Goal: Task Accomplishment & Management: Manage account settings

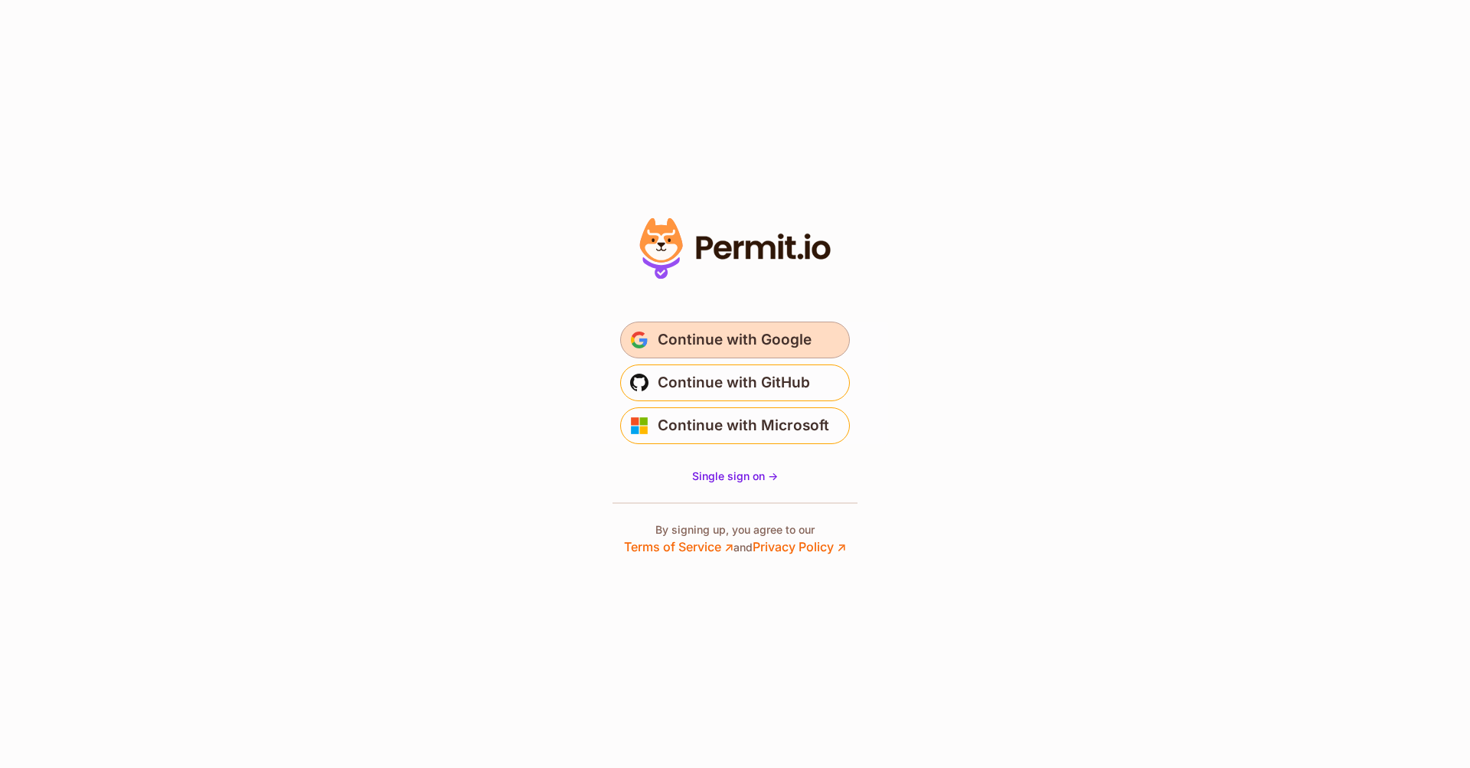
click at [808, 339] on span "Continue with Google" at bounding box center [735, 340] width 154 height 24
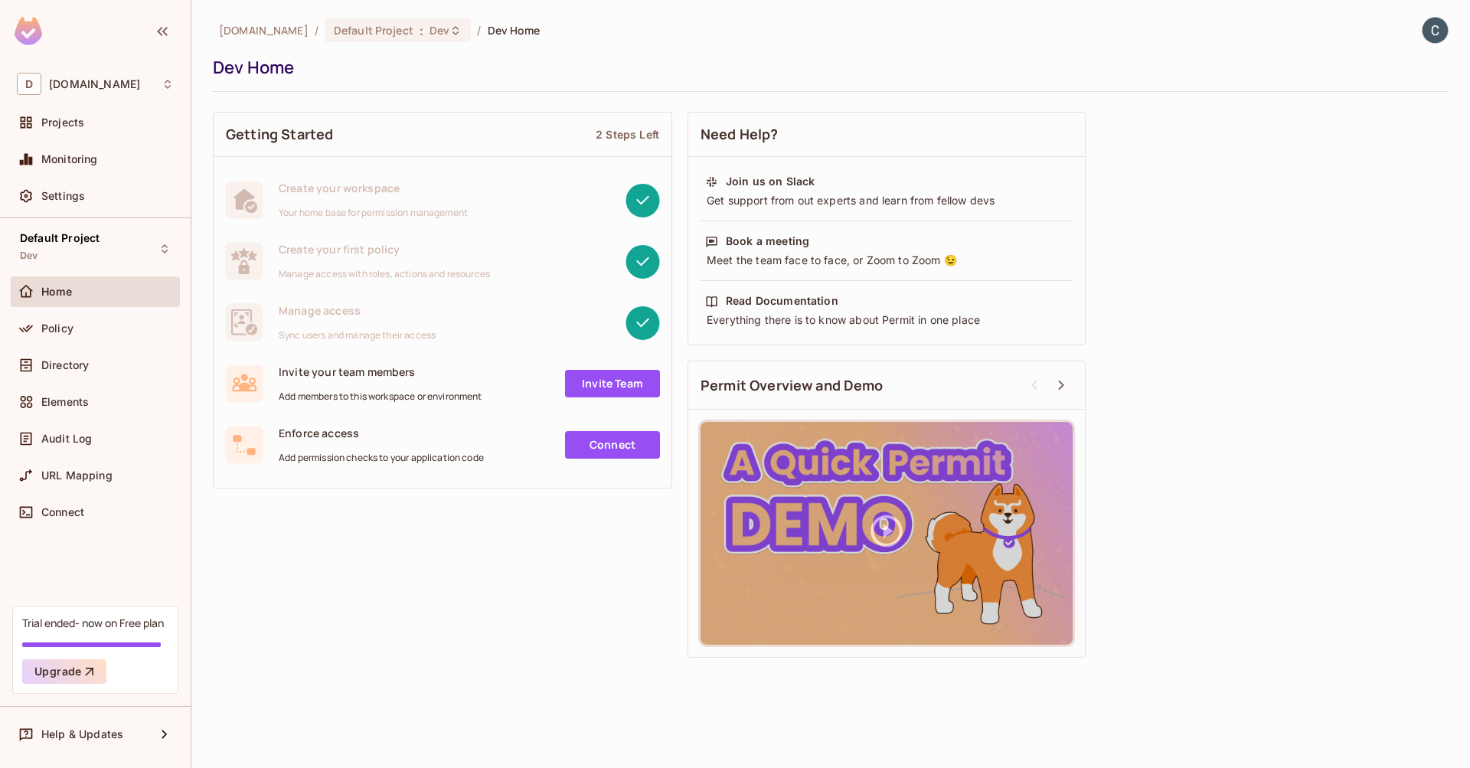
click at [367, 527] on div "Getting Started 2 Steps Left Create your workspace Your home base for permissio…" at bounding box center [830, 384] width 1235 height 561
click at [144, 129] on div "Projects" at bounding box center [107, 122] width 132 height 12
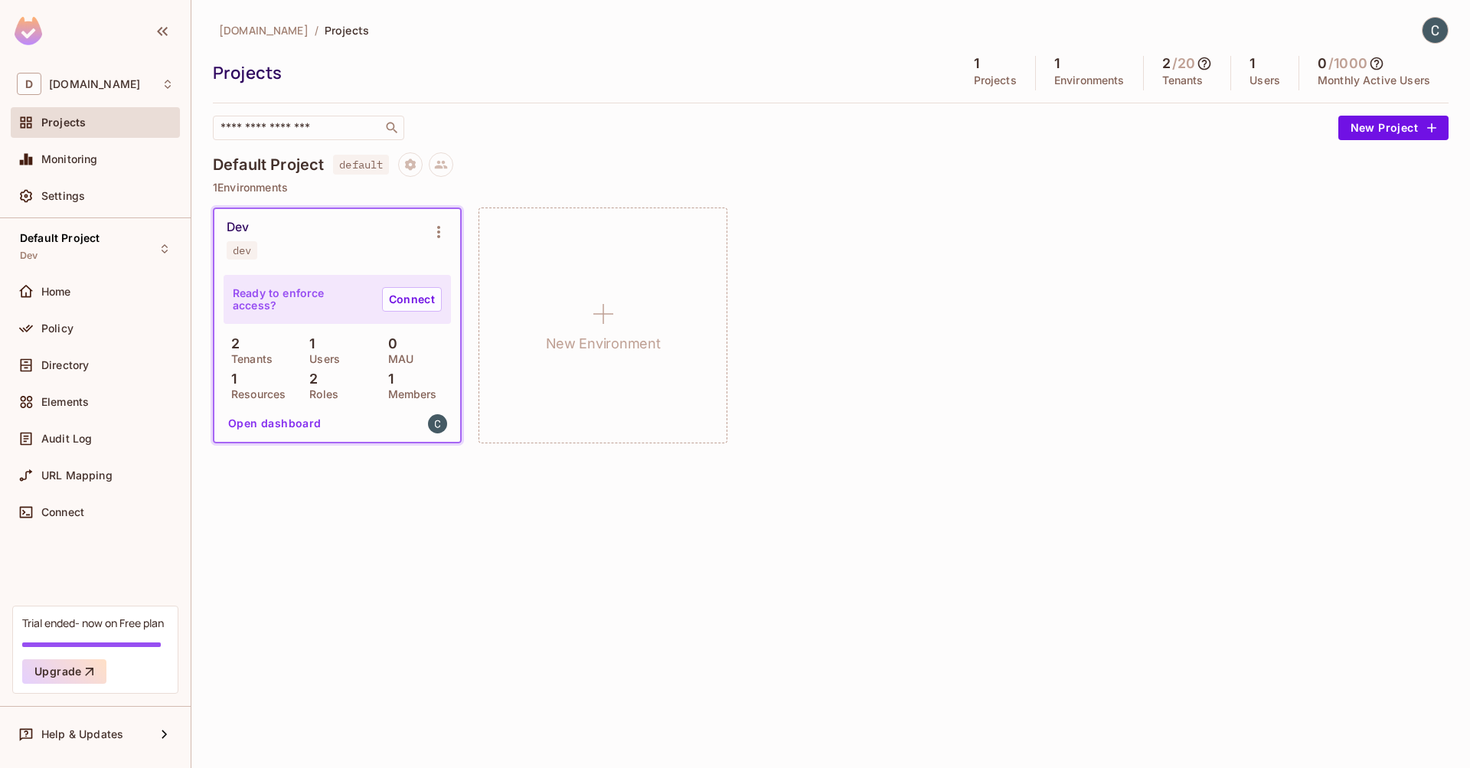
click at [347, 275] on div "Ready to enforce access? Connect" at bounding box center [337, 299] width 227 height 49
click at [74, 288] on div "Home" at bounding box center [107, 292] width 132 height 12
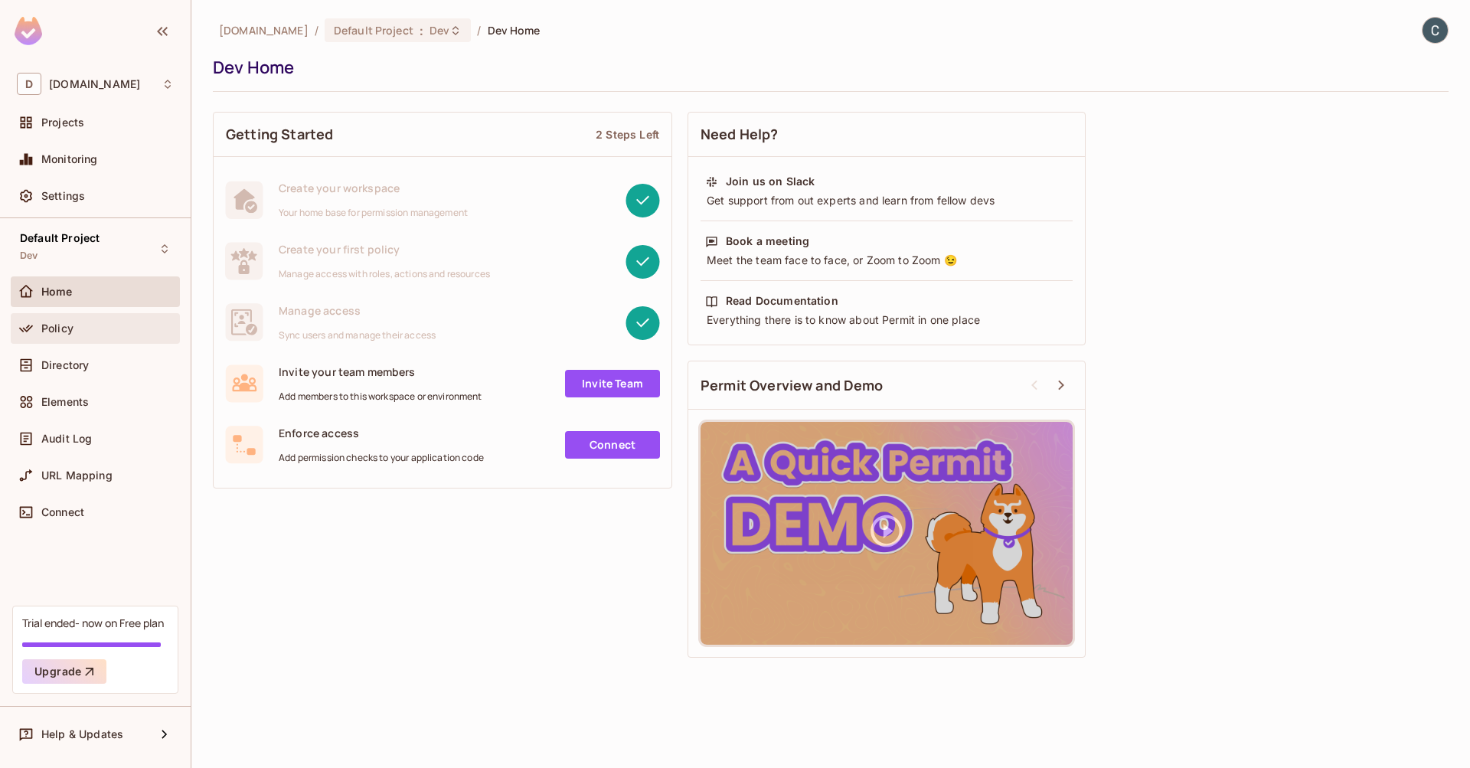
click at [72, 327] on span "Policy" at bounding box center [57, 328] width 32 height 12
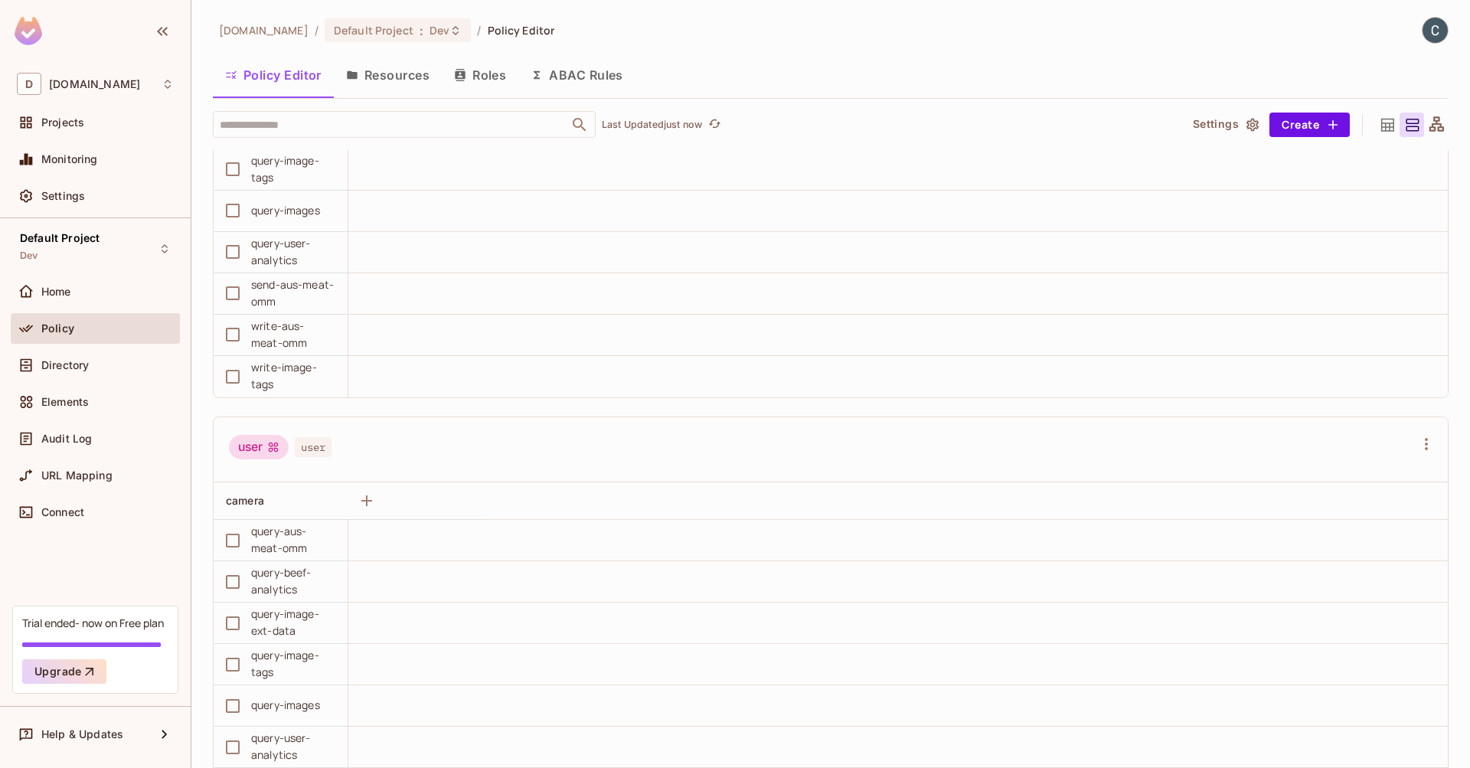
scroll to position [6, 0]
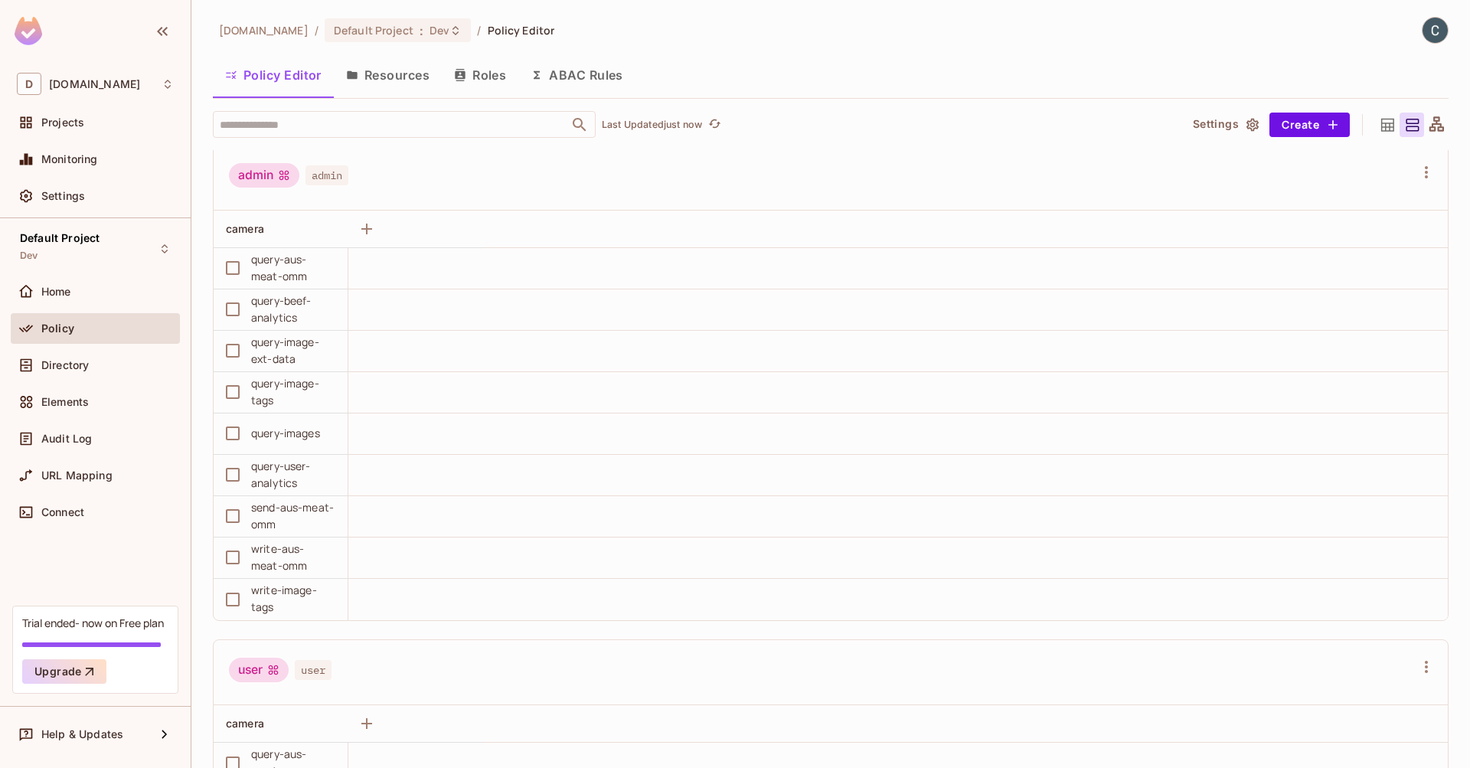
click at [426, 85] on button "Resources" at bounding box center [388, 75] width 108 height 38
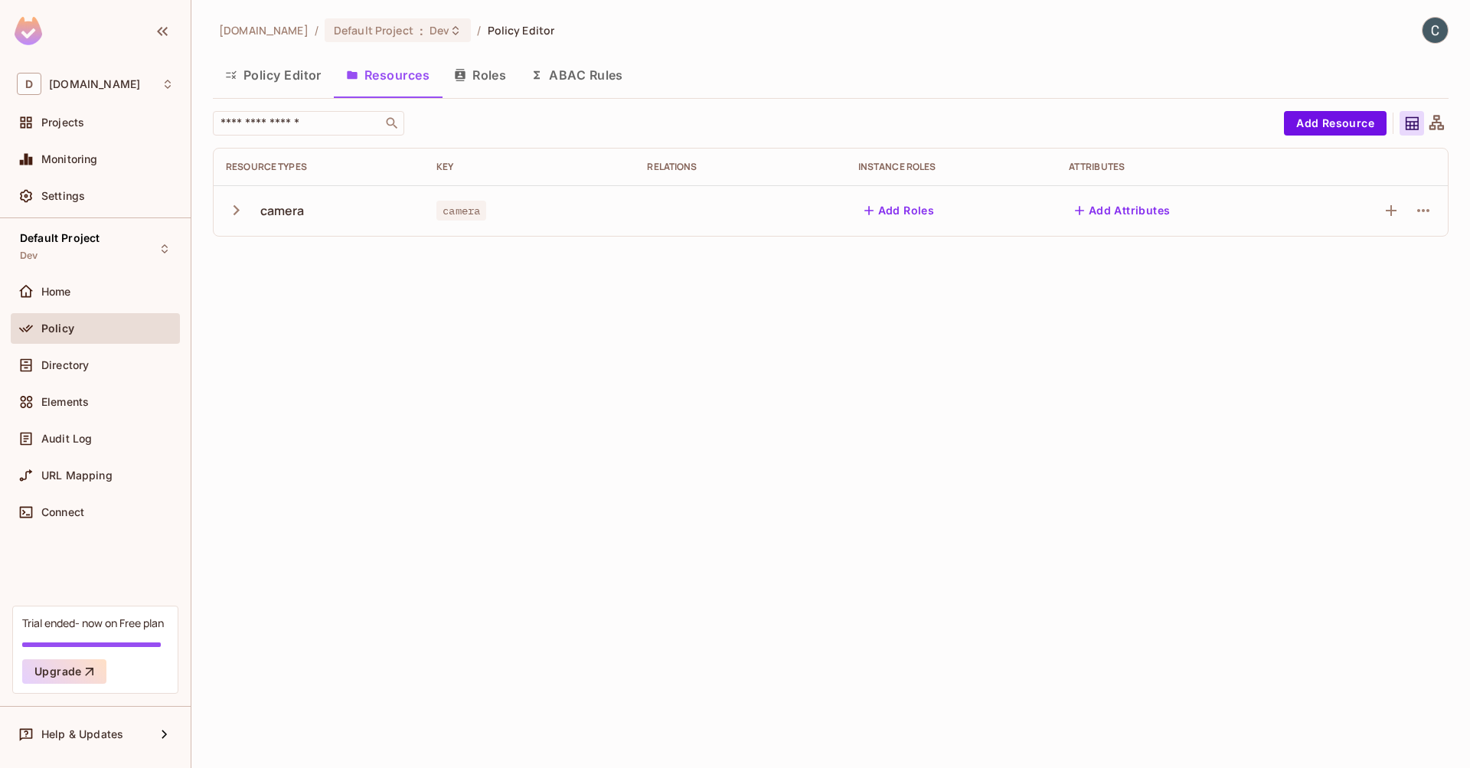
click at [235, 210] on icon "button" at bounding box center [236, 210] width 21 height 21
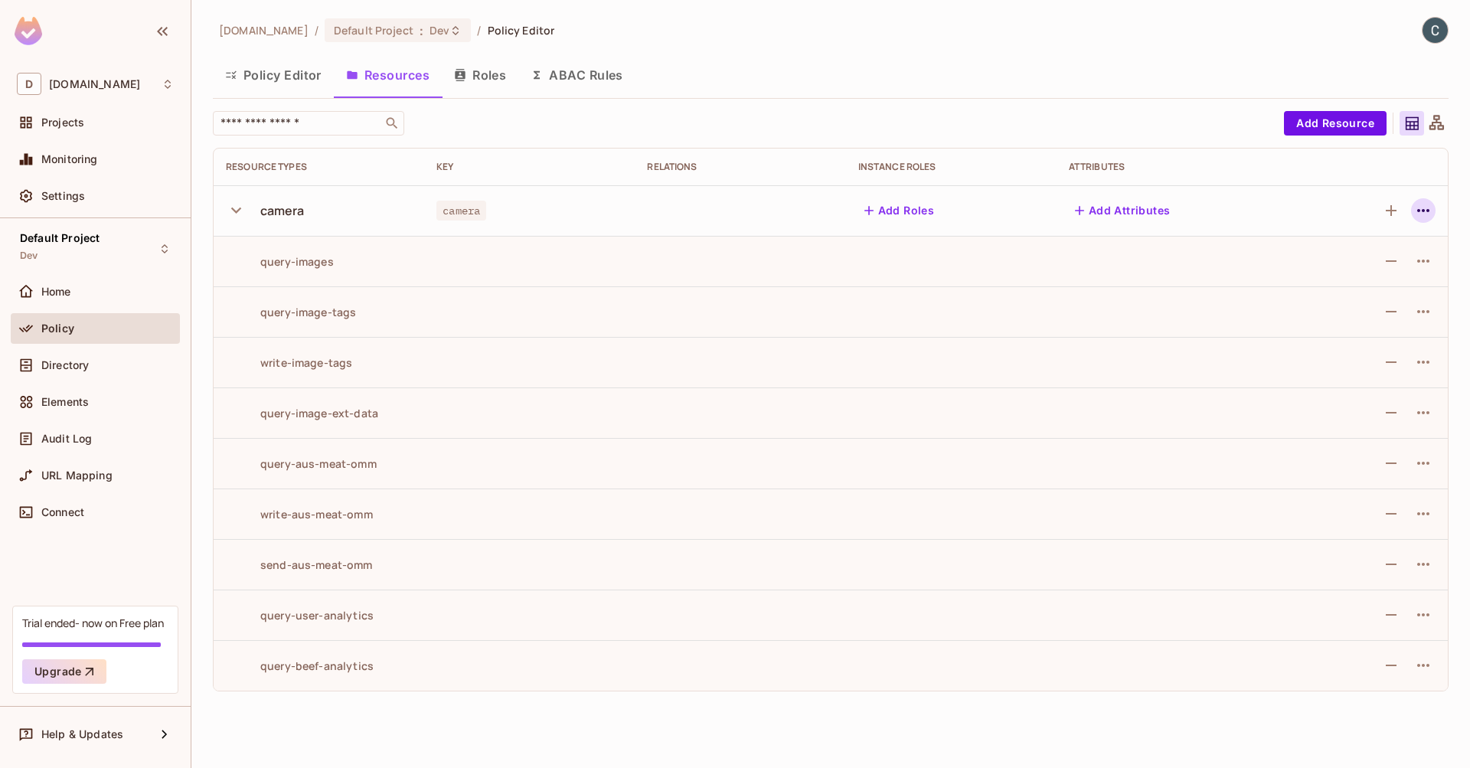
click at [1430, 215] on icon "button" at bounding box center [1423, 210] width 18 height 18
click at [1326, 261] on span "Edit Resource" at bounding box center [1356, 271] width 81 height 24
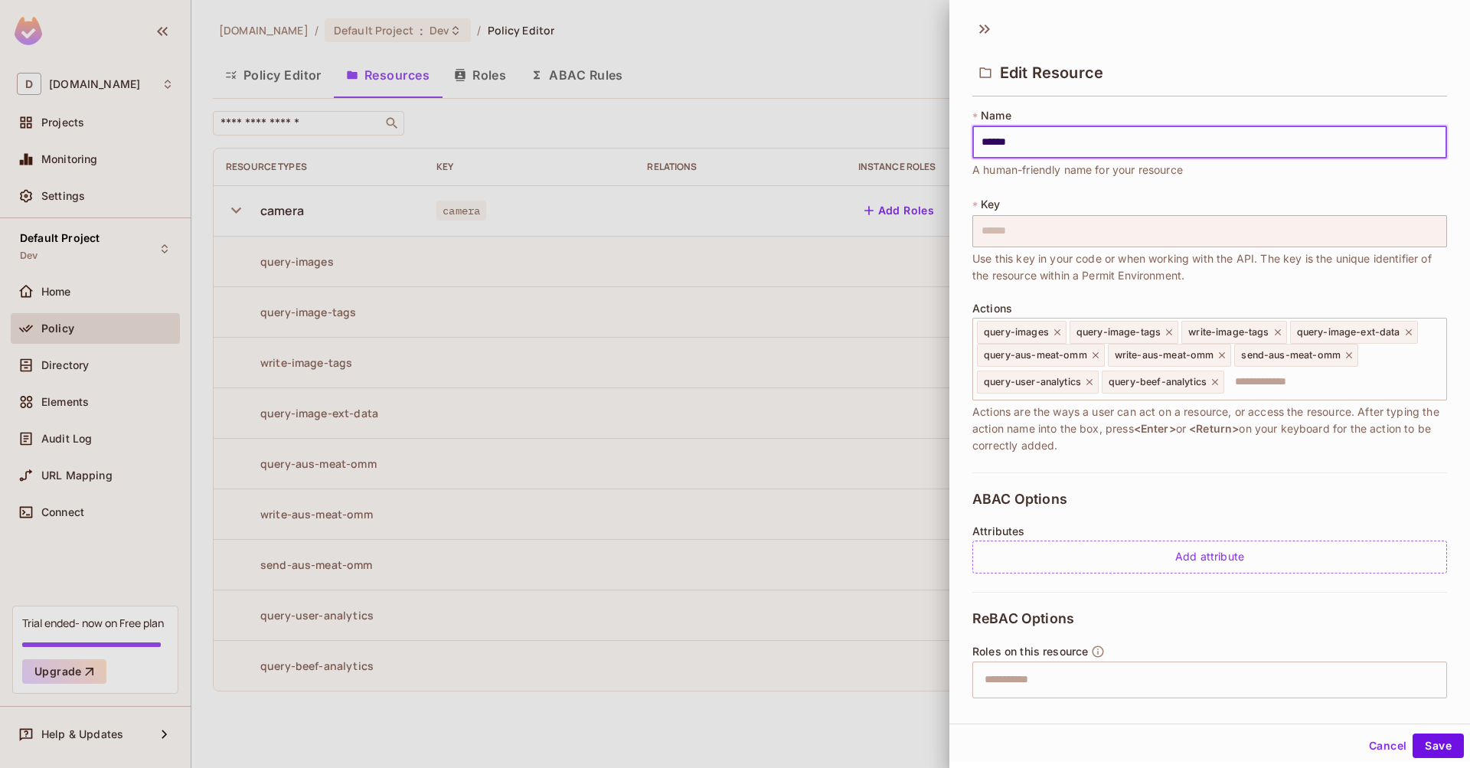
click at [1378, 741] on button "Cancel" at bounding box center [1387, 745] width 50 height 24
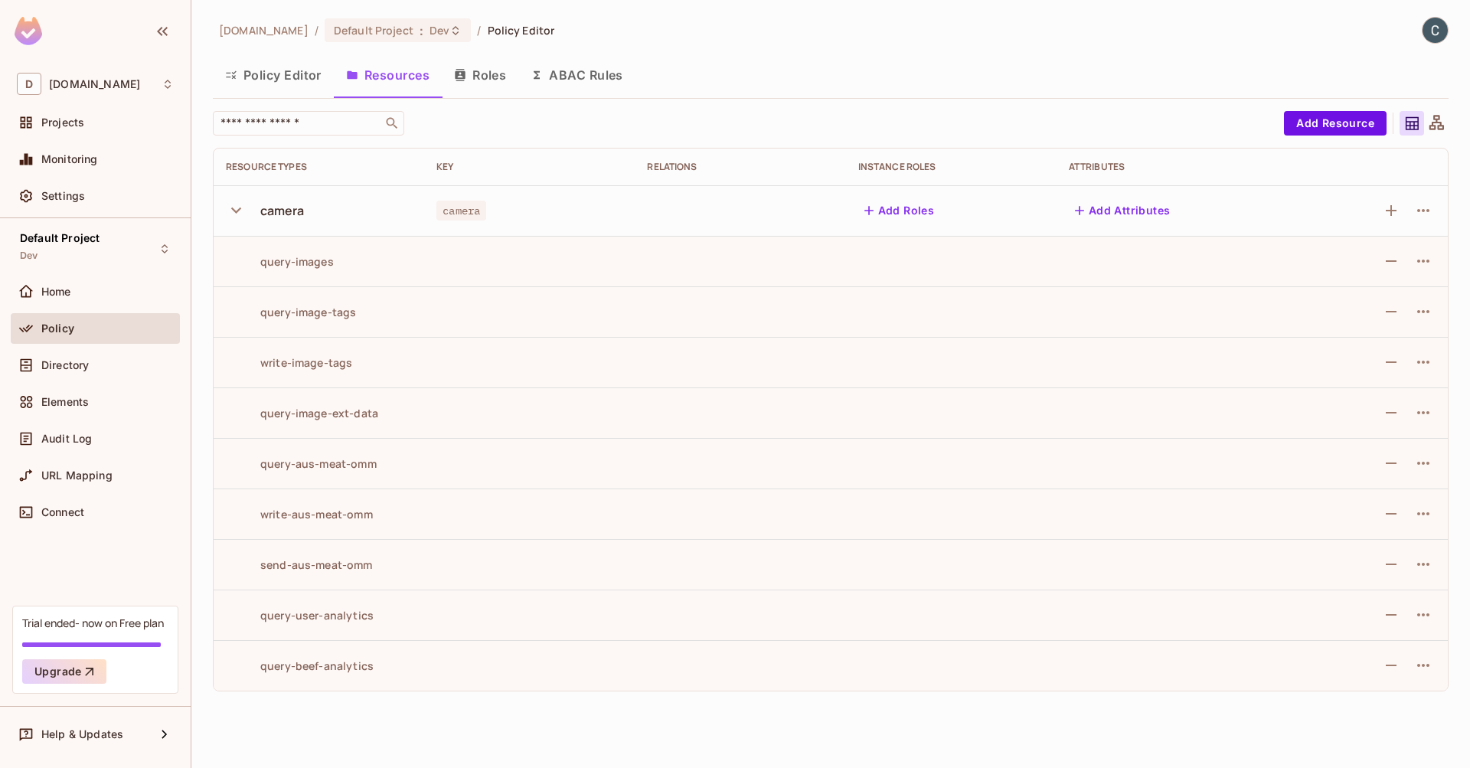
click at [240, 214] on icon "button" at bounding box center [236, 210] width 21 height 21
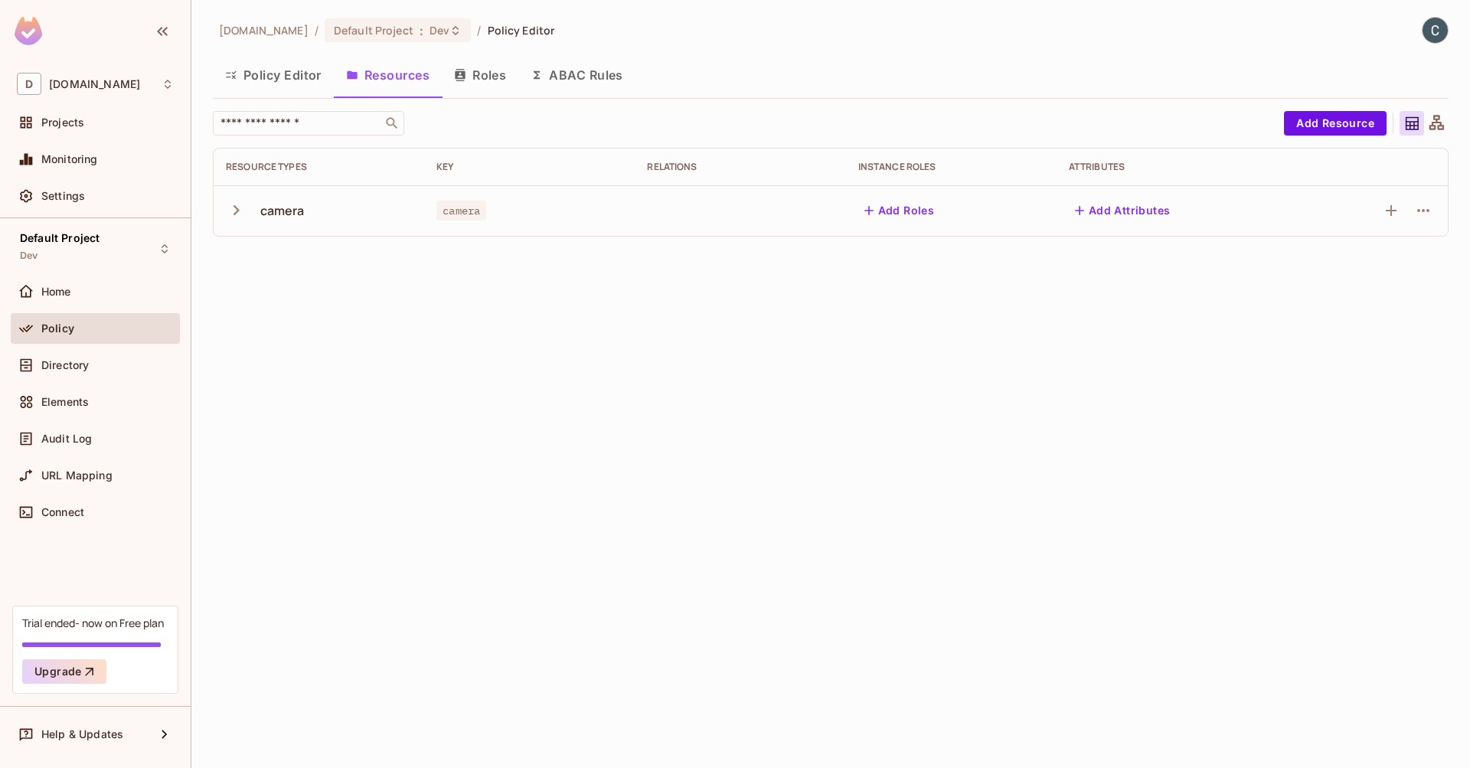
click at [483, 78] on button "Roles" at bounding box center [480, 75] width 77 height 38
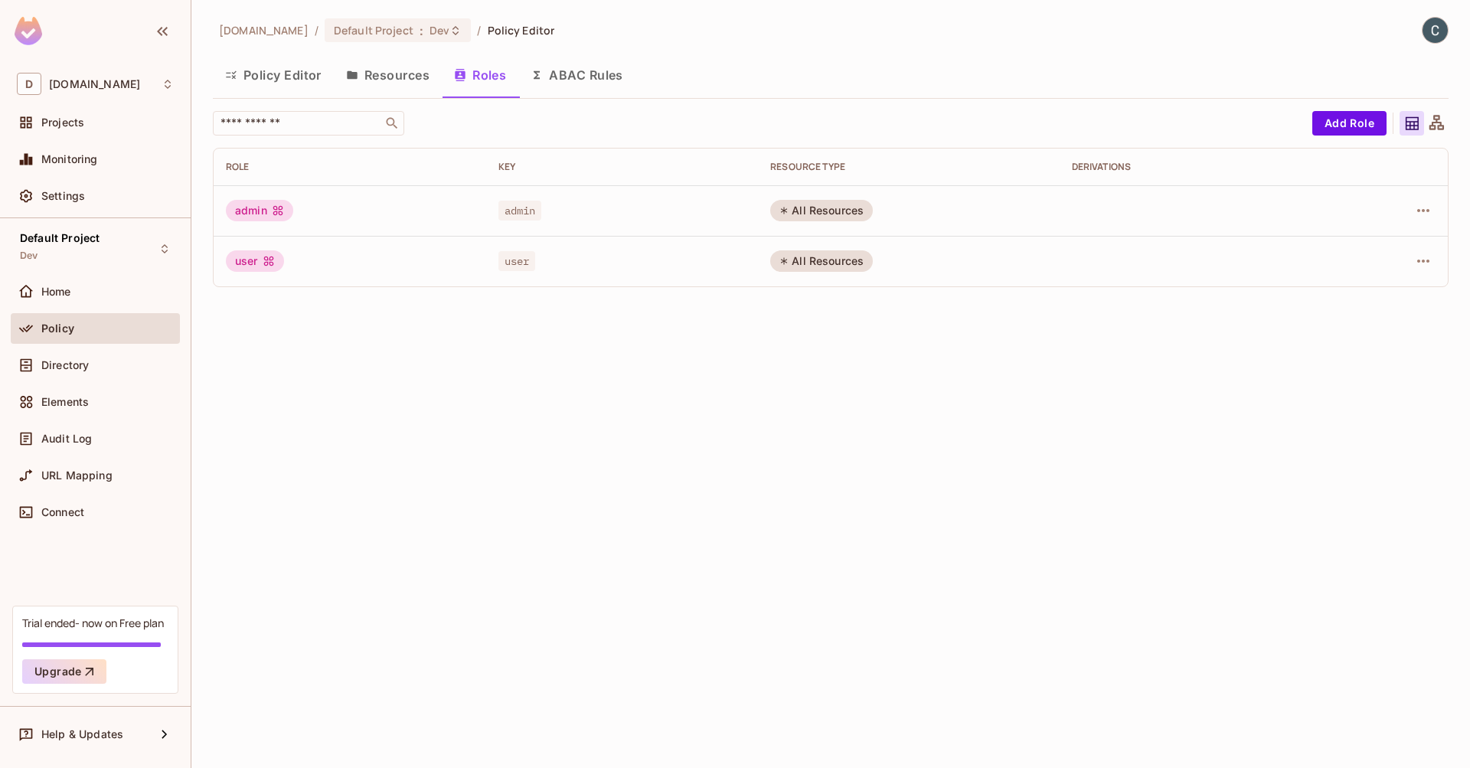
click at [620, 80] on button "ABAC Rules" at bounding box center [576, 75] width 117 height 38
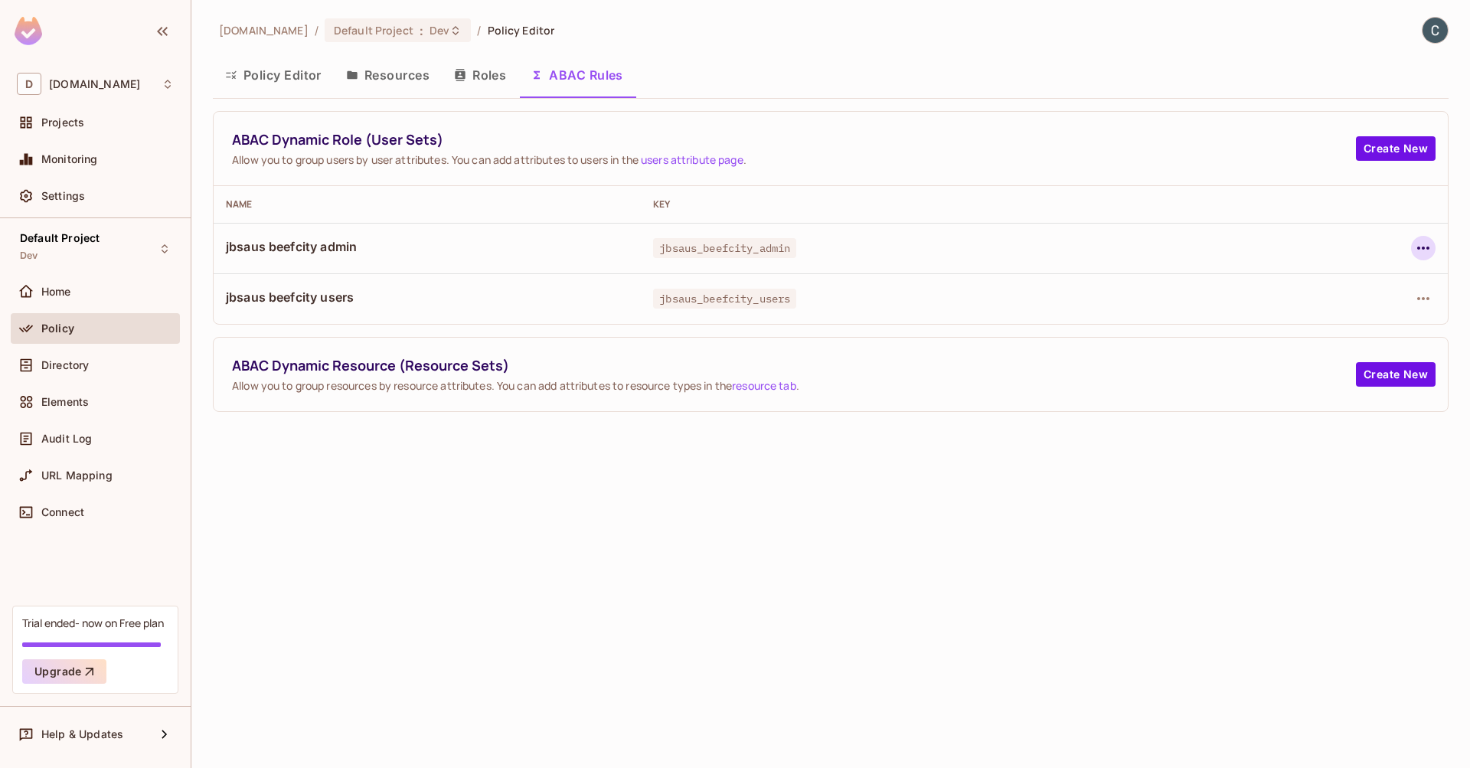
click at [1428, 243] on icon "button" at bounding box center [1423, 248] width 18 height 18
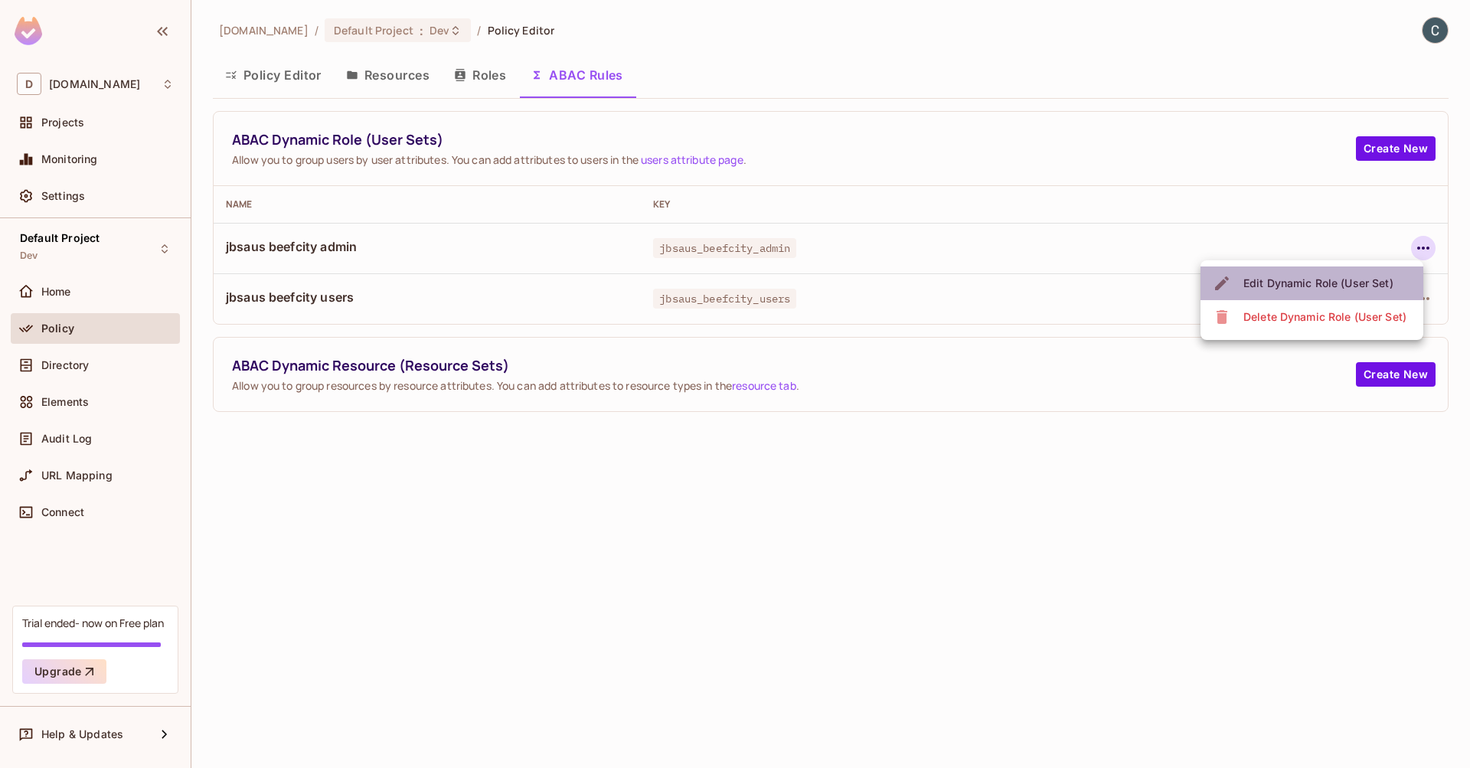
click at [1346, 279] on div "Edit Dynamic Role (User Set)" at bounding box center [1318, 283] width 150 height 15
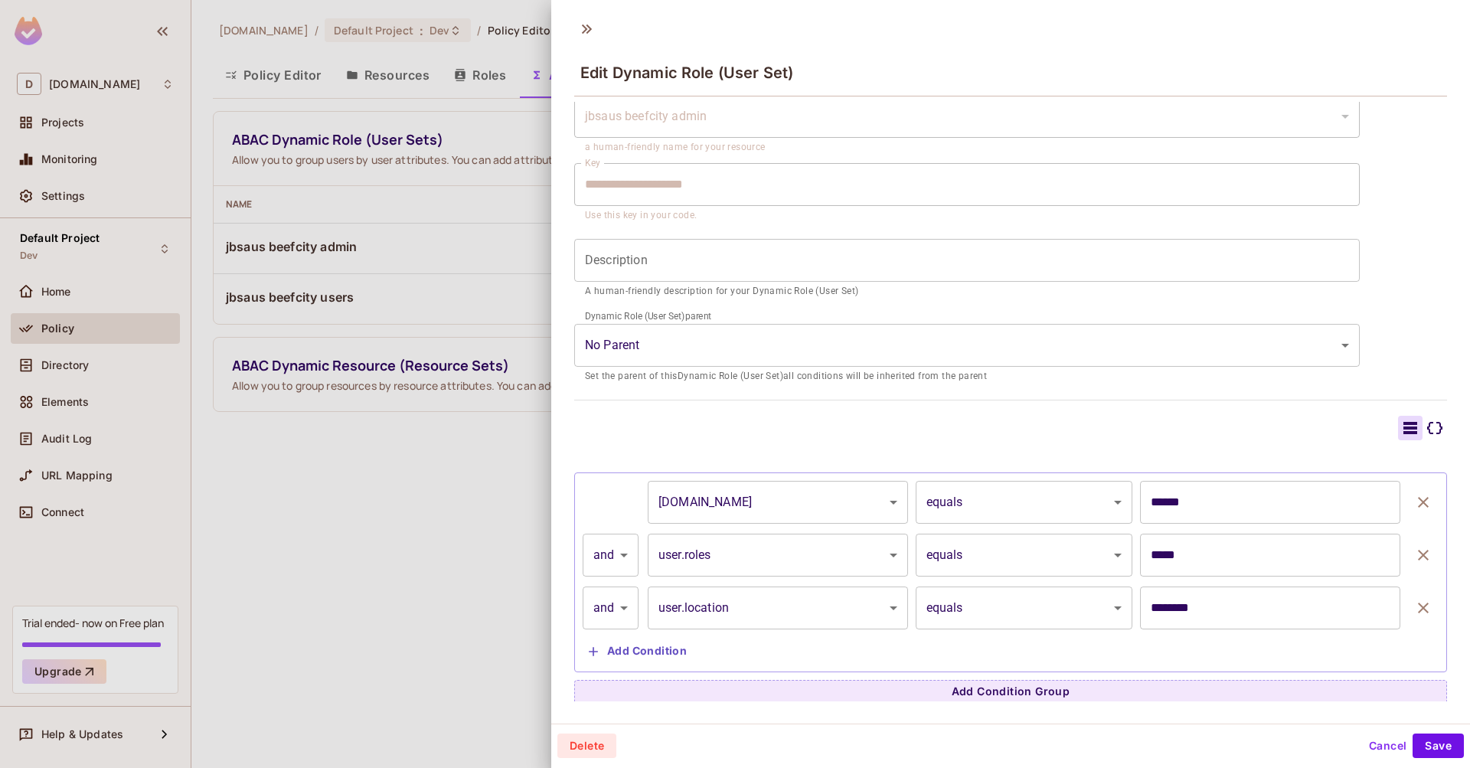
scroll to position [2, 0]
click at [1375, 747] on button "Cancel" at bounding box center [1387, 743] width 50 height 24
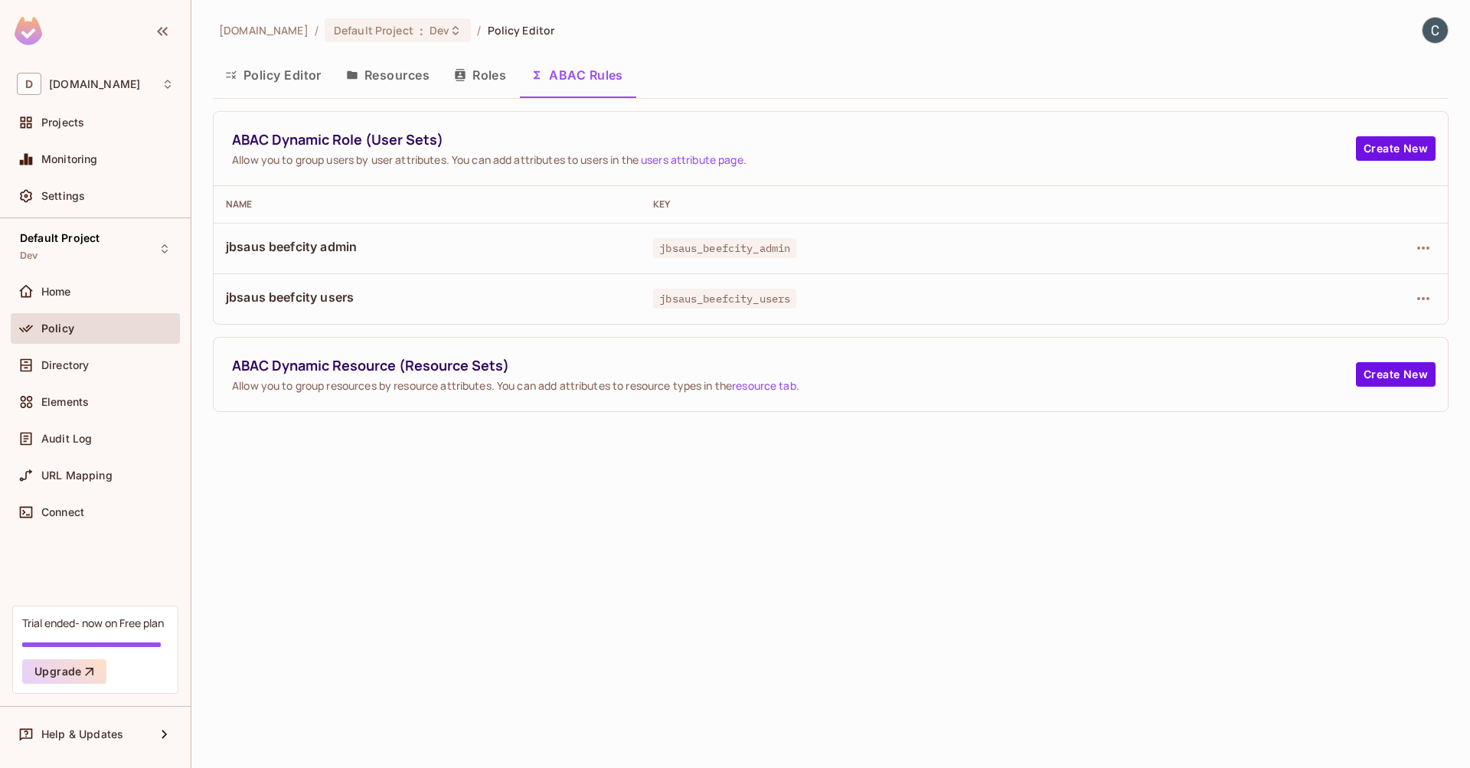
click at [481, 71] on button "Roles" at bounding box center [480, 75] width 77 height 38
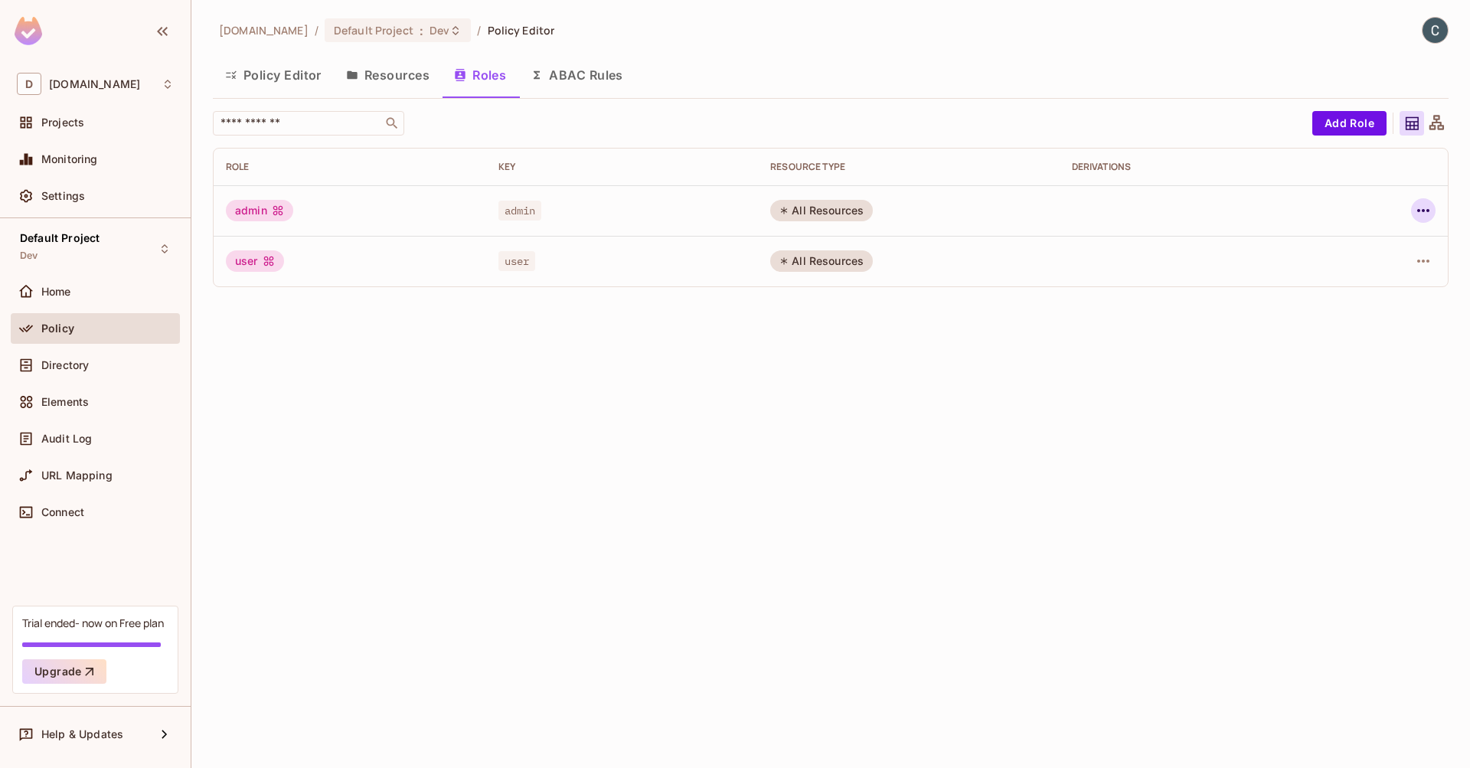
click at [1427, 211] on icon "button" at bounding box center [1423, 210] width 12 height 3
click at [1379, 243] on span "Edit Role" at bounding box center [1354, 245] width 55 height 24
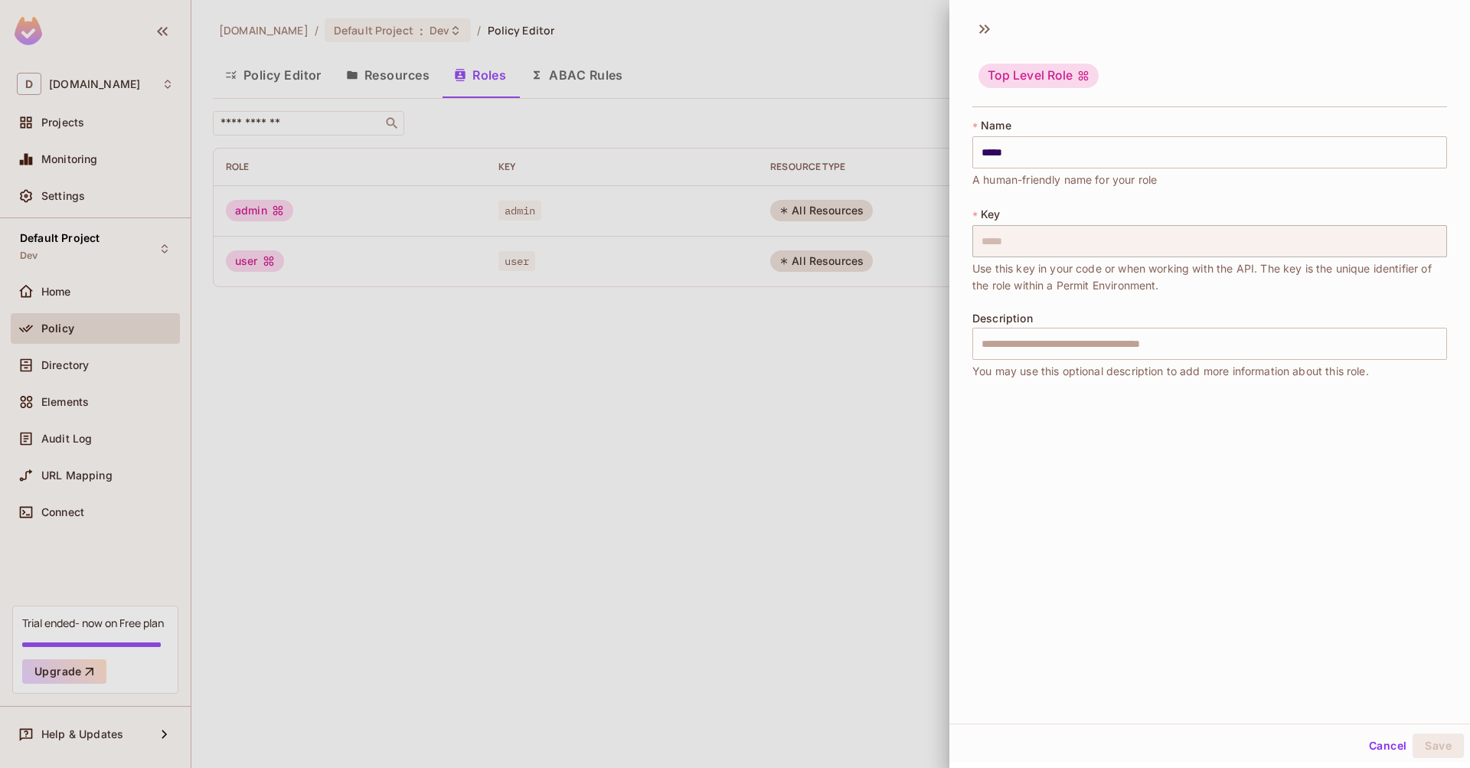
click at [869, 469] on div at bounding box center [735, 384] width 1470 height 768
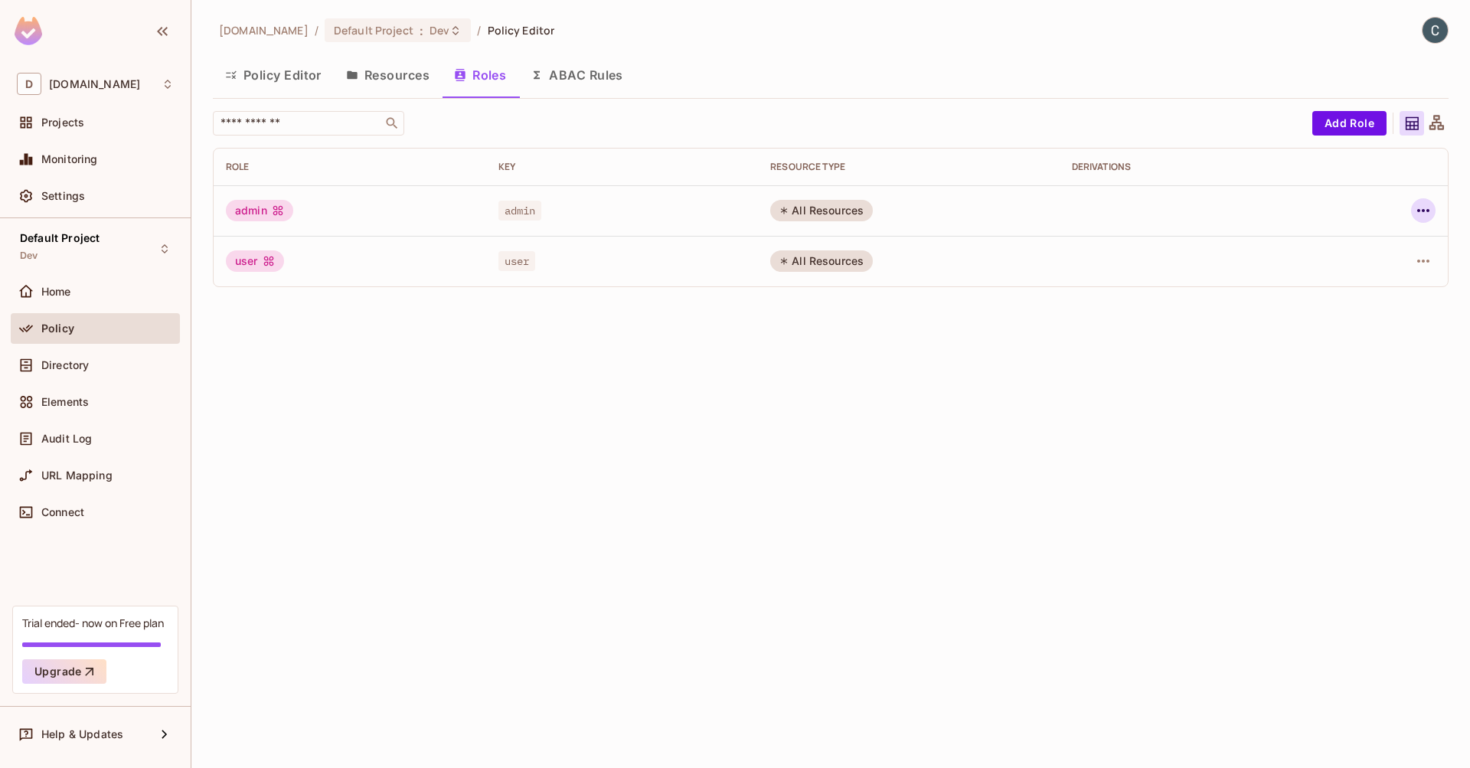
click at [1420, 211] on icon "button" at bounding box center [1423, 210] width 18 height 18
click at [1378, 283] on div "Edit Attributes" at bounding box center [1370, 279] width 76 height 15
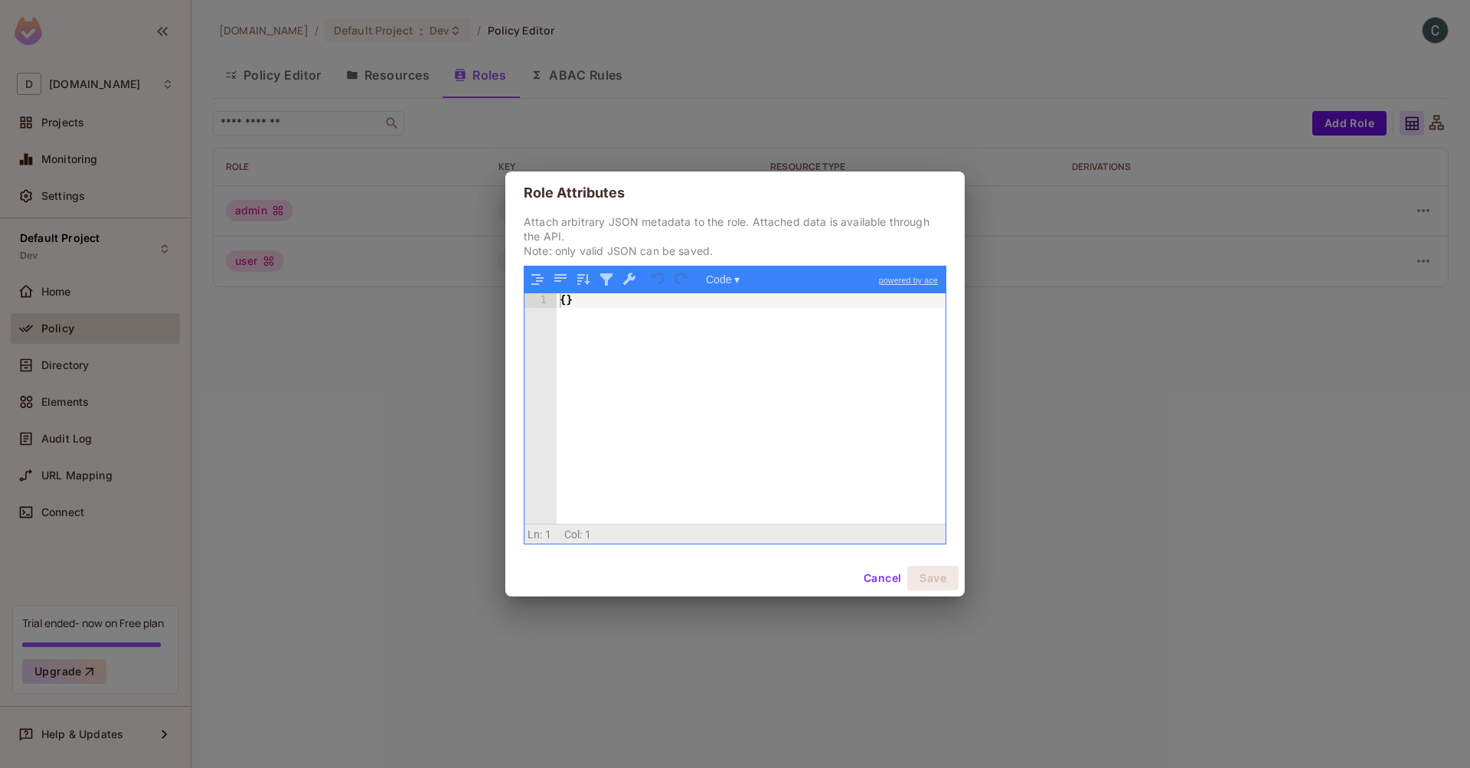
click at [882, 585] on button "Cancel" at bounding box center [882, 578] width 50 height 24
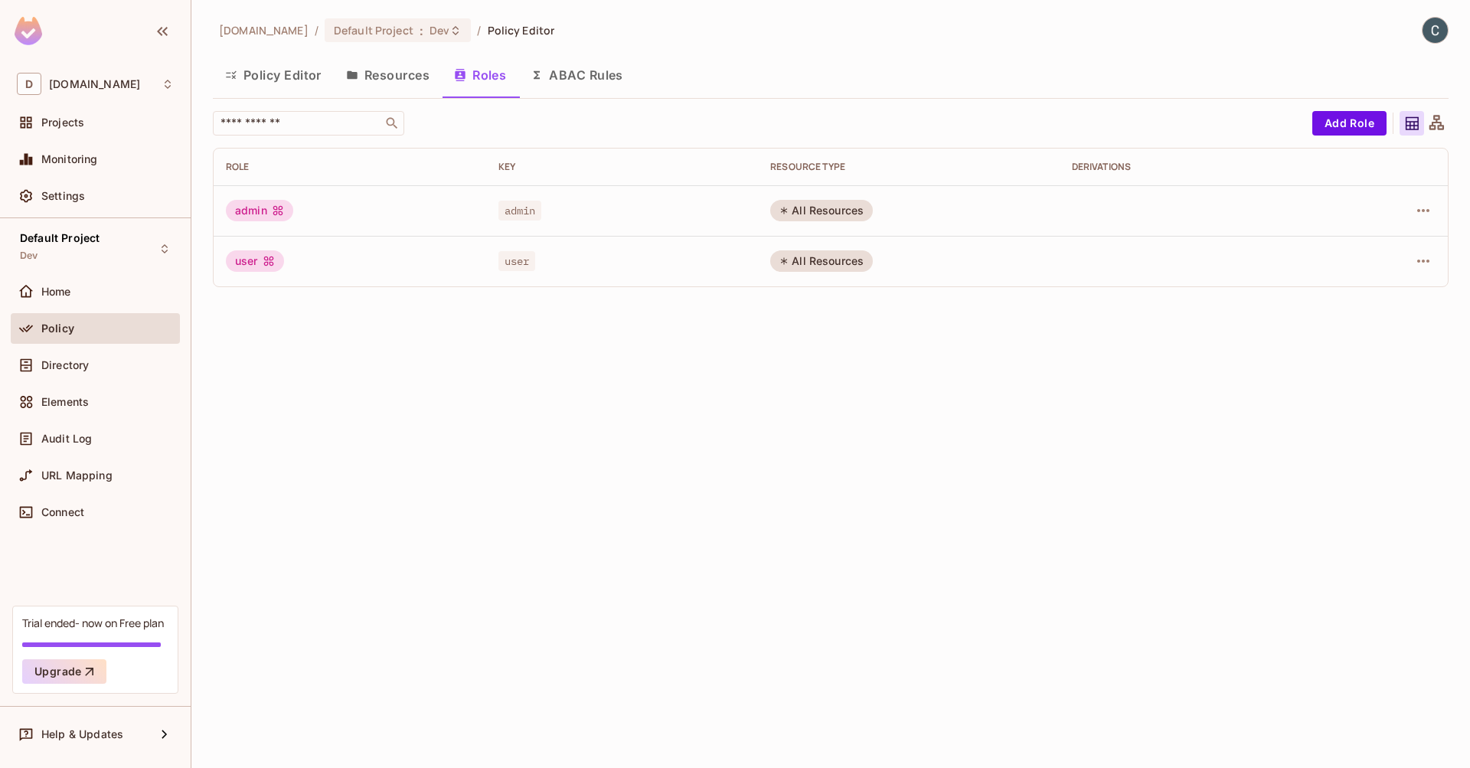
click at [389, 81] on button "Resources" at bounding box center [388, 75] width 108 height 38
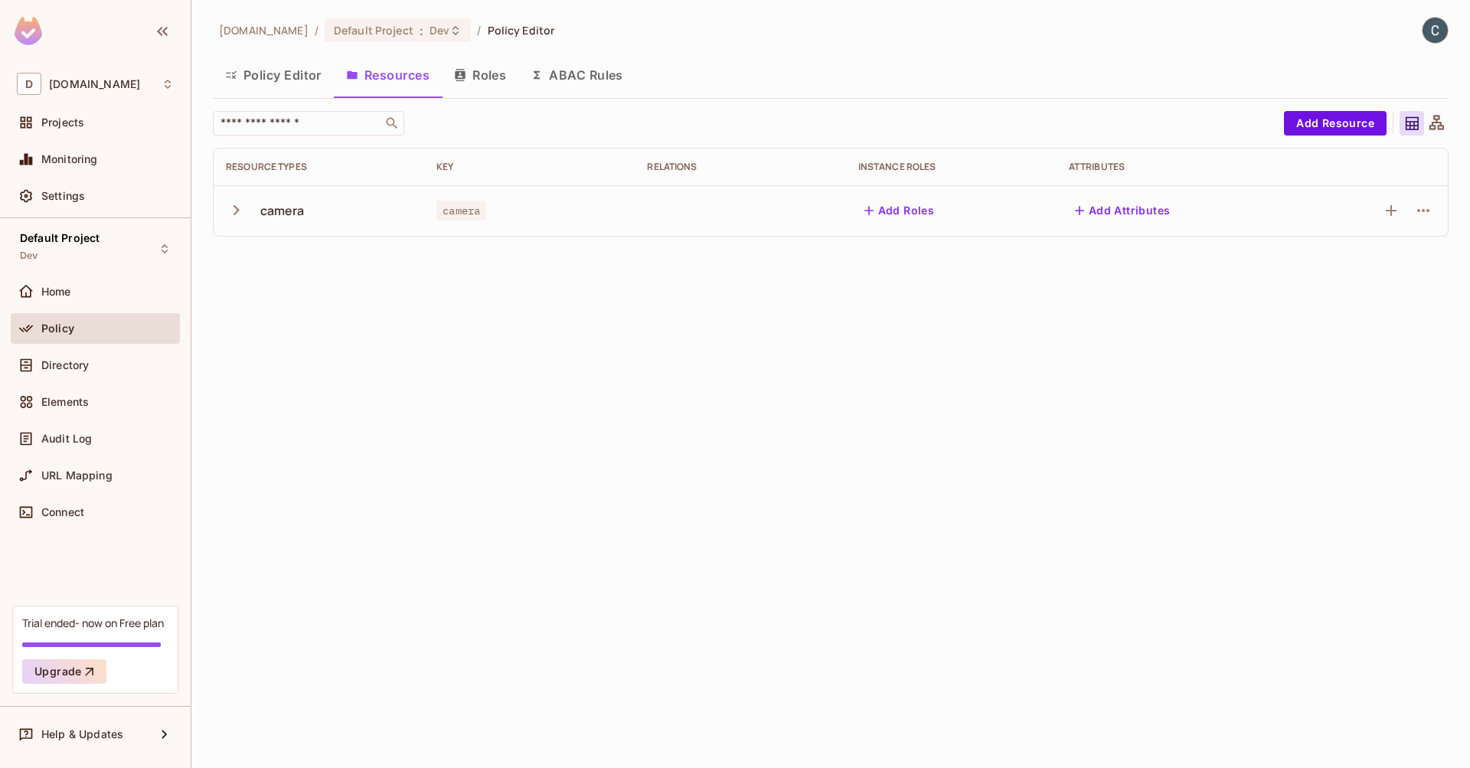
click at [256, 206] on div "camera" at bounding box center [319, 210] width 186 height 32
click at [232, 210] on icon "button" at bounding box center [236, 210] width 21 height 21
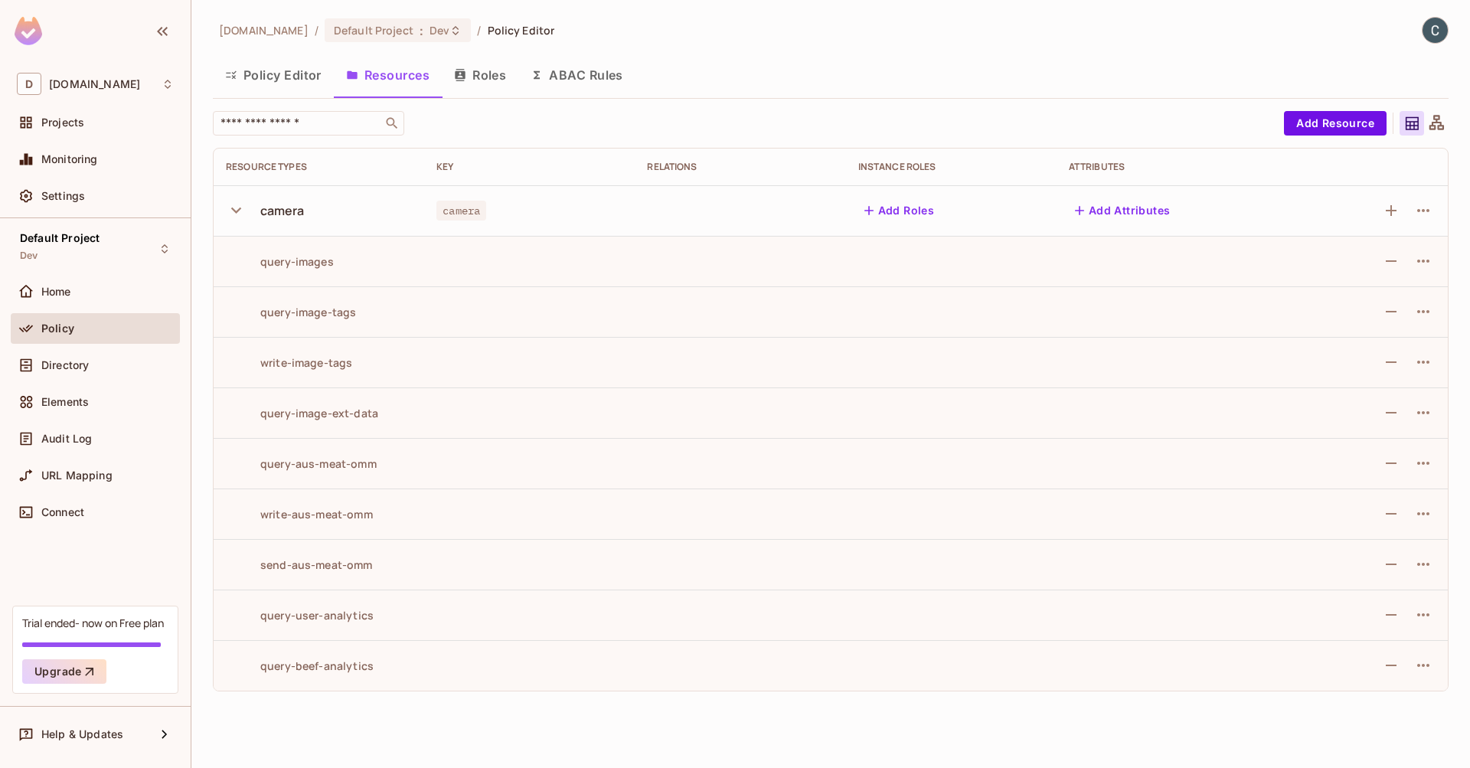
click at [264, 72] on button "Policy Editor" at bounding box center [273, 75] width 121 height 38
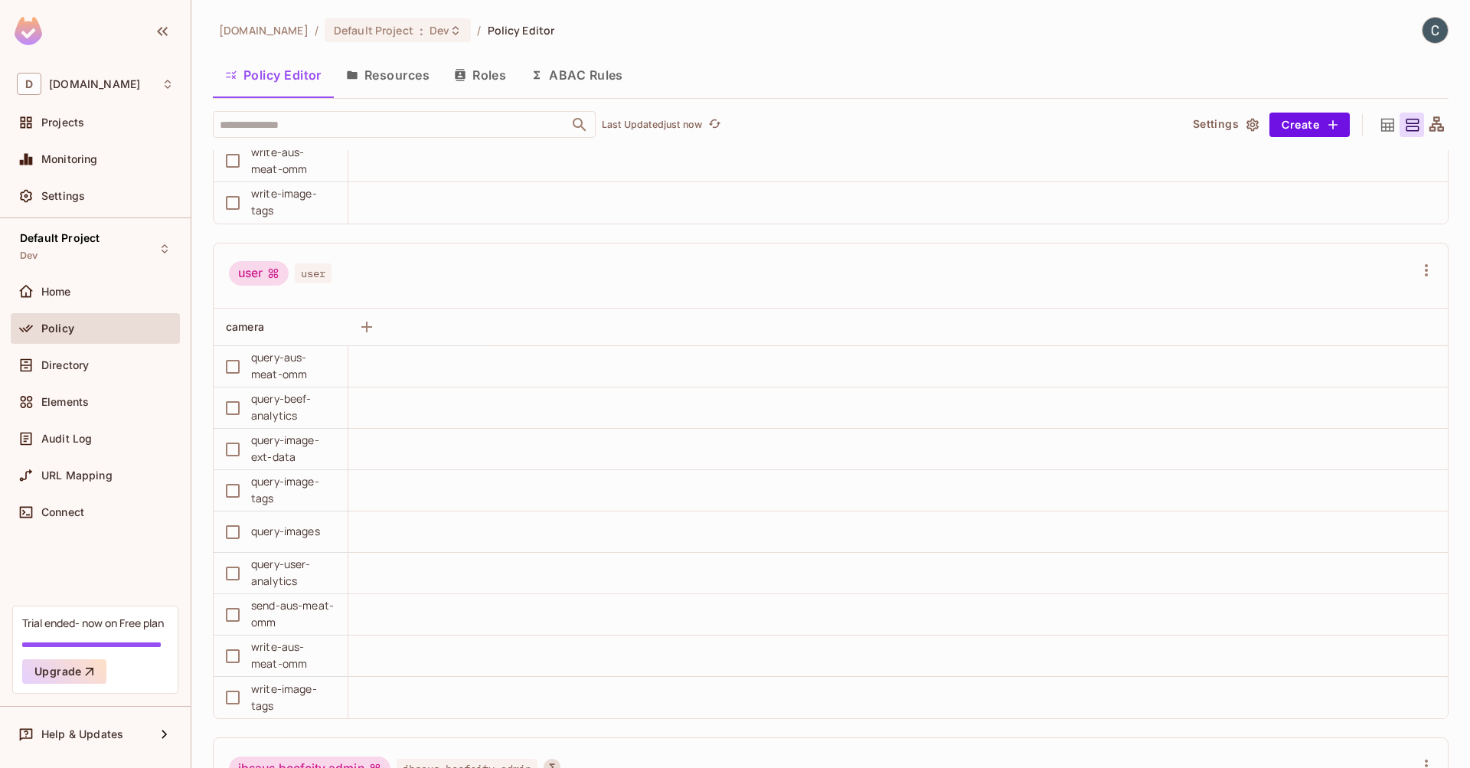
scroll to position [124, 0]
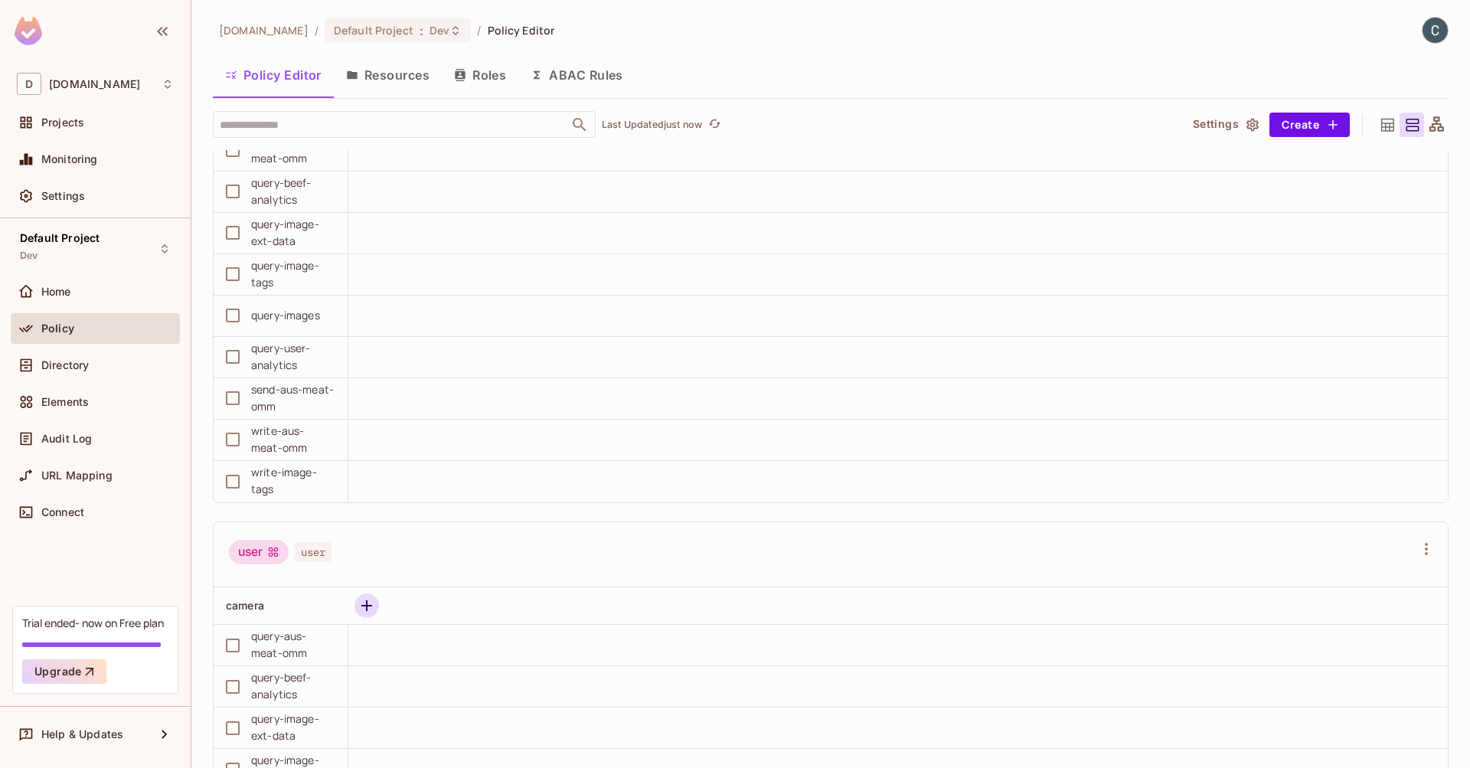
click at [366, 604] on icon "button" at bounding box center [366, 605] width 11 height 11
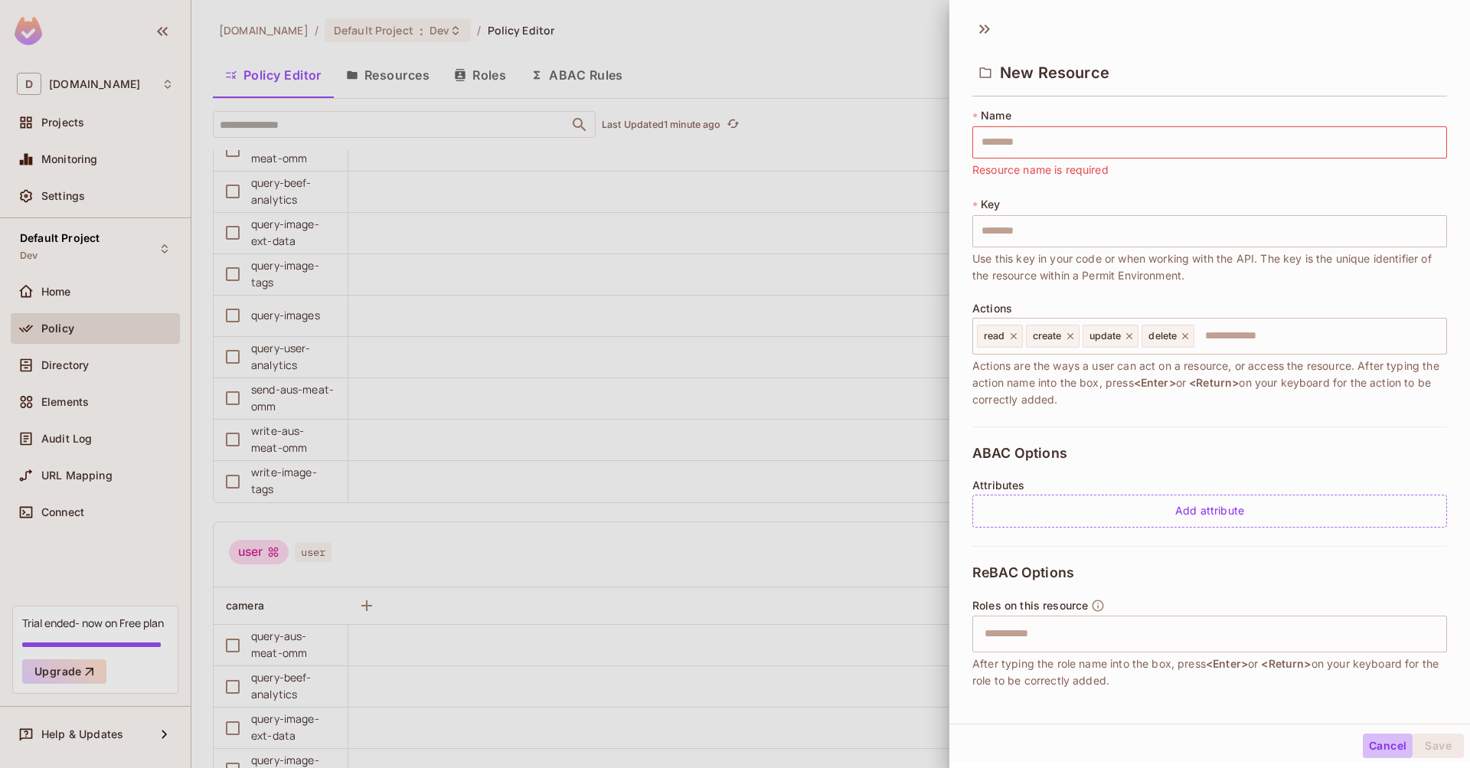
click at [1378, 744] on button "Cancel" at bounding box center [1387, 745] width 50 height 24
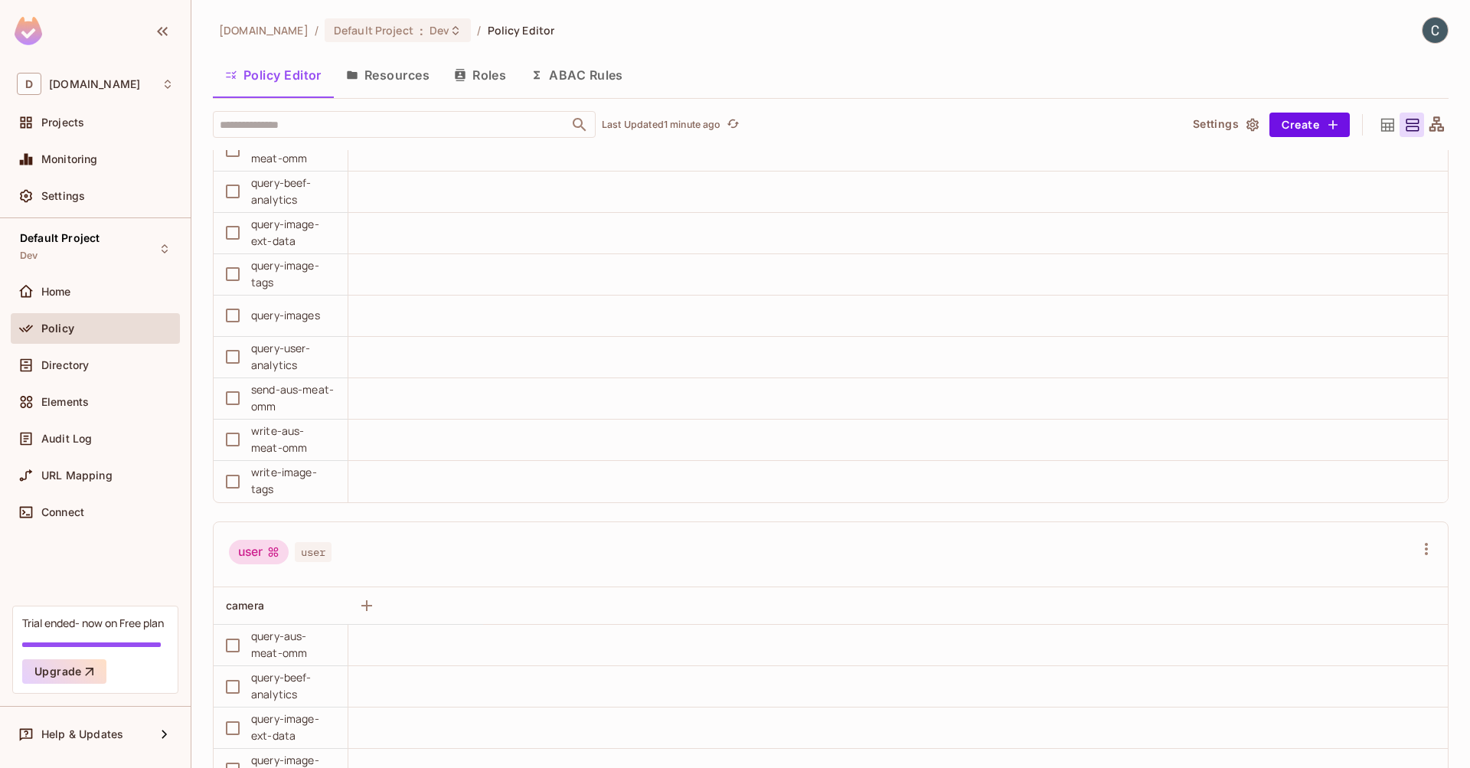
scroll to position [0, 0]
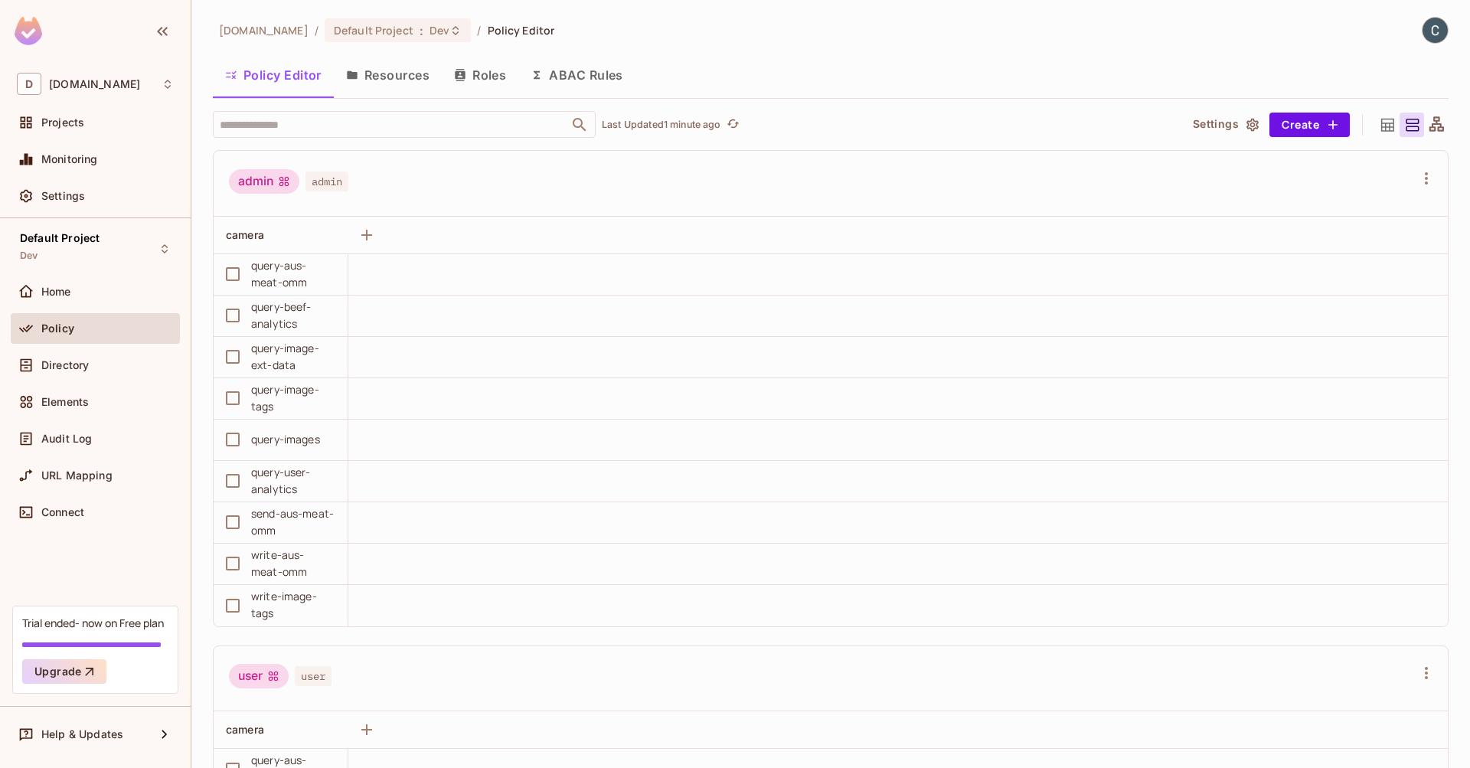
click at [1381, 126] on icon at bounding box center [1387, 124] width 13 height 13
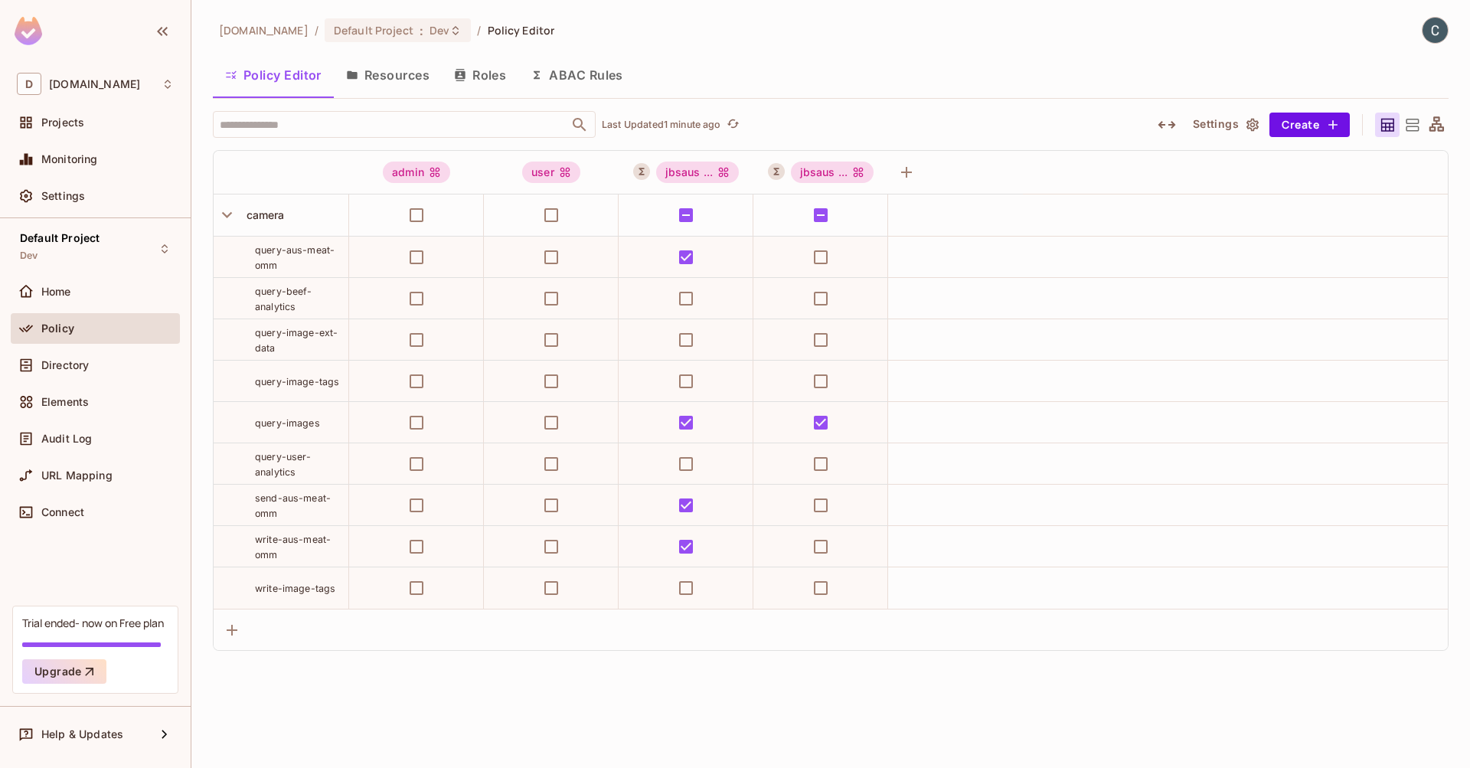
click at [1433, 123] on icon at bounding box center [1436, 123] width 15 height 15
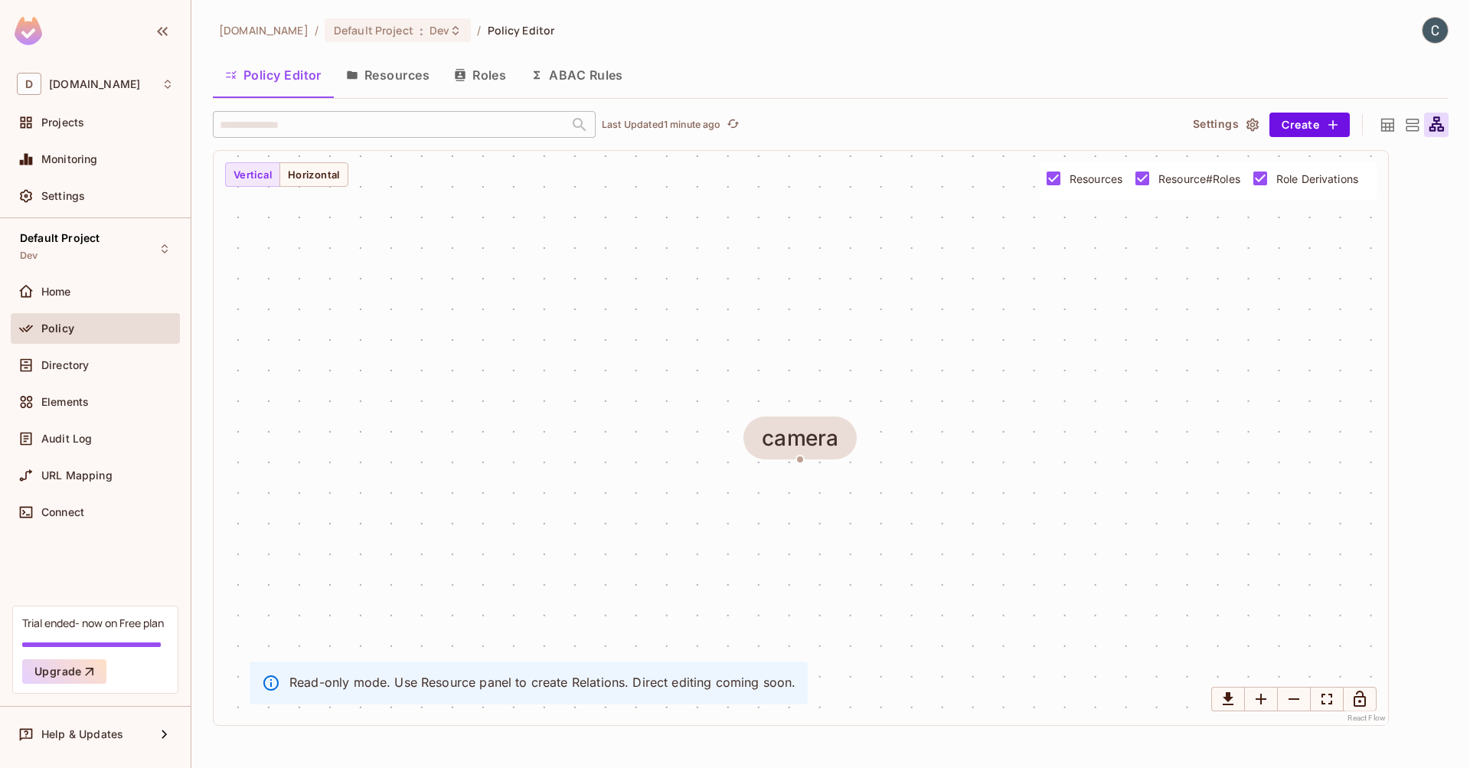
click at [1409, 128] on icon at bounding box center [1411, 125] width 19 height 19
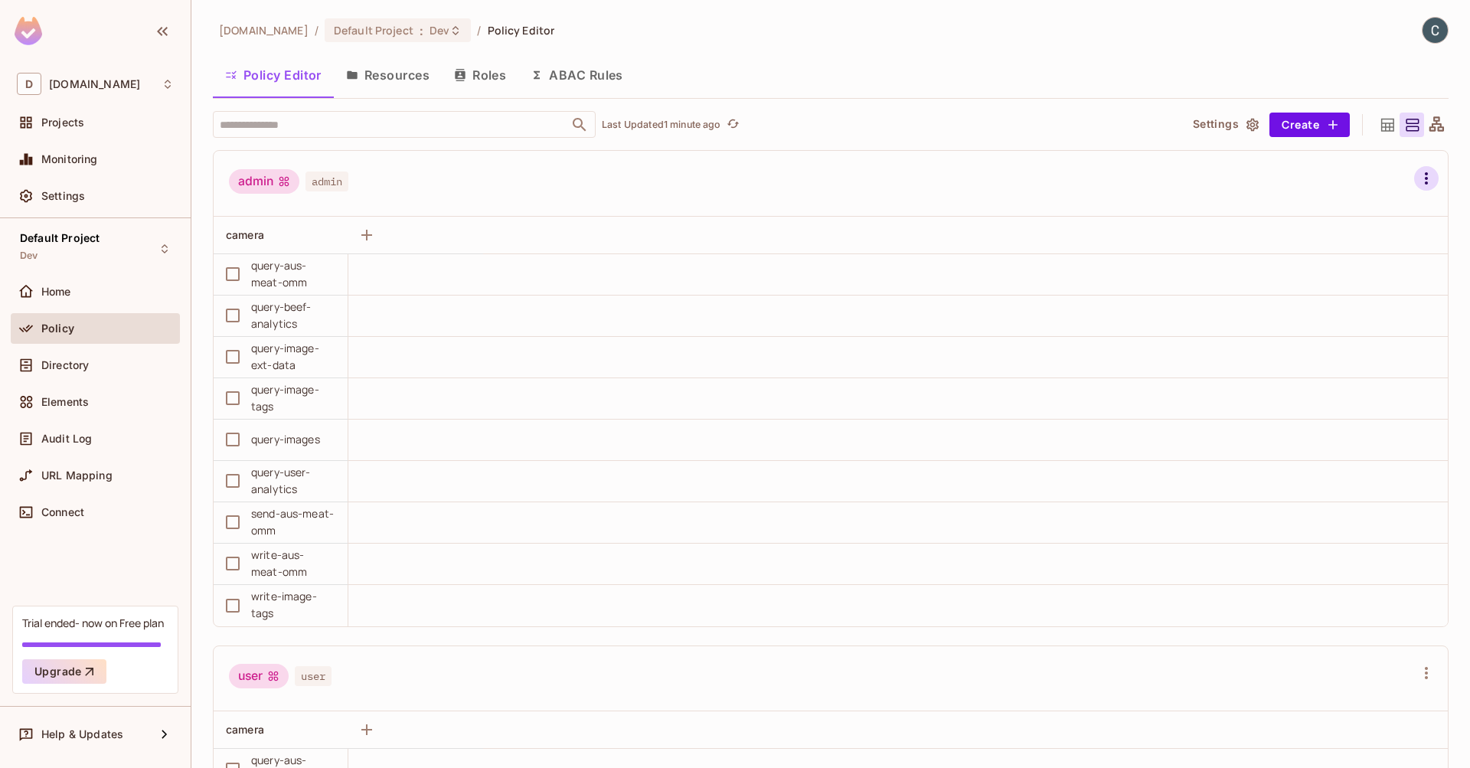
click at [1417, 175] on icon "button" at bounding box center [1426, 178] width 18 height 18
click at [1348, 369] on div "Delete Role" at bounding box center [1321, 373] width 59 height 15
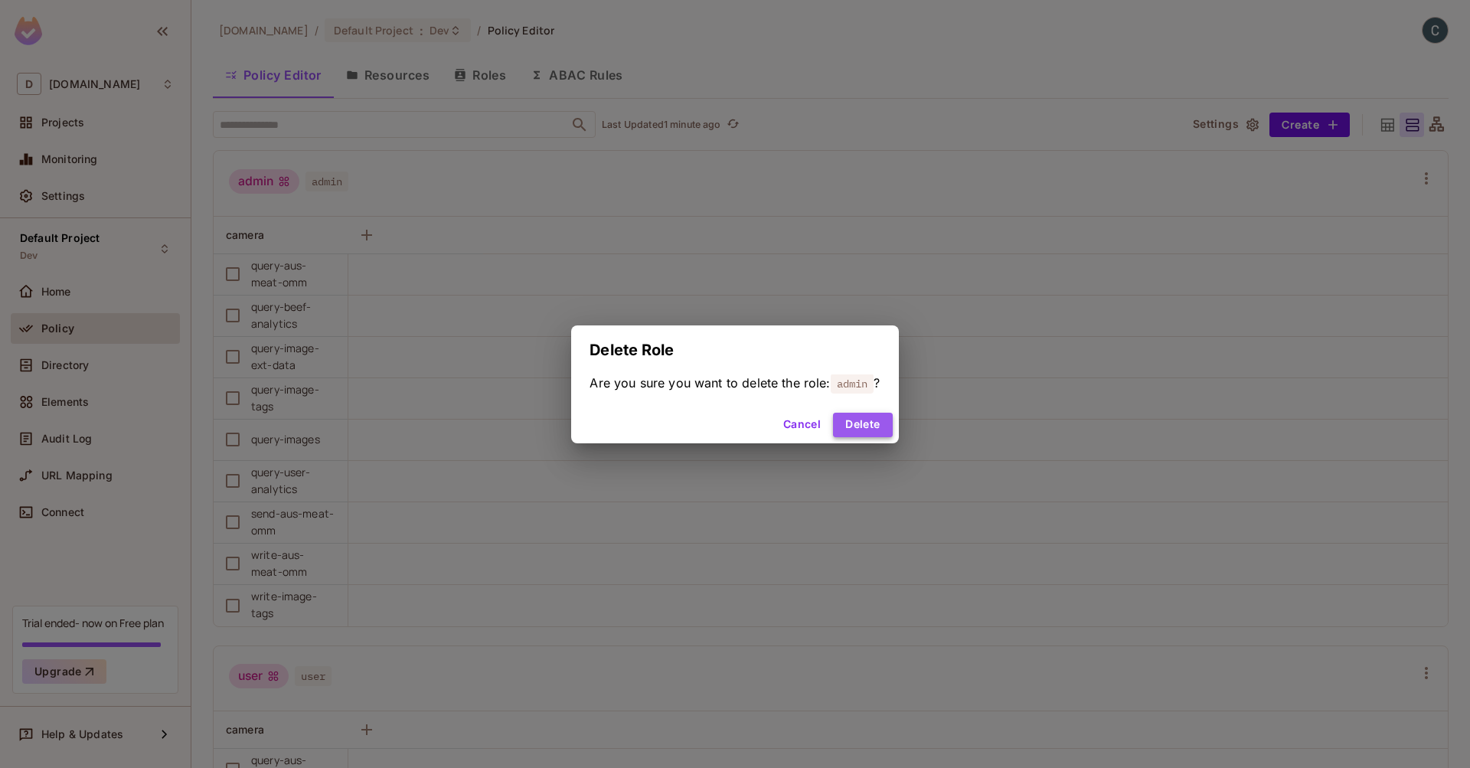
click at [879, 426] on button "Delete" at bounding box center [862, 425] width 59 height 24
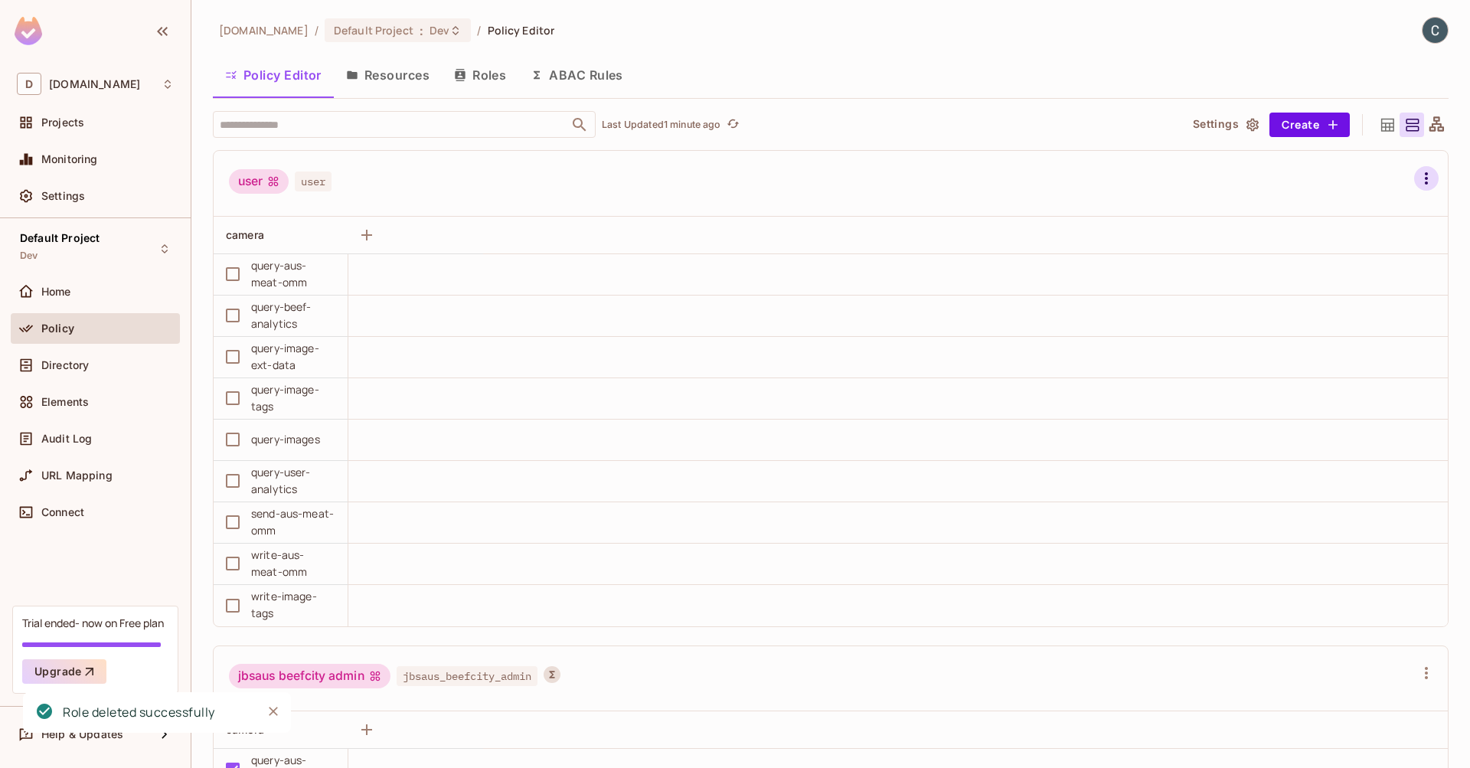
click at [1424, 177] on icon "button" at bounding box center [1425, 178] width 3 height 12
click at [1328, 377] on div "Delete Role" at bounding box center [1321, 373] width 59 height 15
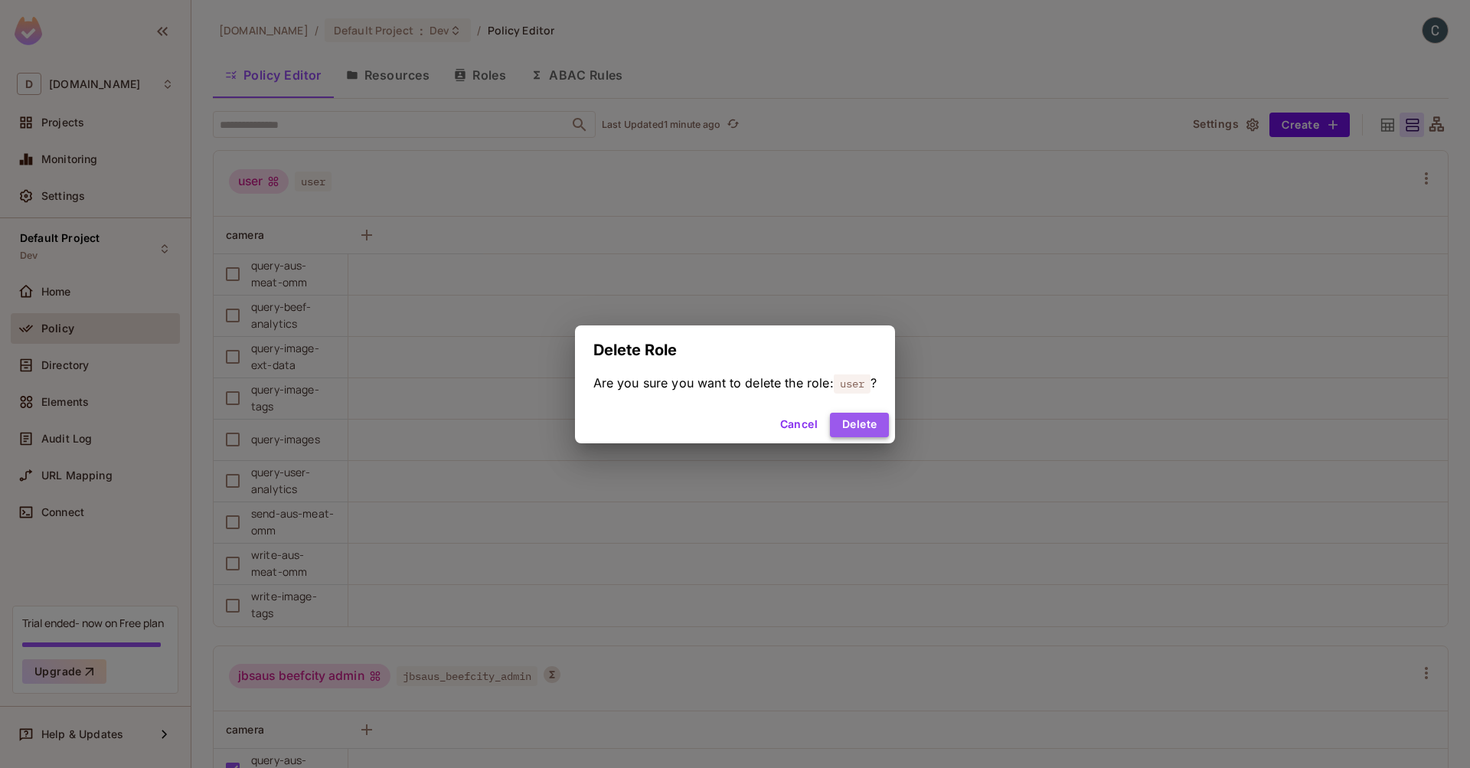
click at [866, 420] on button "Delete" at bounding box center [859, 425] width 59 height 24
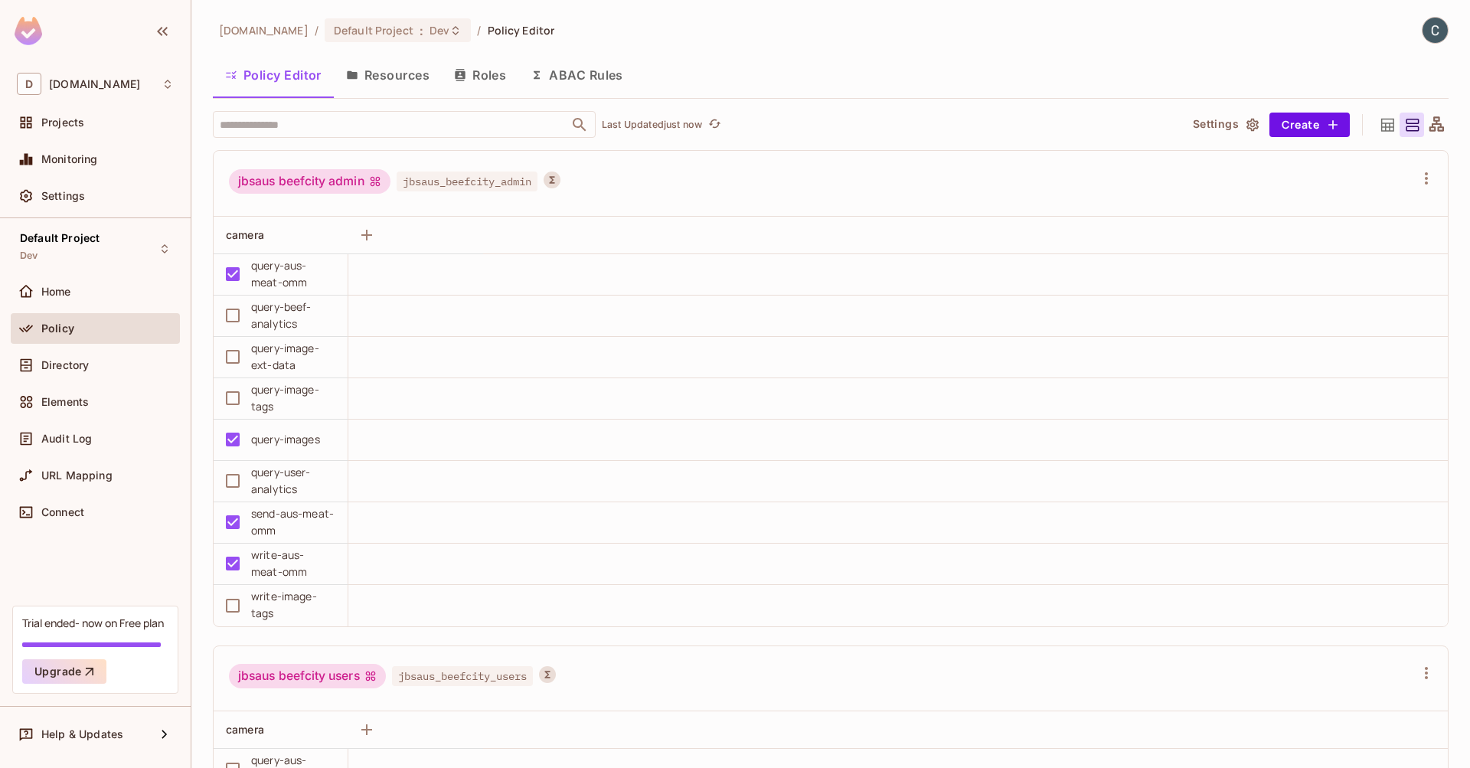
click at [469, 70] on button "Roles" at bounding box center [480, 75] width 77 height 38
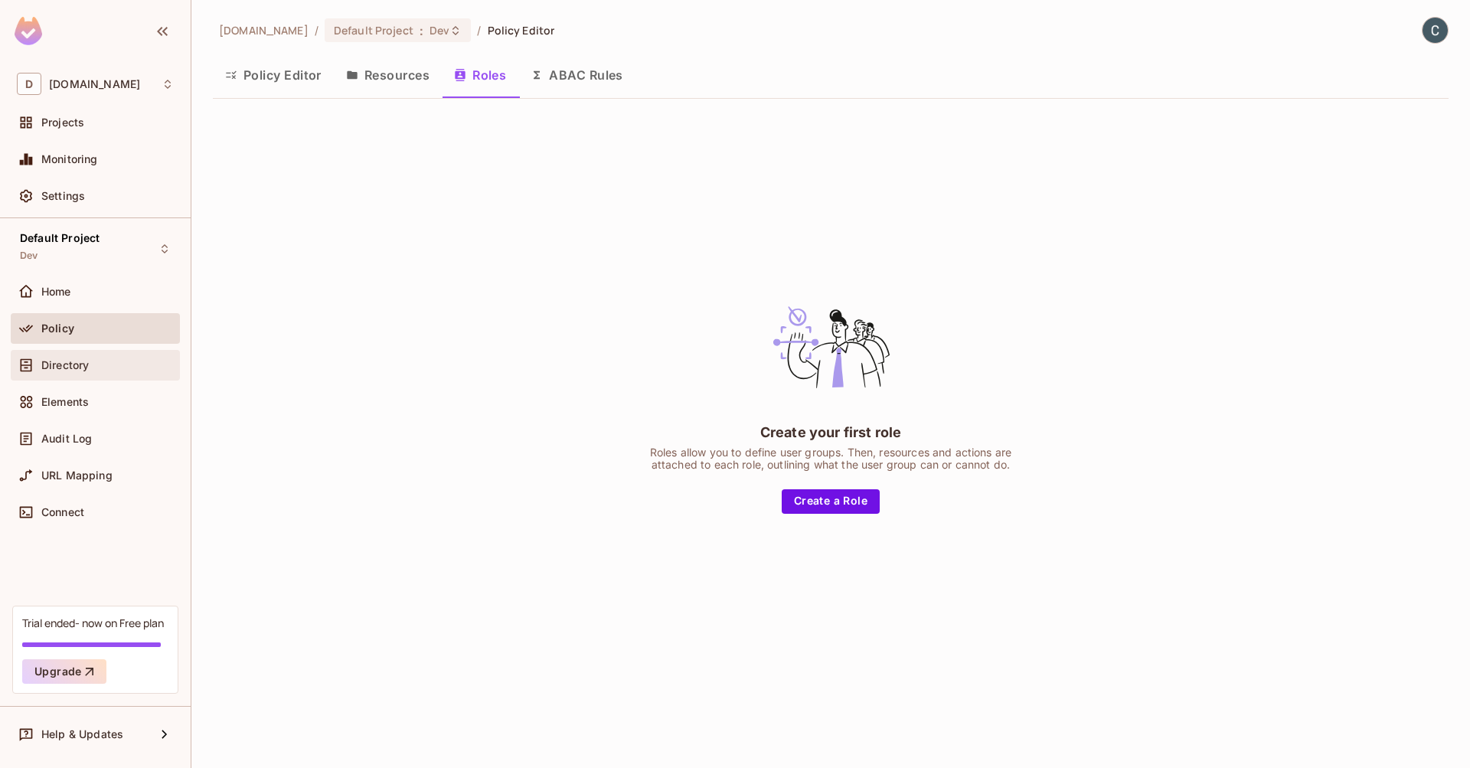
click at [102, 359] on div "Directory" at bounding box center [107, 365] width 132 height 12
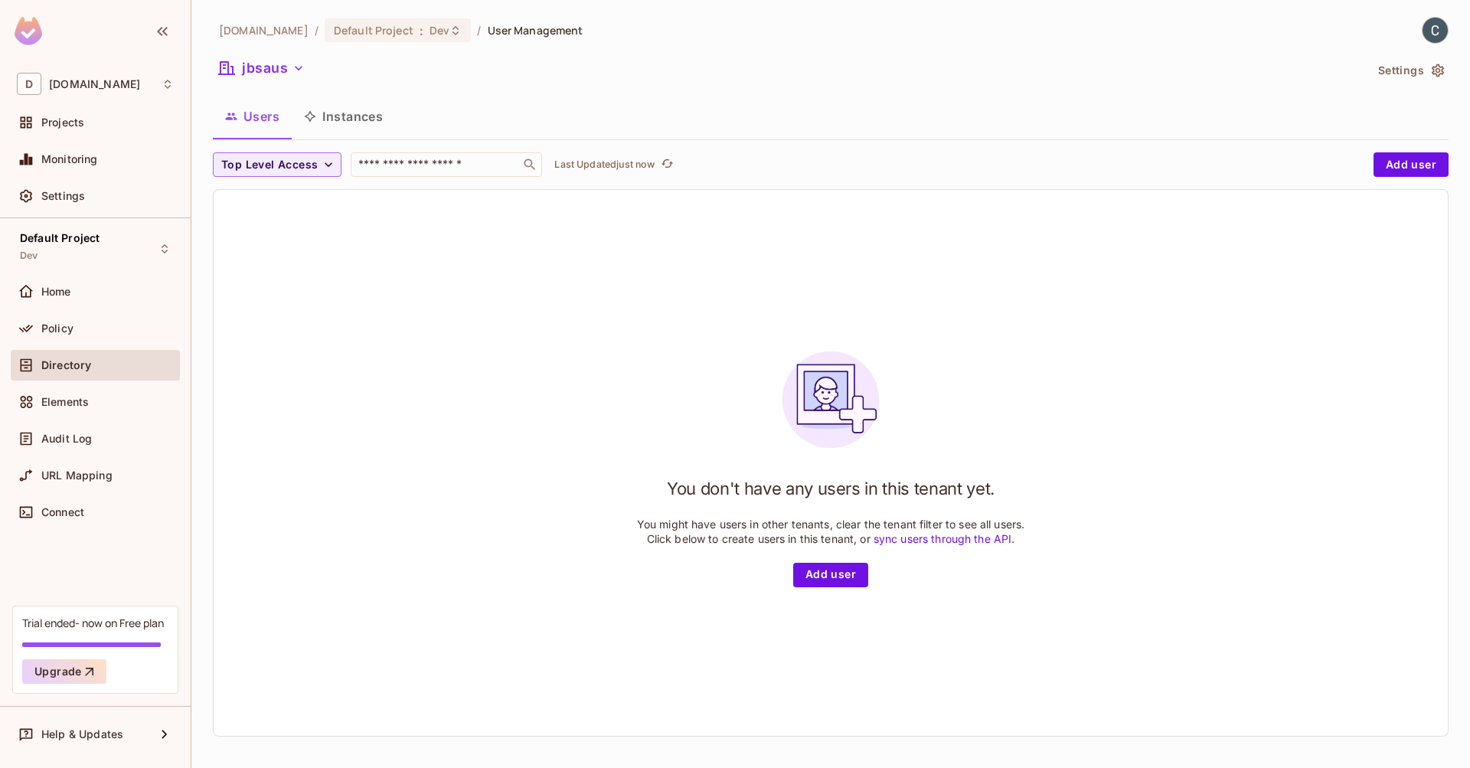
click at [340, 107] on button "Instances" at bounding box center [343, 116] width 103 height 38
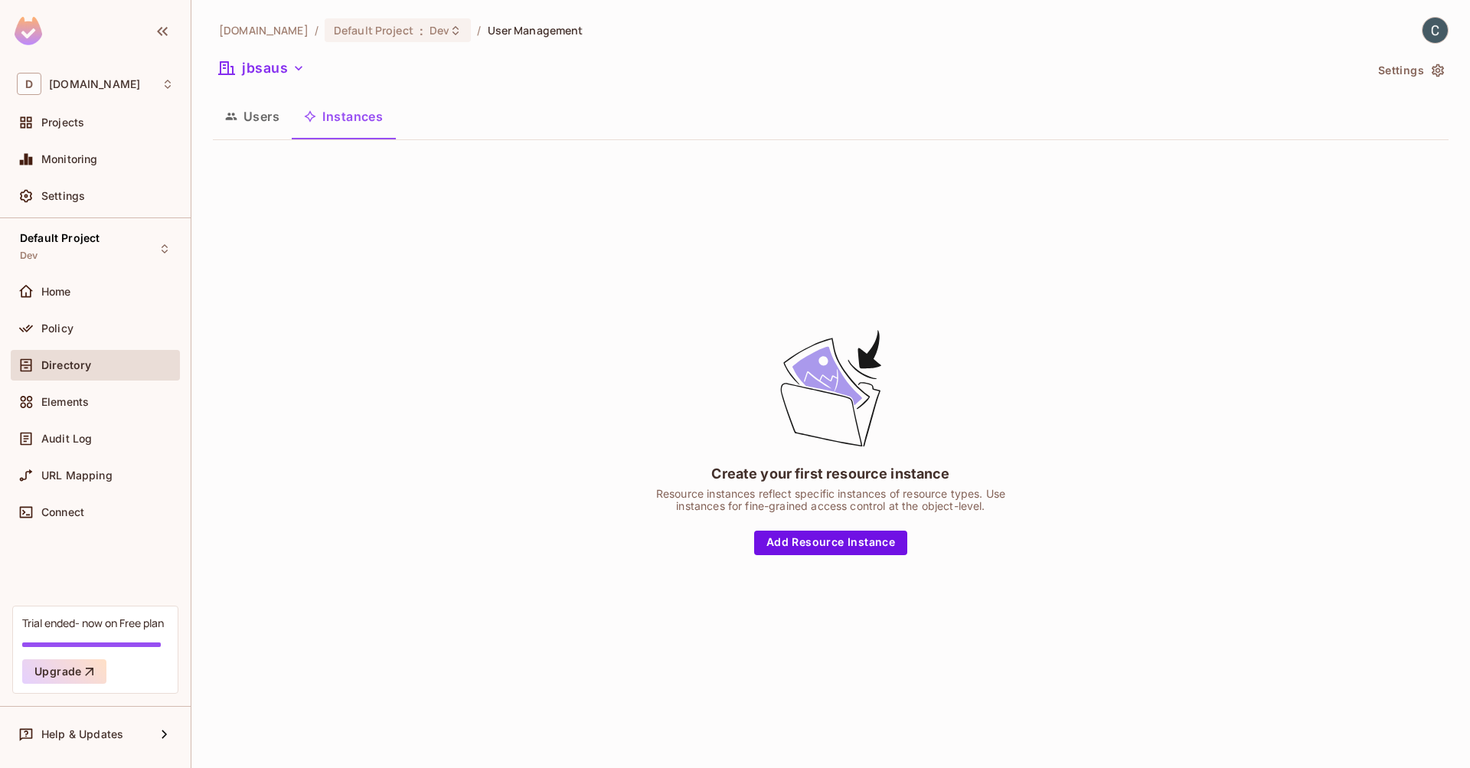
click at [248, 114] on button "Users" at bounding box center [252, 116] width 79 height 38
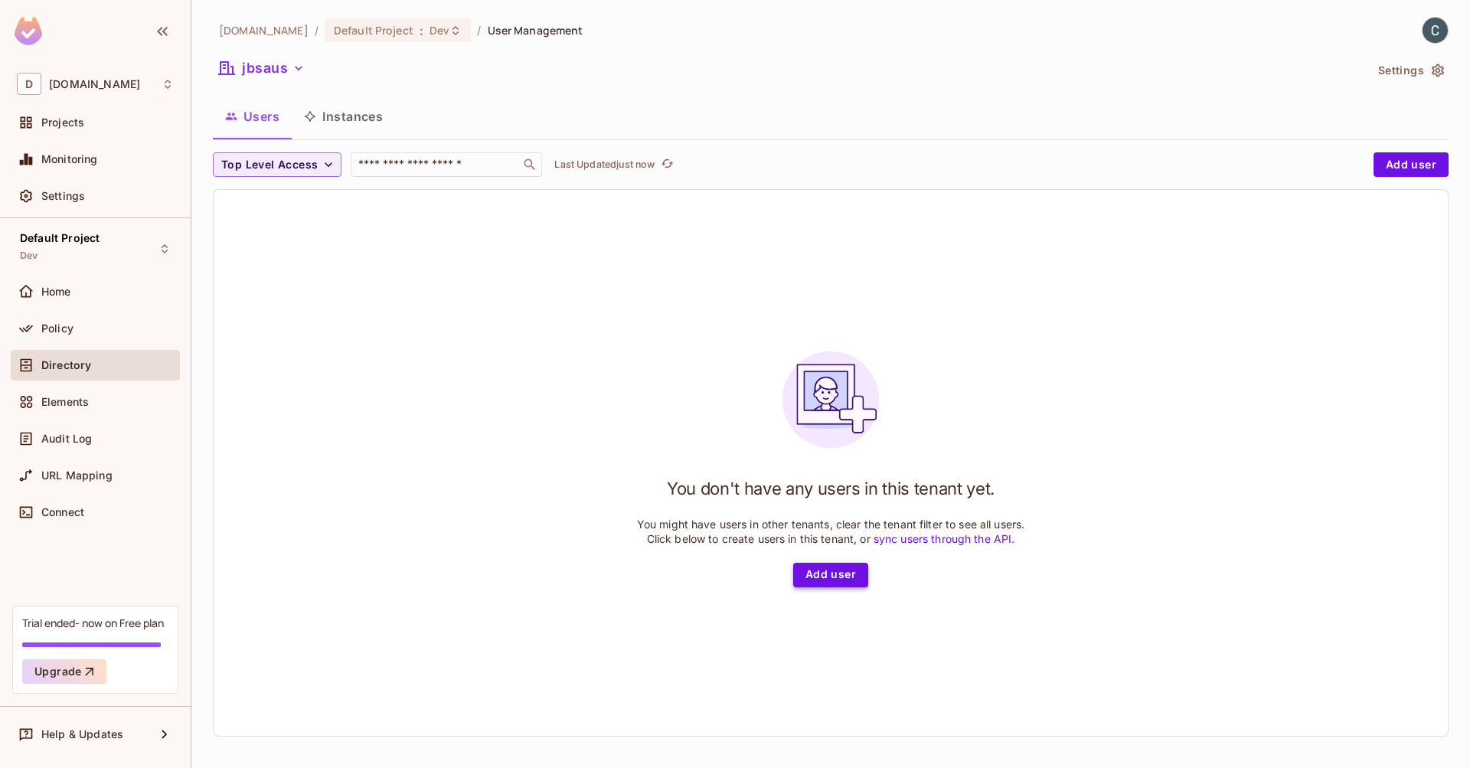
click at [840, 579] on button "Add user" at bounding box center [830, 575] width 75 height 24
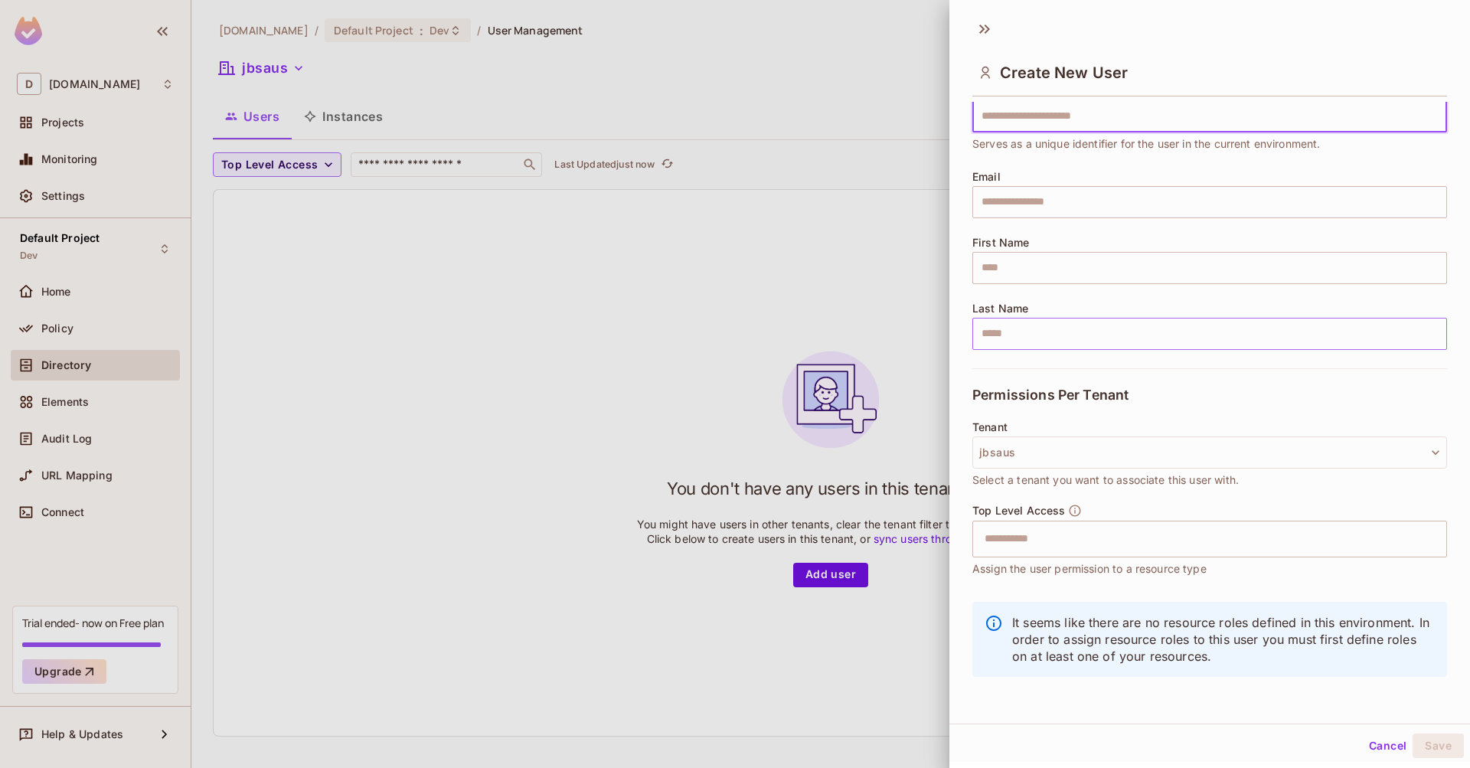
scroll to position [2, 0]
click at [1106, 455] on button "jbsaus" at bounding box center [1209, 450] width 475 height 32
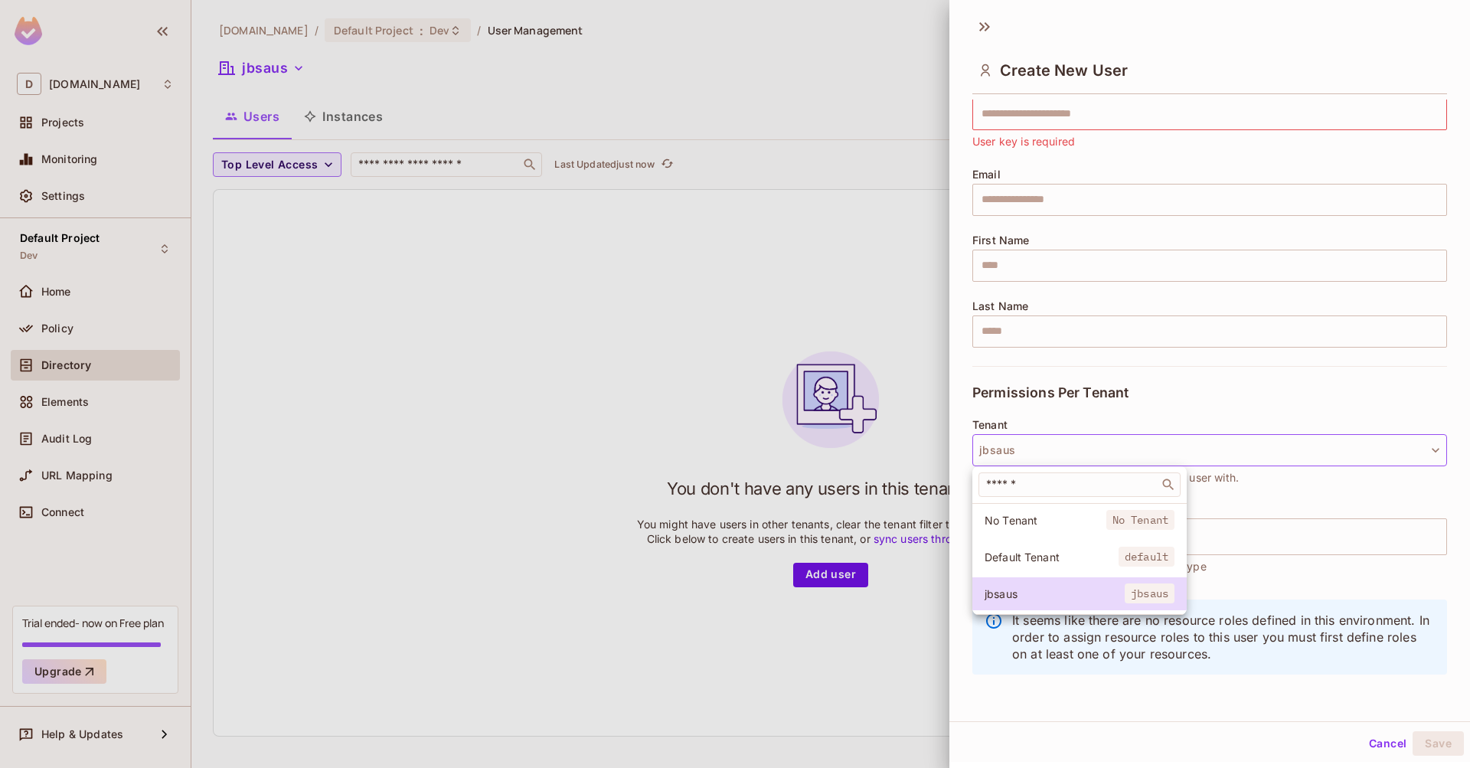
click at [1066, 412] on div at bounding box center [735, 384] width 1470 height 768
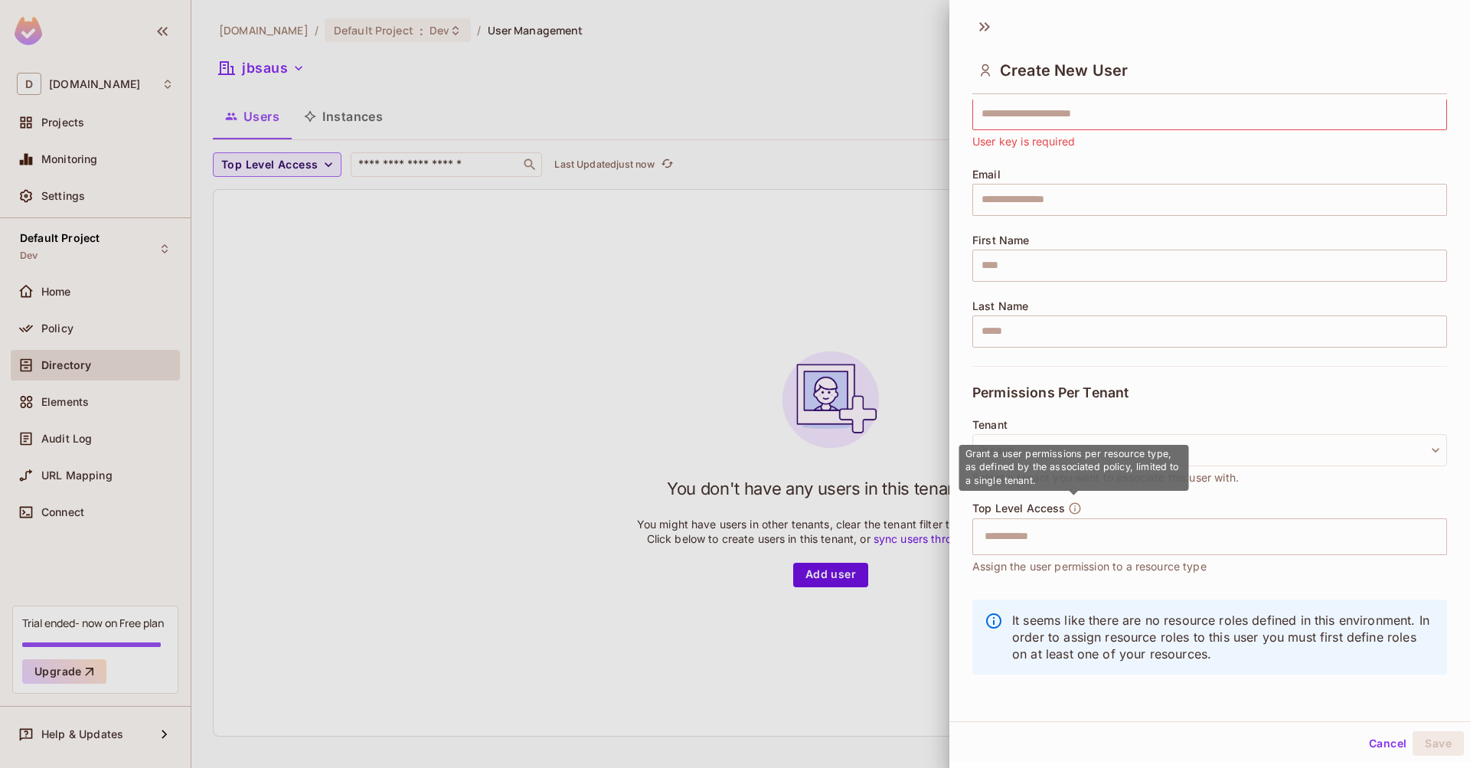
click at [1078, 507] on icon "button" at bounding box center [1075, 508] width 14 height 14
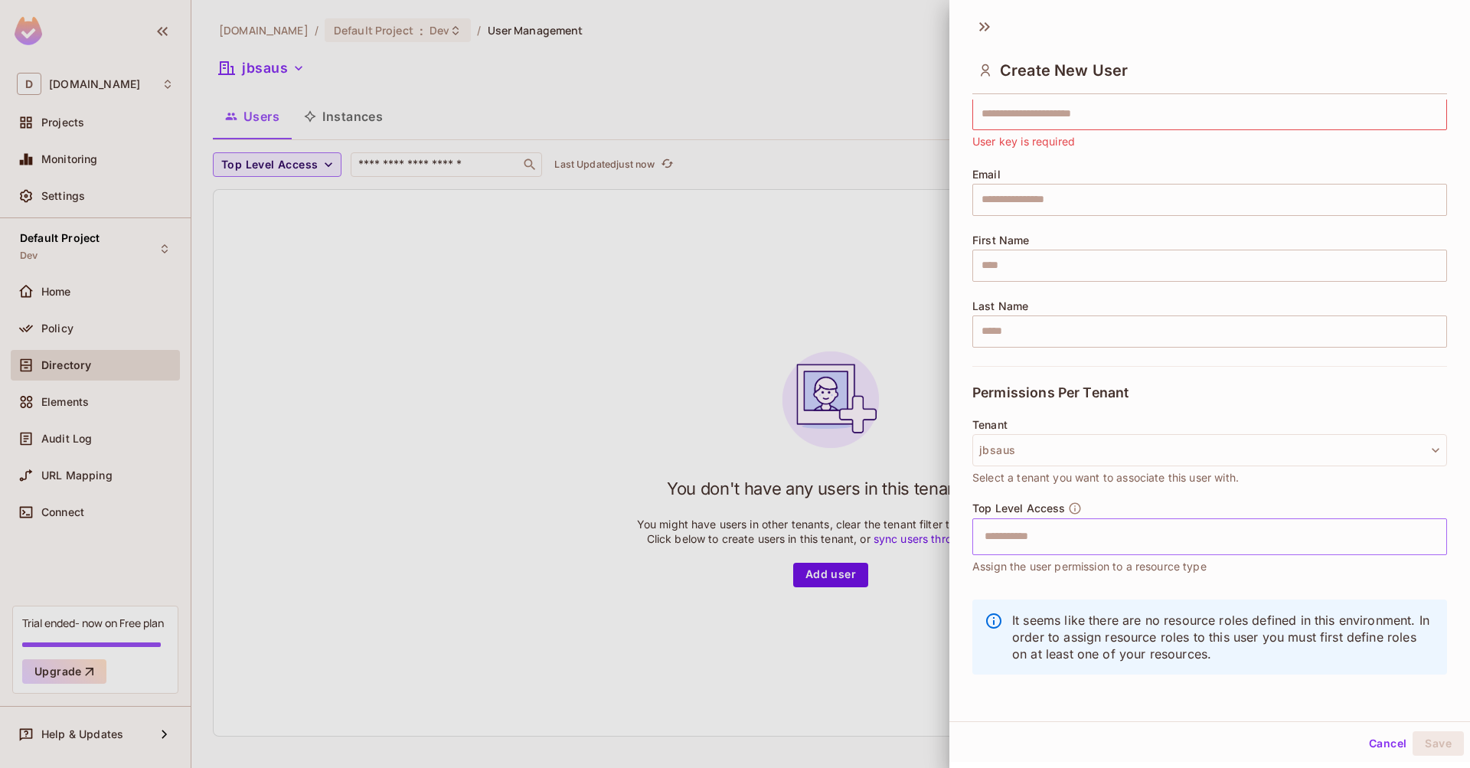
click at [1046, 532] on input "text" at bounding box center [1196, 536] width 442 height 31
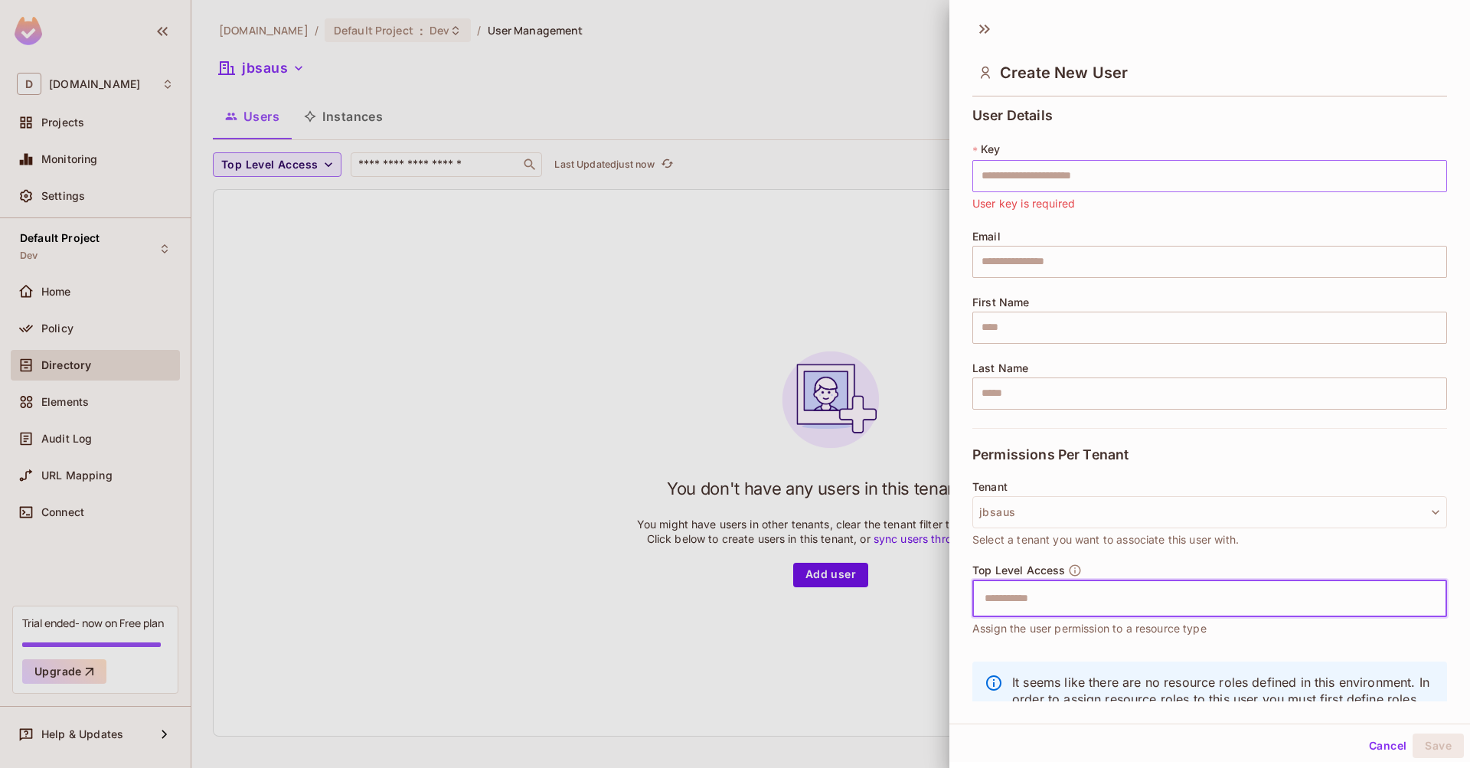
click at [1070, 183] on input "text" at bounding box center [1209, 176] width 475 height 32
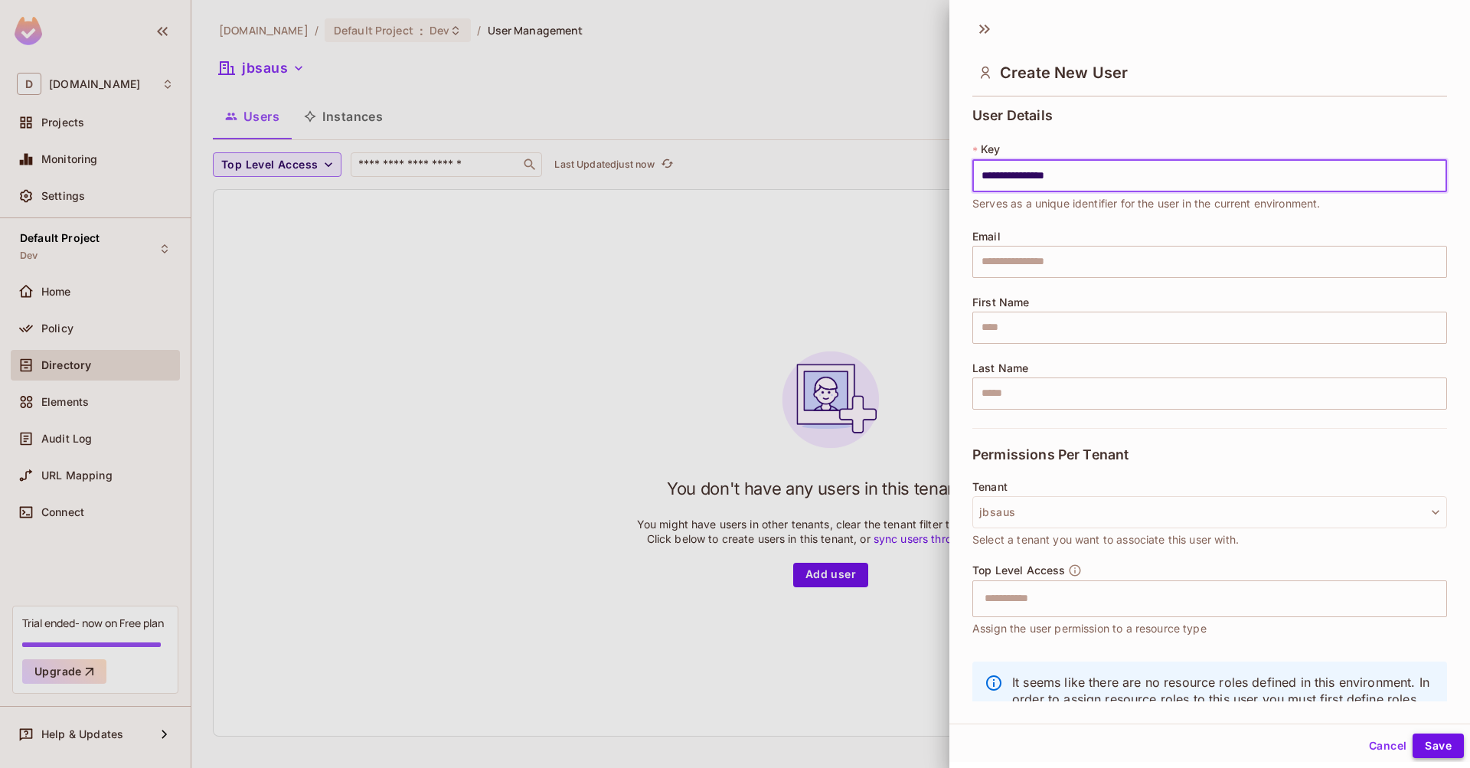
type input "**********"
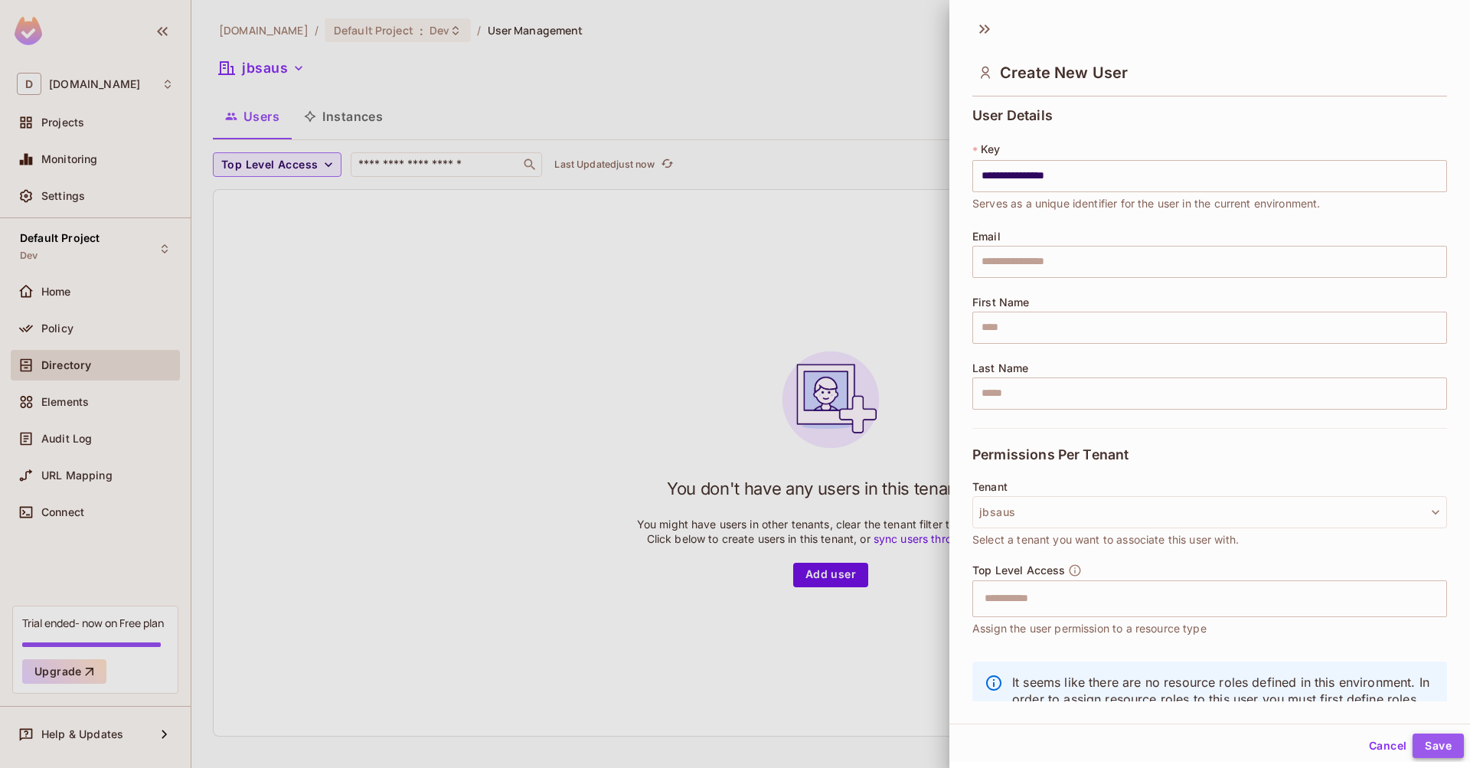
click at [1431, 746] on button "Save" at bounding box center [1437, 745] width 51 height 24
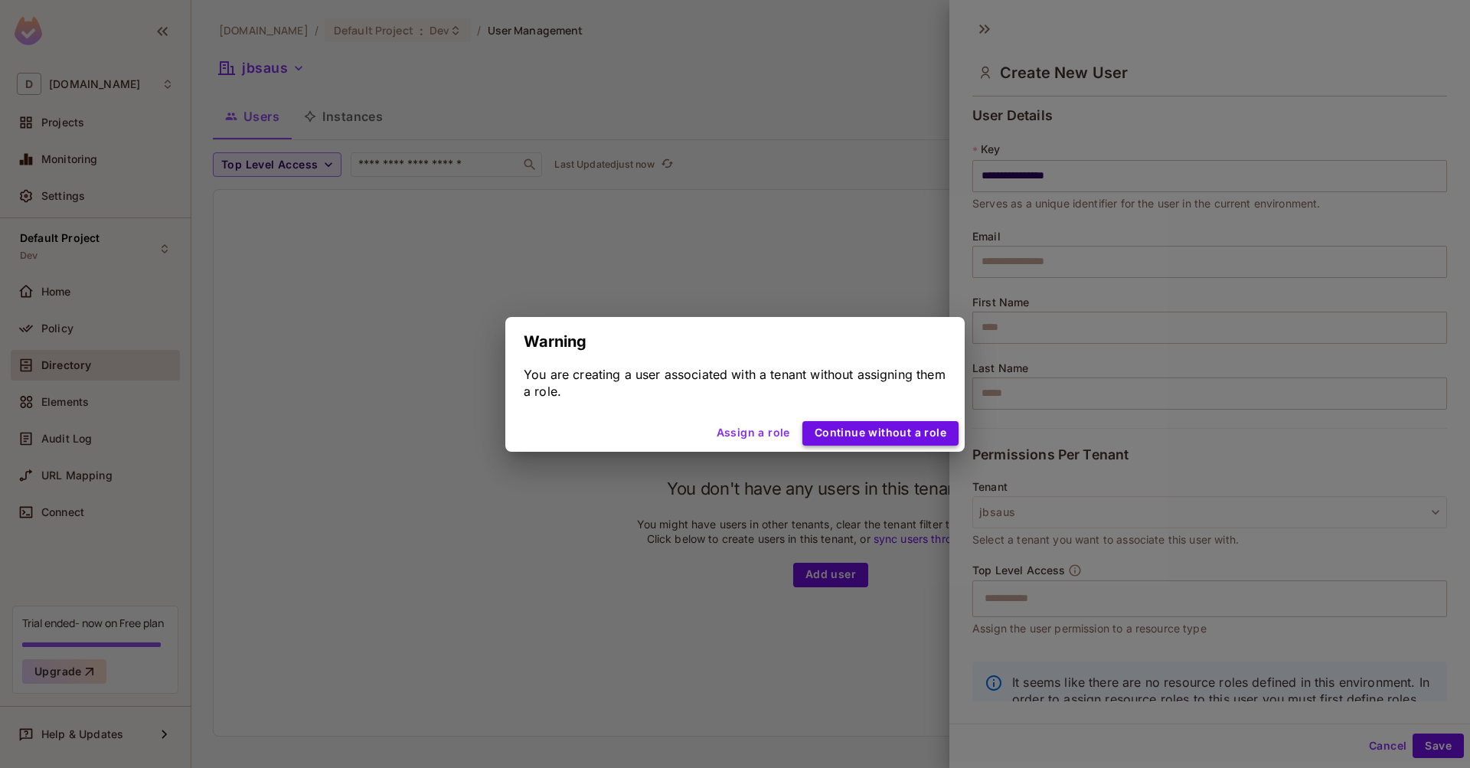
click at [834, 434] on button "Continue without a role" at bounding box center [880, 433] width 156 height 24
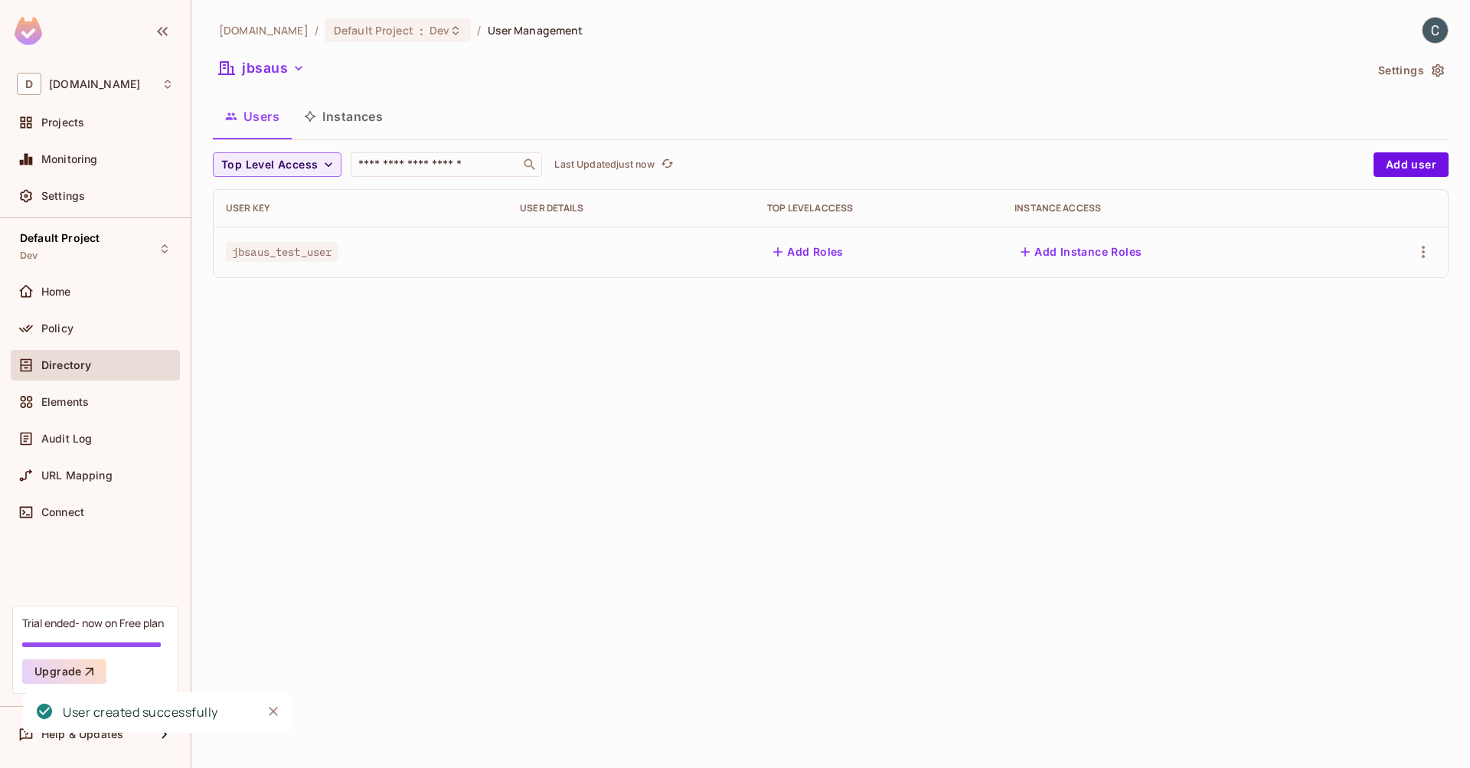
click at [847, 253] on button "Add Roles" at bounding box center [808, 252] width 83 height 24
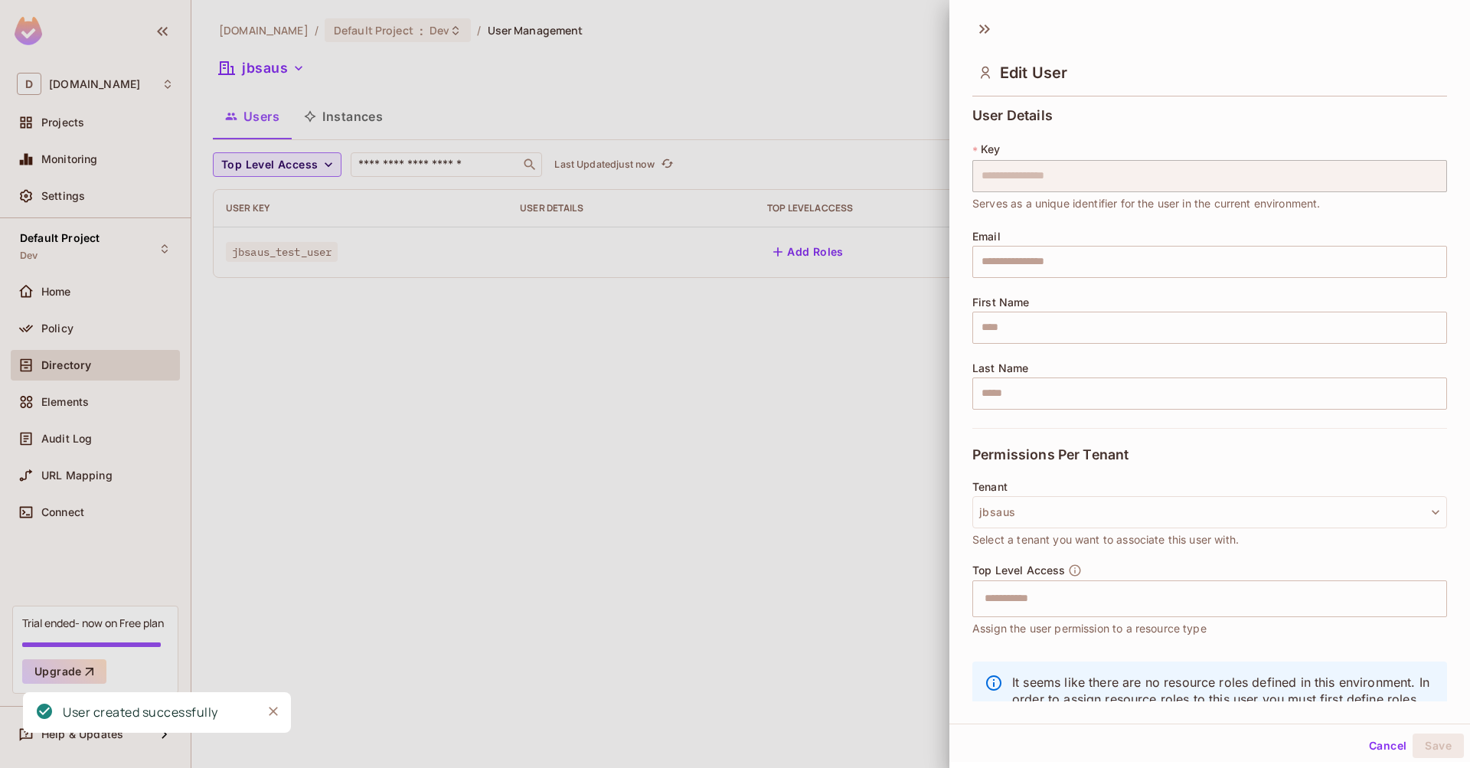
click at [853, 341] on div at bounding box center [735, 384] width 1470 height 768
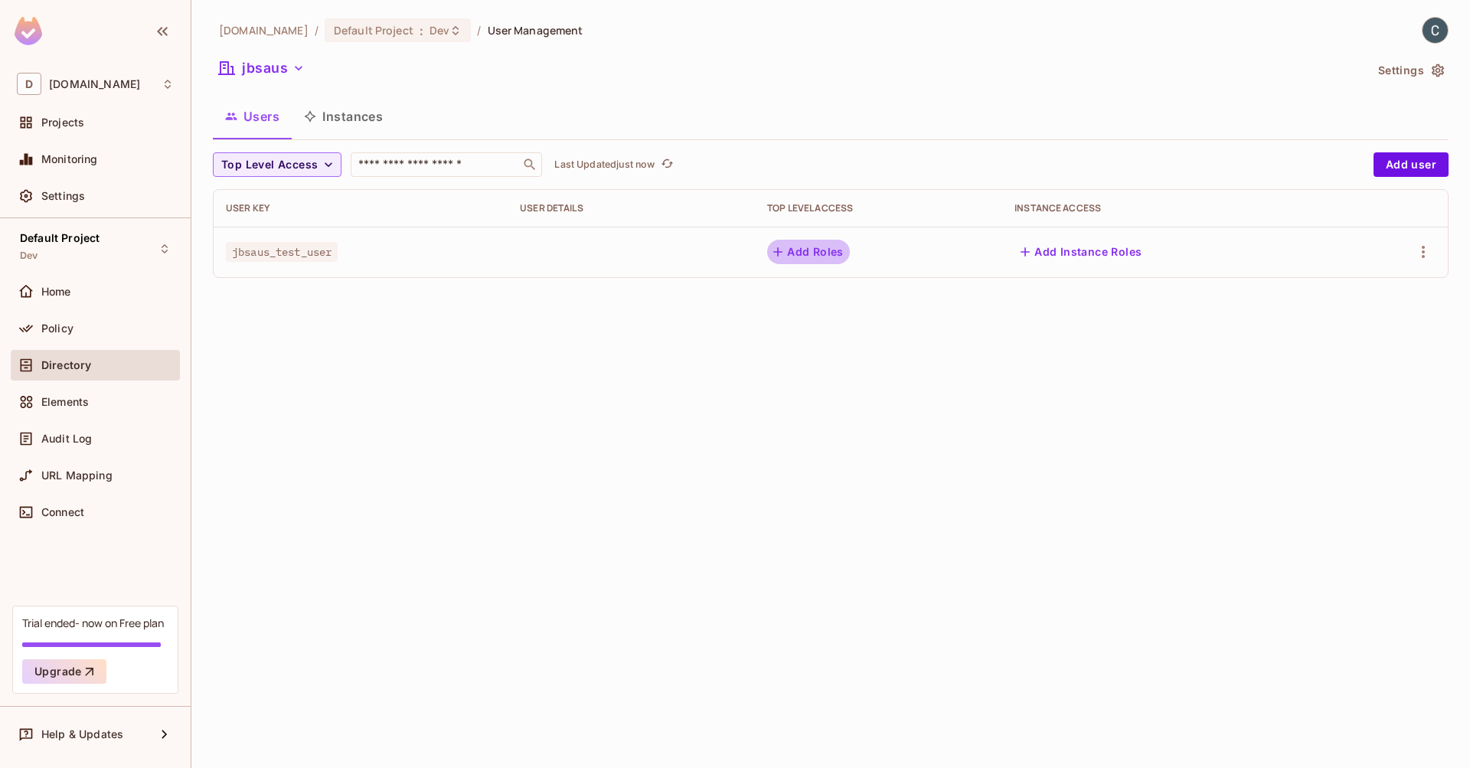
click at [828, 253] on button "Add Roles" at bounding box center [808, 252] width 83 height 24
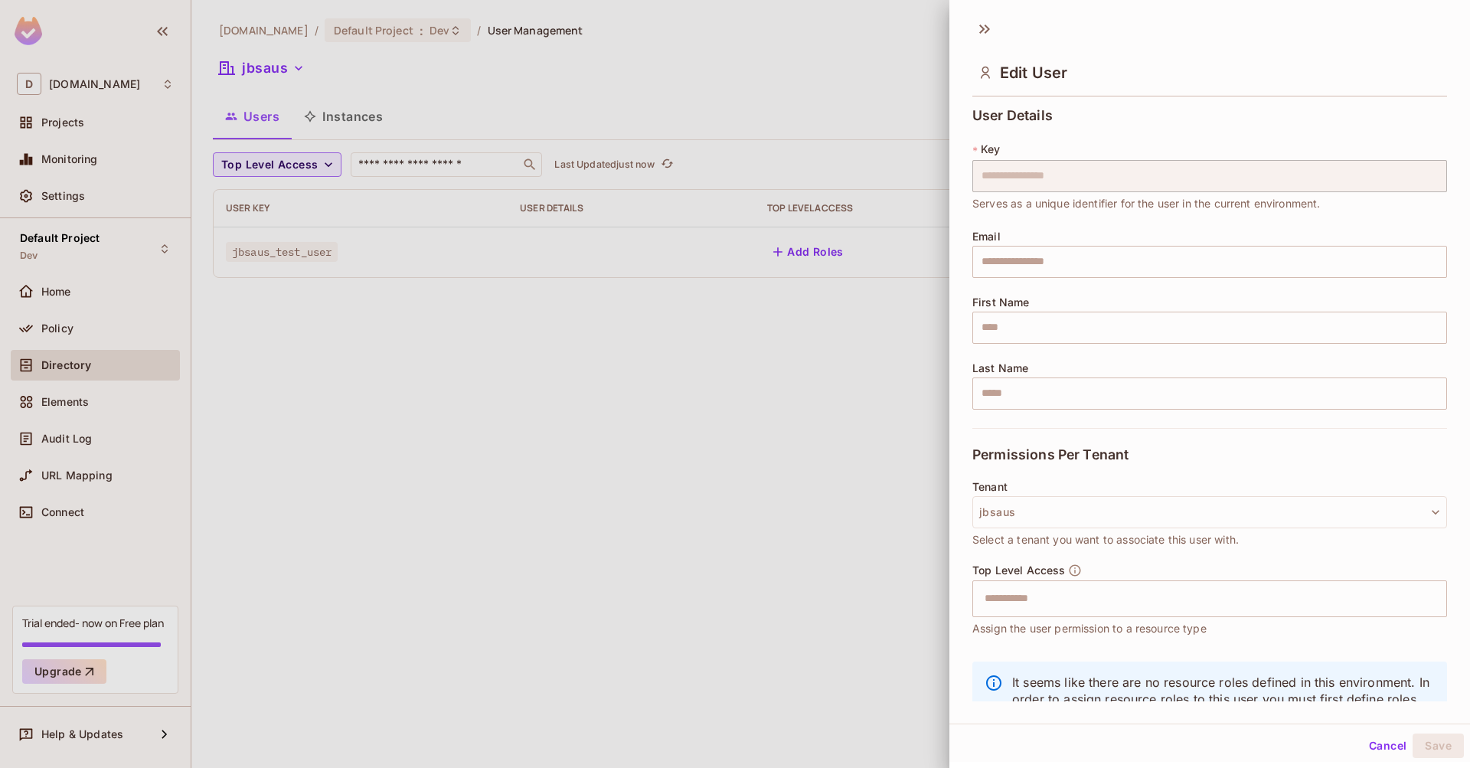
scroll to position [2, 0]
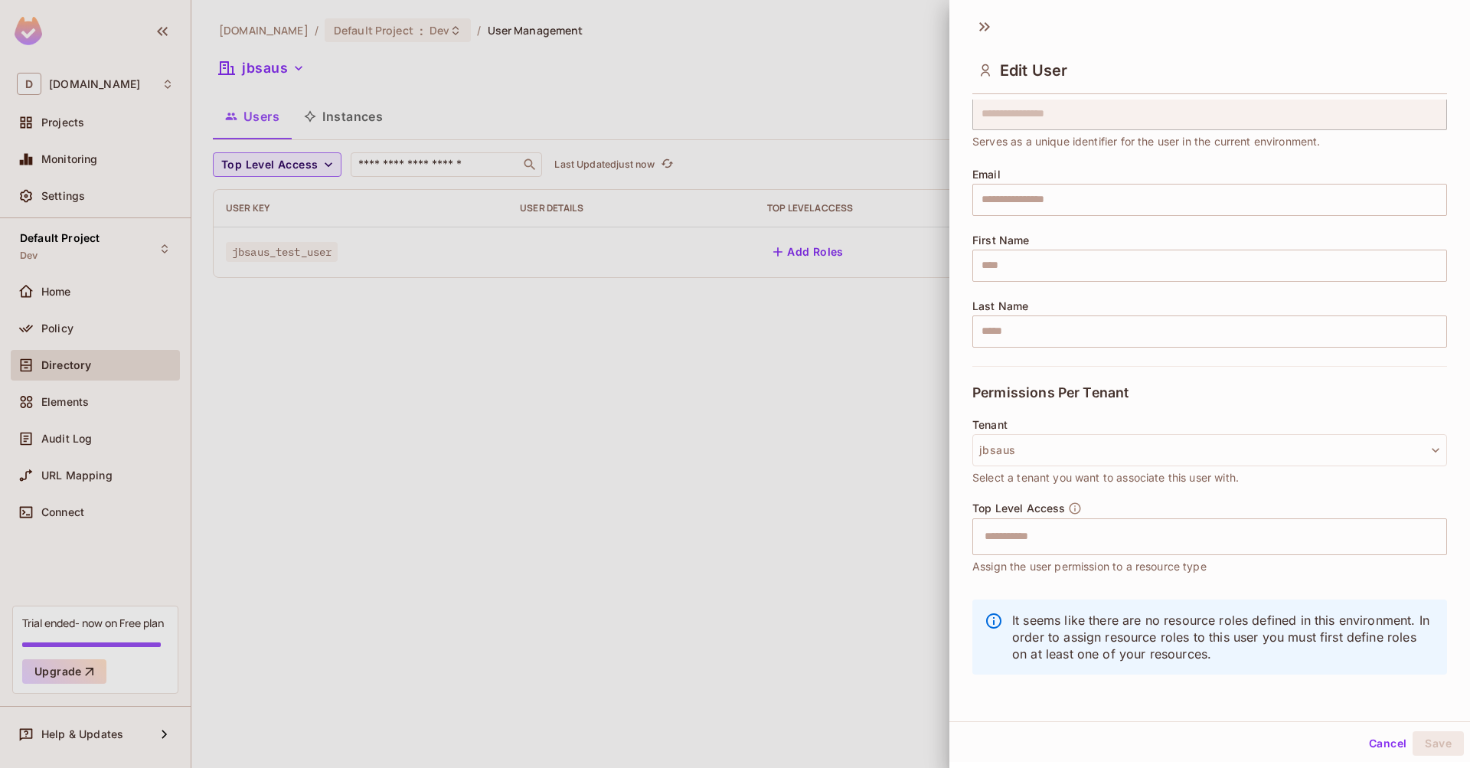
click at [837, 411] on div at bounding box center [735, 384] width 1470 height 768
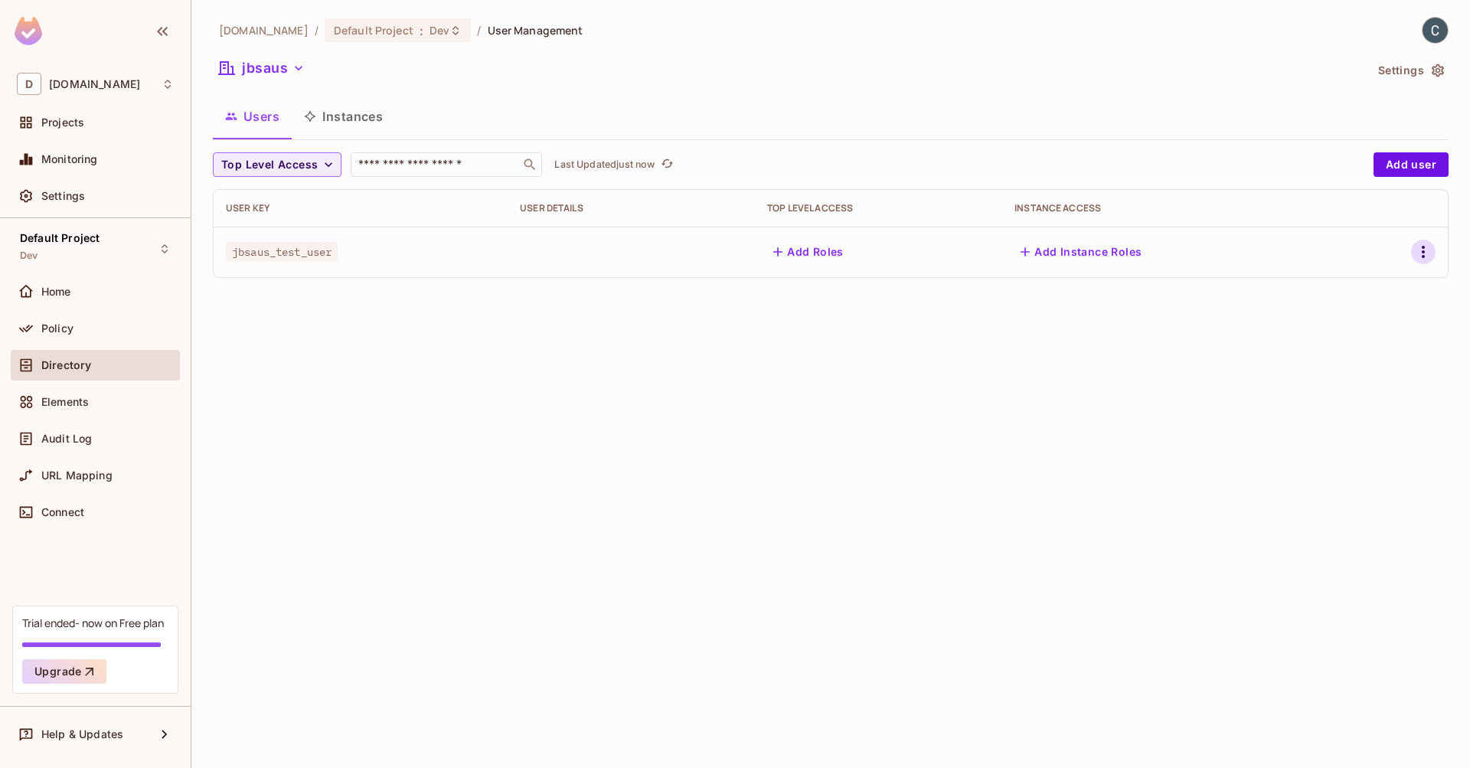
click at [1414, 250] on icon "button" at bounding box center [1423, 252] width 18 height 18
click at [1405, 313] on div "Edit Attributes" at bounding box center [1370, 320] width 76 height 15
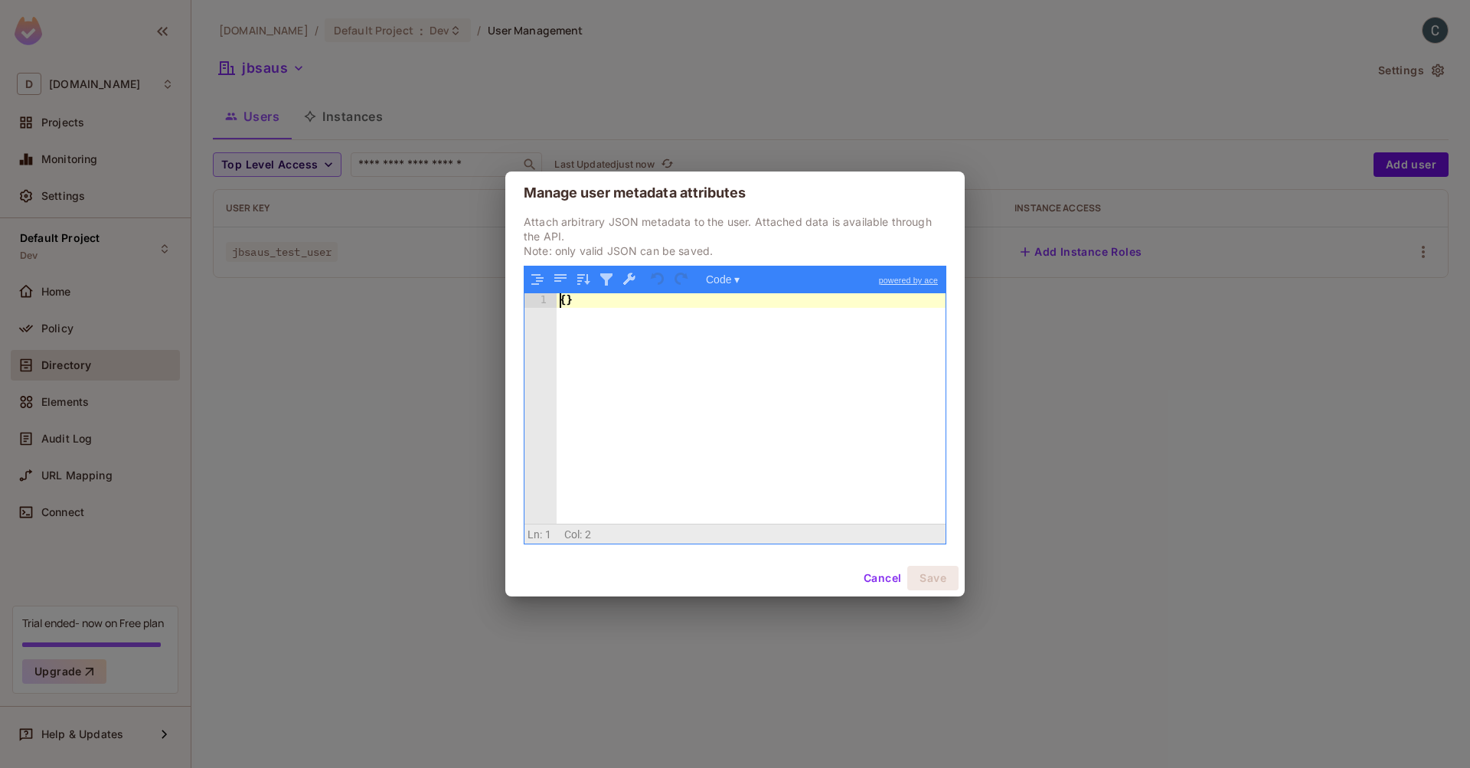
click at [567, 300] on div "{ }" at bounding box center [750, 422] width 389 height 259
click at [866, 571] on button "Cancel" at bounding box center [882, 578] width 50 height 24
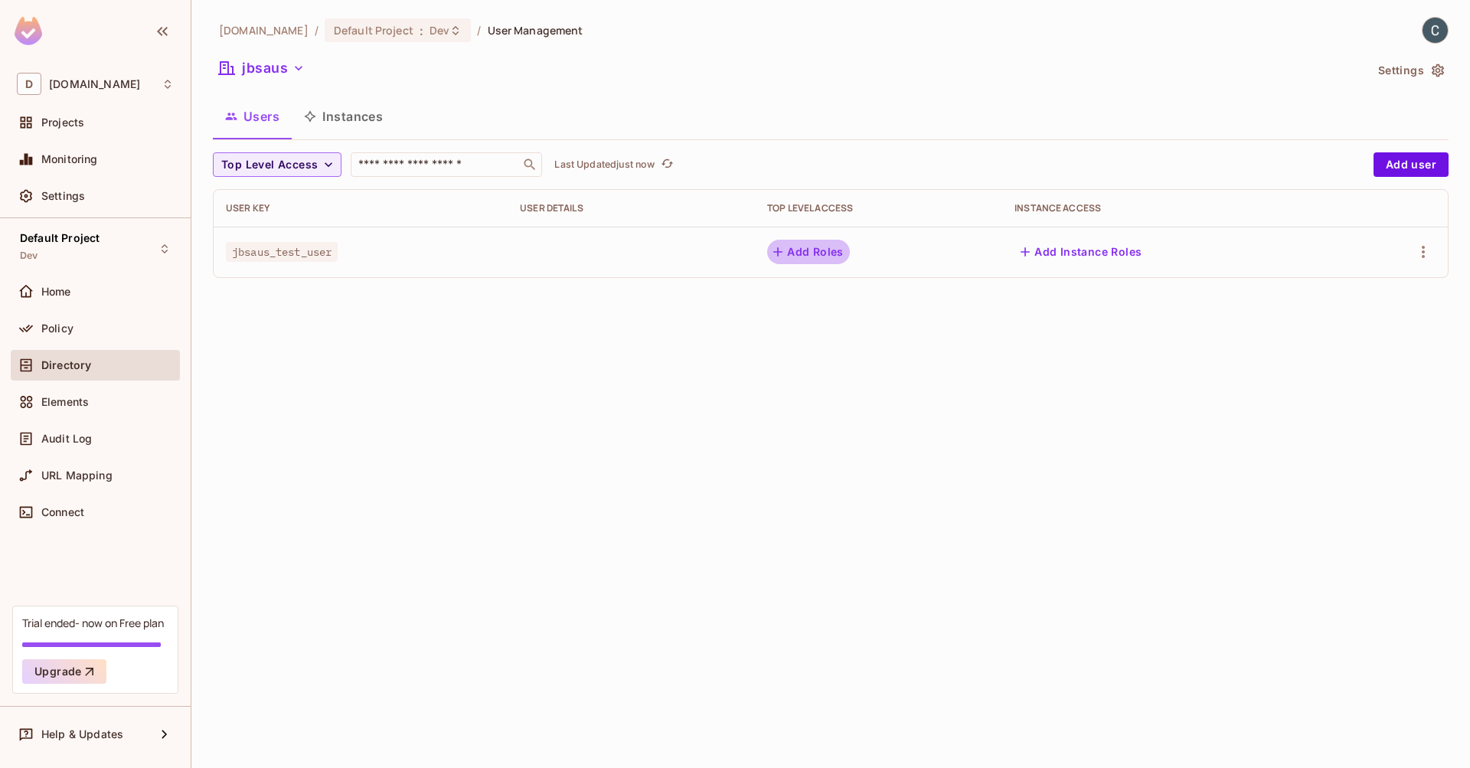
click at [817, 259] on button "Add Roles" at bounding box center [808, 252] width 83 height 24
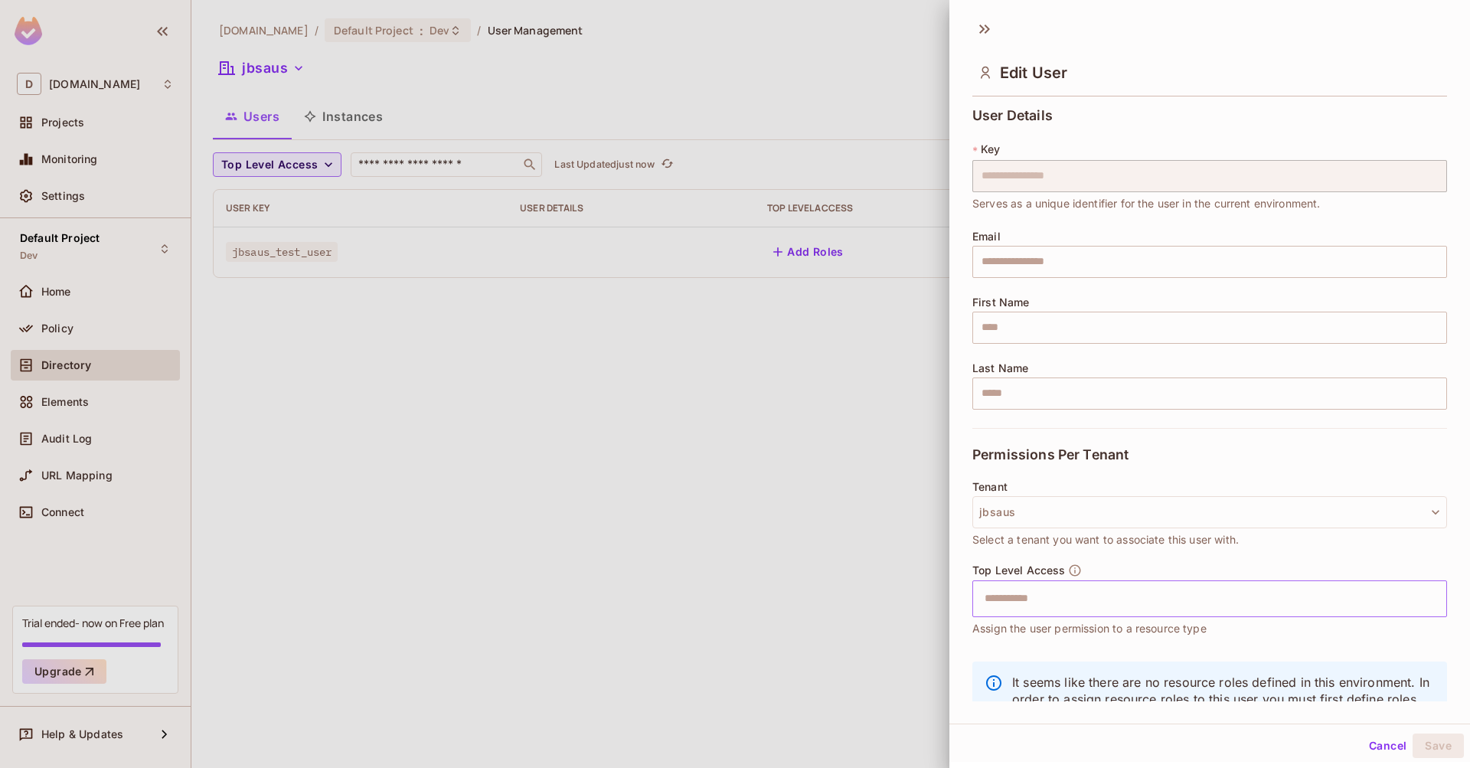
click at [1149, 613] on input "text" at bounding box center [1196, 598] width 442 height 31
click at [1147, 637] on div "No options" at bounding box center [1198, 637] width 452 height 40
click at [1213, 685] on p "It seems like there are no resource roles defined in this environment. In order…" at bounding box center [1223, 699] width 423 height 51
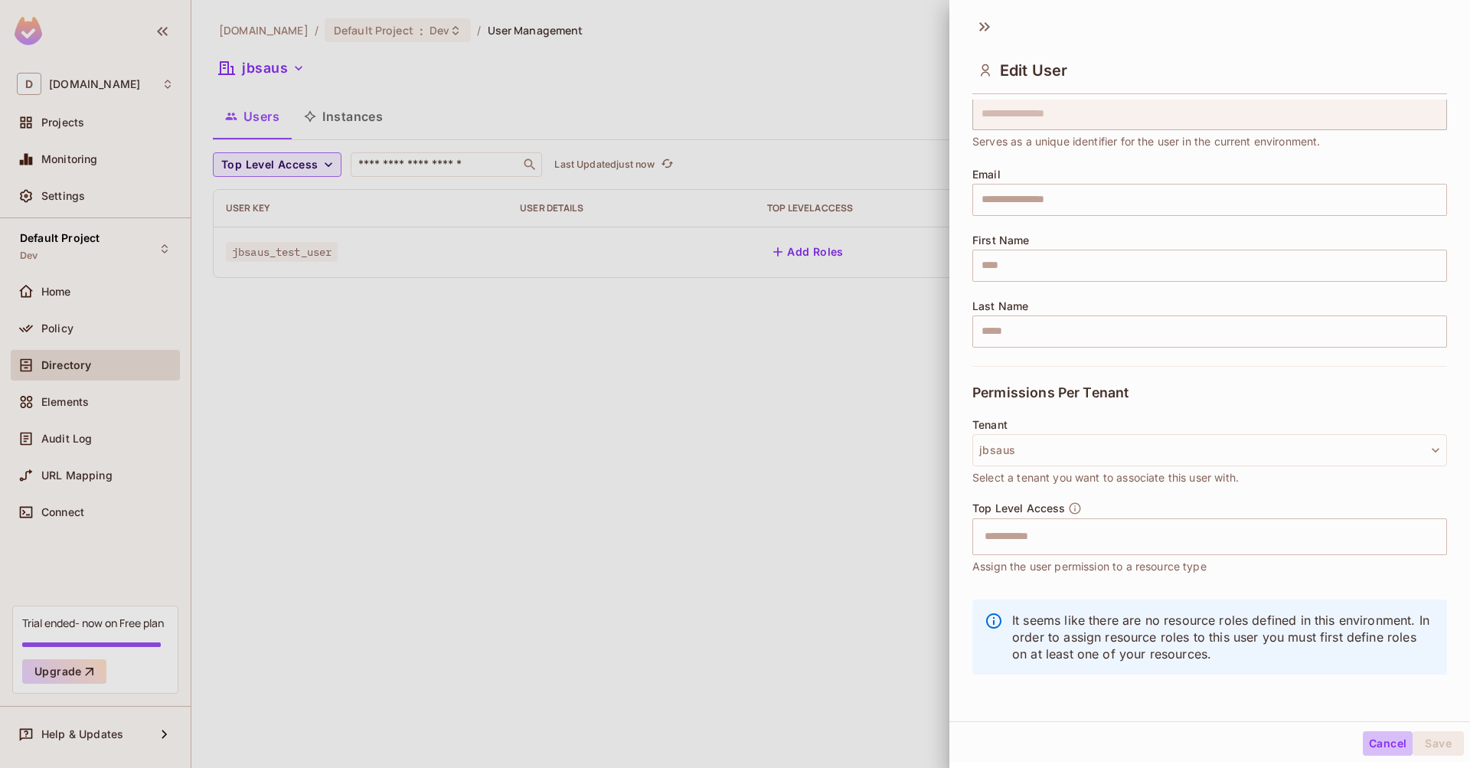
click at [1383, 741] on button "Cancel" at bounding box center [1387, 743] width 50 height 24
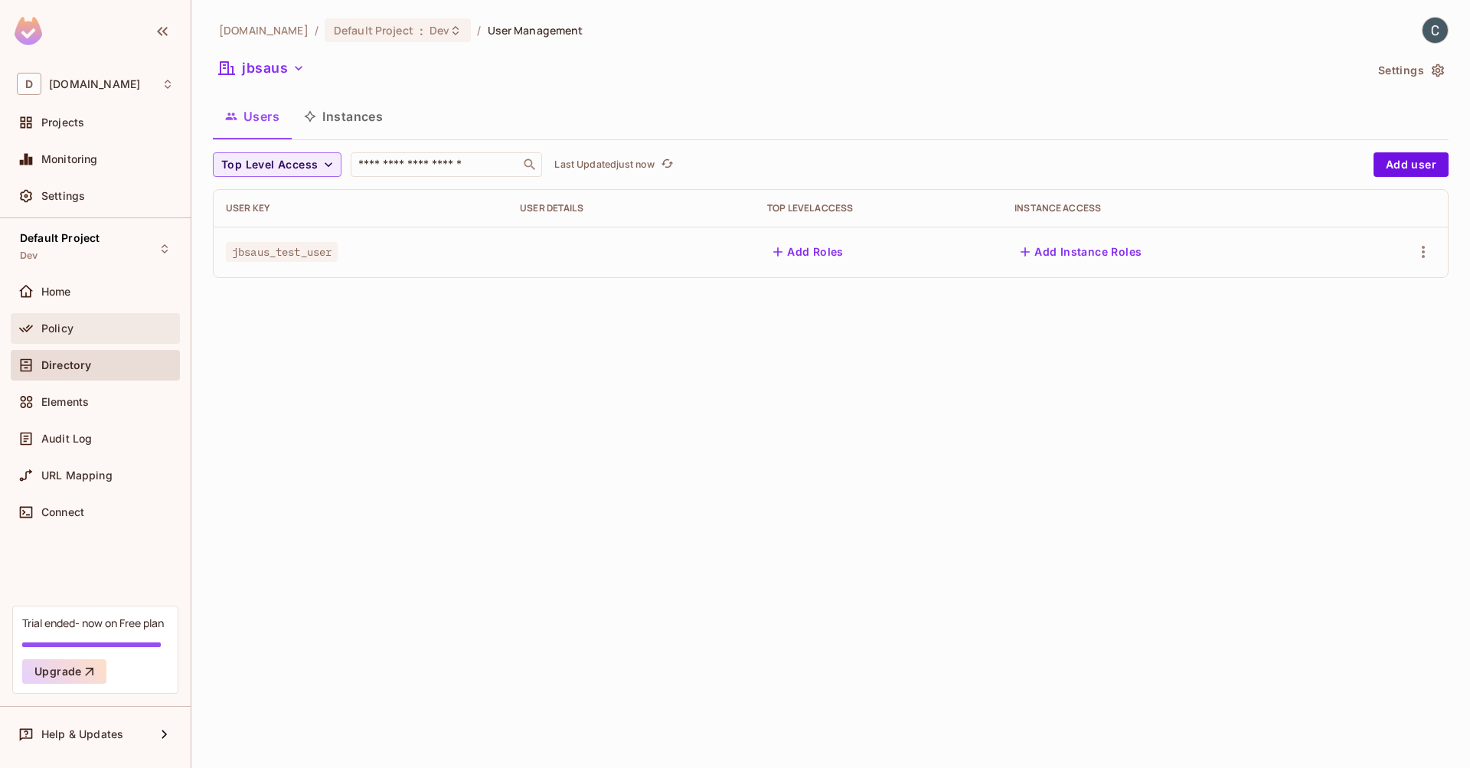
click at [81, 332] on div "Policy" at bounding box center [107, 328] width 132 height 12
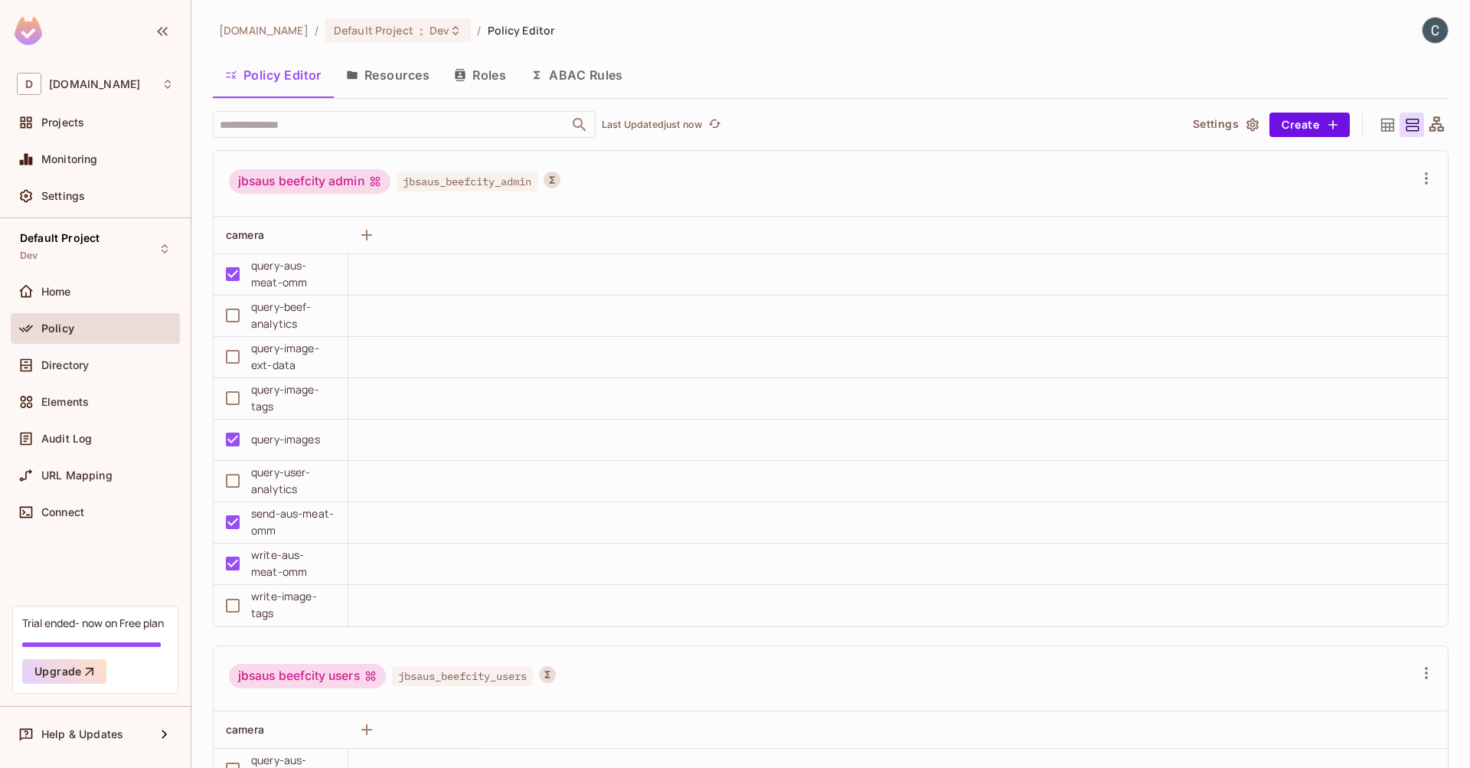
click at [387, 73] on button "Resources" at bounding box center [388, 75] width 108 height 38
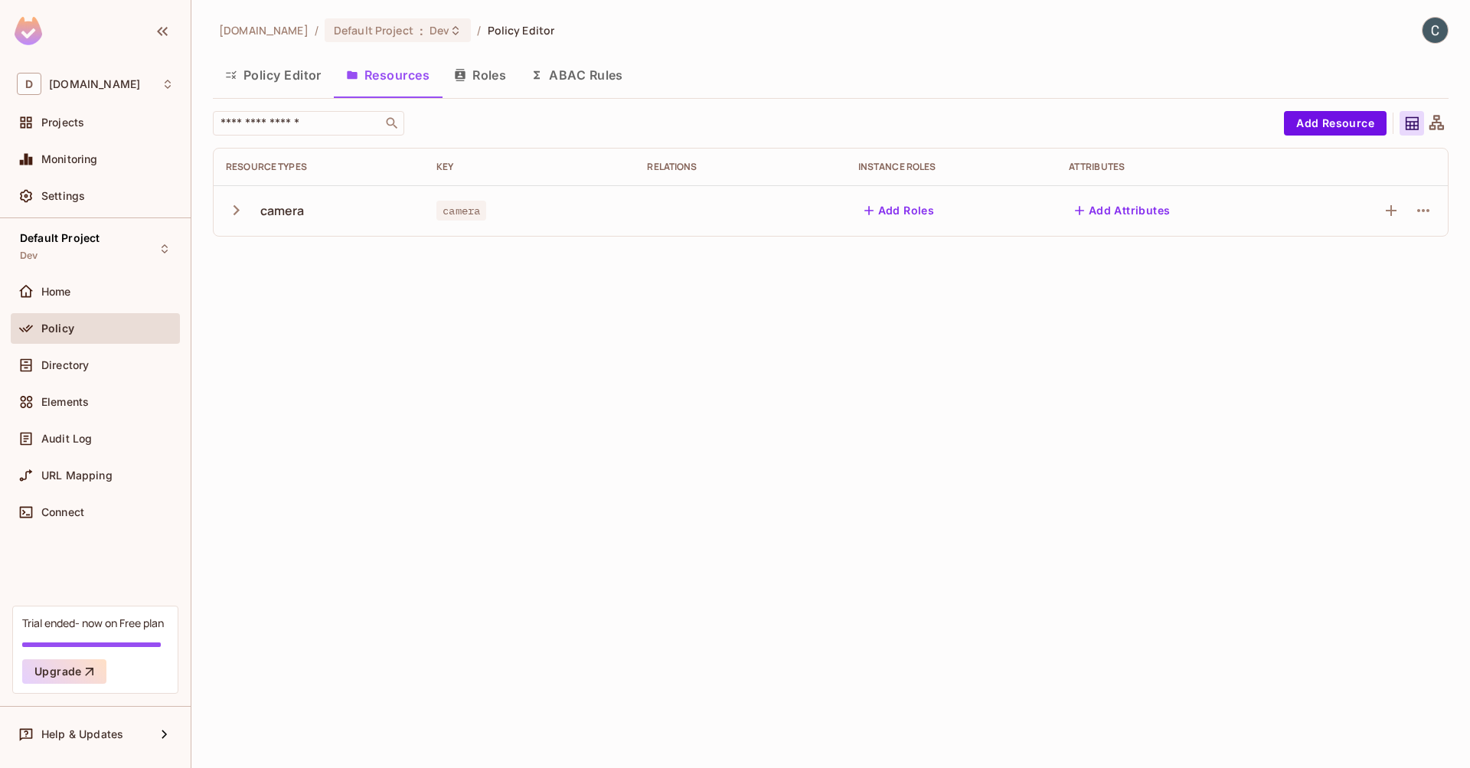
click at [921, 210] on button "Add Roles" at bounding box center [899, 210] width 83 height 24
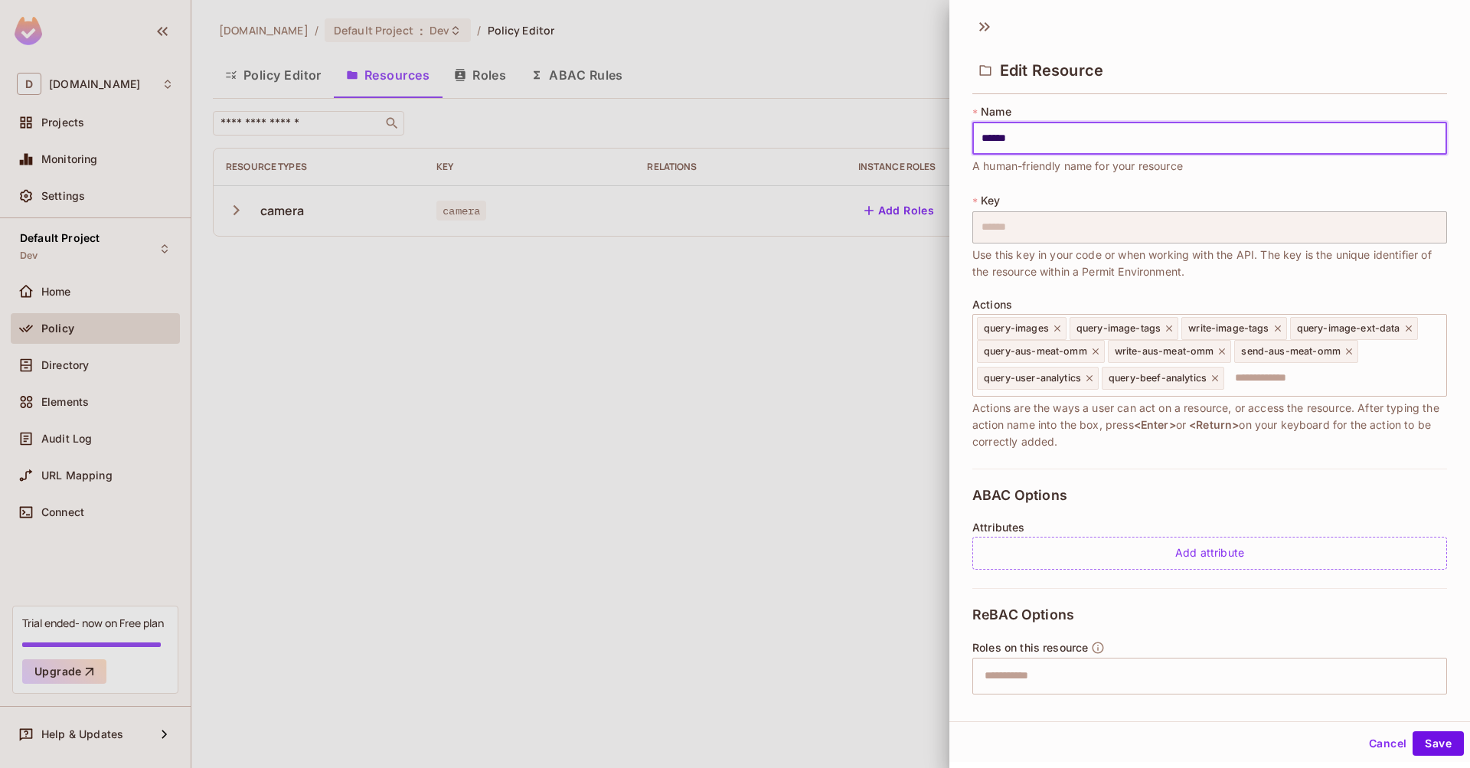
scroll to position [120, 0]
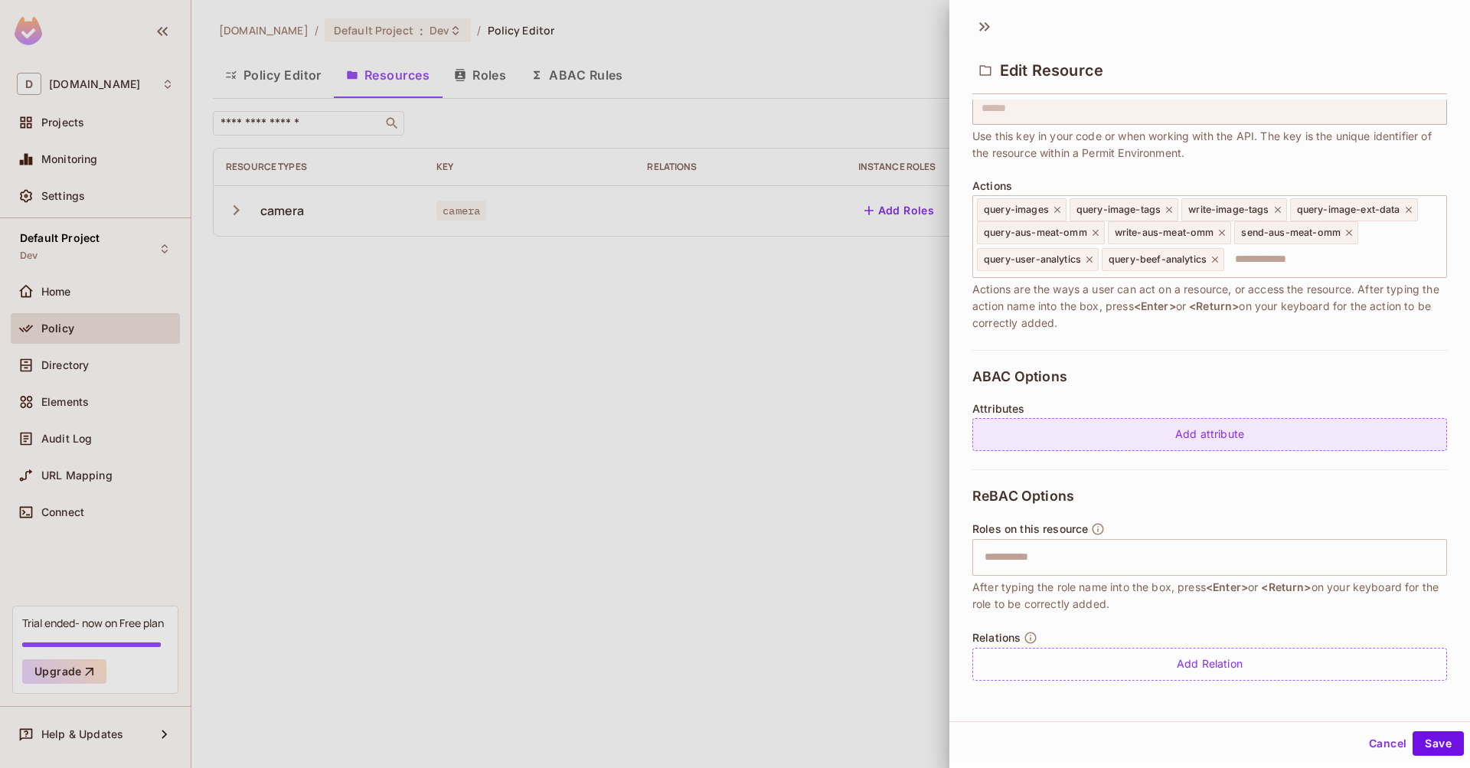
click at [1210, 439] on div "Add attribute" at bounding box center [1209, 434] width 475 height 33
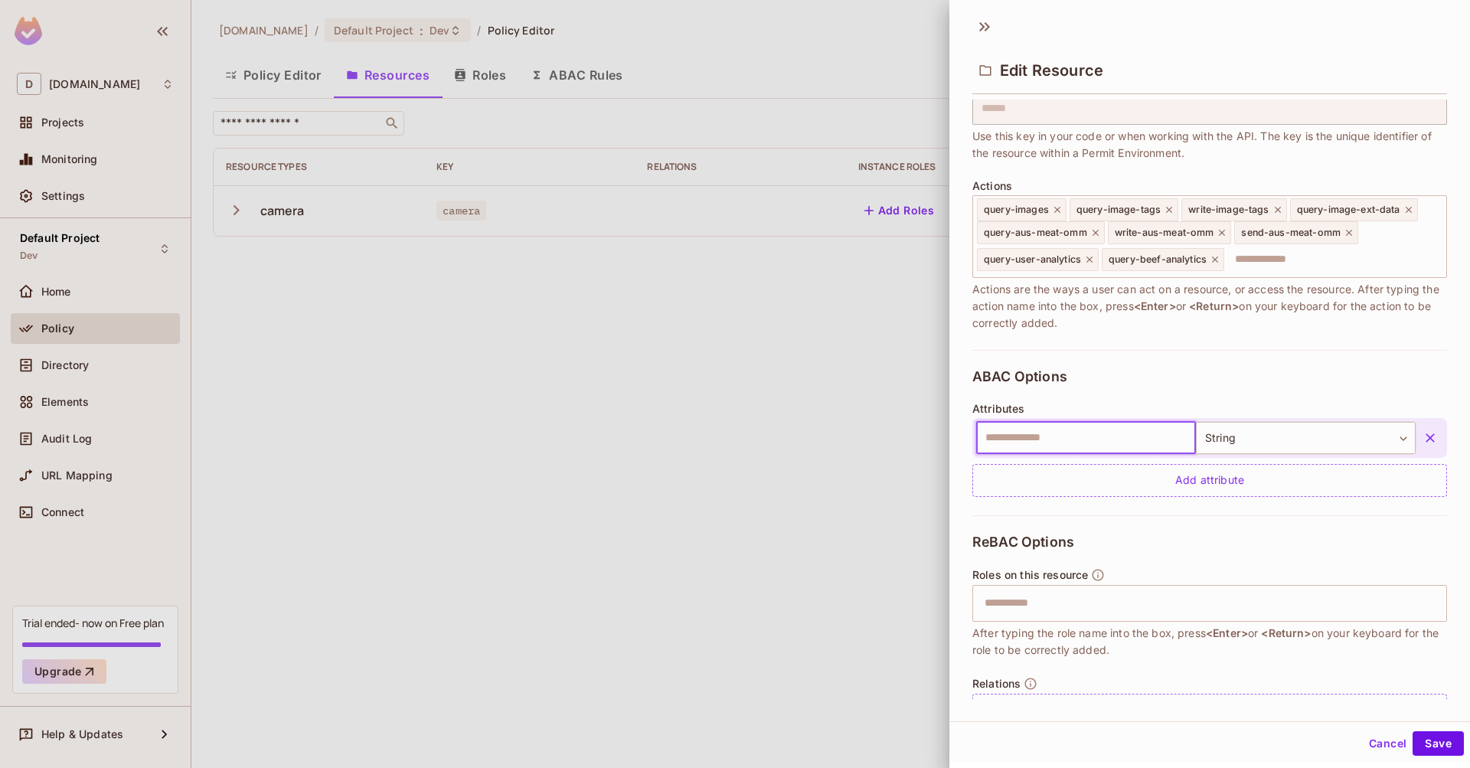
click at [1425, 437] on icon "button" at bounding box center [1429, 437] width 9 height 9
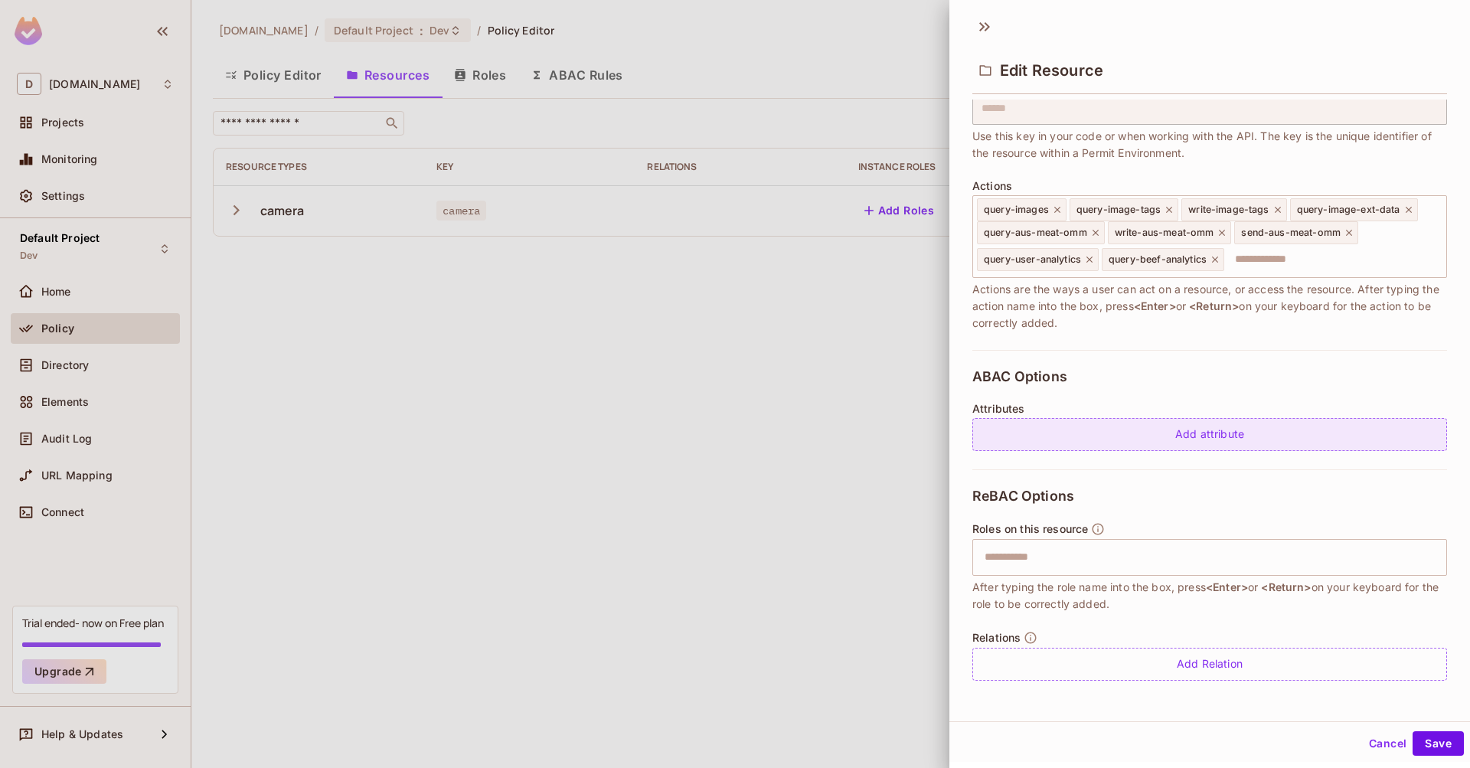
scroll to position [0, 0]
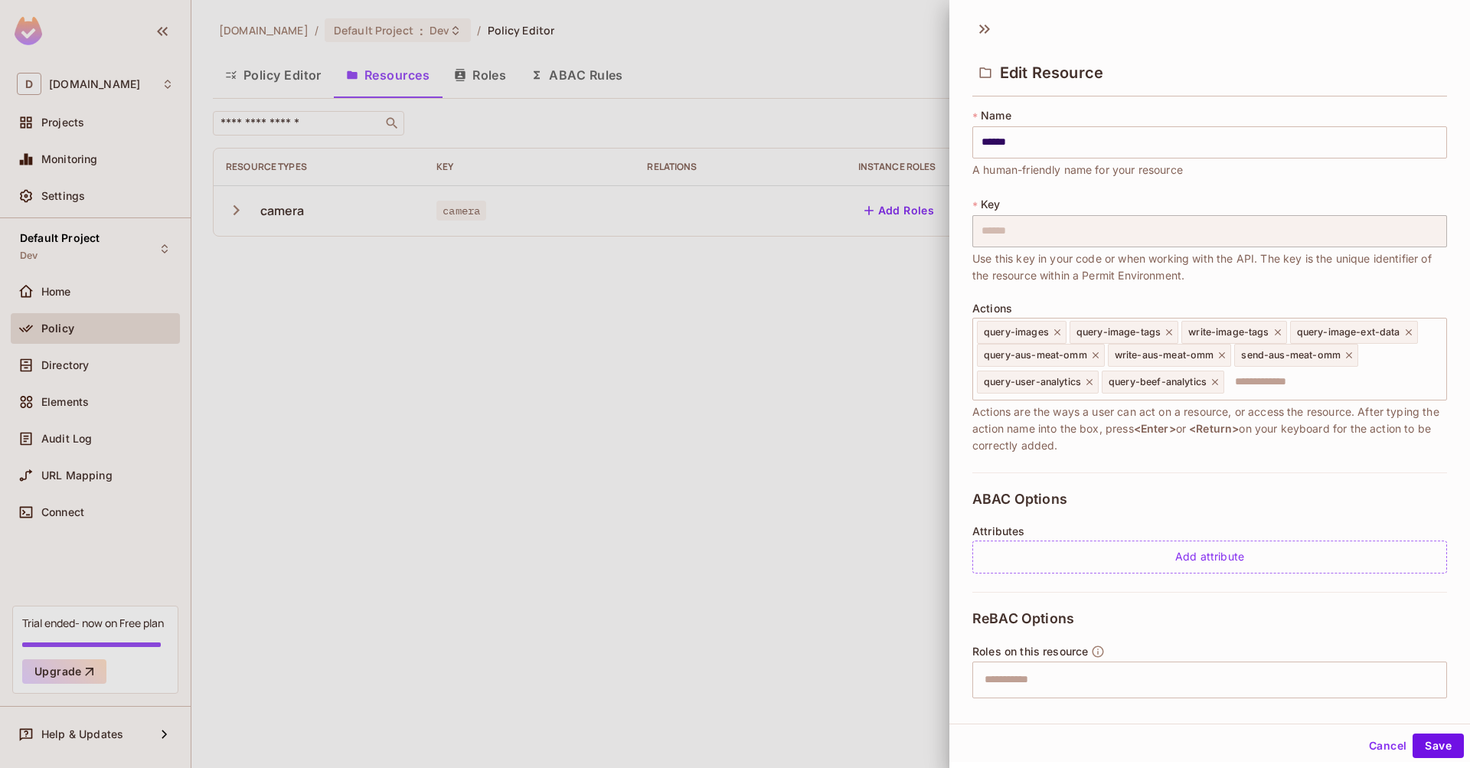
click at [1381, 740] on button "Cancel" at bounding box center [1387, 745] width 50 height 24
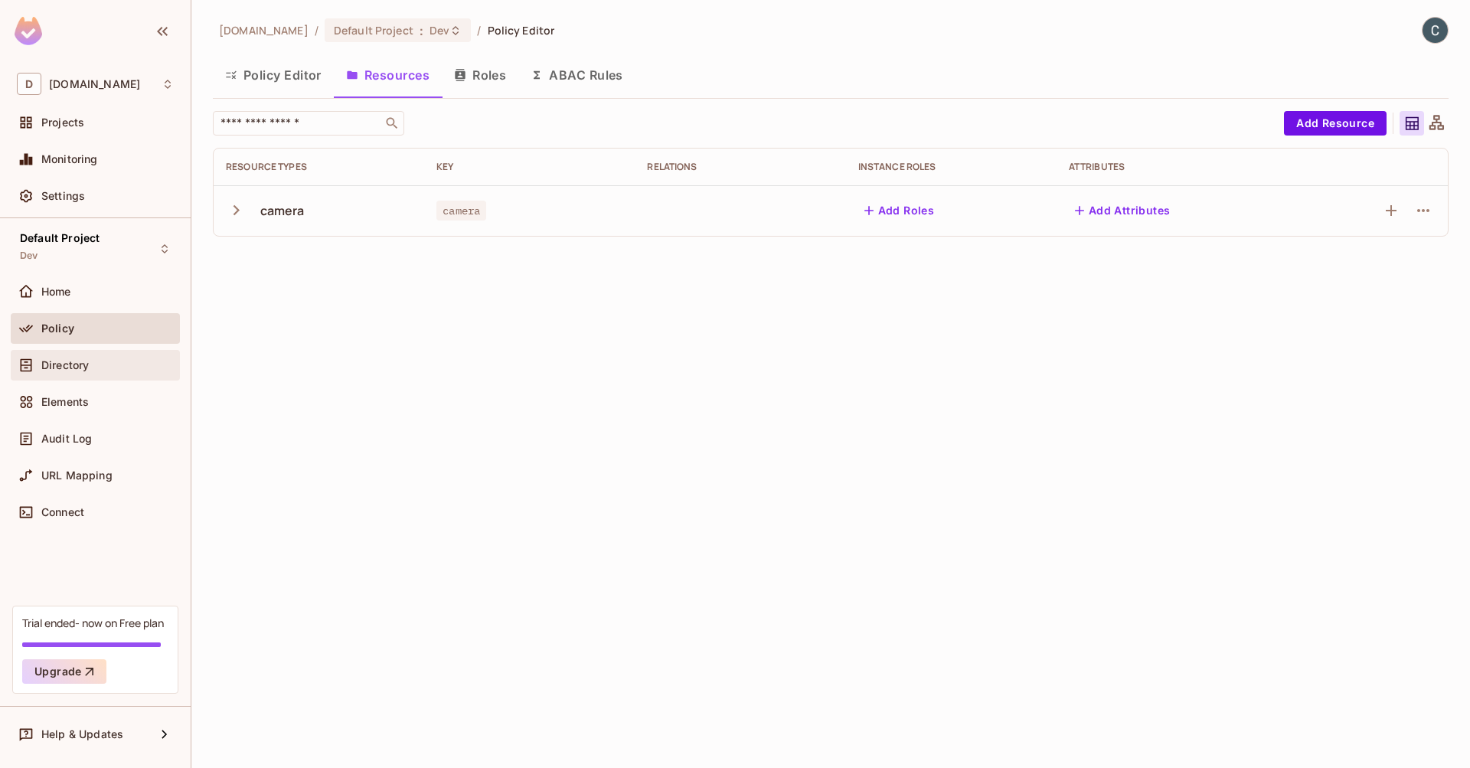
click at [54, 362] on span "Directory" at bounding box center [64, 365] width 47 height 12
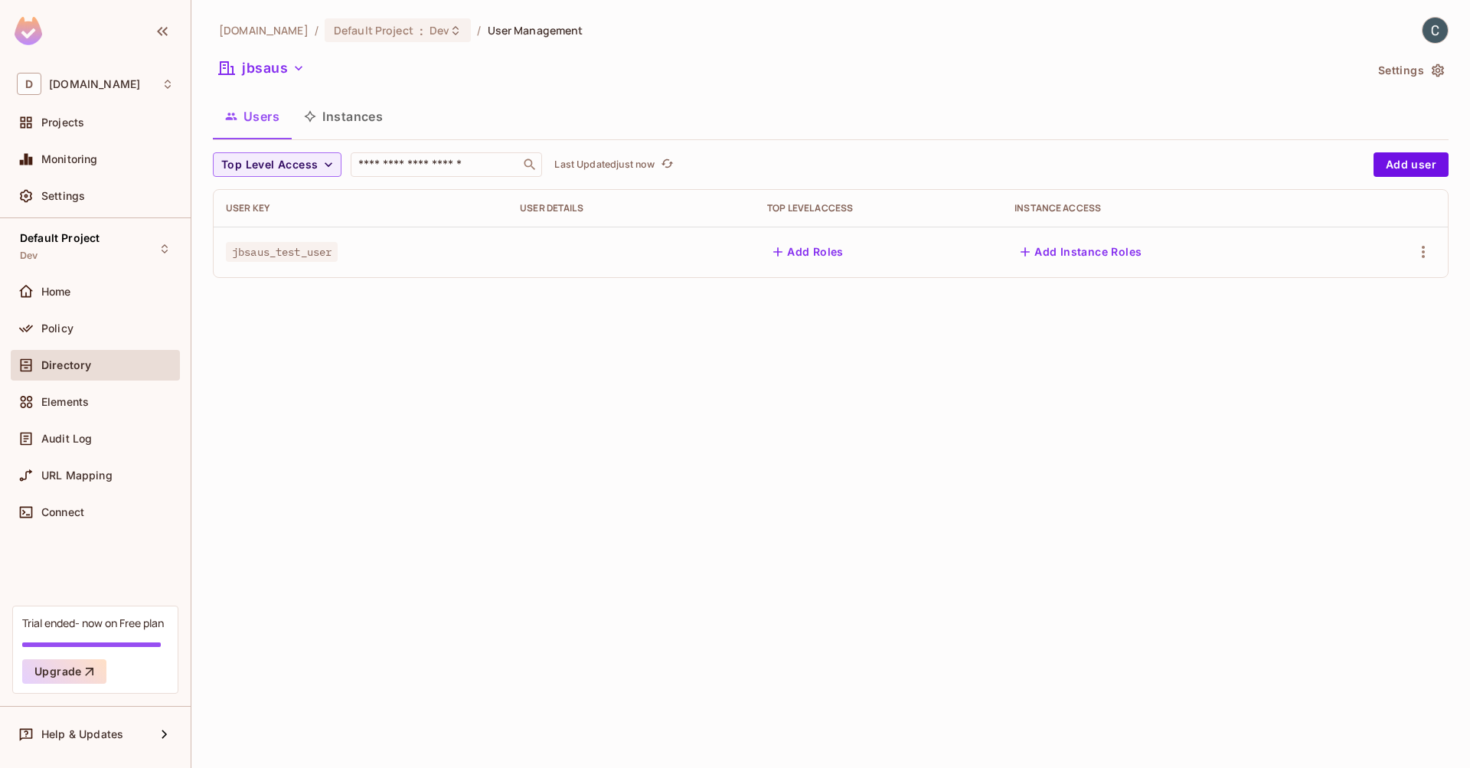
click at [1448, 73] on div "dev.meqinsights.com / Default Project : Dev / User Management jbsaus Settings U…" at bounding box center [830, 384] width 1278 height 768
click at [1445, 73] on button "Settings" at bounding box center [1410, 70] width 77 height 24
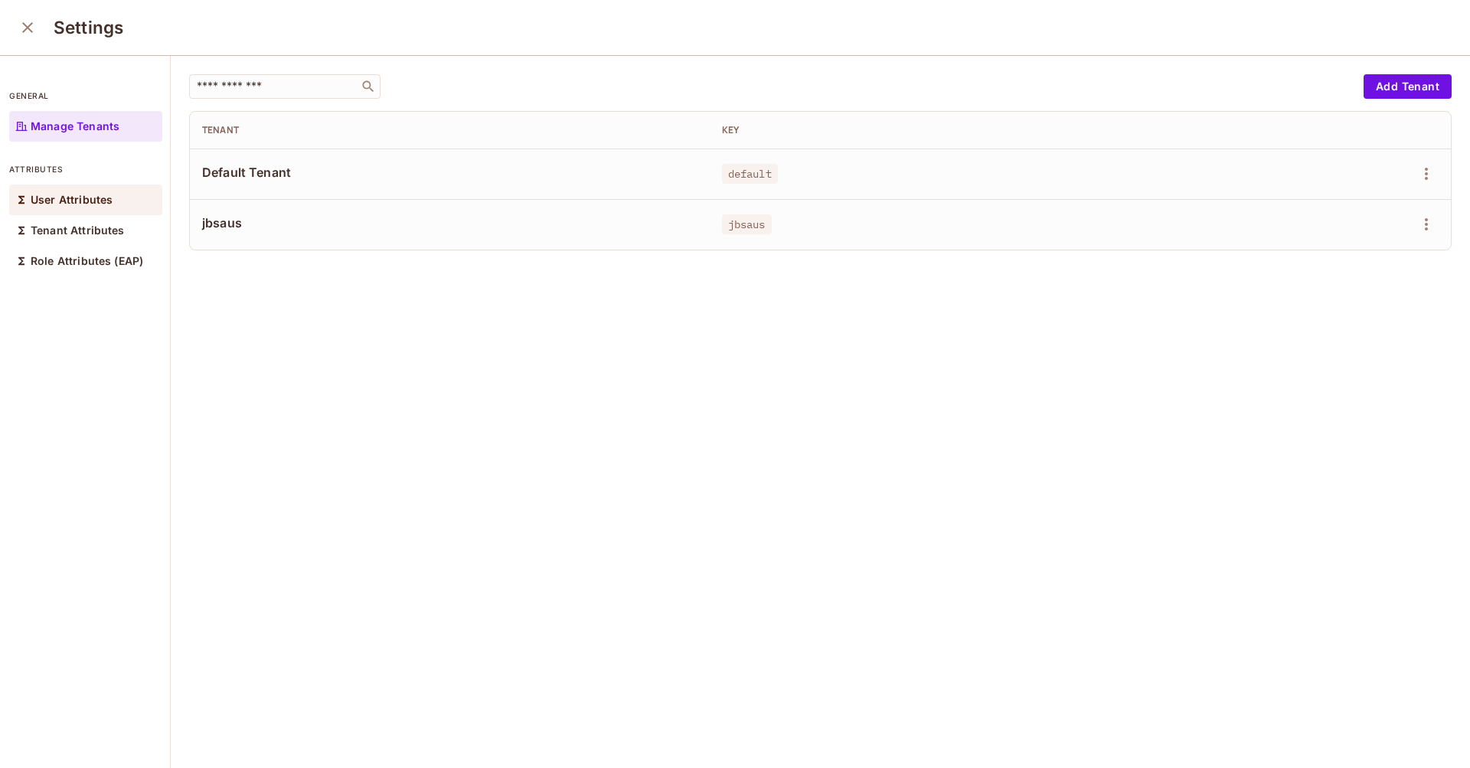
click at [79, 199] on p "User Attributes" at bounding box center [72, 200] width 82 height 12
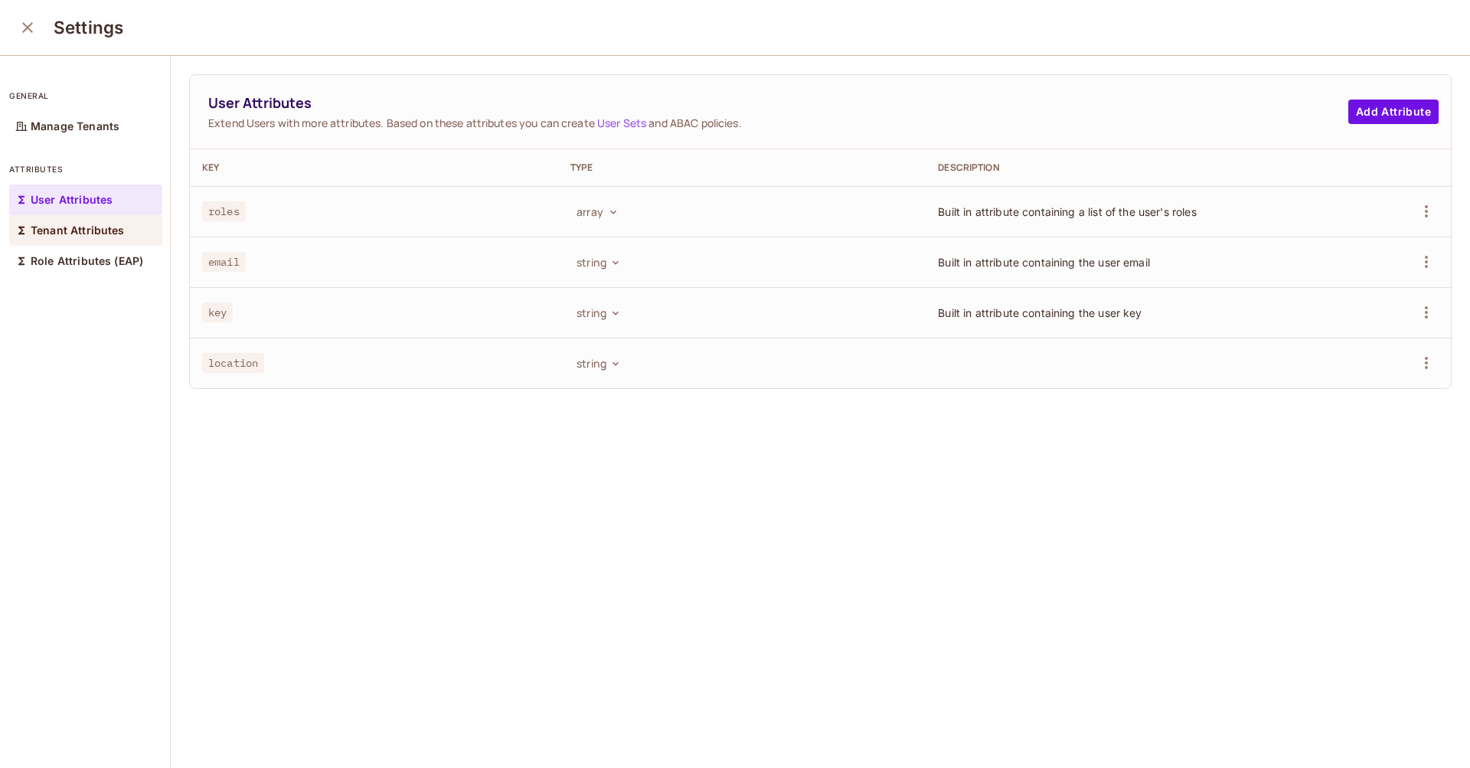
click at [75, 233] on p "Tenant Attributes" at bounding box center [78, 230] width 94 height 12
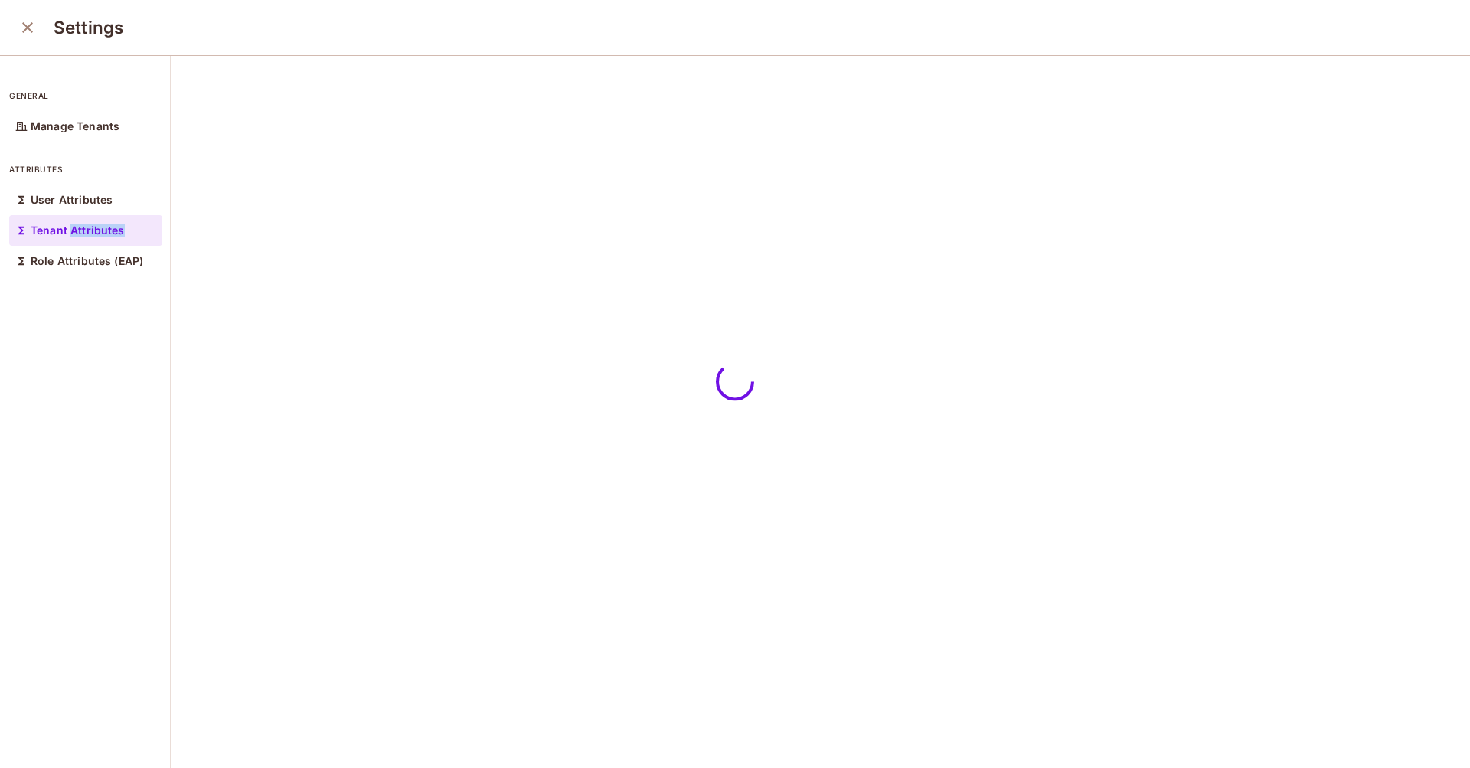
click at [75, 233] on p "Tenant Attributes" at bounding box center [78, 230] width 94 height 12
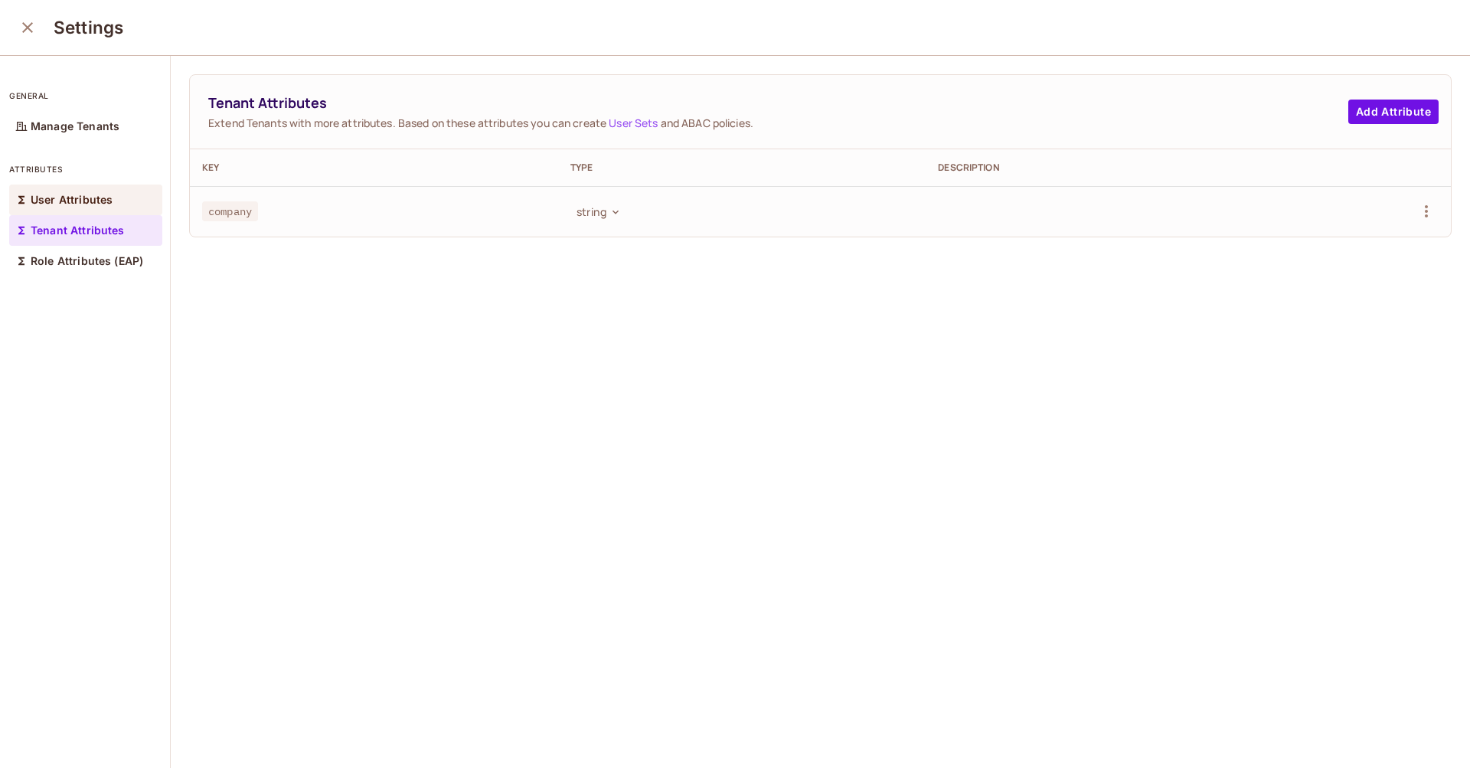
click at [82, 200] on p "User Attributes" at bounding box center [72, 200] width 82 height 12
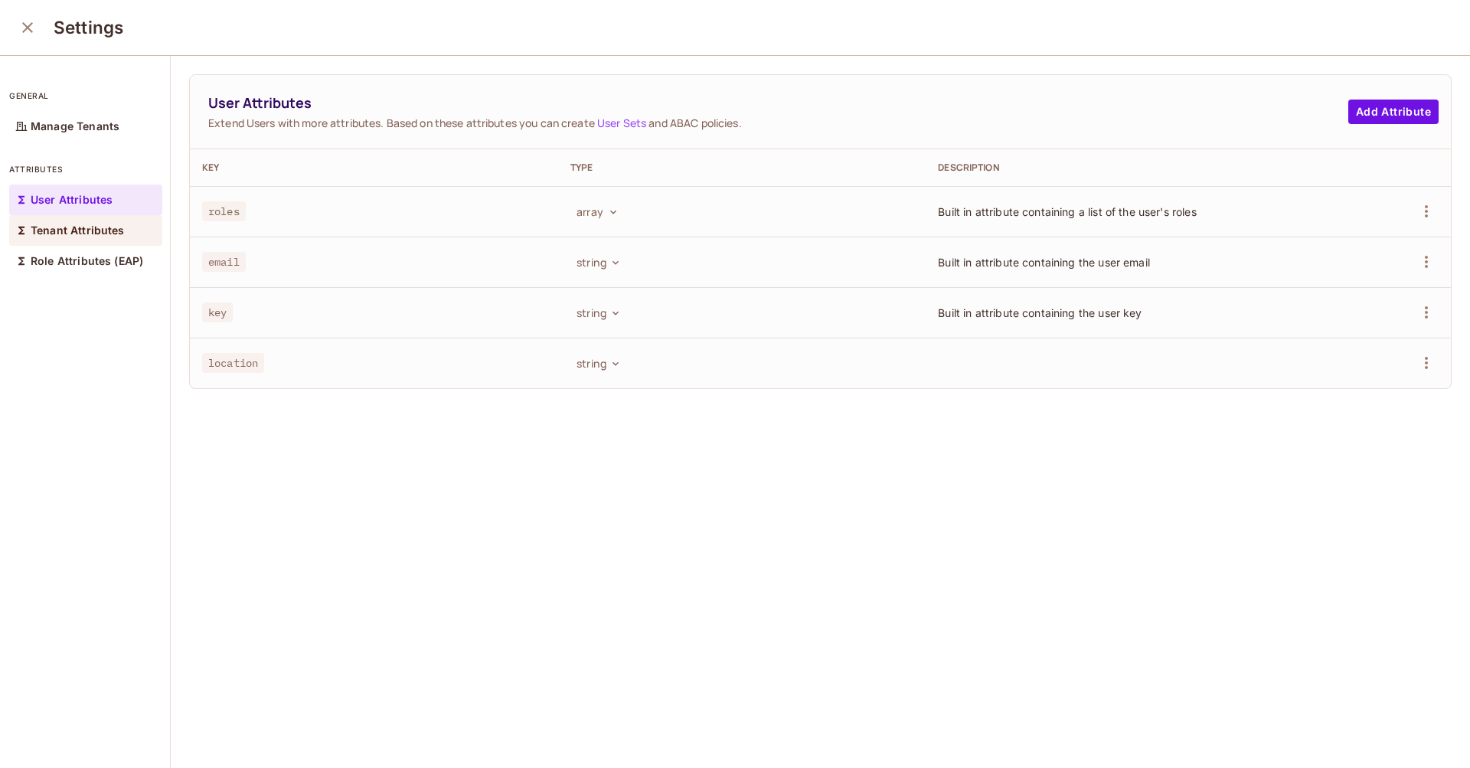
click at [84, 238] on div "Tenant Attributes" at bounding box center [85, 230] width 153 height 31
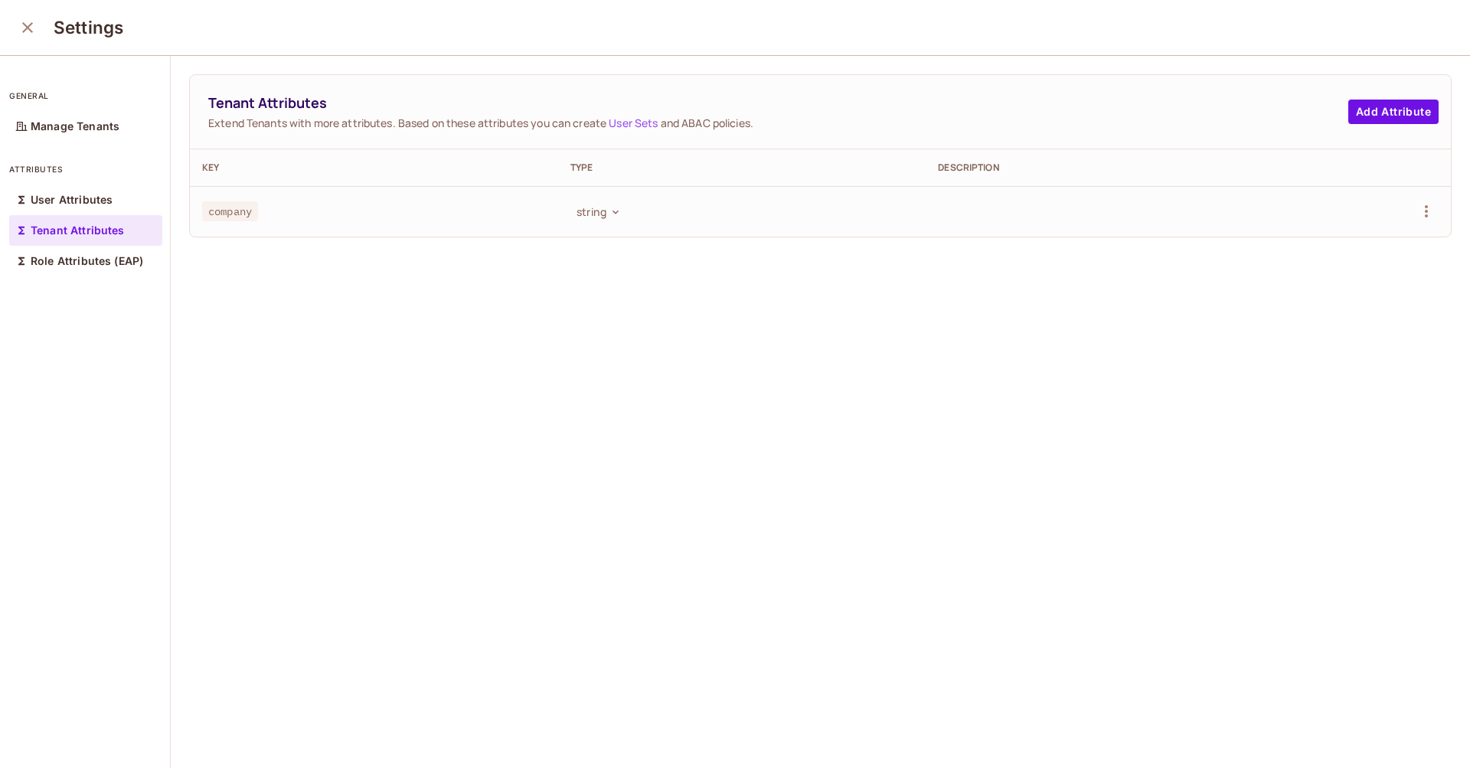
click at [31, 31] on icon "close" at bounding box center [27, 27] width 11 height 11
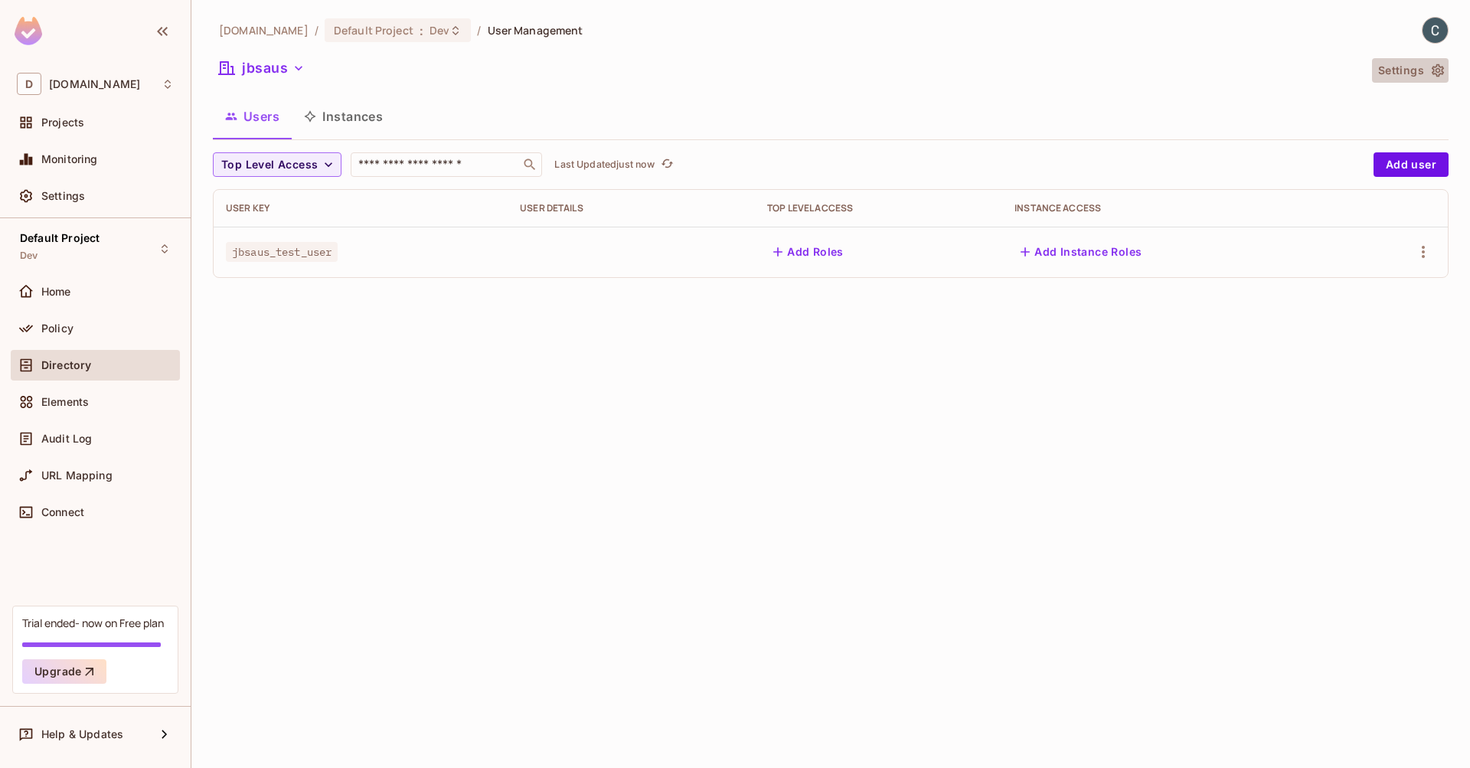
click at [1396, 71] on button "Settings" at bounding box center [1410, 70] width 77 height 24
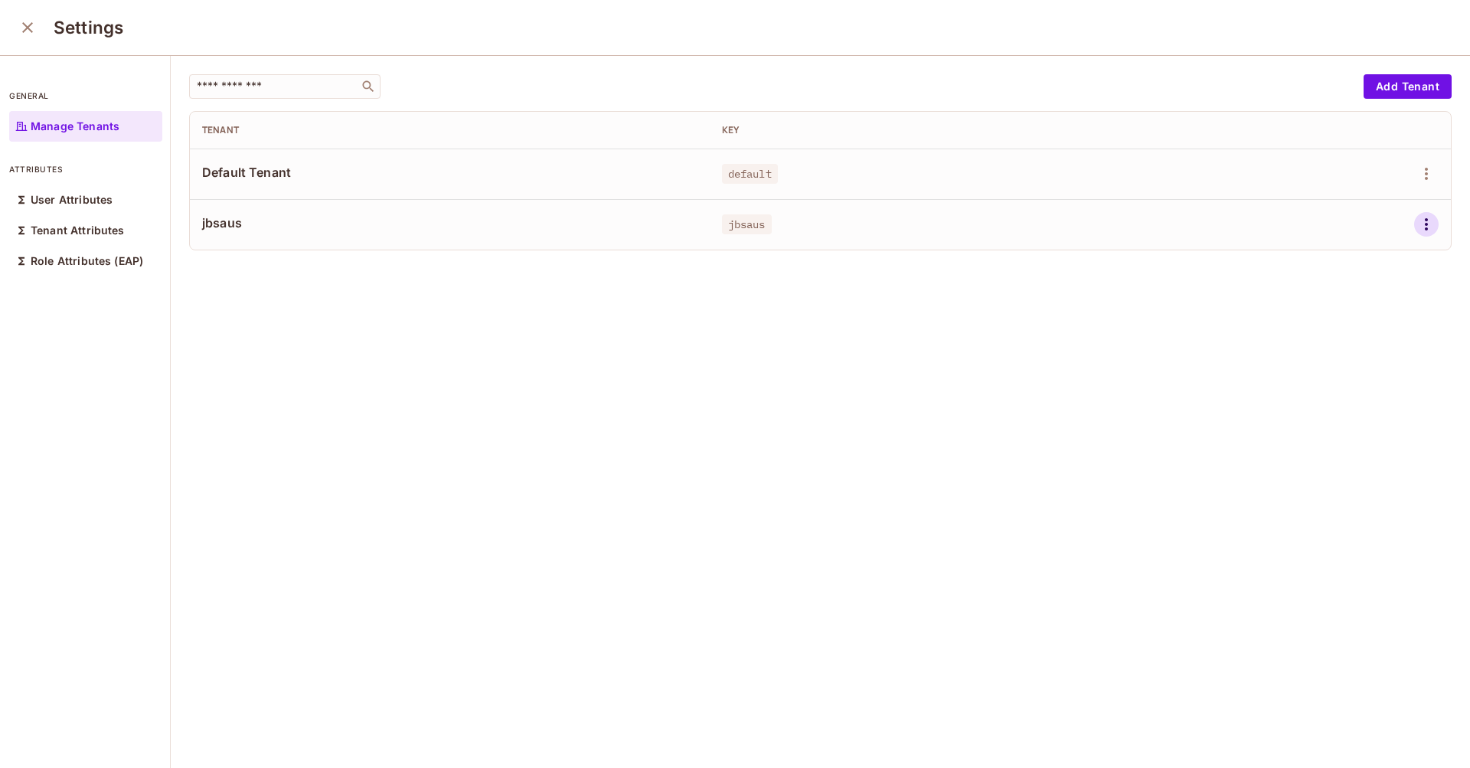
click at [1417, 218] on icon "button" at bounding box center [1426, 224] width 18 height 18
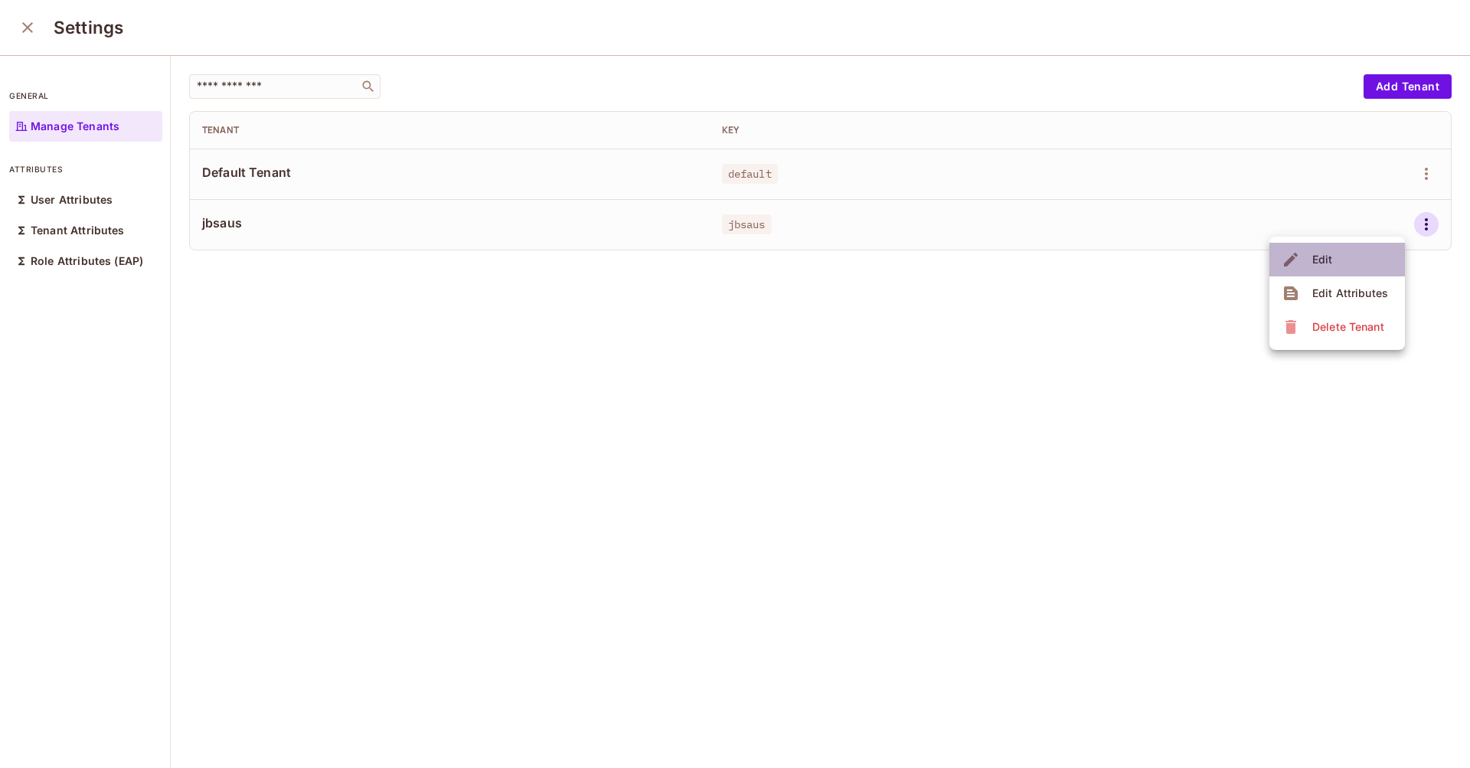
click at [1366, 266] on li "Edit" at bounding box center [1336, 260] width 135 height 34
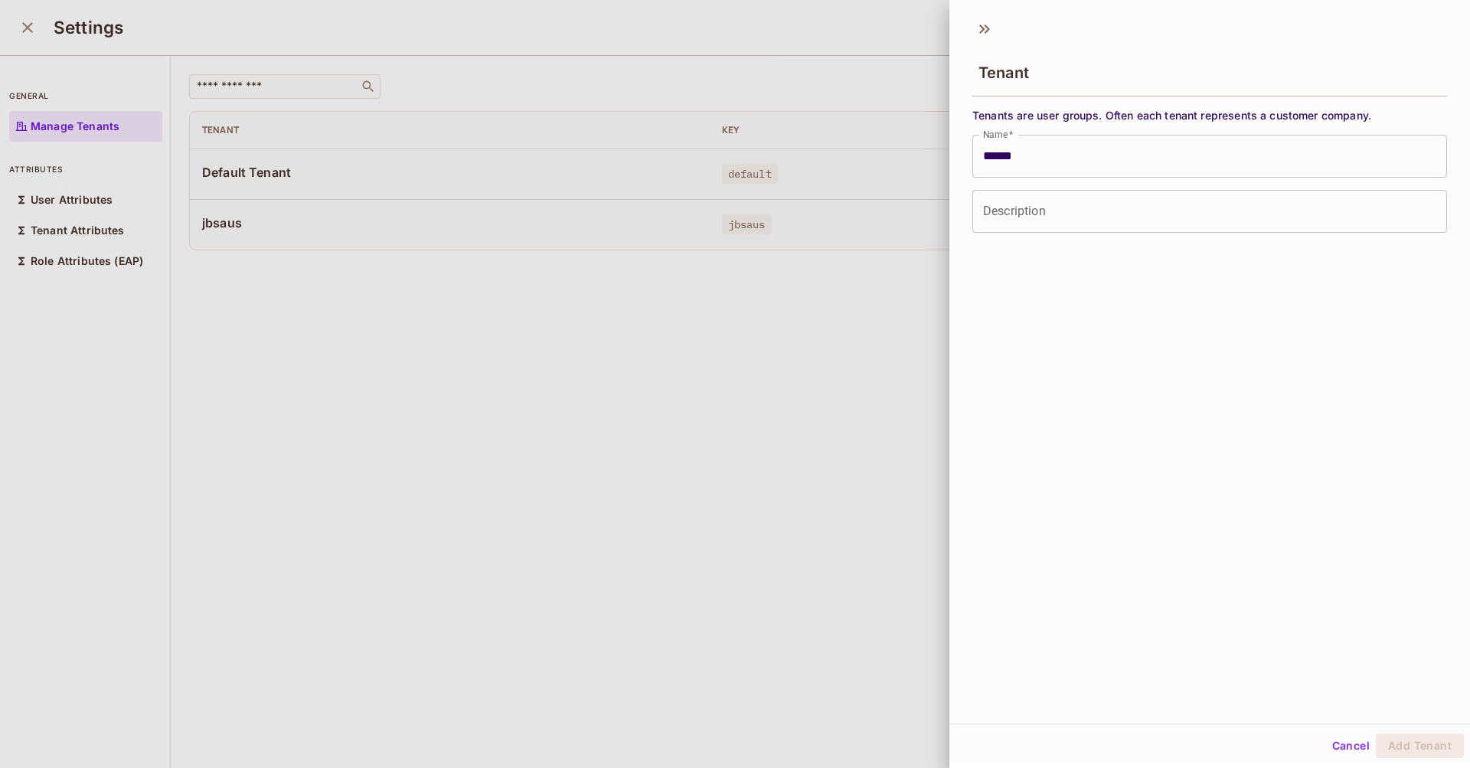
click at [917, 295] on div at bounding box center [735, 384] width 1470 height 768
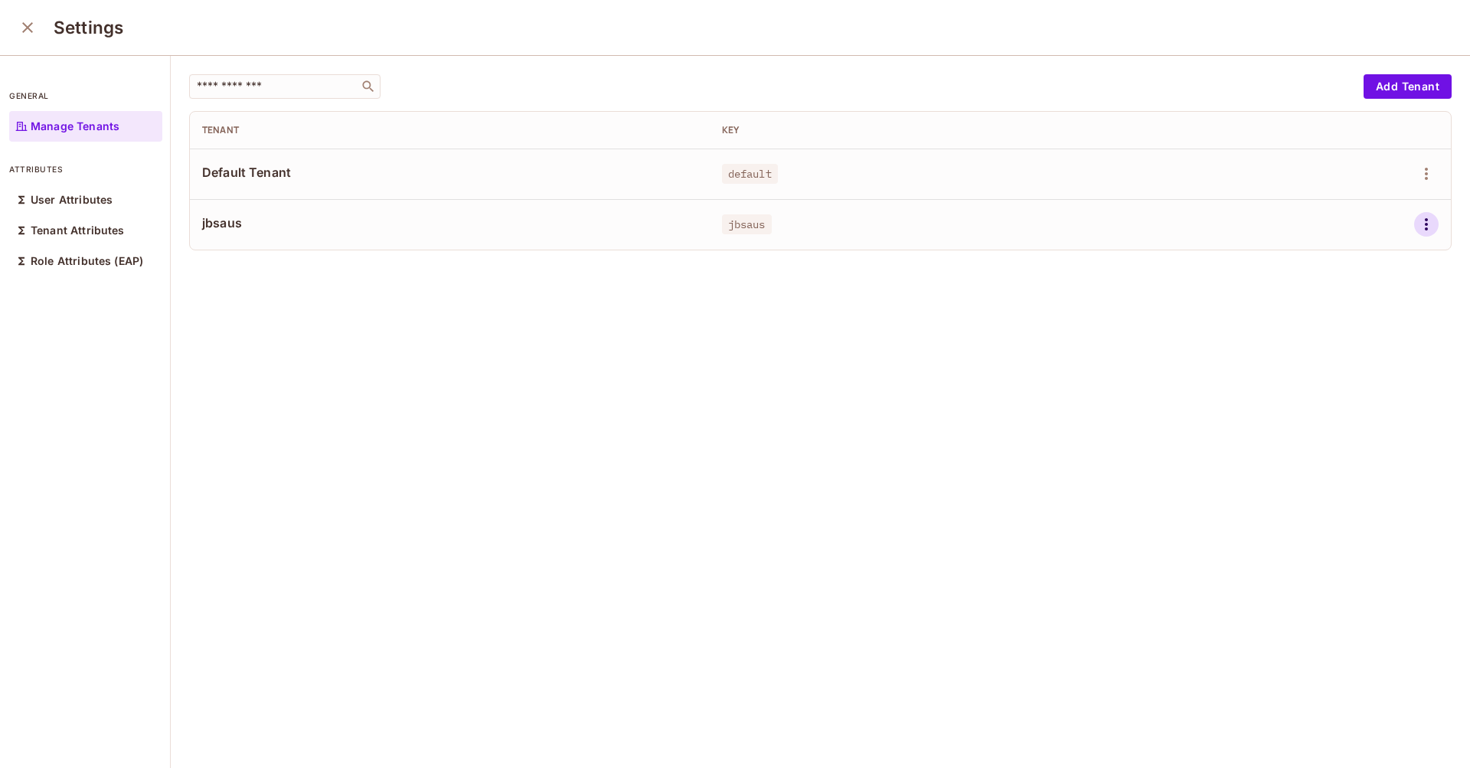
click at [1417, 216] on icon "button" at bounding box center [1426, 224] width 18 height 18
click at [1380, 285] on span "Edit Attributes" at bounding box center [1349, 293] width 85 height 24
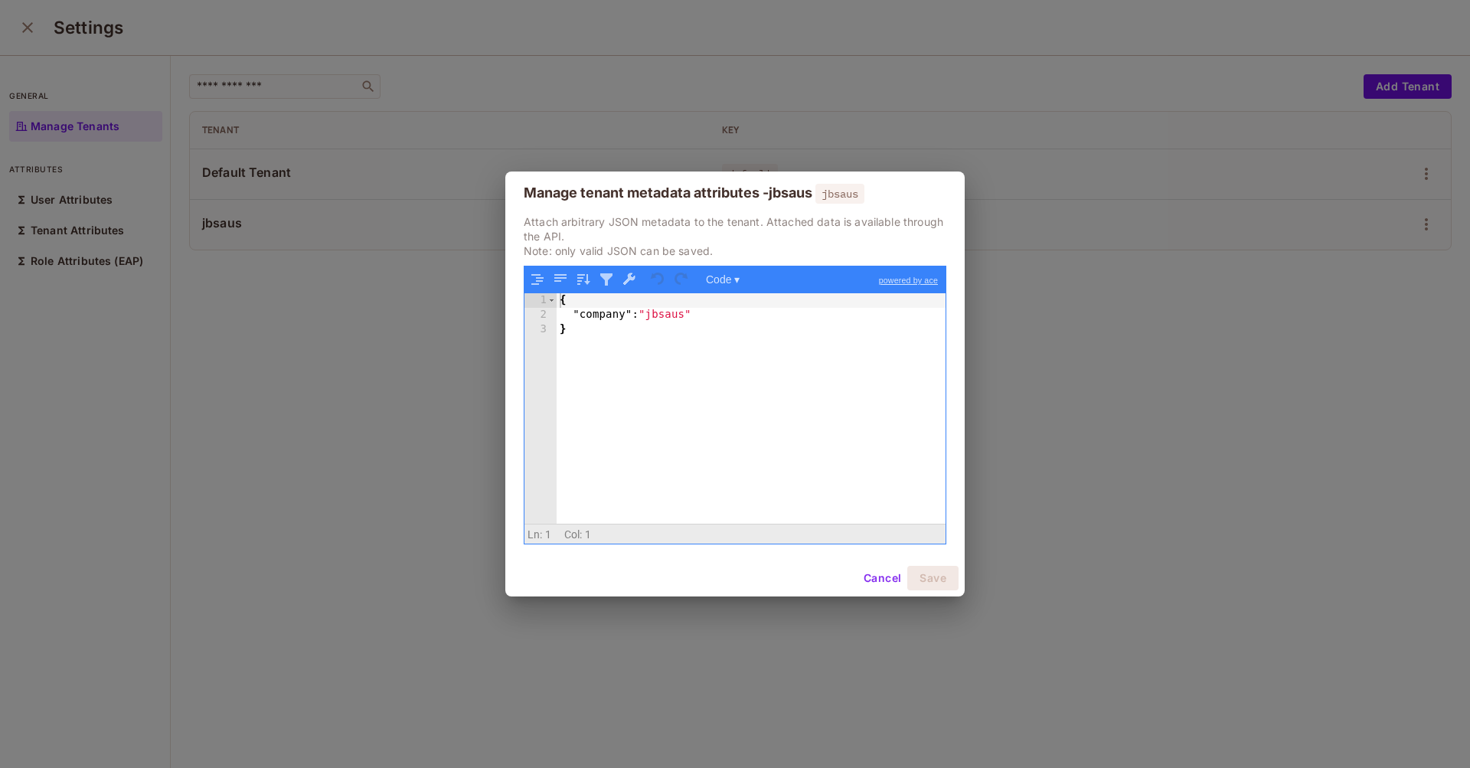
click at [875, 583] on button "Cancel" at bounding box center [882, 578] width 50 height 24
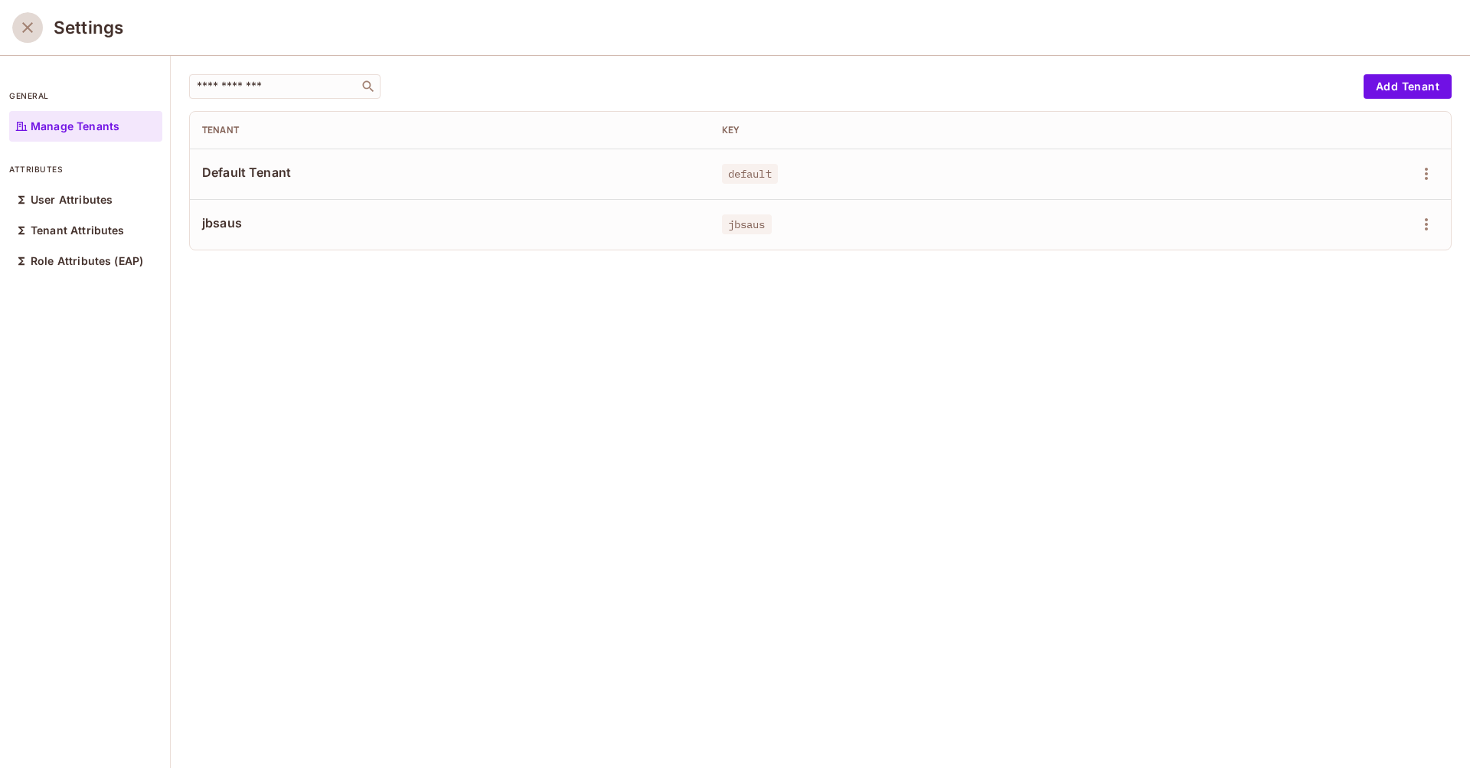
click at [33, 24] on icon "close" at bounding box center [27, 27] width 18 height 18
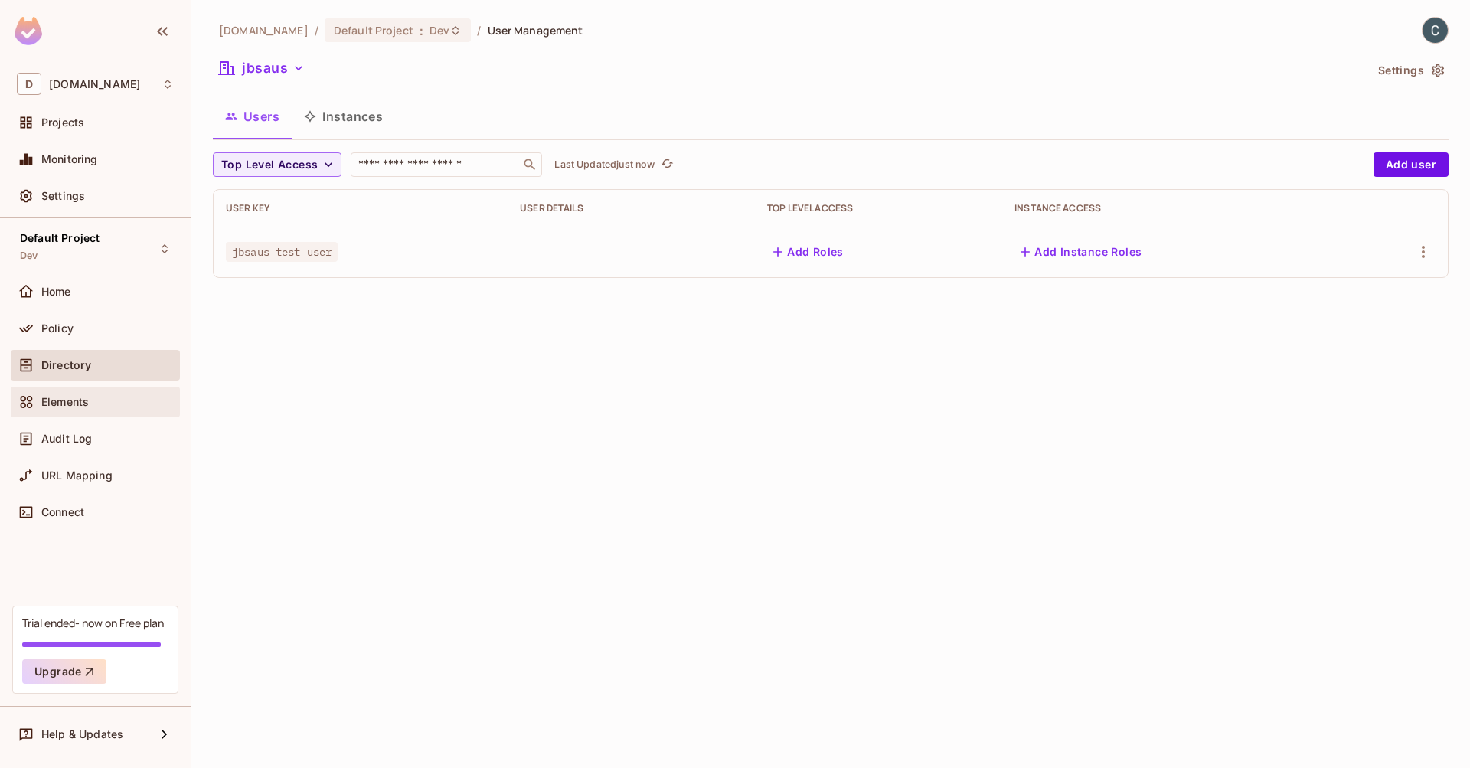
click at [79, 403] on span "Elements" at bounding box center [64, 402] width 47 height 12
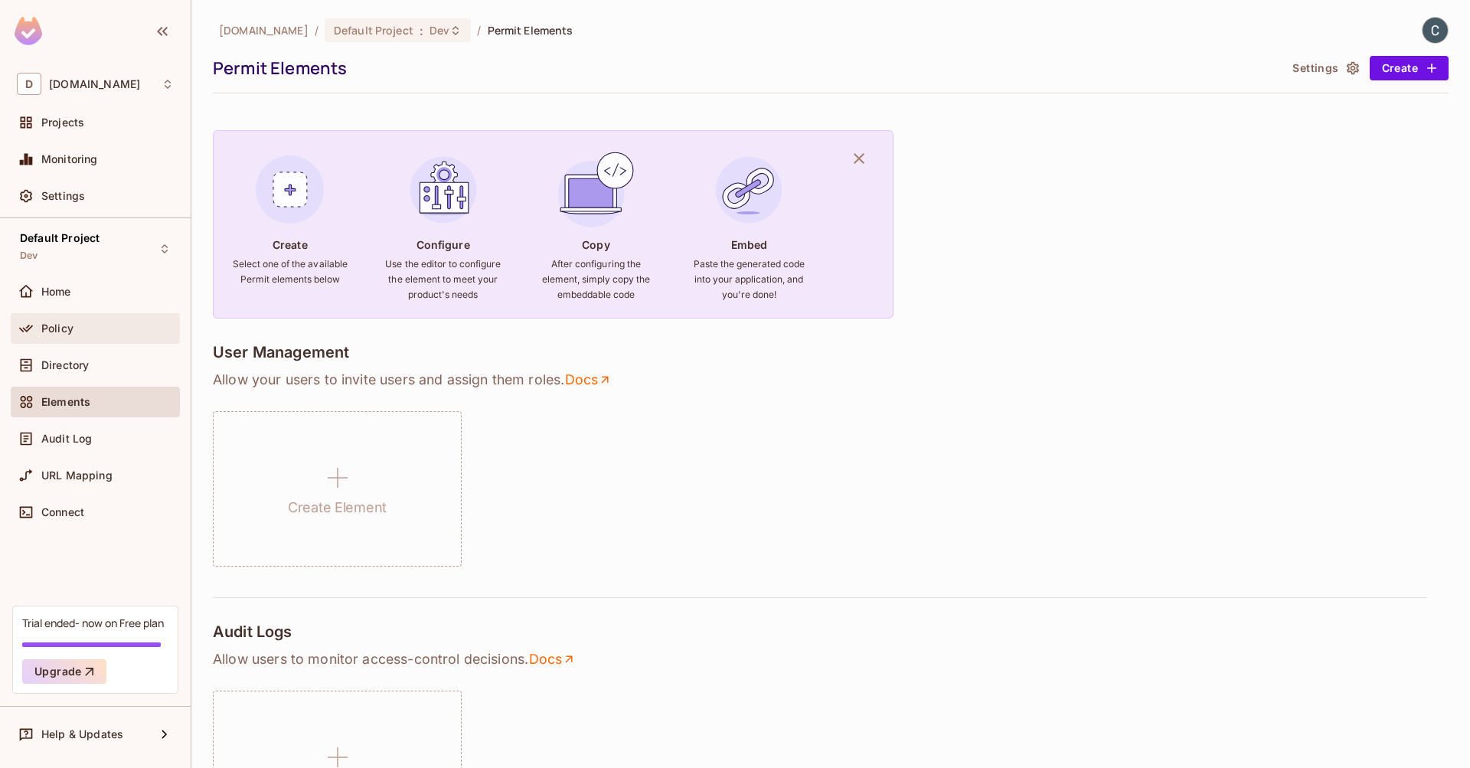
click at [86, 322] on div "Policy" at bounding box center [107, 328] width 132 height 12
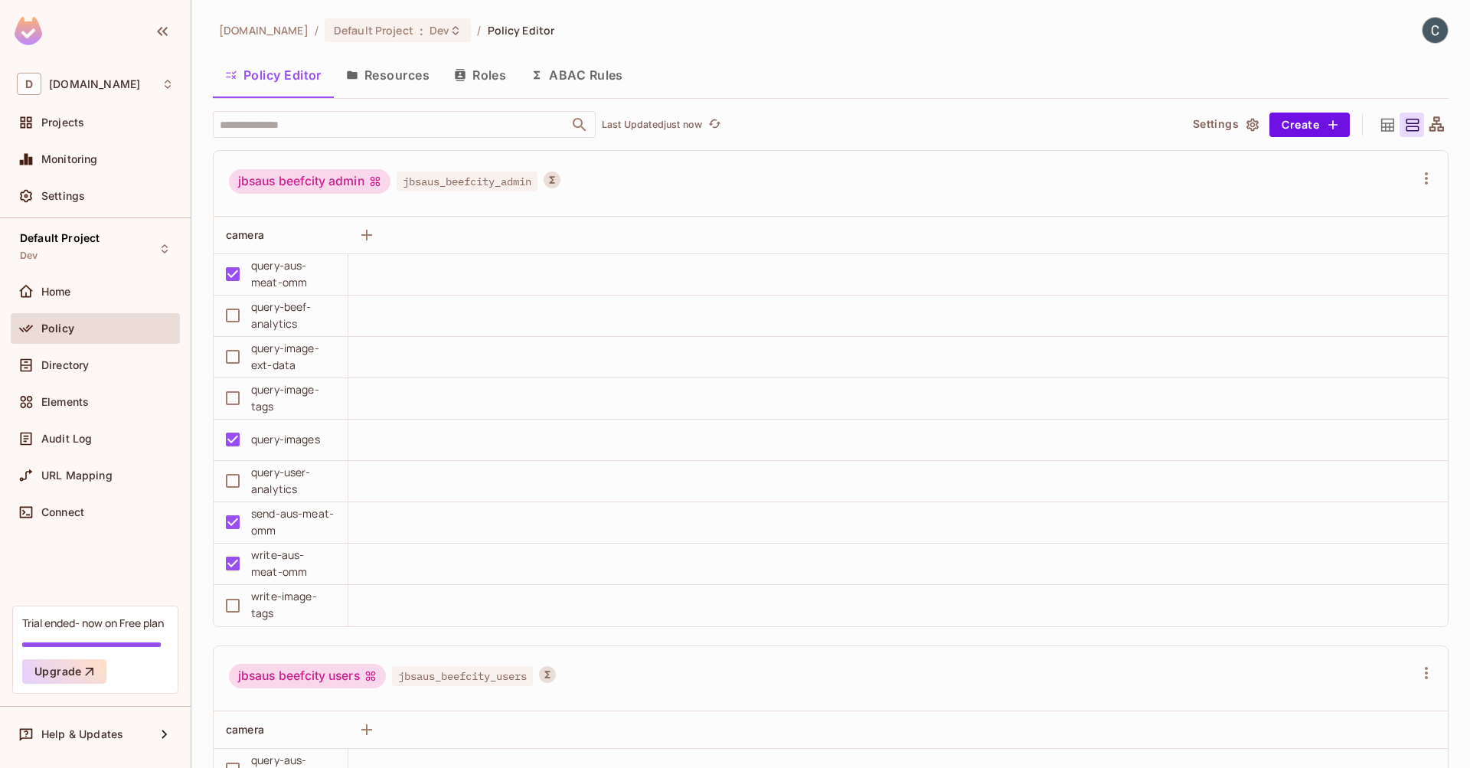
click at [603, 73] on button "ABAC Rules" at bounding box center [576, 75] width 117 height 38
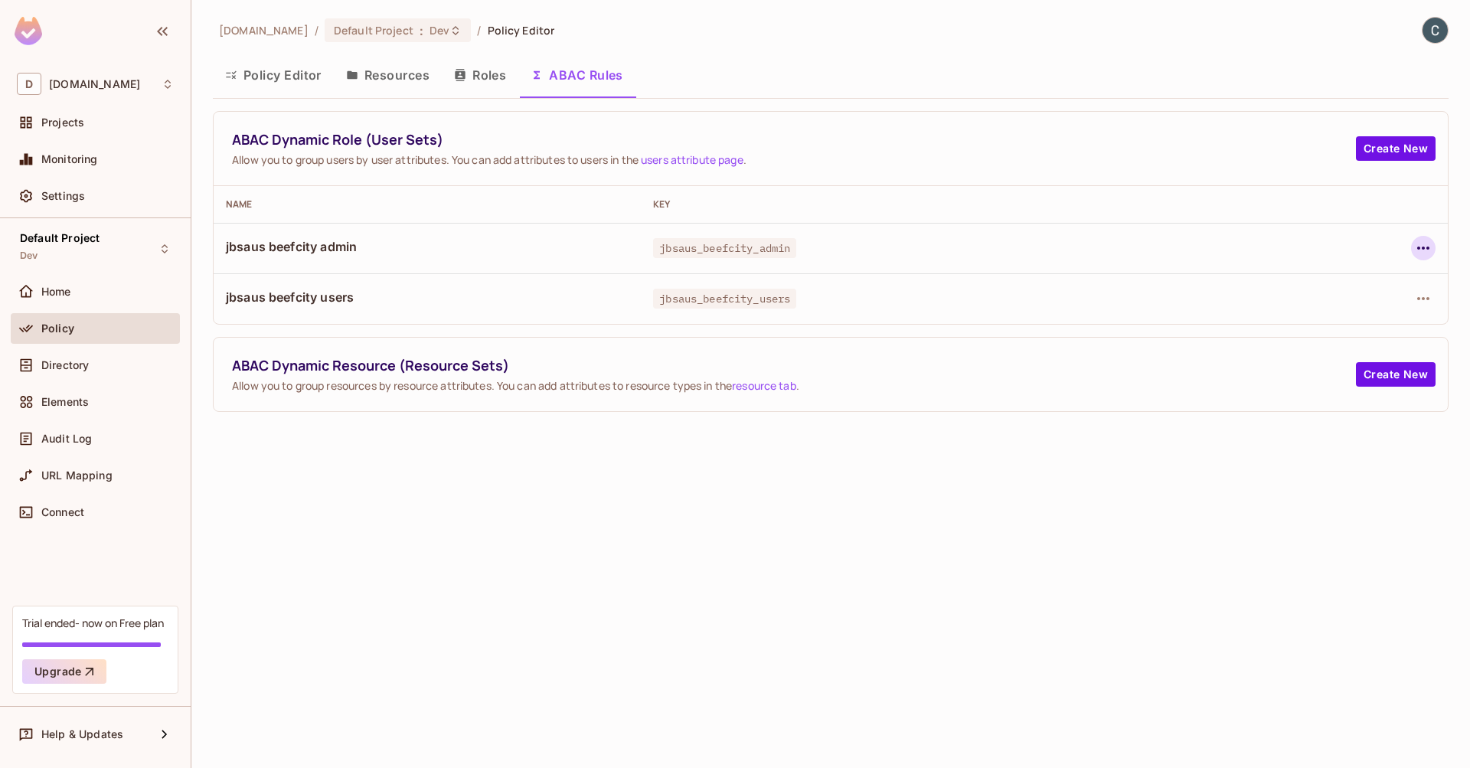
click at [1428, 246] on icon "button" at bounding box center [1423, 248] width 18 height 18
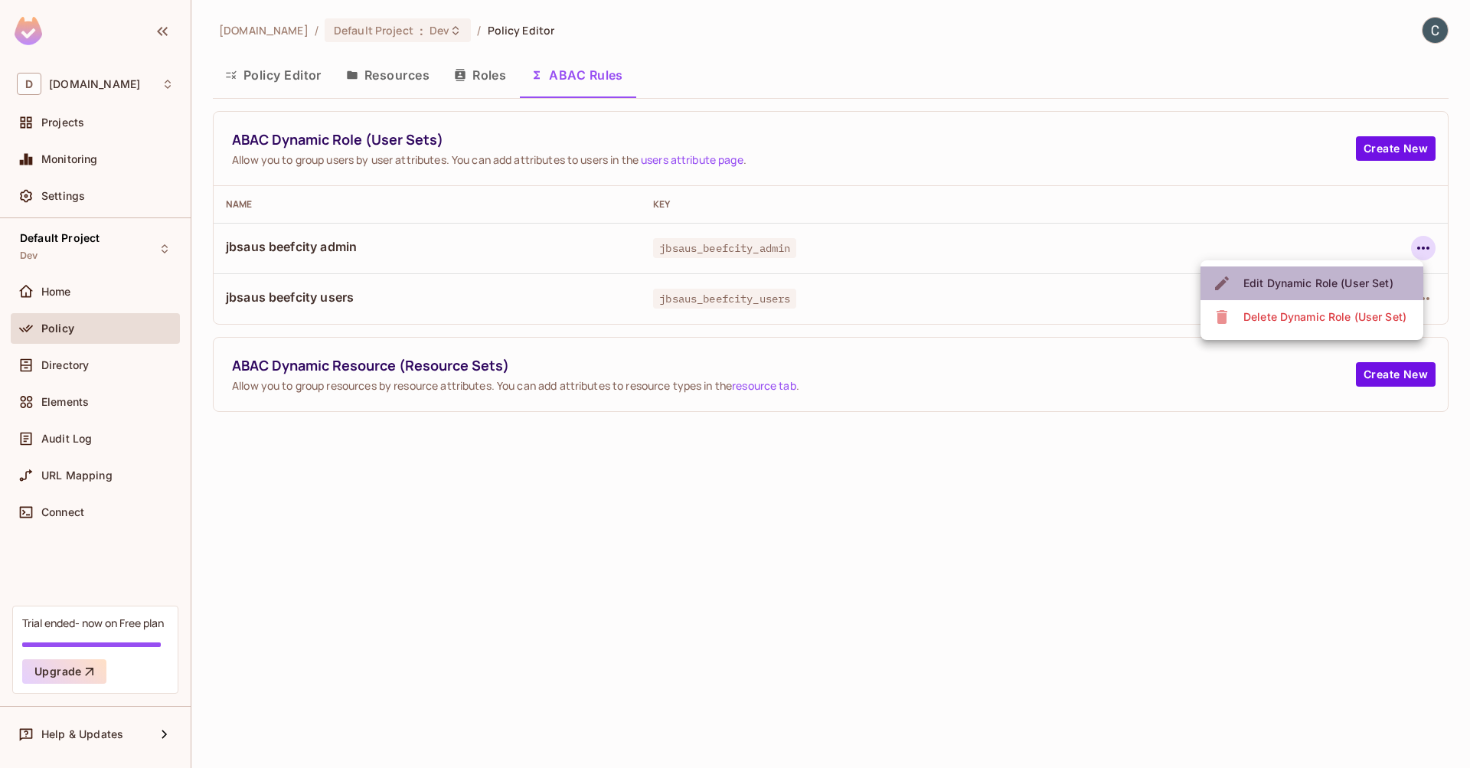
click at [1294, 282] on div "Edit Dynamic Role (User Set)" at bounding box center [1318, 283] width 150 height 15
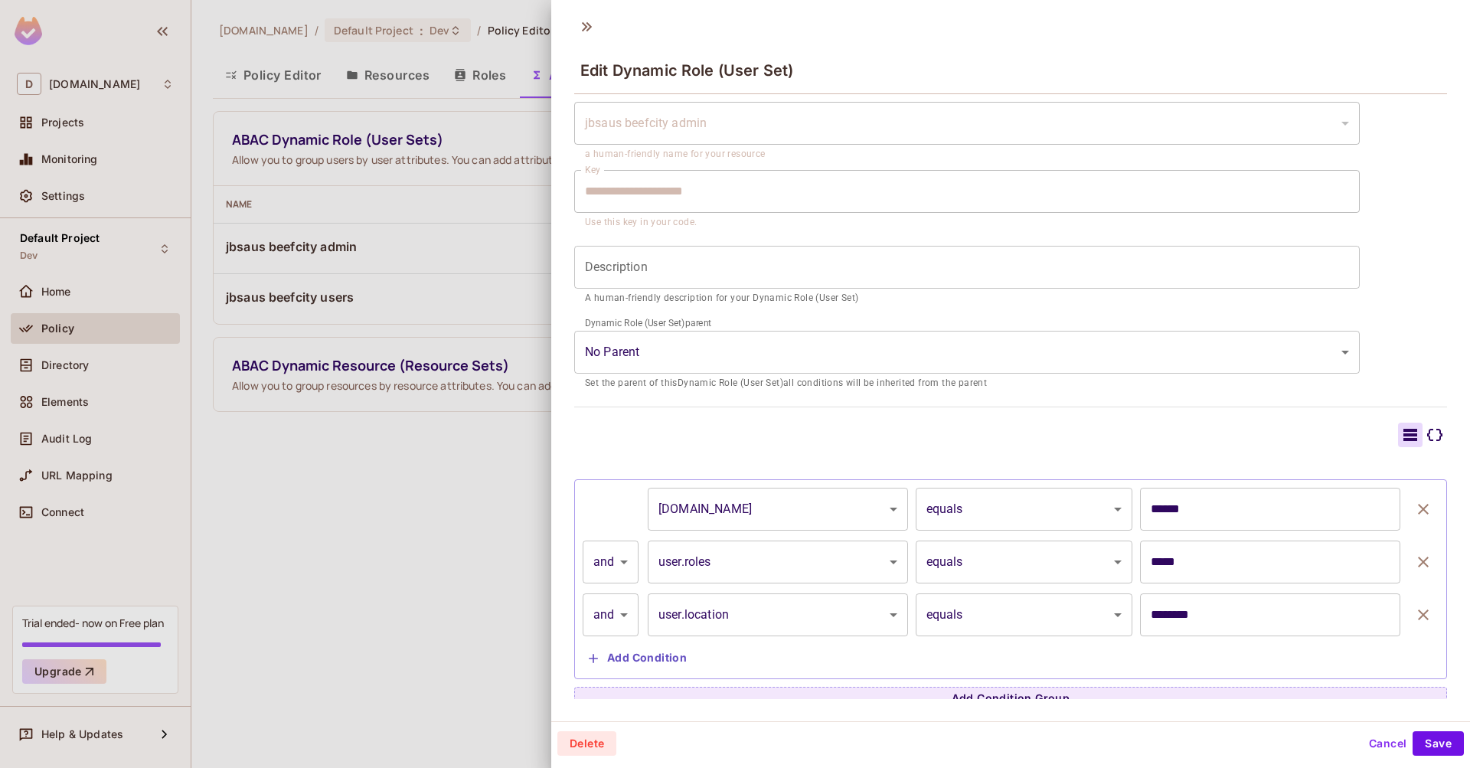
scroll to position [58, 0]
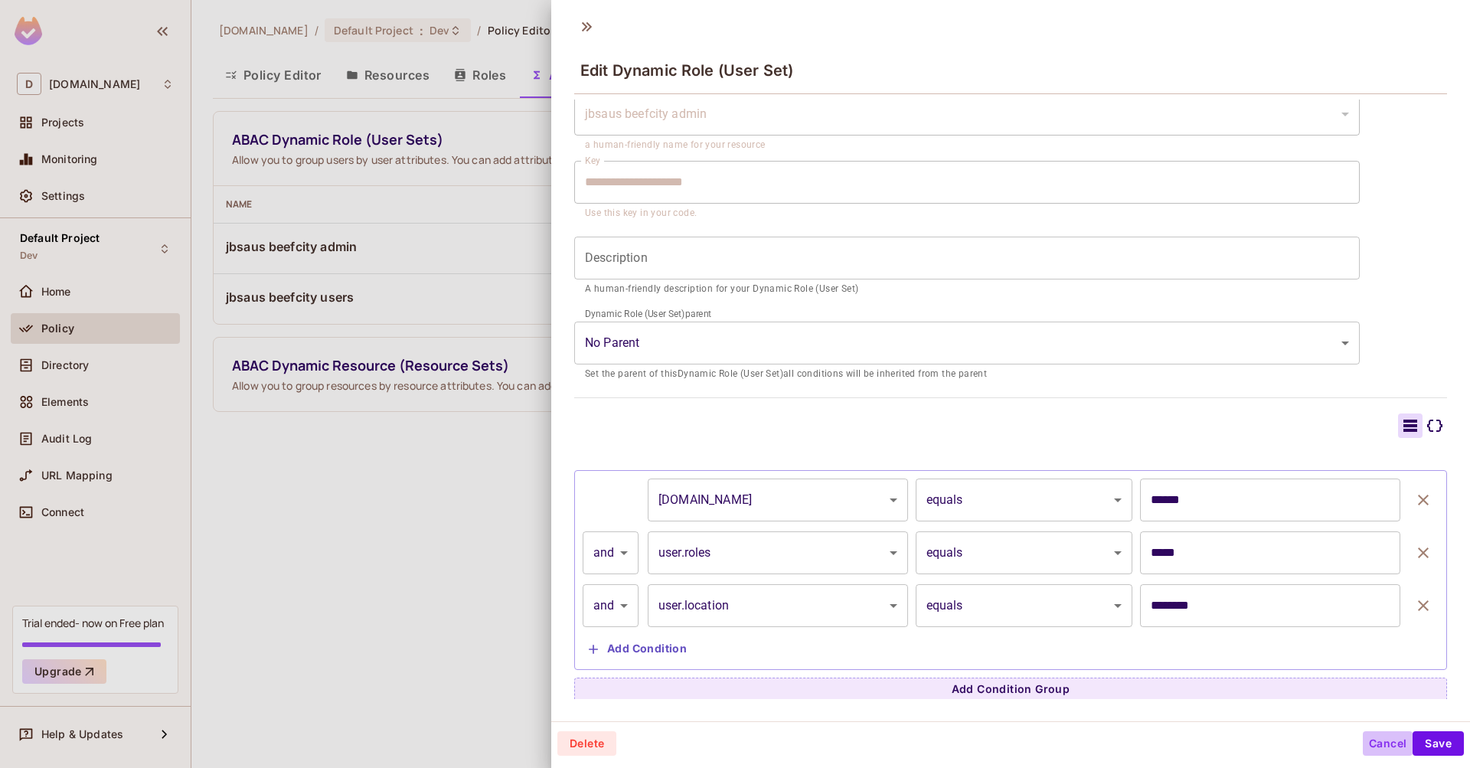
click at [1372, 747] on button "Cancel" at bounding box center [1387, 743] width 50 height 24
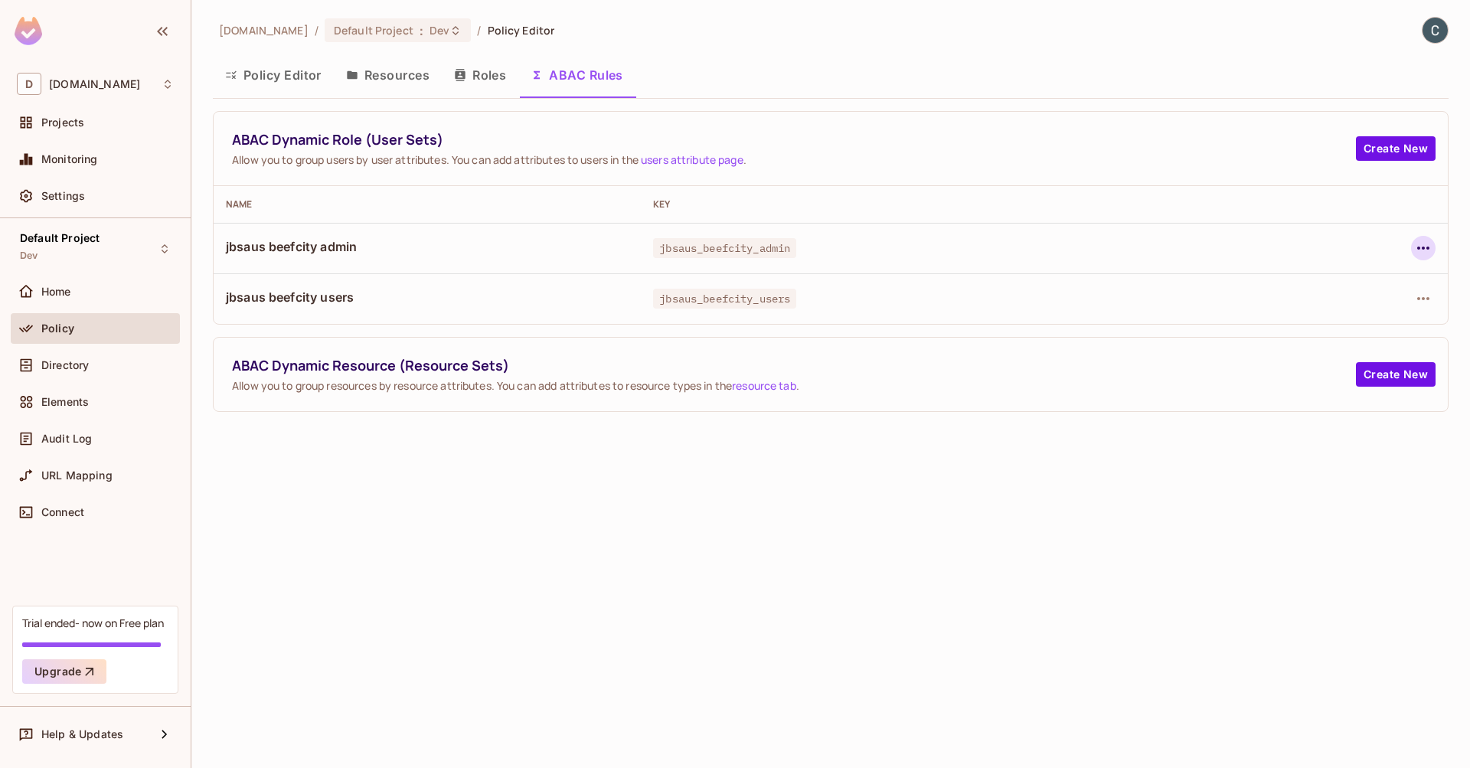
click at [1423, 252] on icon "button" at bounding box center [1423, 248] width 18 height 18
click at [1322, 283] on div "Edit Dynamic Role (User Set)" at bounding box center [1318, 283] width 150 height 15
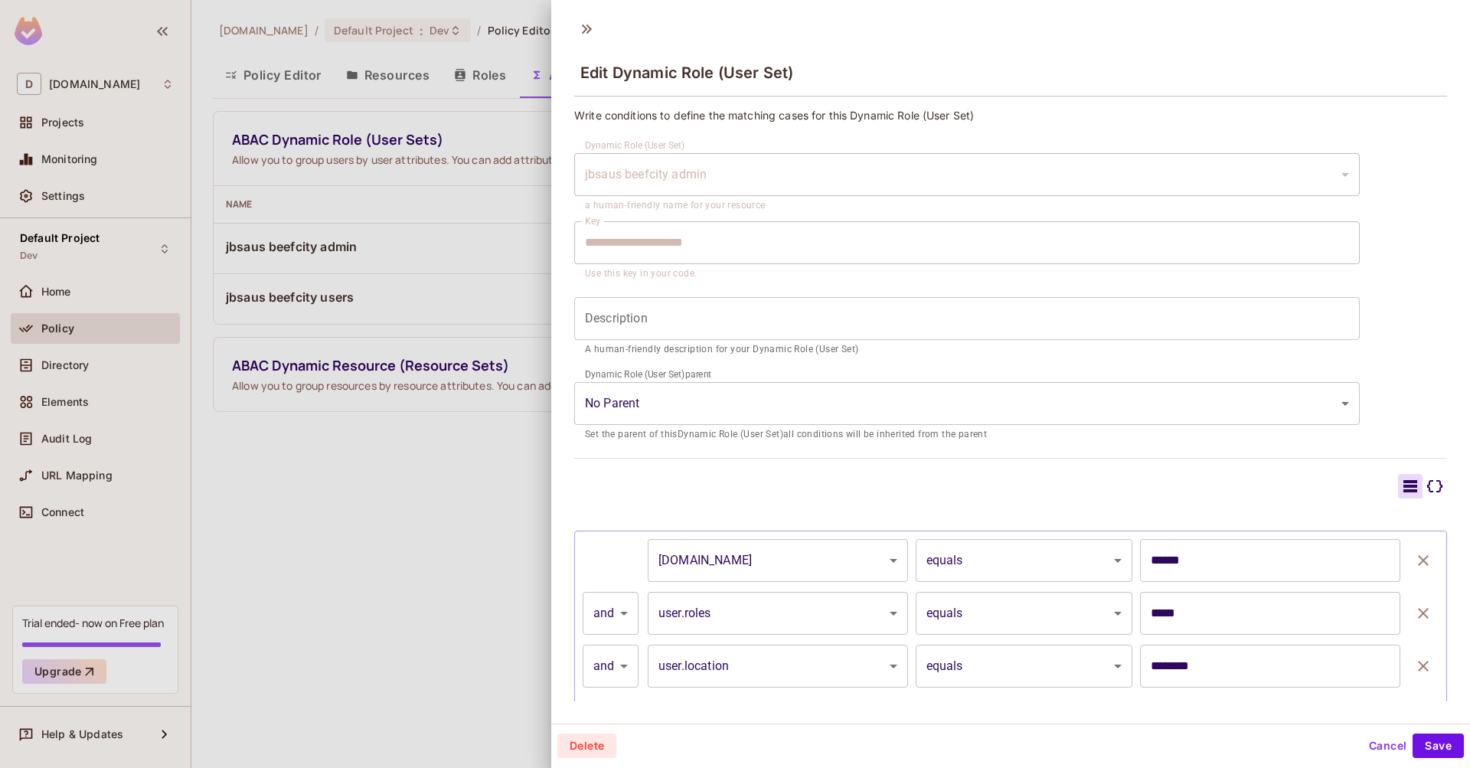
click at [1364, 746] on button "Cancel" at bounding box center [1387, 745] width 50 height 24
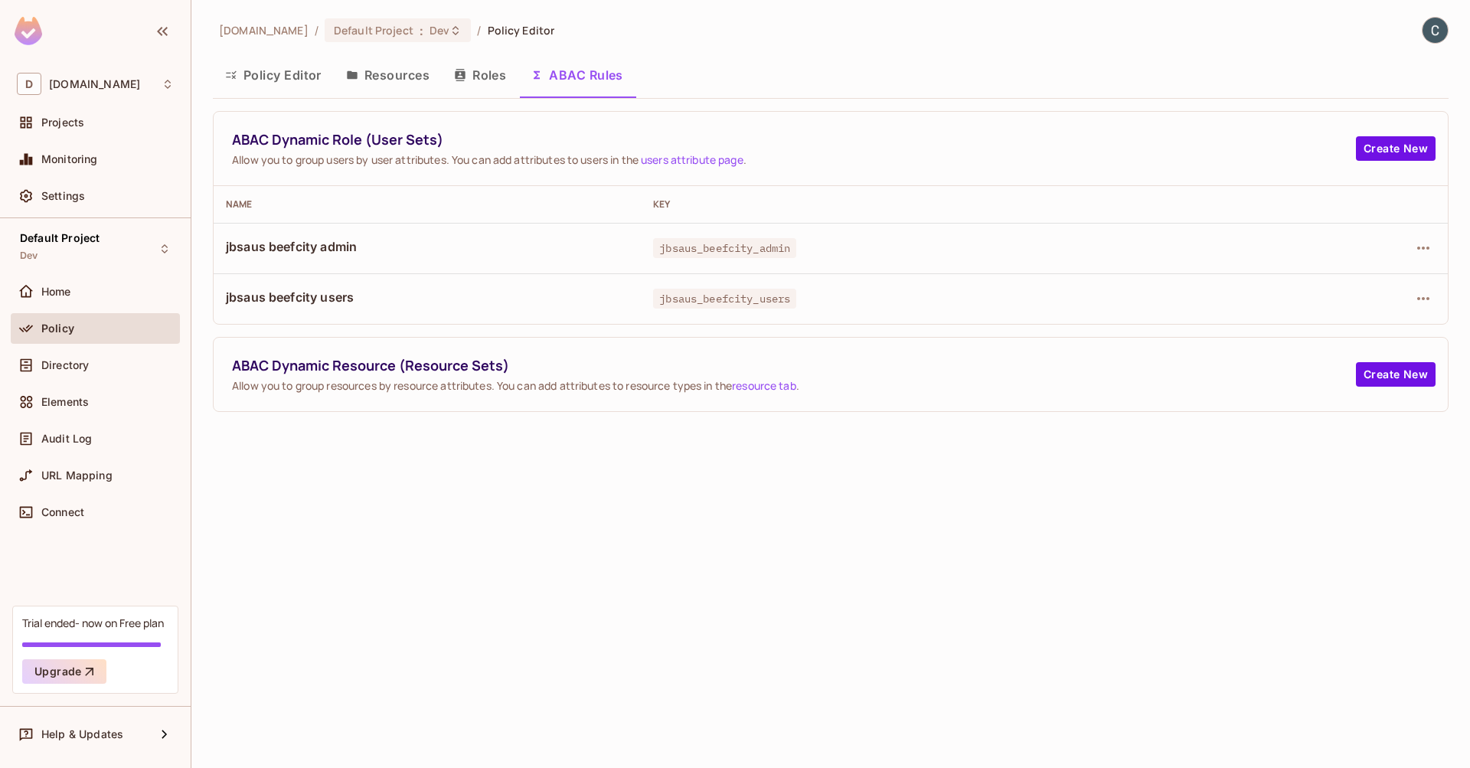
click at [491, 76] on button "Roles" at bounding box center [480, 75] width 77 height 38
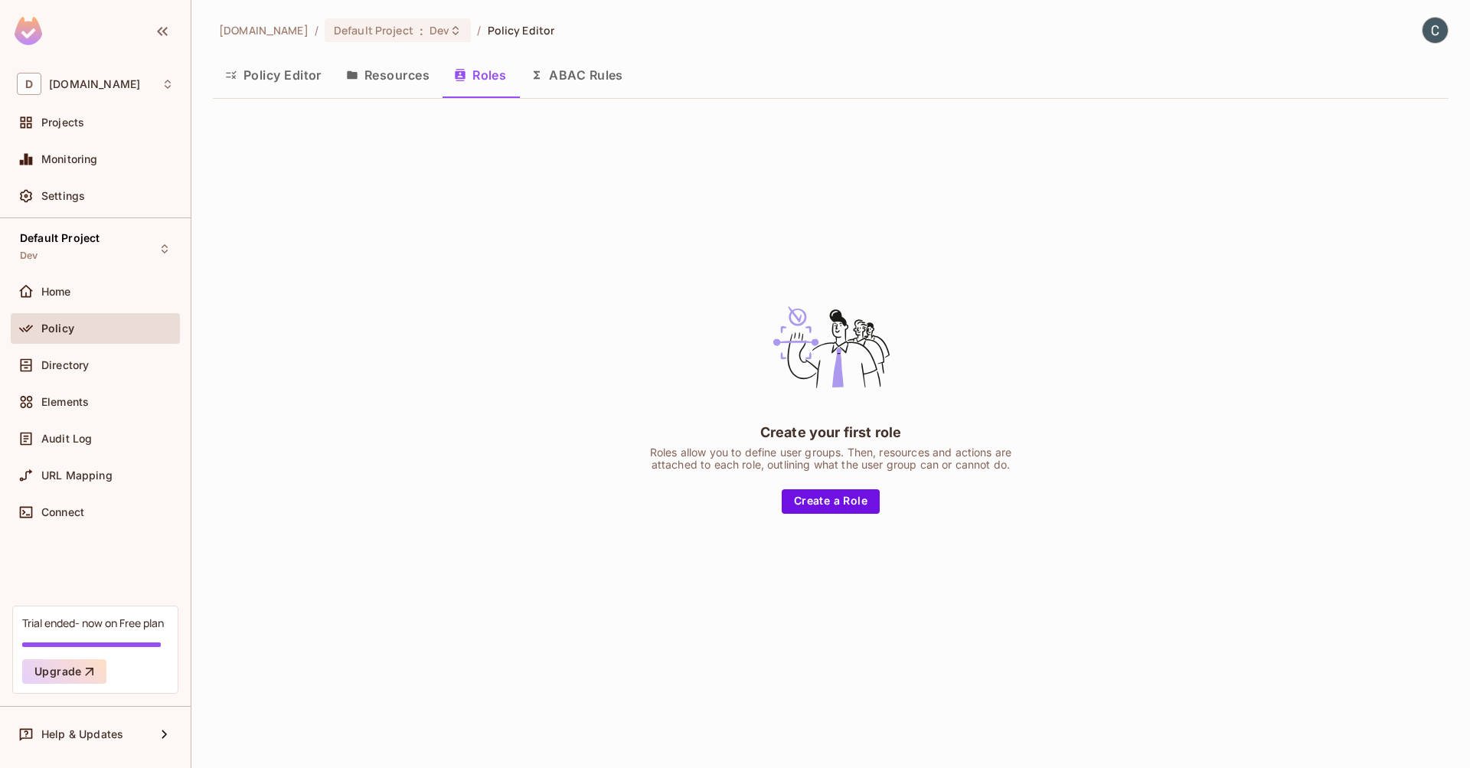
click at [410, 82] on button "Resources" at bounding box center [388, 75] width 108 height 38
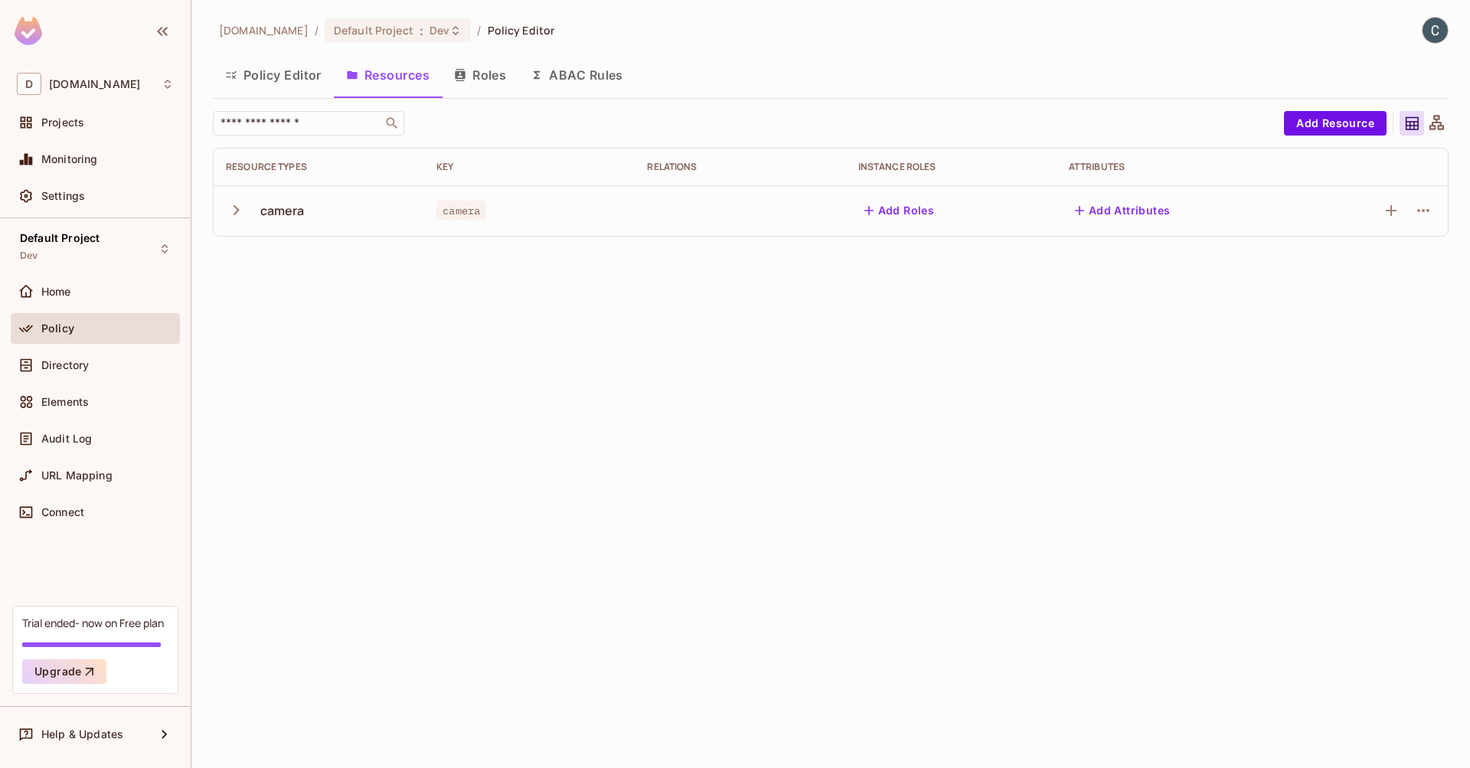
click at [233, 209] on icon "button" at bounding box center [236, 210] width 21 height 21
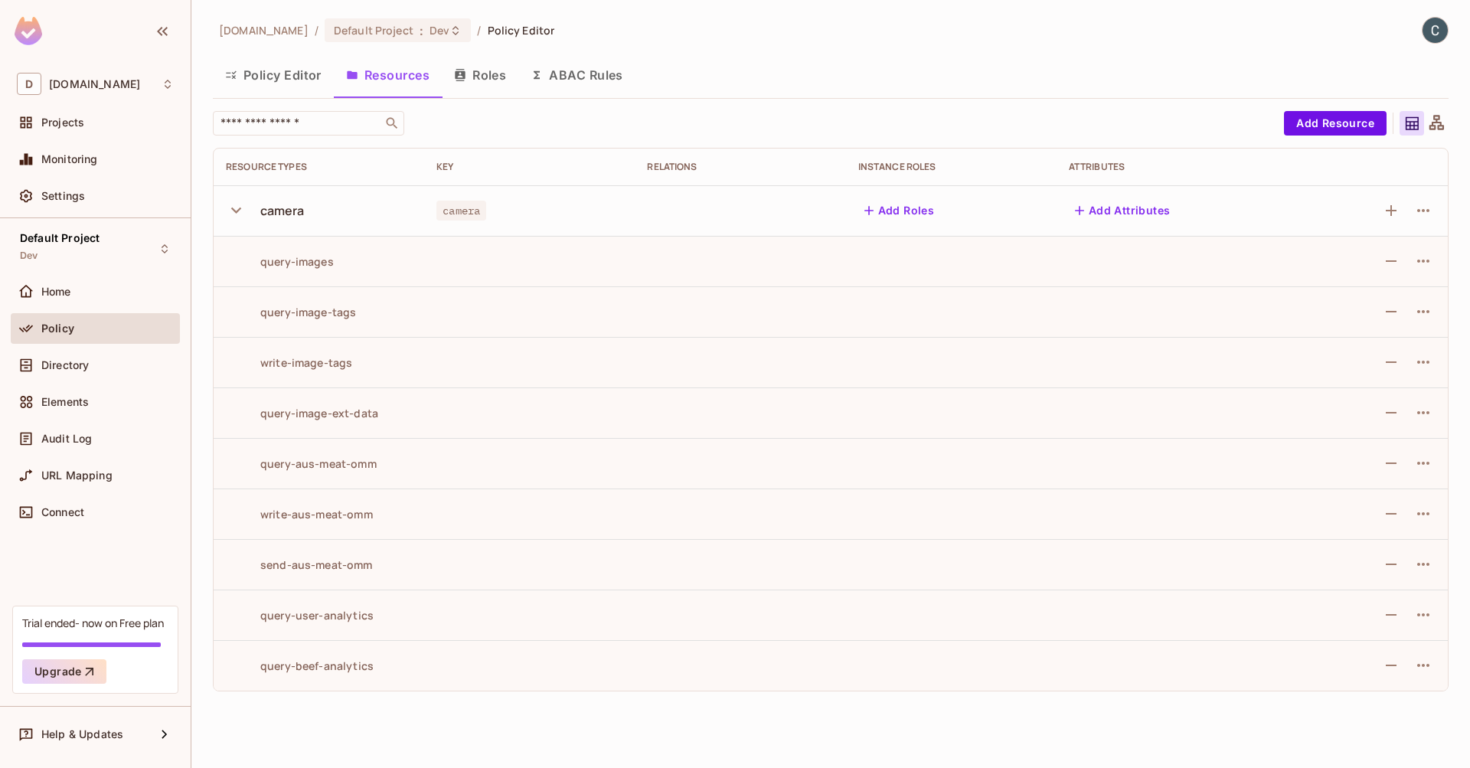
click at [918, 214] on button "Add Roles" at bounding box center [899, 210] width 83 height 24
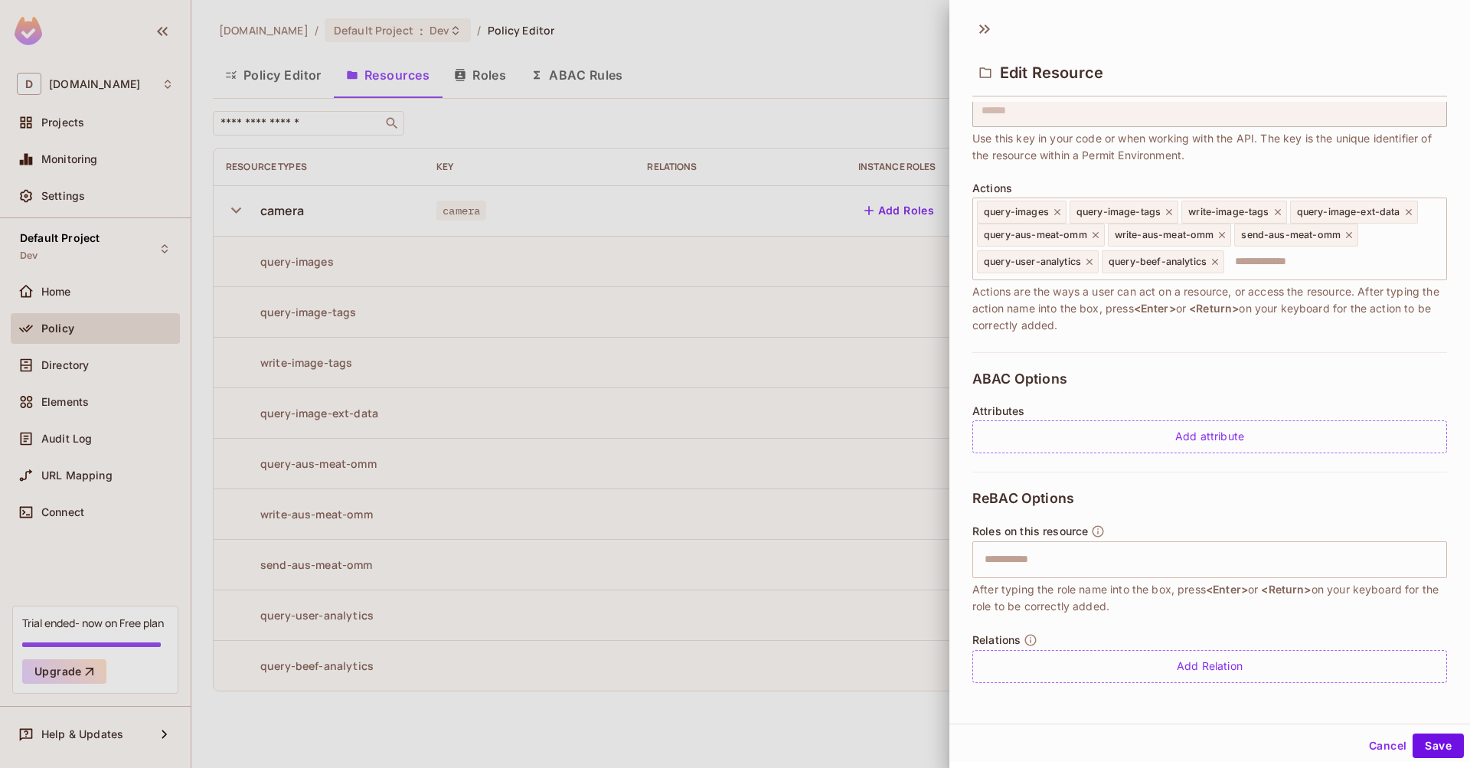
scroll to position [2, 0]
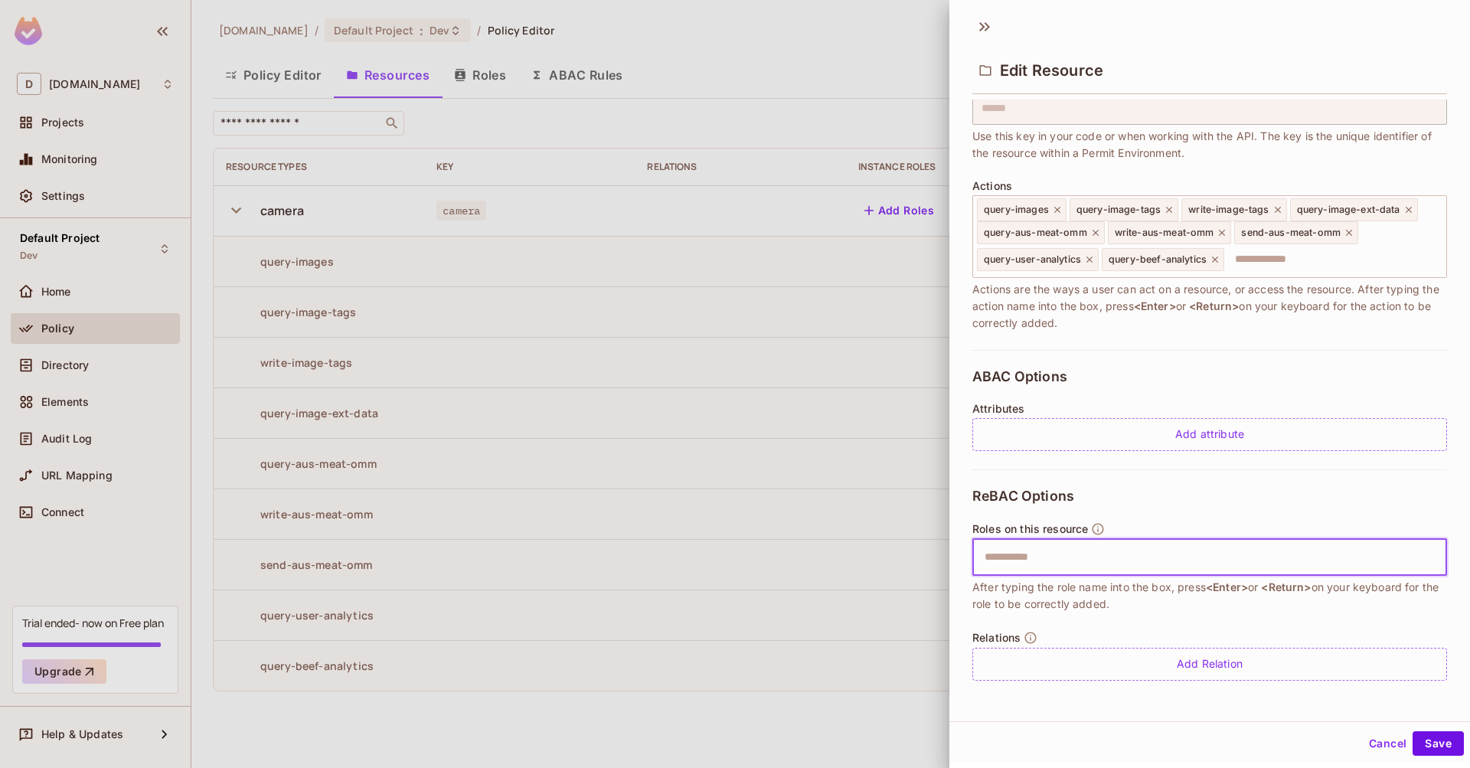
click at [1065, 556] on input "text" at bounding box center [1207, 557] width 465 height 31
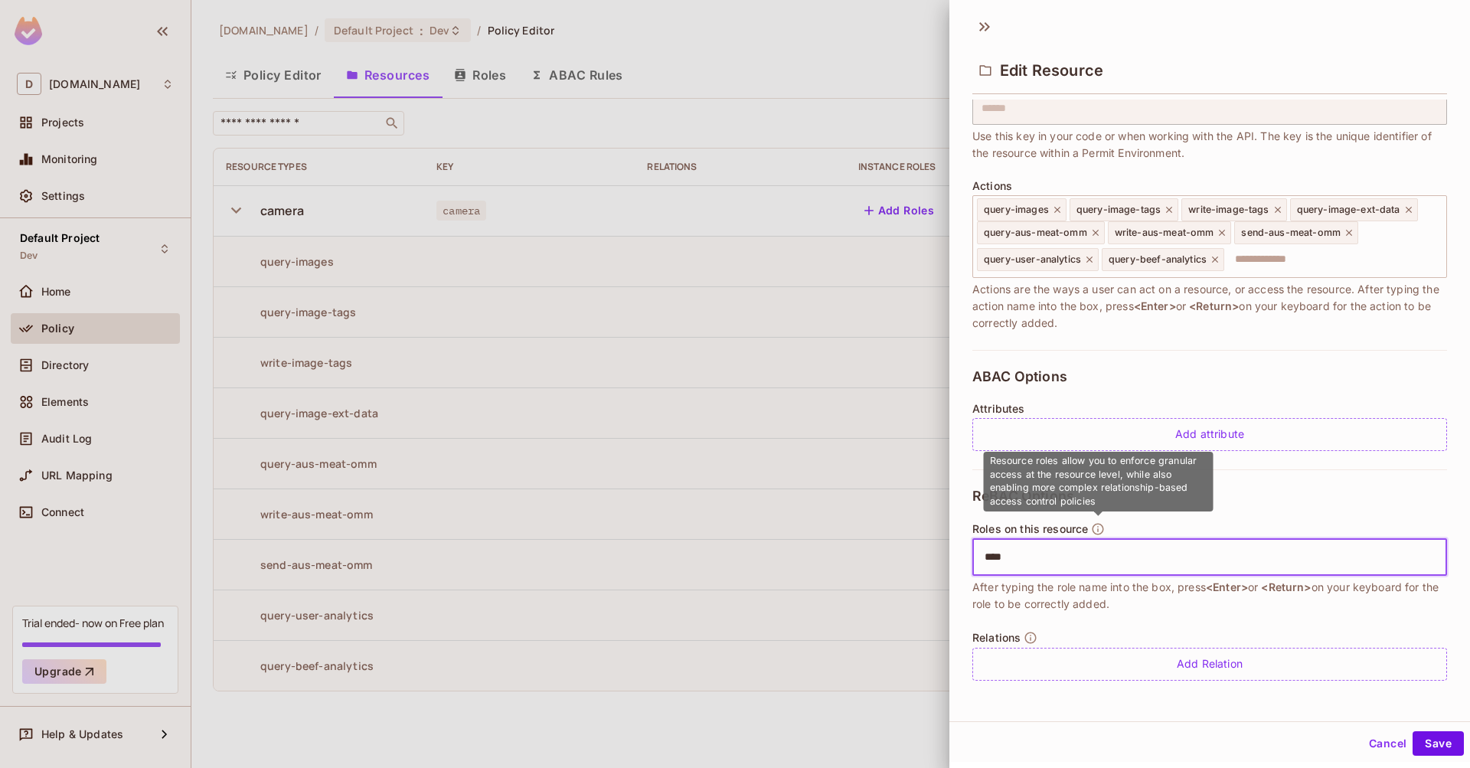
type input "*****"
type input "****"
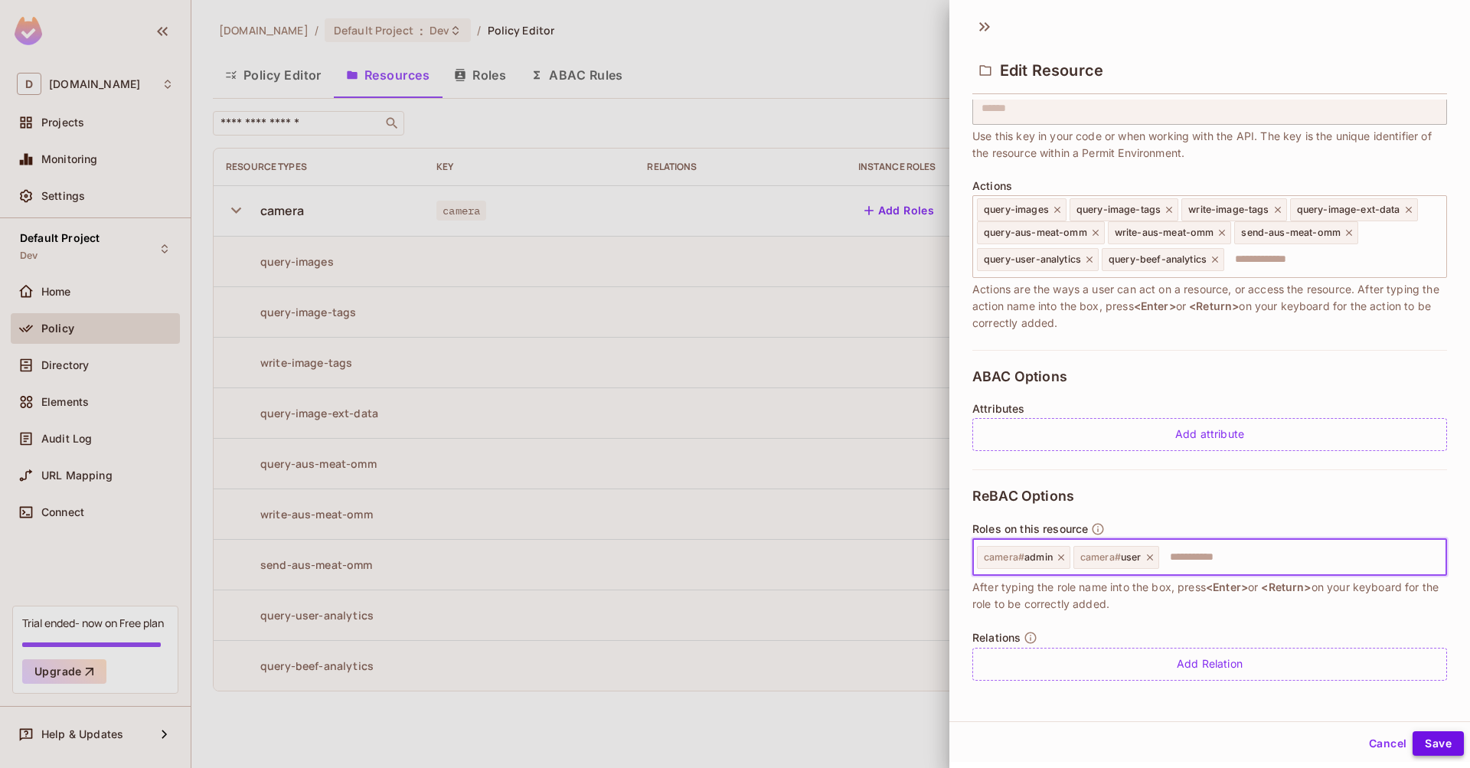
click at [1437, 746] on button "Save" at bounding box center [1437, 743] width 51 height 24
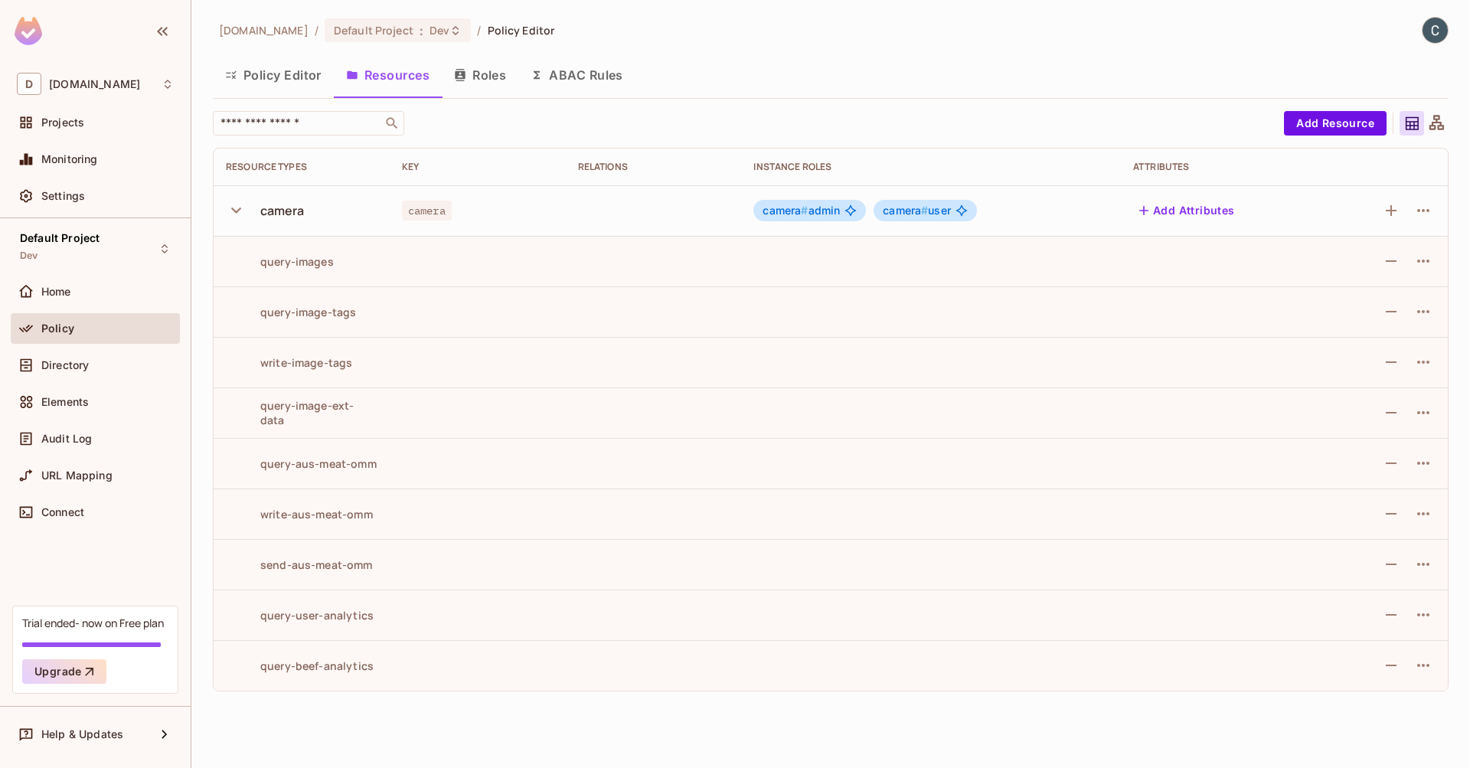
click at [292, 81] on button "Policy Editor" at bounding box center [273, 75] width 121 height 38
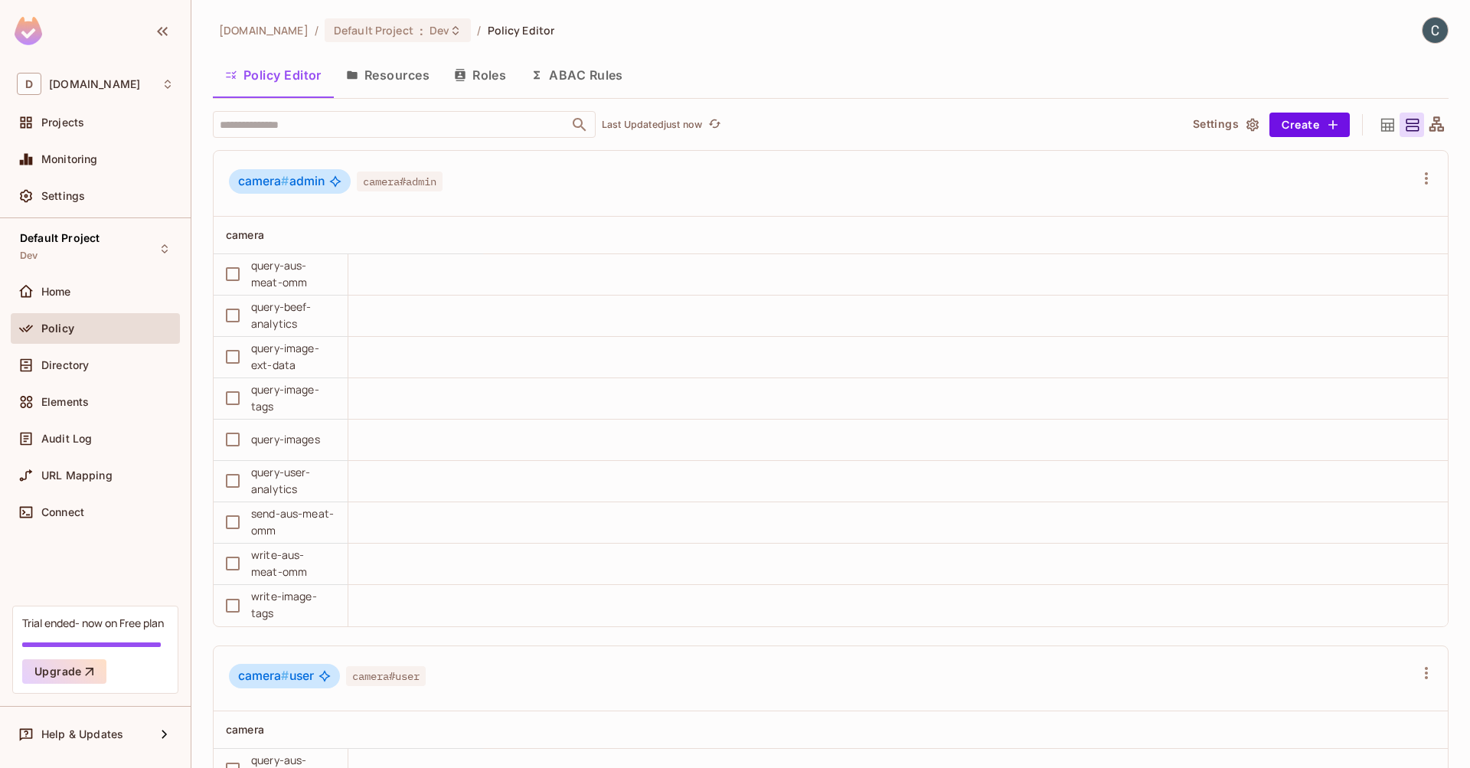
click at [400, 81] on button "Resources" at bounding box center [388, 75] width 108 height 38
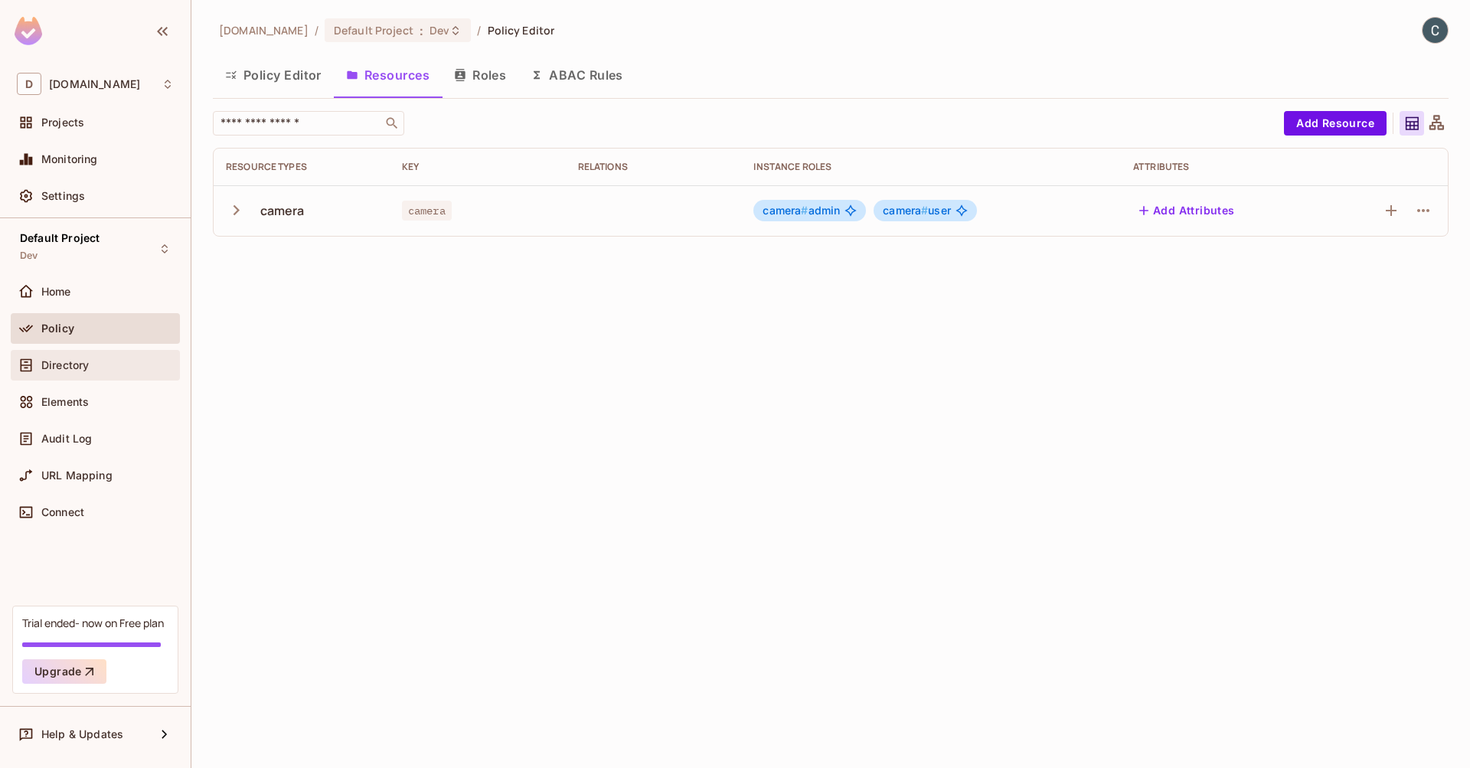
click at [96, 364] on div "Directory" at bounding box center [107, 365] width 132 height 12
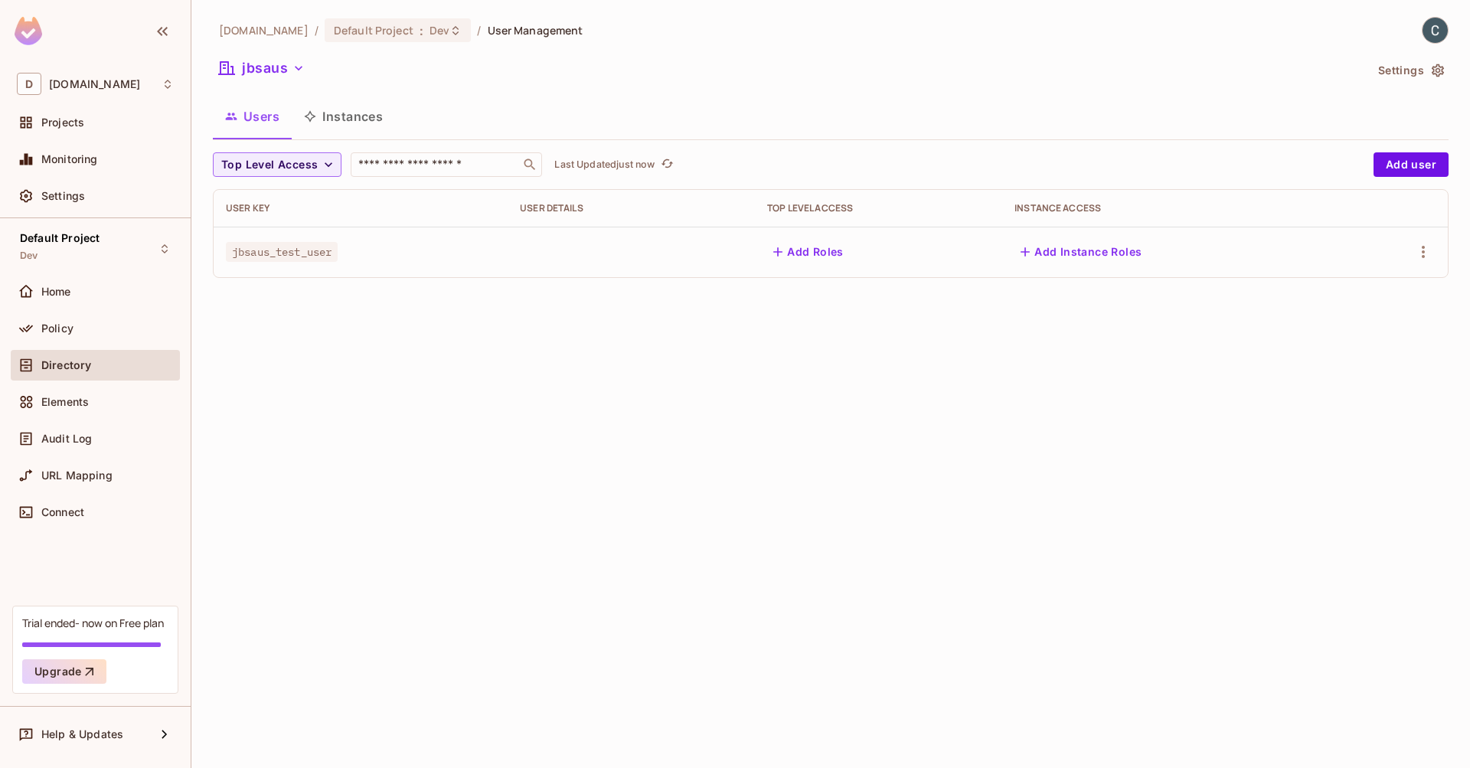
click at [1087, 255] on button "Add Instance Roles" at bounding box center [1080, 252] width 133 height 24
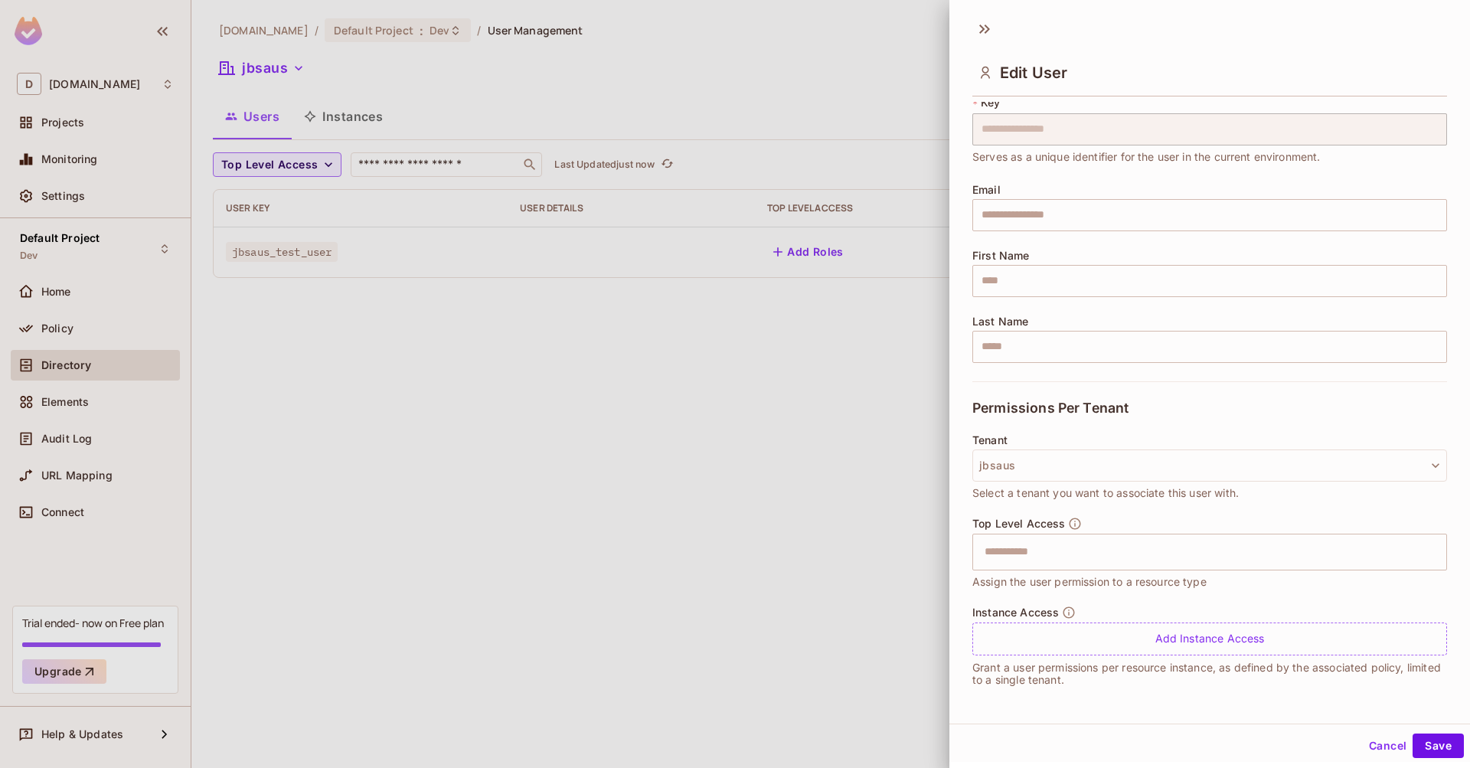
scroll to position [2, 0]
click at [1136, 547] on input "text" at bounding box center [1196, 549] width 442 height 31
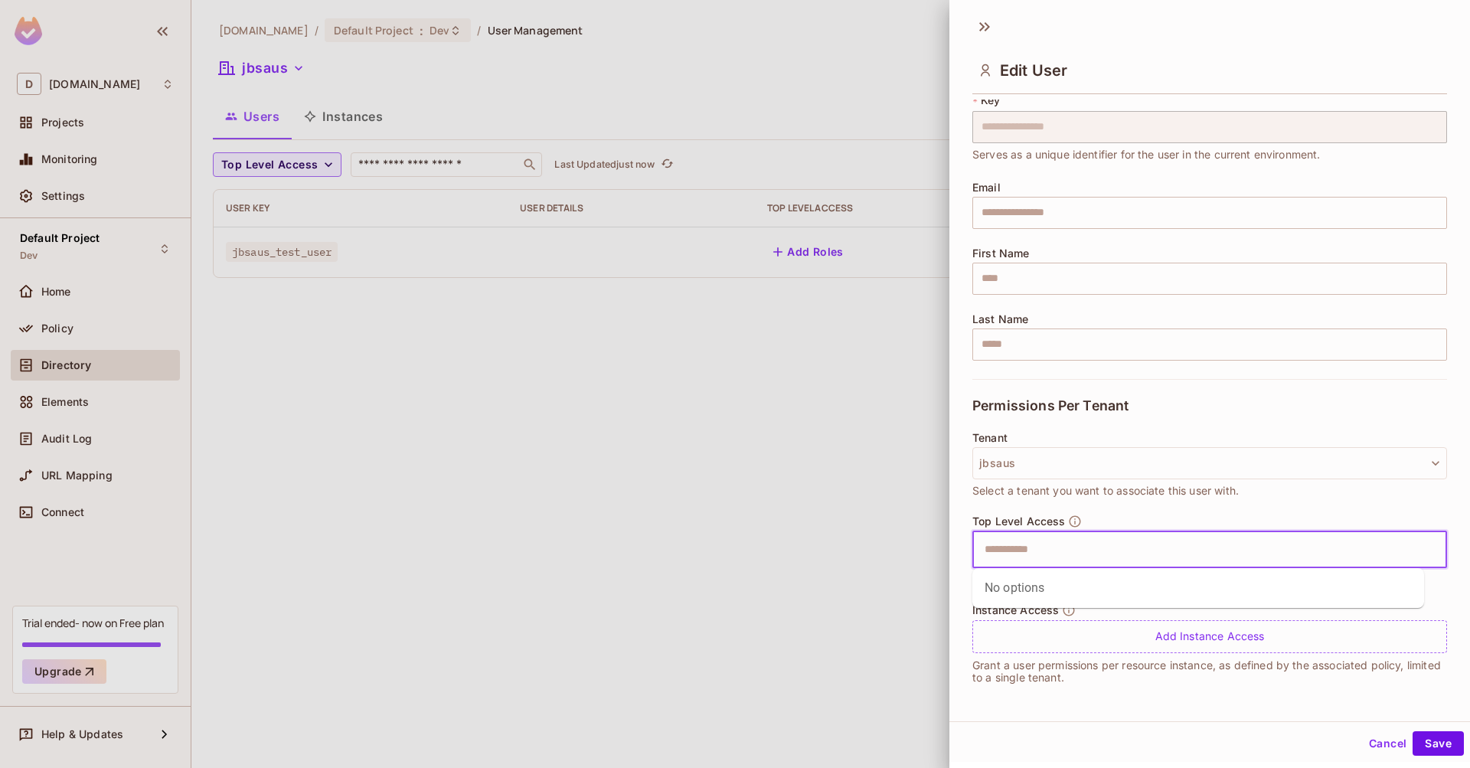
click at [1183, 504] on div "Tenant jbsaus Select a tenant you want to associate this user with." at bounding box center [1209, 473] width 475 height 83
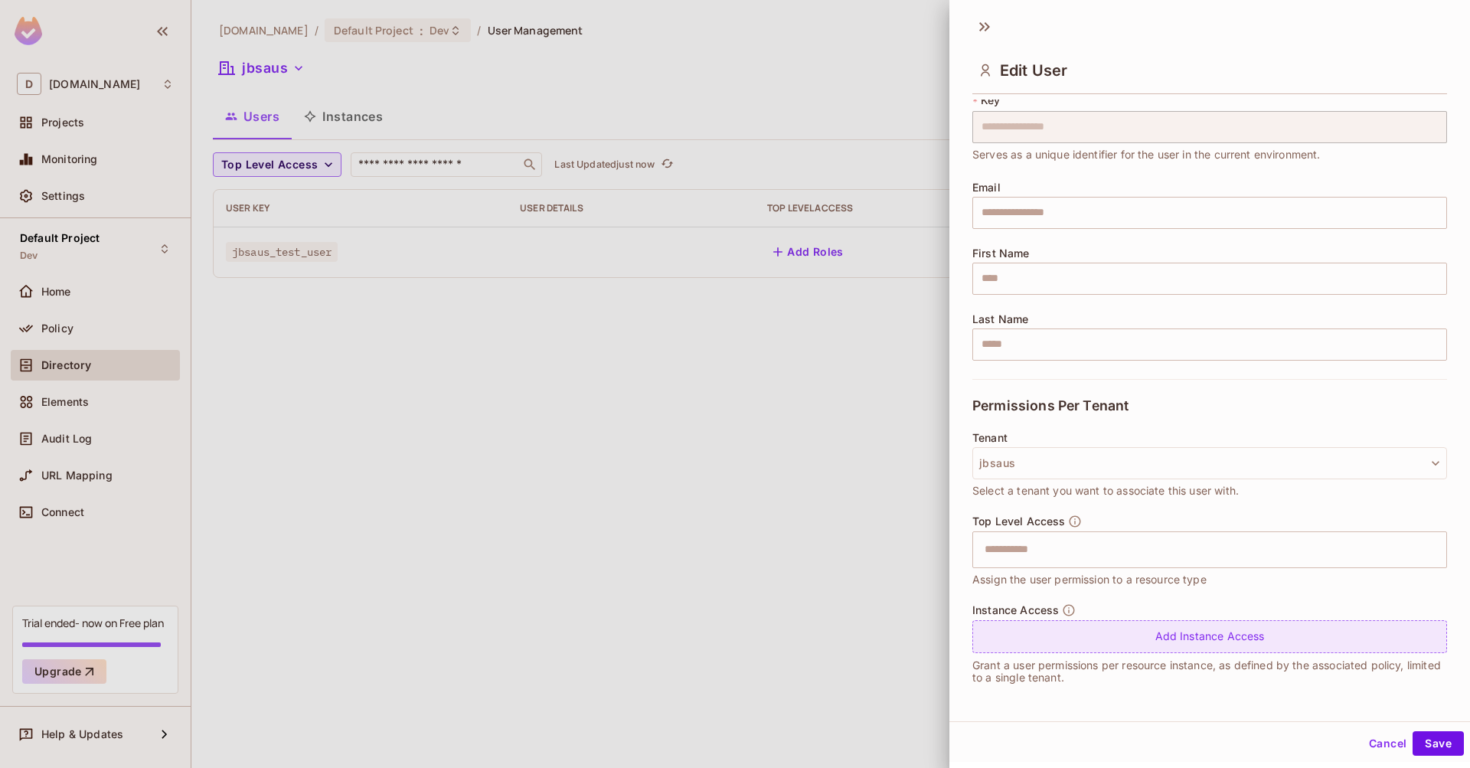
click at [1250, 637] on div "Add Instance Access" at bounding box center [1209, 636] width 475 height 33
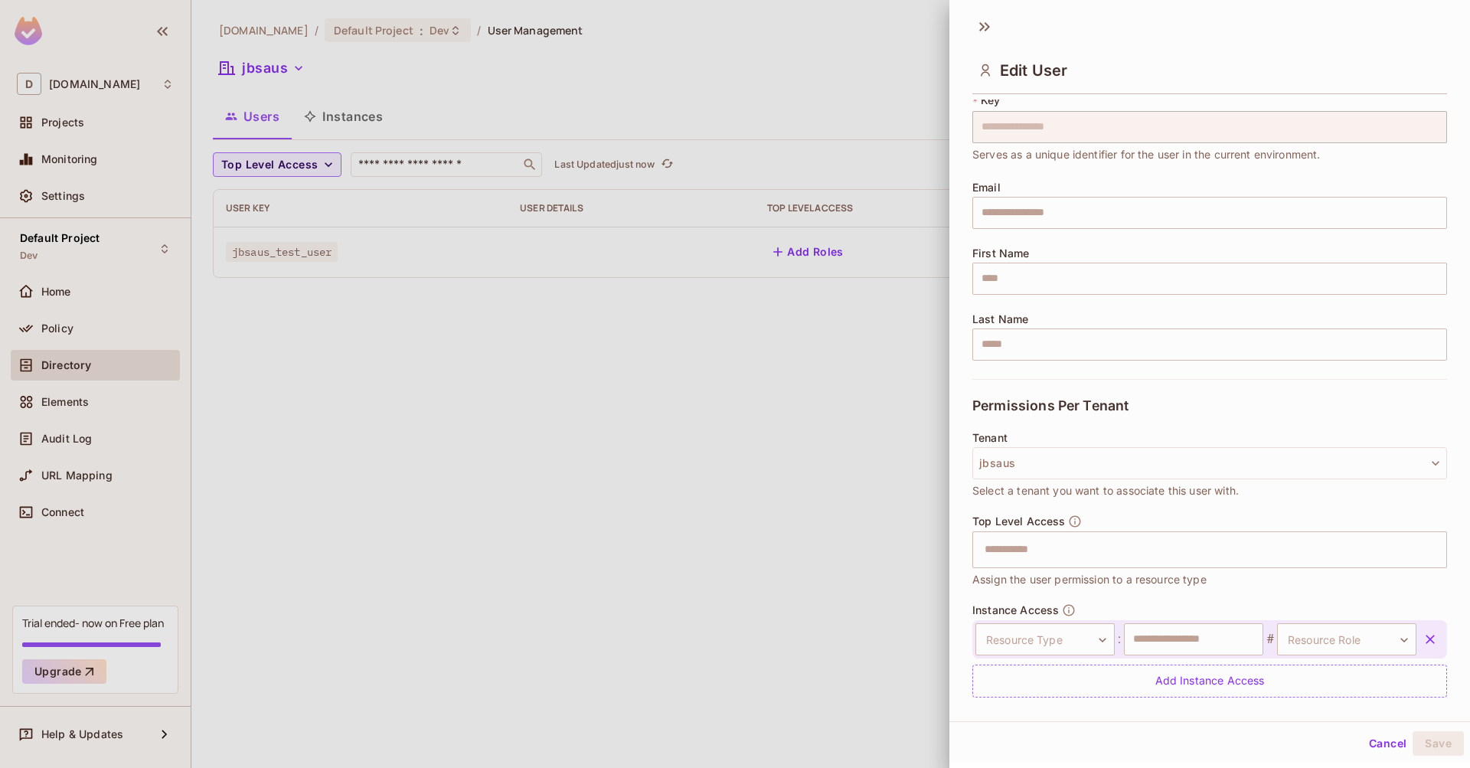
scroll to position [91, 0]
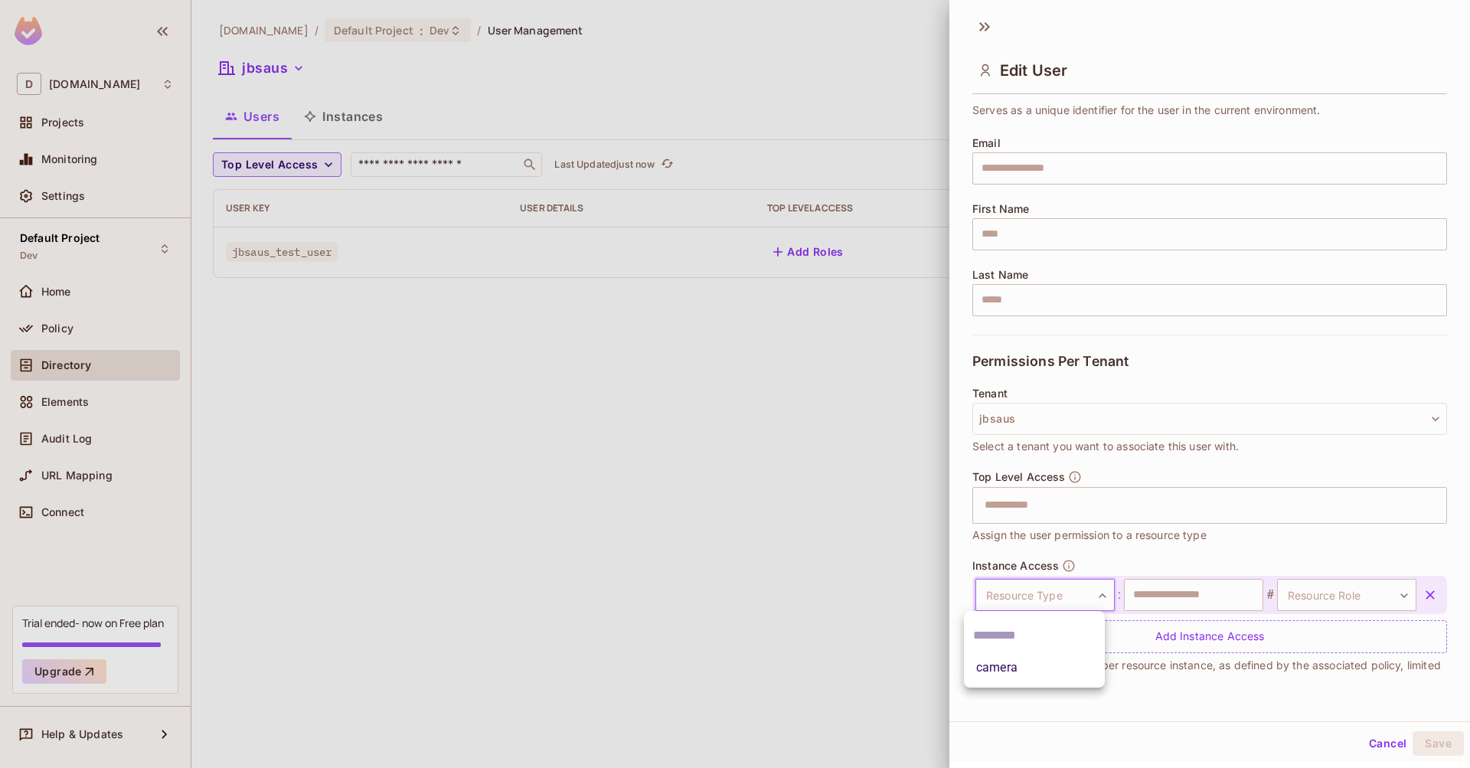
click at [1088, 599] on body "**********" at bounding box center [735, 384] width 1470 height 768
click at [1046, 661] on li "camera" at bounding box center [1034, 668] width 141 height 28
click at [1206, 592] on input "text" at bounding box center [1193, 595] width 139 height 32
click at [1341, 590] on body "**********" at bounding box center [735, 384] width 1470 height 768
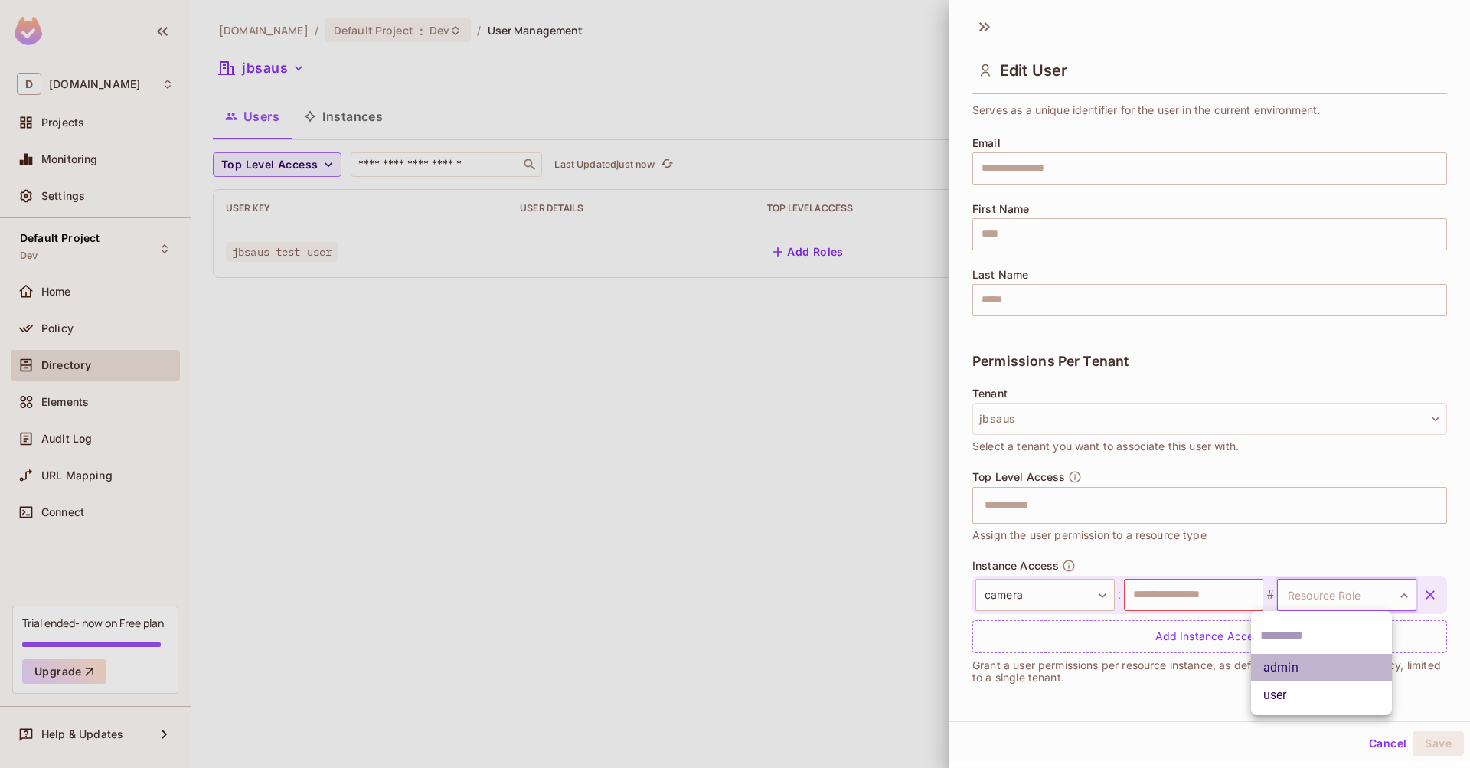
click at [1284, 664] on li "admin" at bounding box center [1321, 668] width 141 height 28
type input "*****"
click at [1180, 593] on input "text" at bounding box center [1193, 595] width 139 height 32
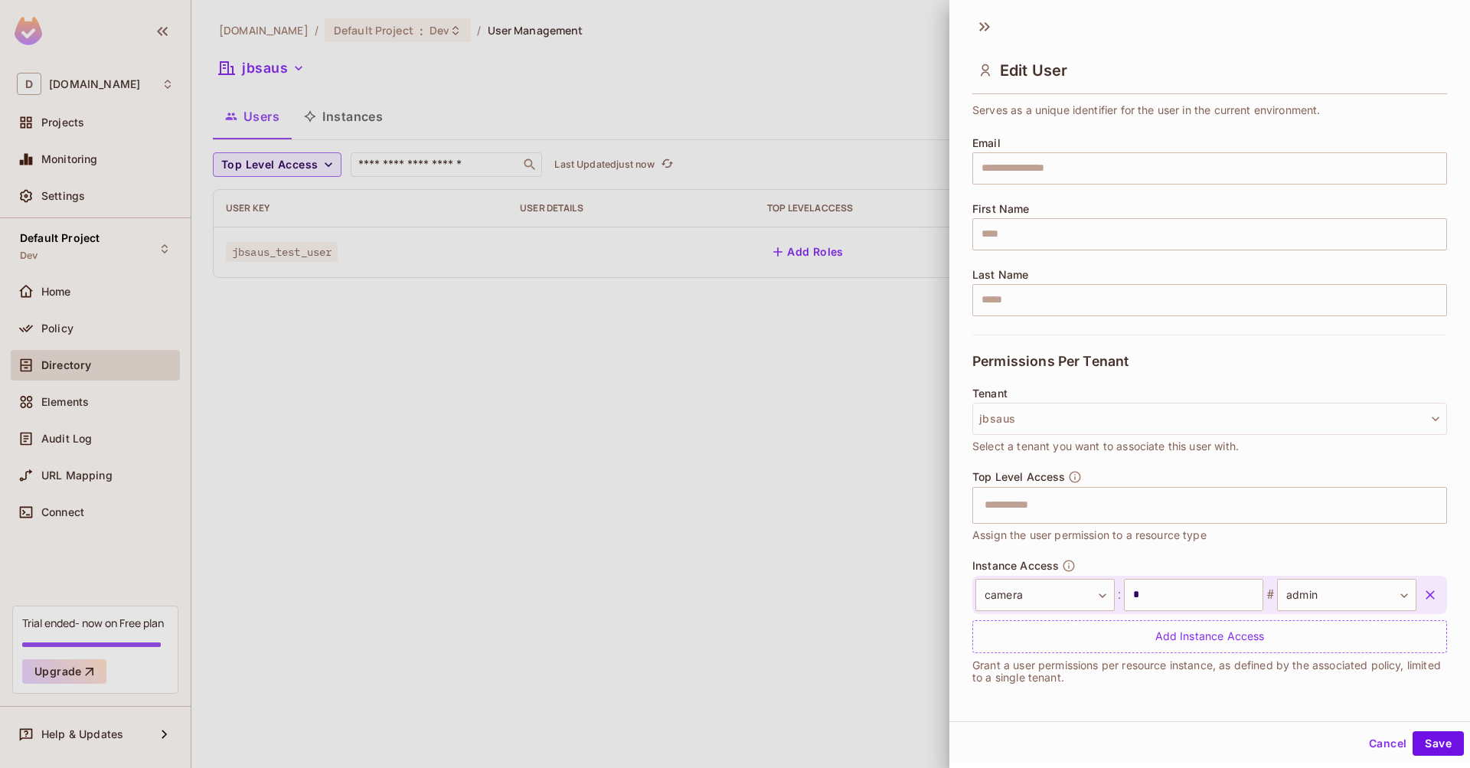
click at [1137, 565] on div "Instance Access camera ****** ​ : * ​ # admin ***** ​ Add Instance Access" at bounding box center [1209, 606] width 475 height 94
click at [1417, 590] on button "button" at bounding box center [1430, 595] width 28 height 28
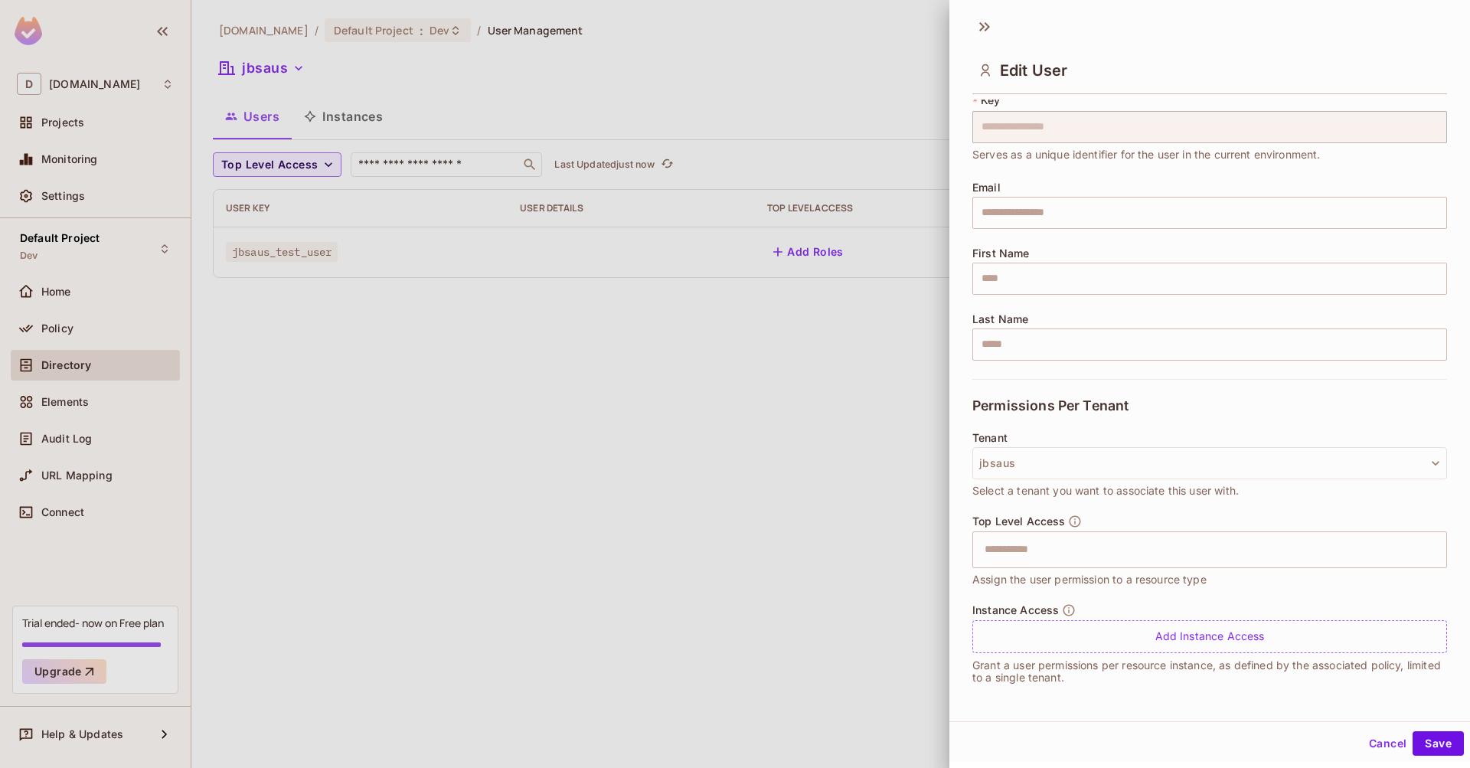
scroll to position [47, 0]
click at [1398, 553] on div "​" at bounding box center [1209, 549] width 475 height 37
click at [1291, 504] on div "Tenant jbsaus Select a tenant you want to associate this user with." at bounding box center [1209, 473] width 475 height 83
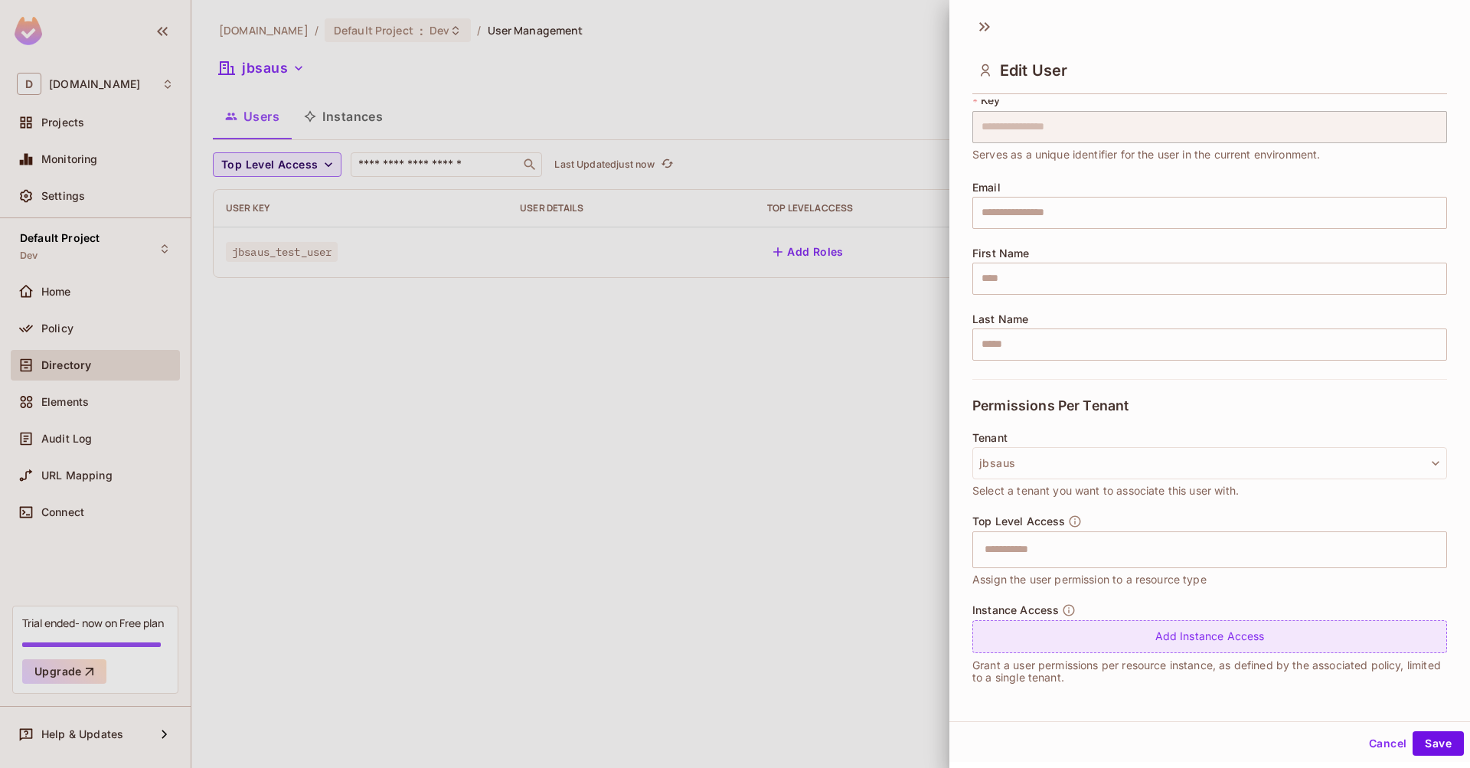
click at [1205, 643] on div "Add Instance Access" at bounding box center [1209, 636] width 475 height 33
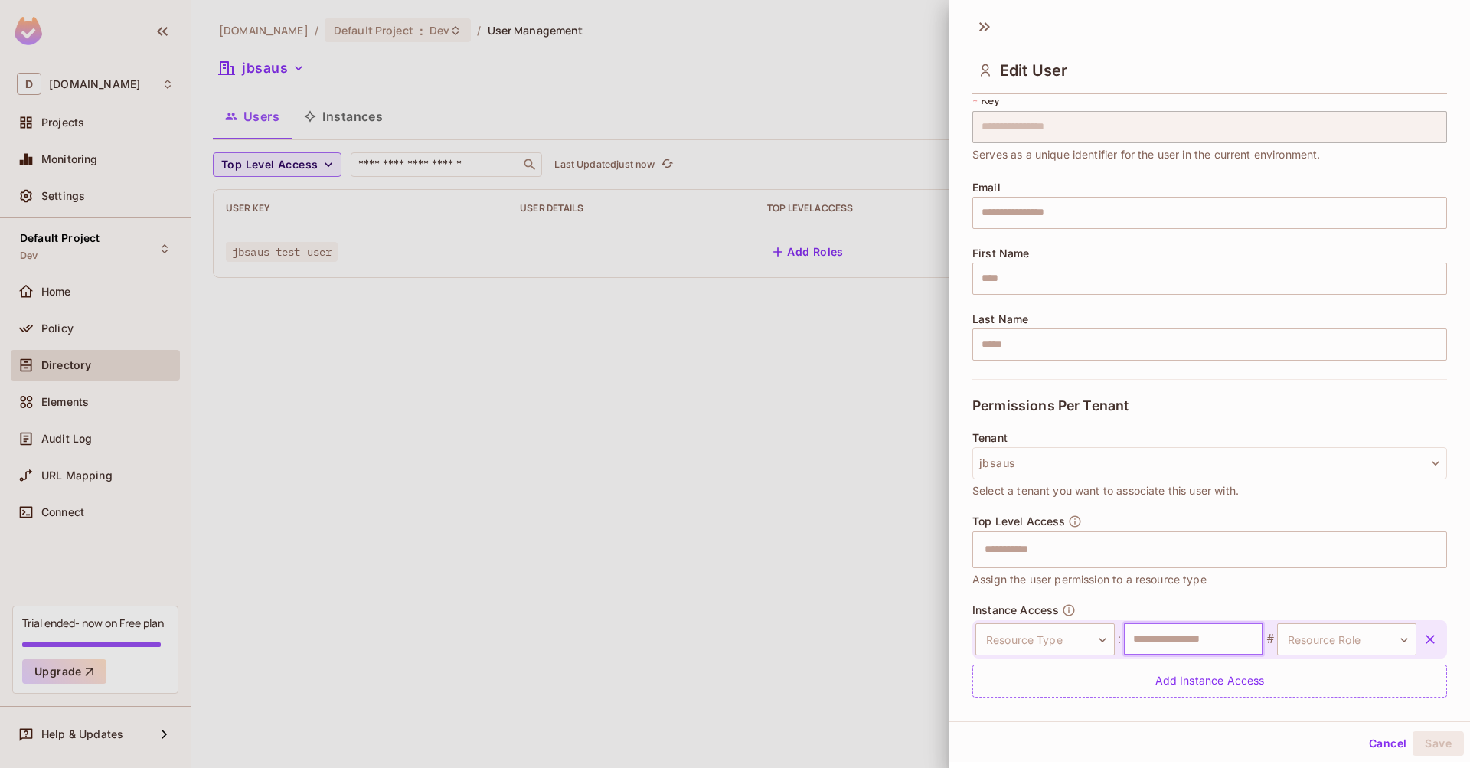
click at [1211, 639] on input "text" at bounding box center [1193, 639] width 139 height 32
click at [1369, 644] on body "**********" at bounding box center [735, 384] width 1470 height 768
click at [1084, 635] on div at bounding box center [735, 384] width 1470 height 768
click at [1023, 644] on body "**********" at bounding box center [735, 384] width 1470 height 768
click at [1004, 706] on li "camera" at bounding box center [1034, 712] width 141 height 28
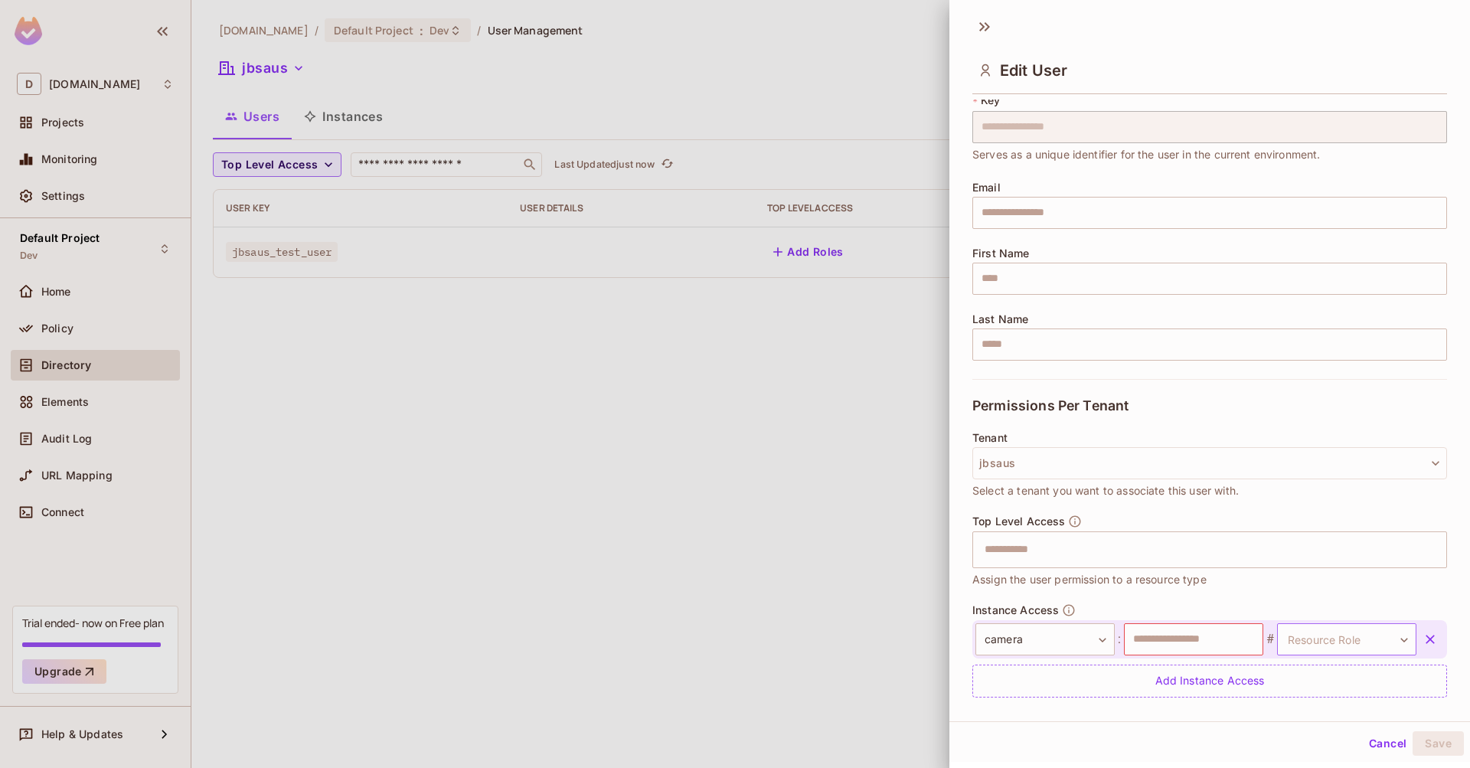
click at [1345, 636] on body "**********" at bounding box center [735, 384] width 1470 height 768
click at [1285, 709] on li "admin" at bounding box center [1321, 708] width 141 height 28
type input "*****"
click at [1275, 720] on div "**********" at bounding box center [1209, 364] width 520 height 713
click at [1196, 639] on input "text" at bounding box center [1193, 639] width 139 height 32
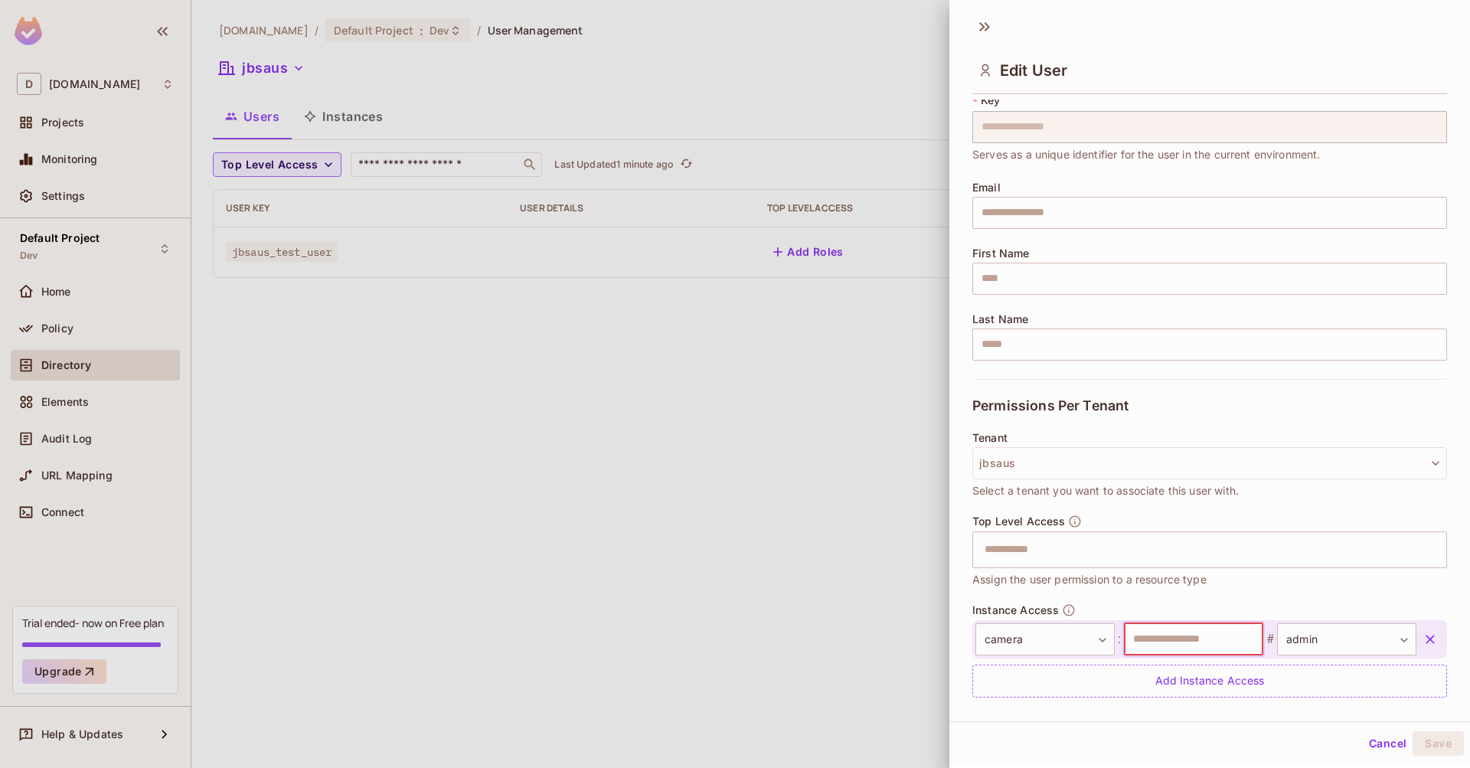
click at [1422, 634] on icon "button" at bounding box center [1429, 638] width 15 height 15
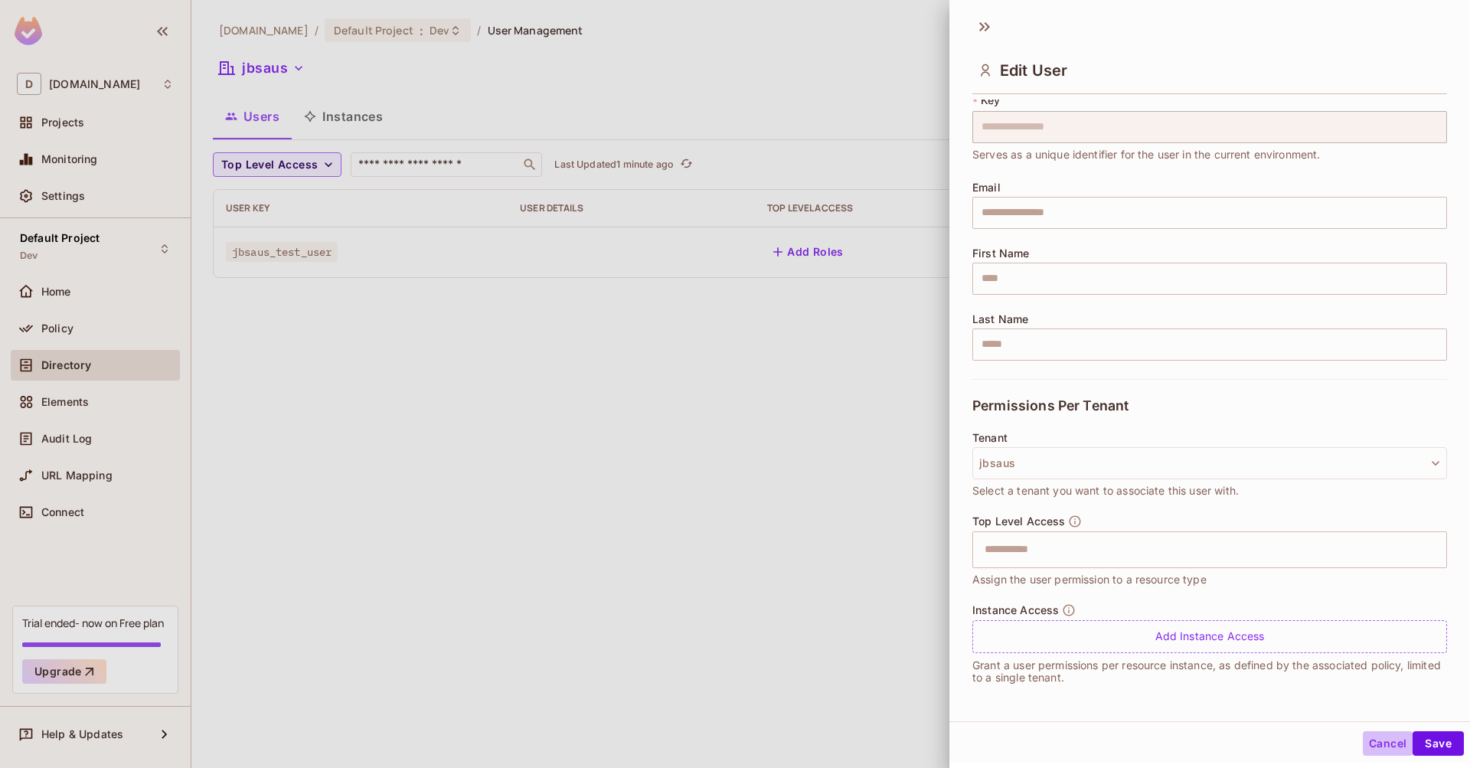
click at [1377, 747] on button "Cancel" at bounding box center [1387, 743] width 50 height 24
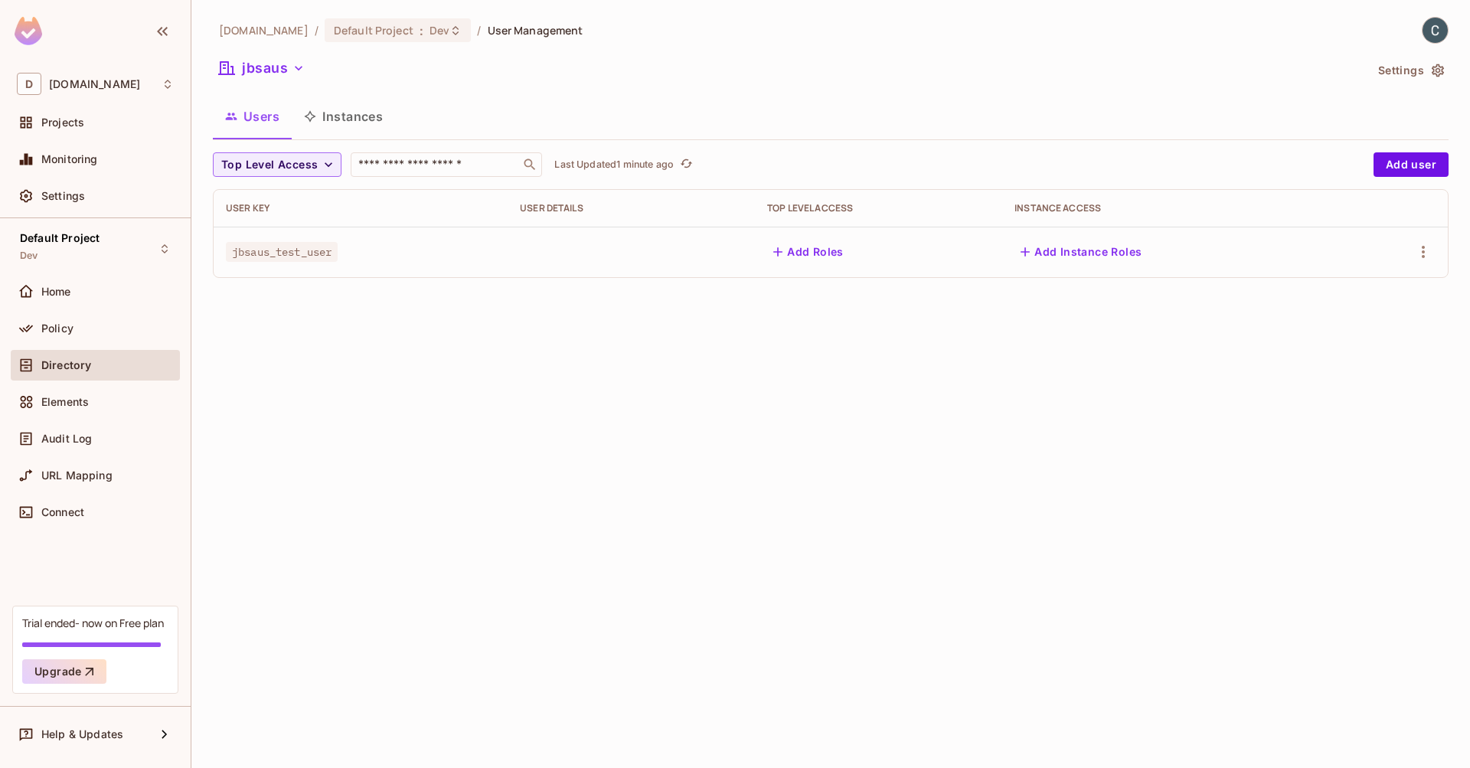
click at [905, 380] on div "dev.meqinsights.com / Default Project : Dev / User Management jbsaus Settings U…" at bounding box center [830, 384] width 1278 height 768
click at [841, 260] on button "Add Roles" at bounding box center [808, 252] width 83 height 24
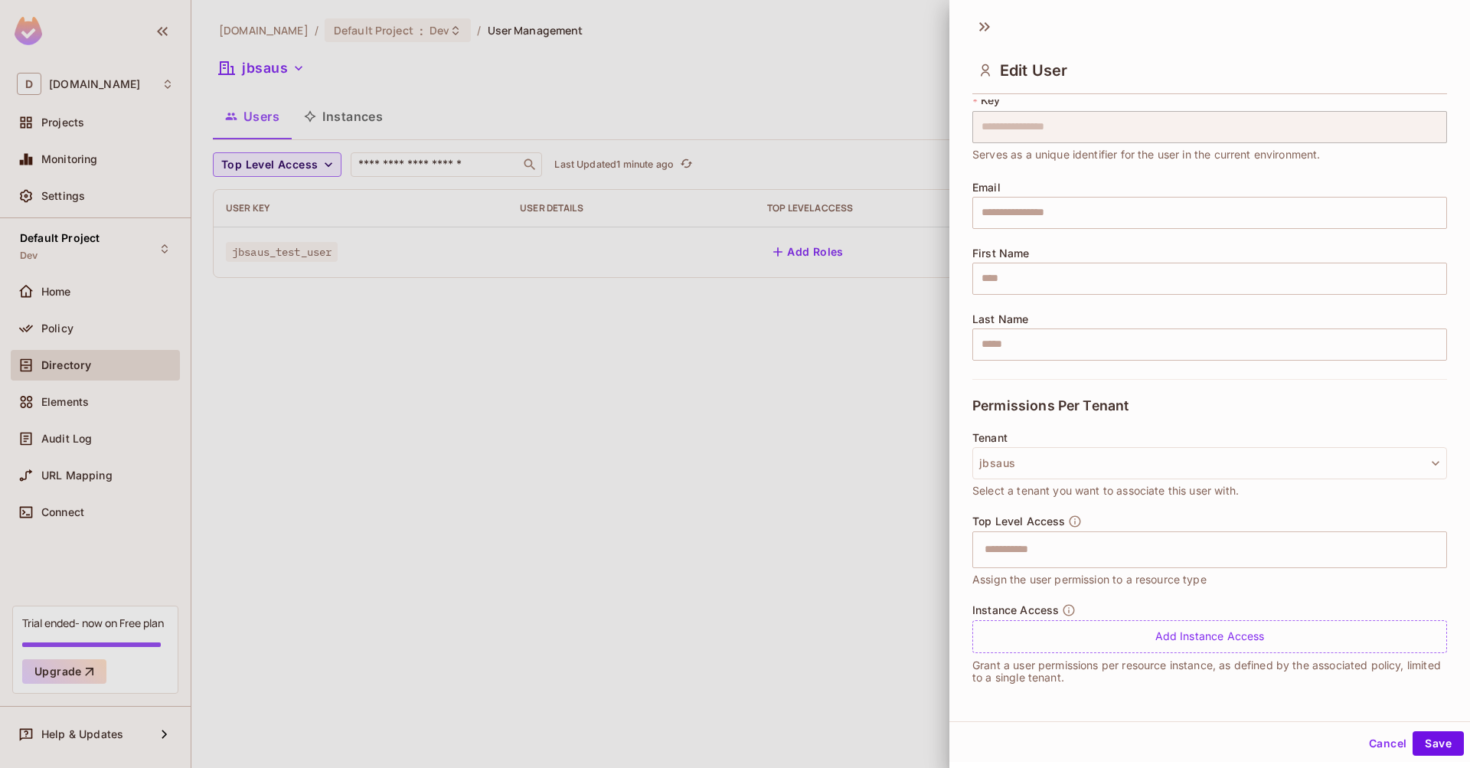
scroll to position [38, 0]
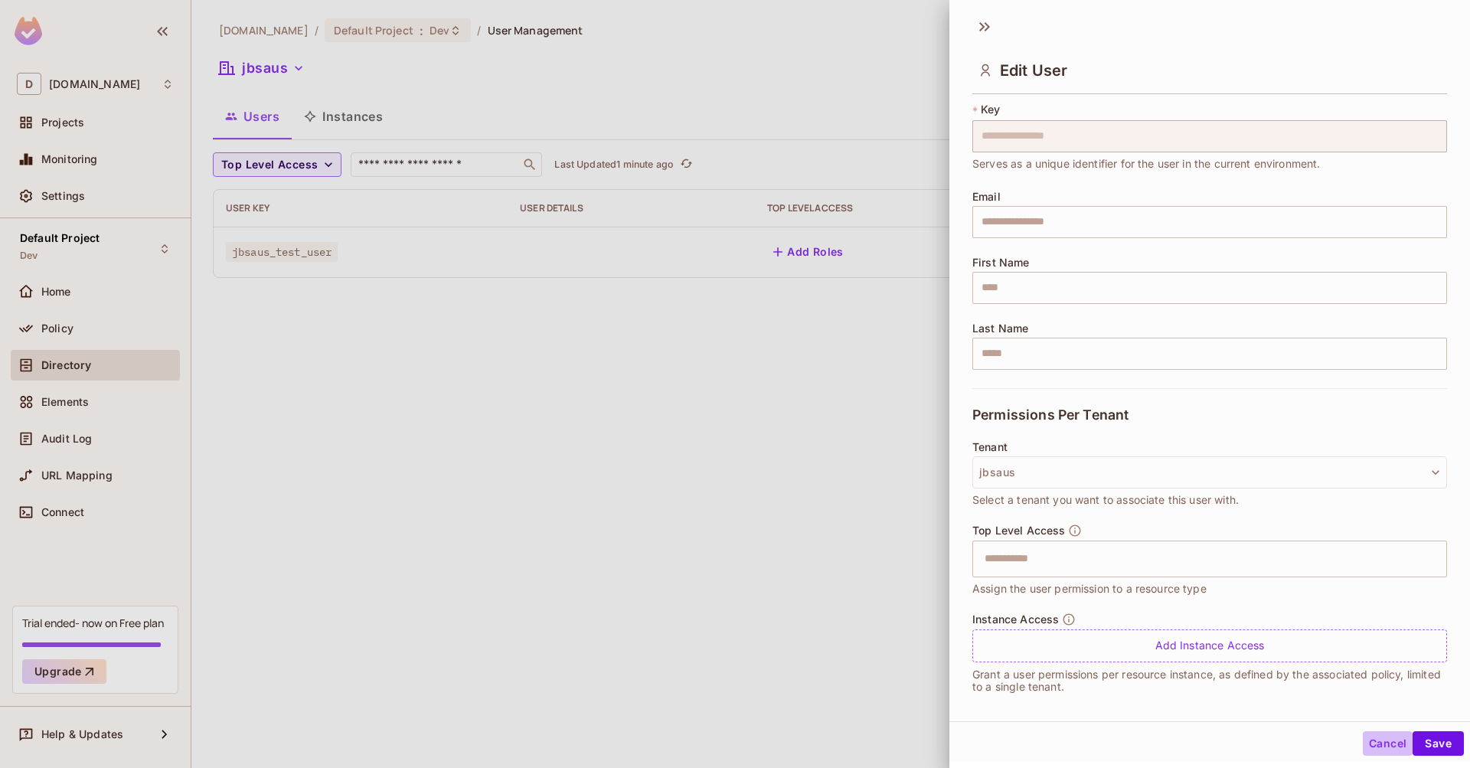
click at [1363, 738] on button "Cancel" at bounding box center [1387, 743] width 50 height 24
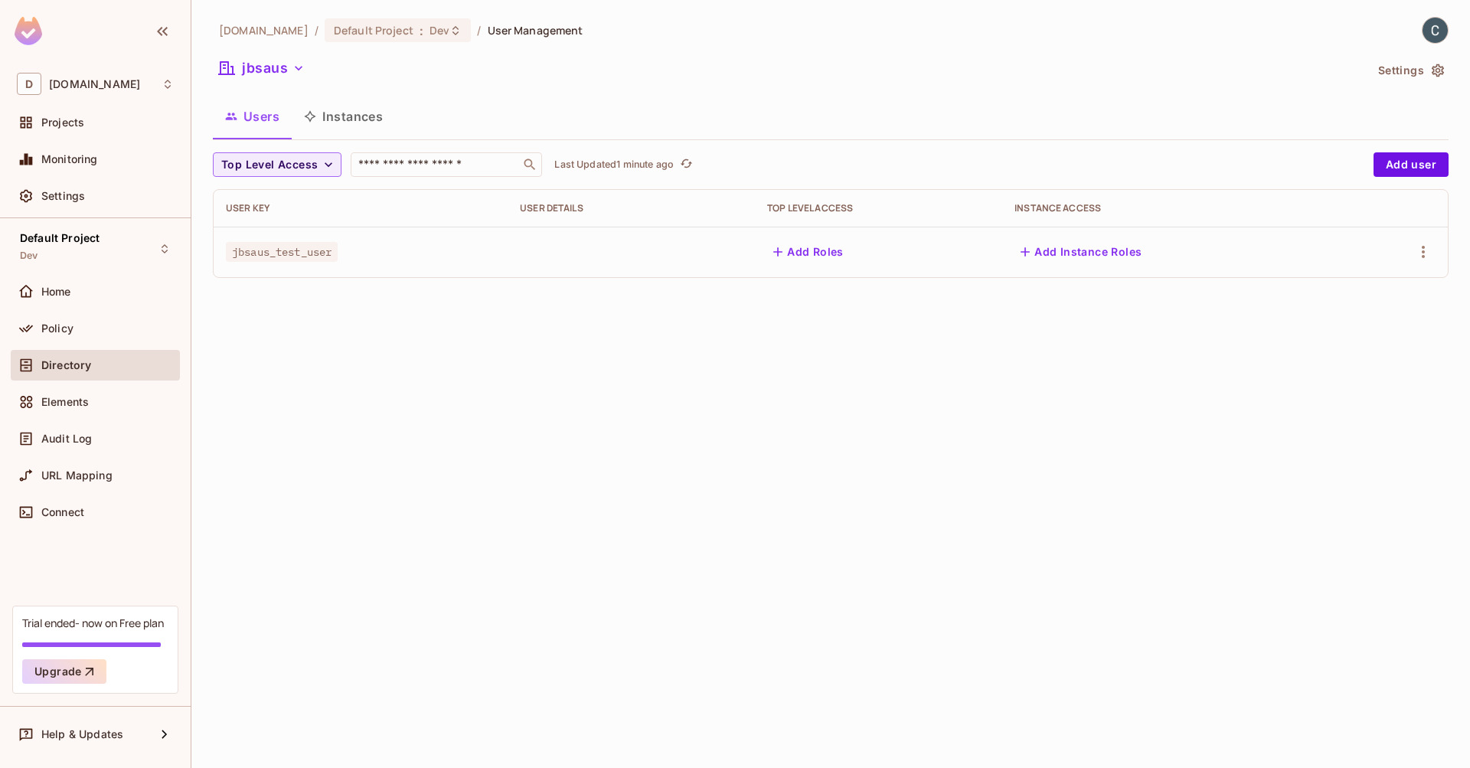
click at [548, 357] on div "dev.meqinsights.com / Default Project : Dev / User Management jbsaus Settings U…" at bounding box center [830, 384] width 1278 height 768
click at [90, 327] on div "Policy" at bounding box center [107, 328] width 132 height 12
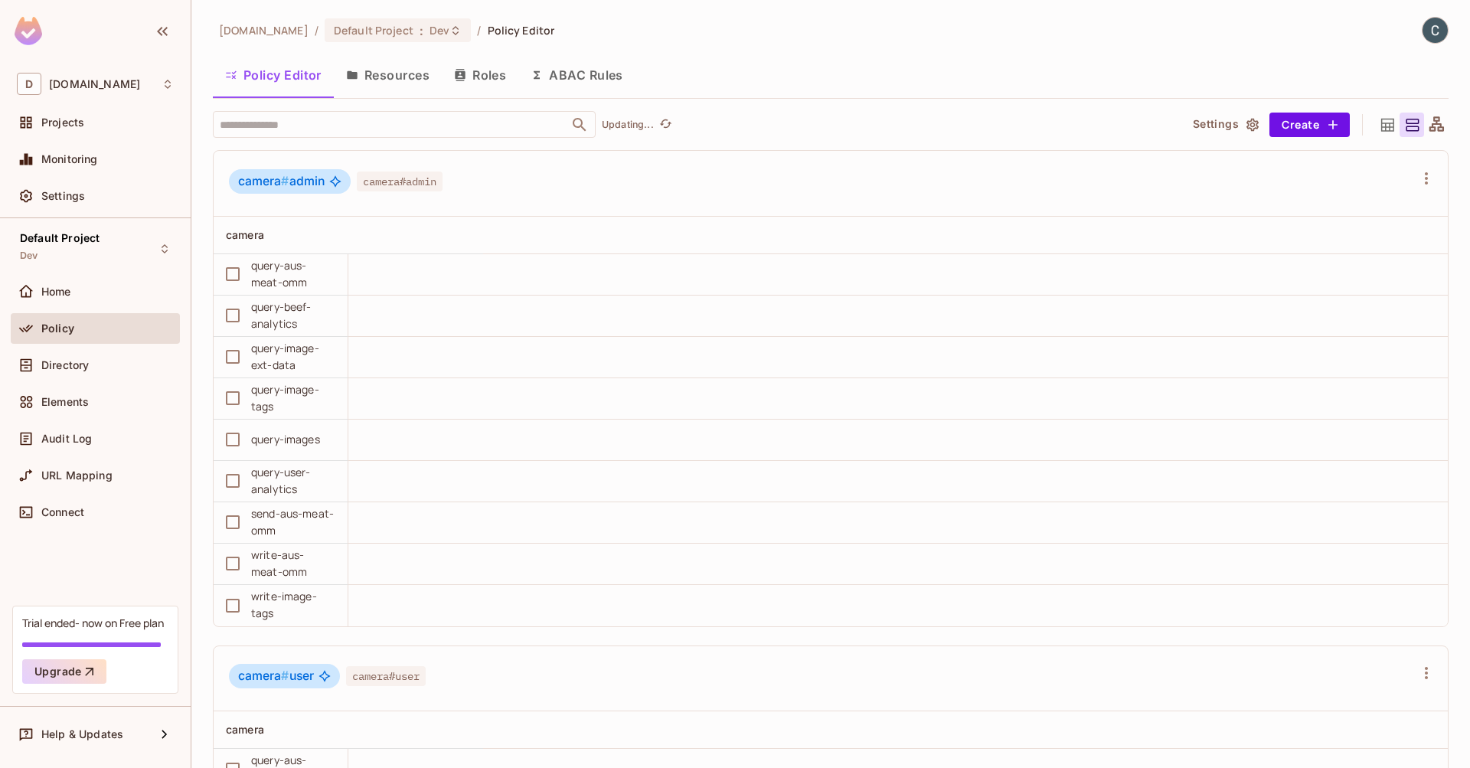
click at [396, 74] on button "Resources" at bounding box center [388, 75] width 108 height 38
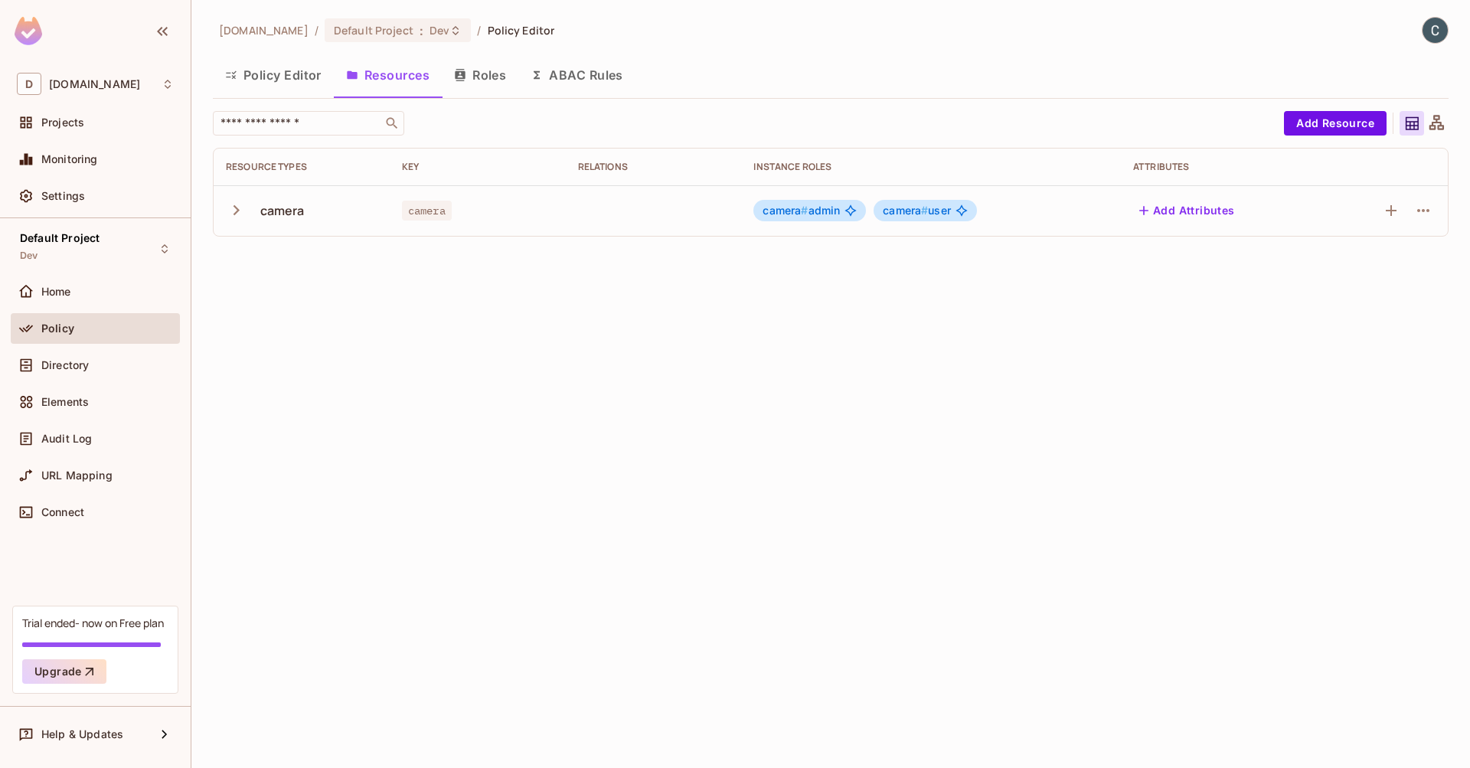
click at [497, 81] on button "Roles" at bounding box center [480, 75] width 77 height 38
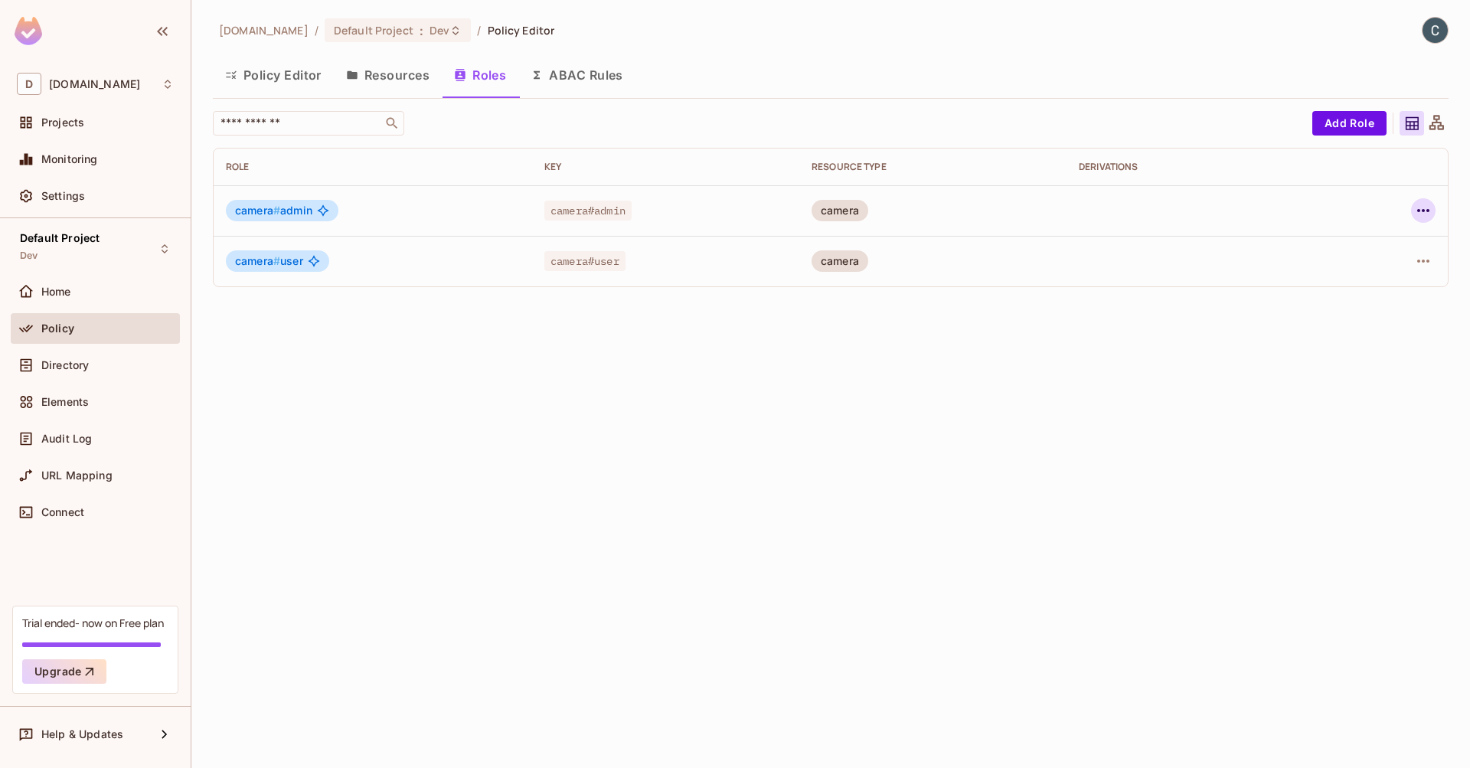
click at [1427, 213] on icon "button" at bounding box center [1423, 210] width 18 height 18
click at [1055, 214] on div at bounding box center [735, 384] width 1470 height 768
click at [100, 361] on div "Directory" at bounding box center [107, 365] width 132 height 12
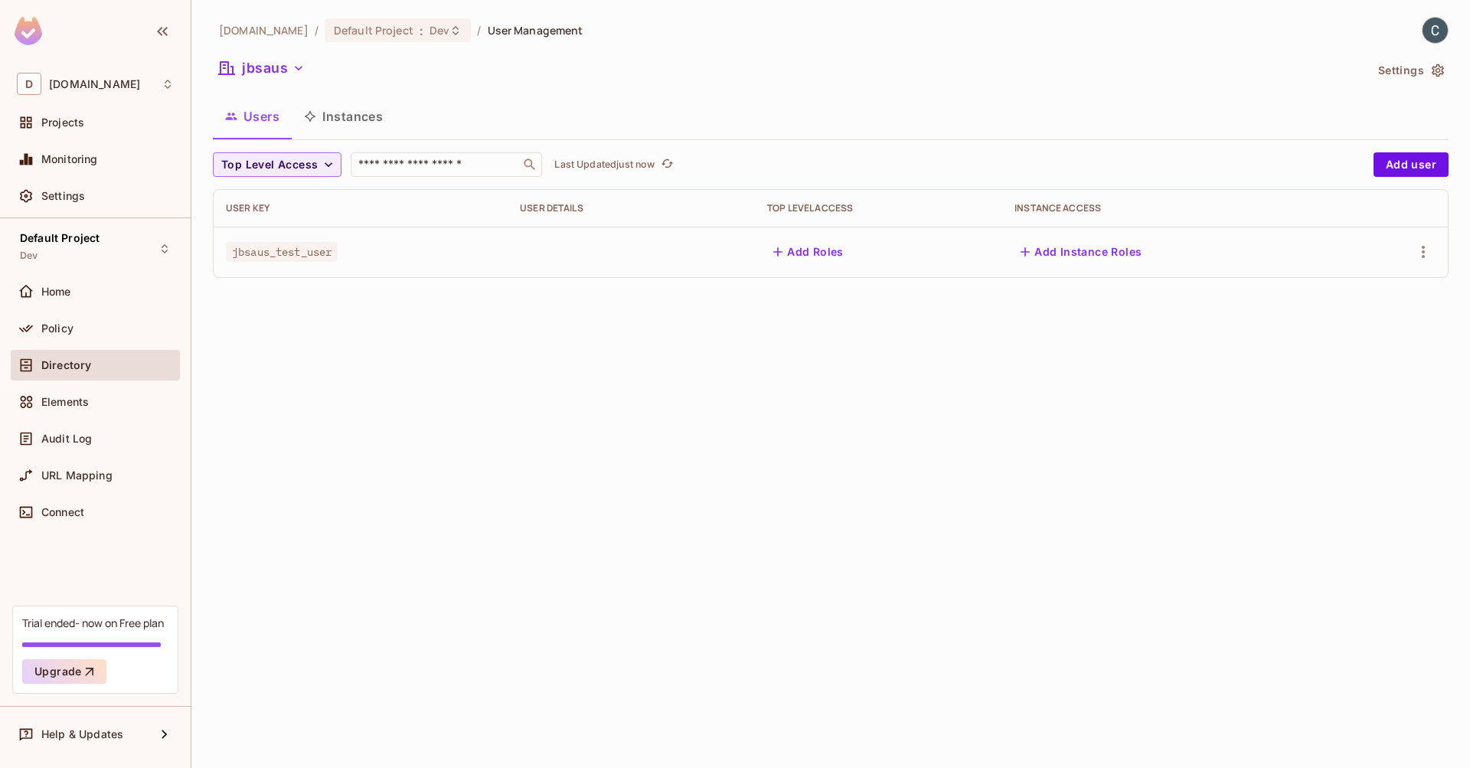
click at [370, 120] on button "Instances" at bounding box center [343, 116] width 103 height 38
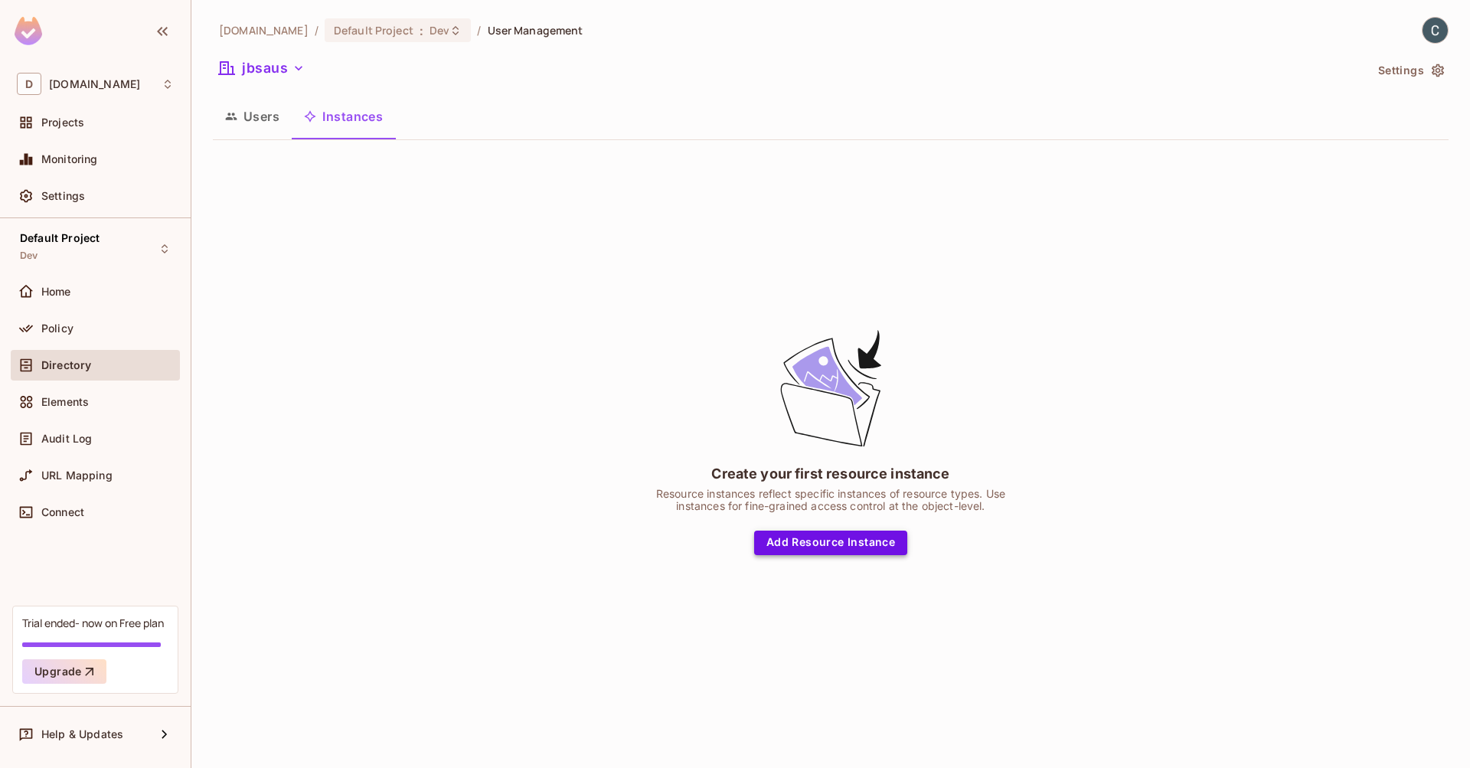
click at [825, 543] on button "Add Resource Instance" at bounding box center [830, 542] width 153 height 24
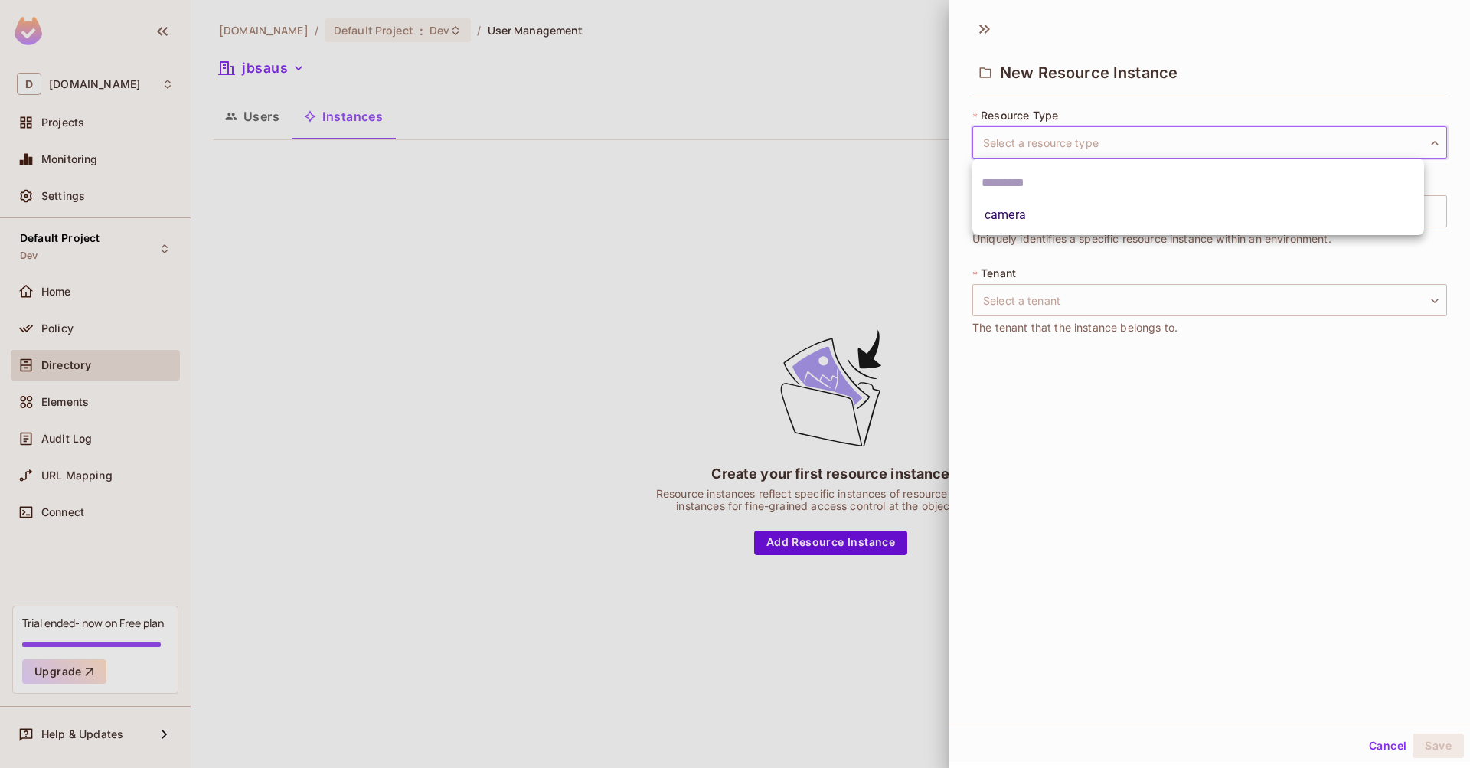
click at [1034, 140] on body "D dev.meqinsights.com Projects Monitoring Settings Default Project Dev Home Pol…" at bounding box center [735, 384] width 1470 height 768
click at [1010, 220] on li "camera" at bounding box center [1198, 215] width 452 height 28
type input "******"
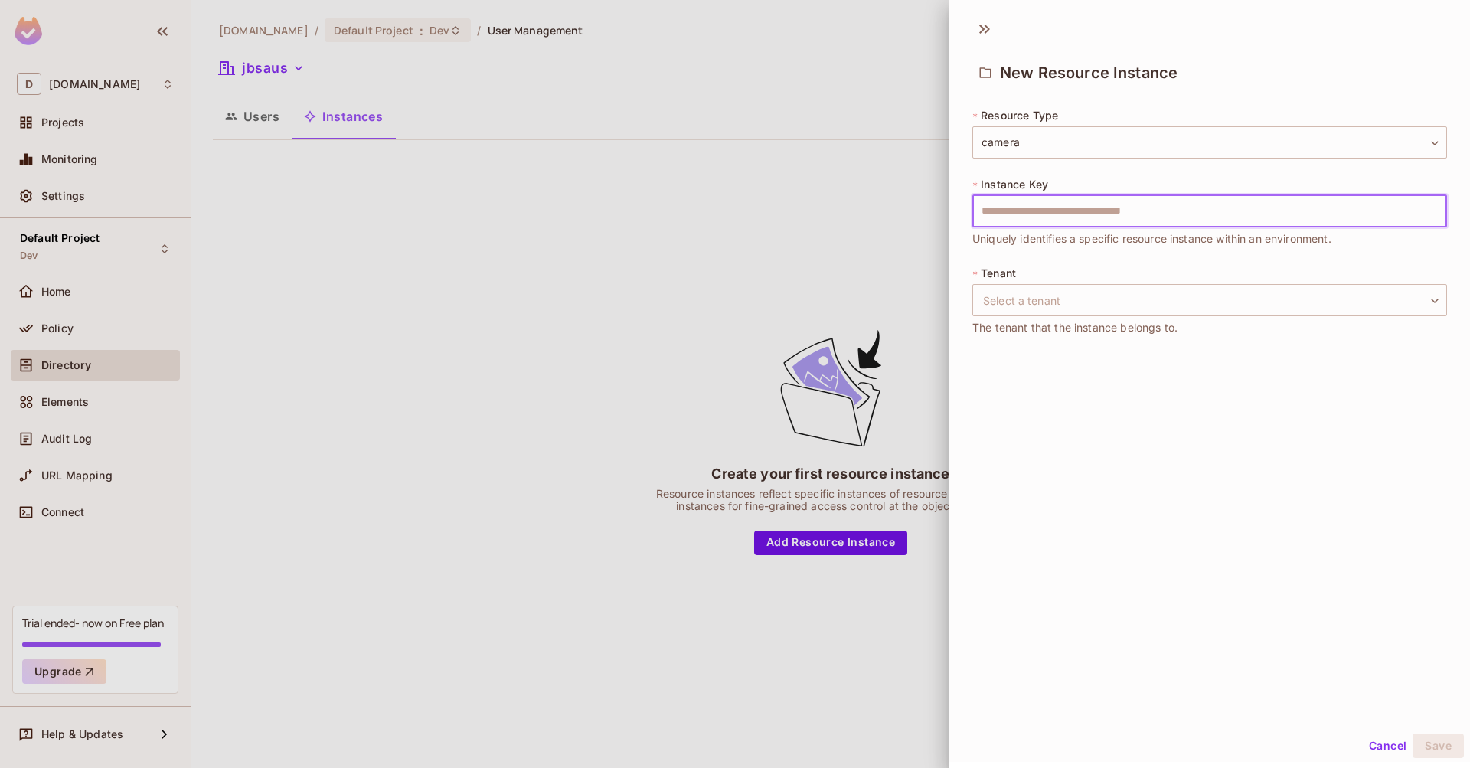
click at [1036, 210] on input "text" at bounding box center [1209, 211] width 475 height 32
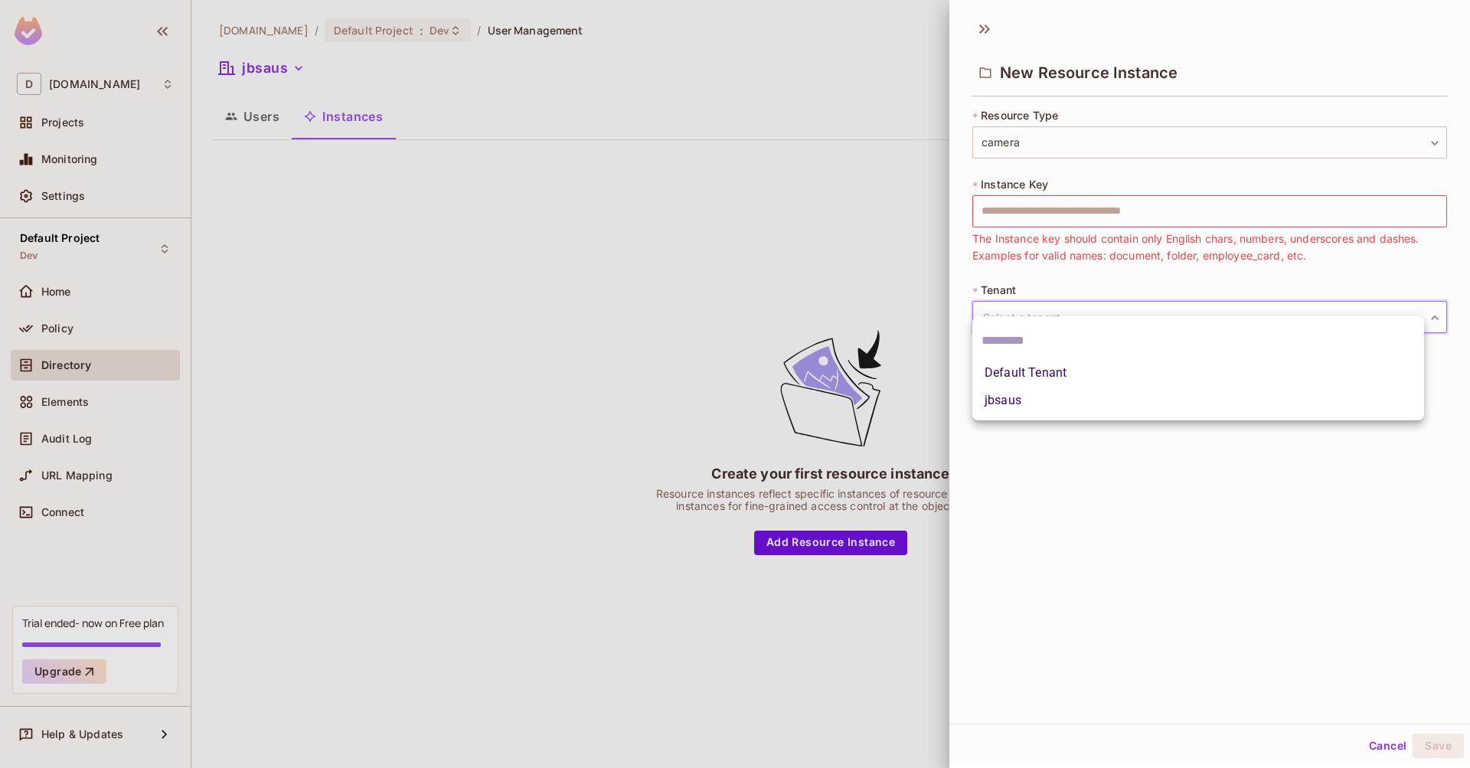
click at [1042, 292] on body "D dev.meqinsights.com Projects Monitoring Settings Default Project Dev Home Pol…" at bounding box center [735, 384] width 1470 height 768
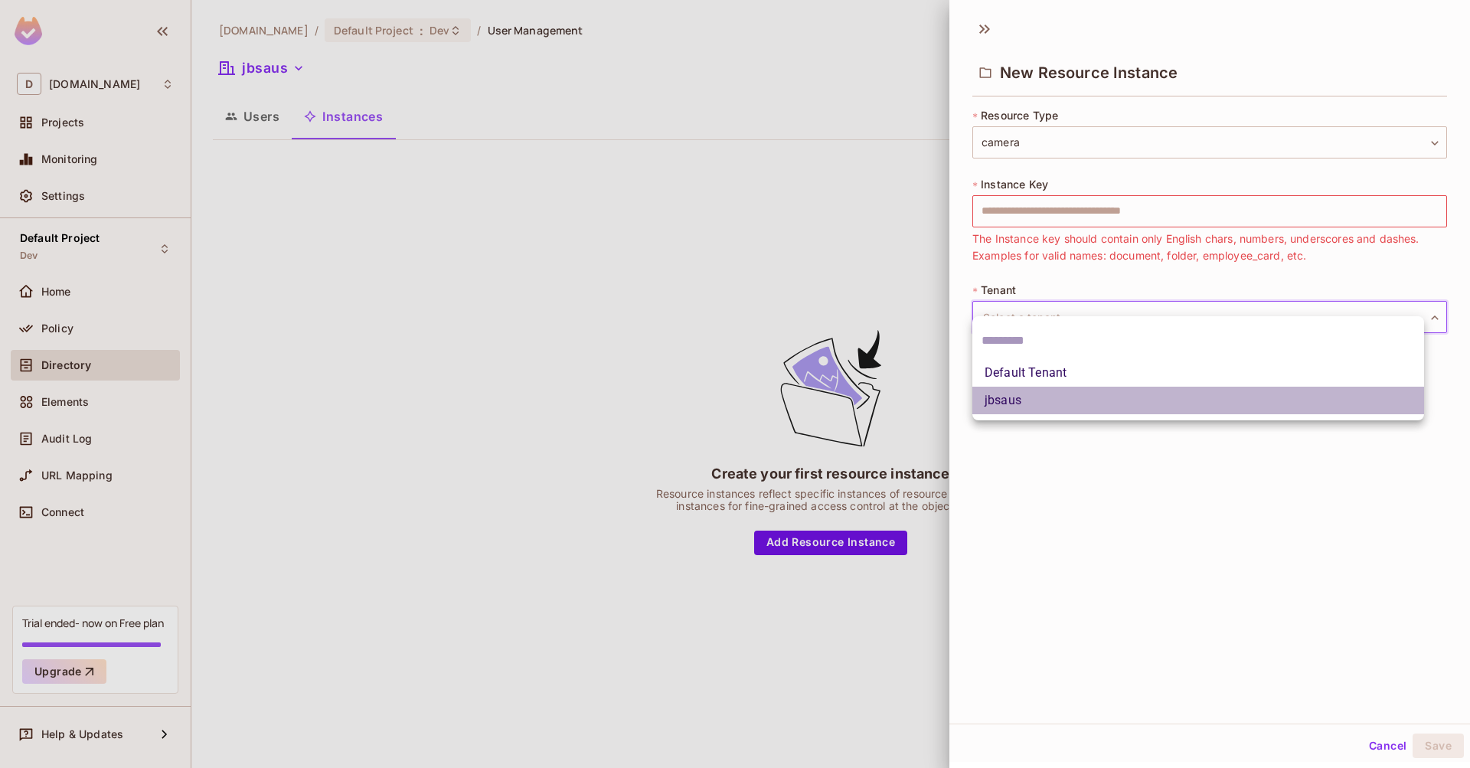
click at [1023, 396] on li "jbsaus" at bounding box center [1198, 401] width 452 height 28
type input "******"
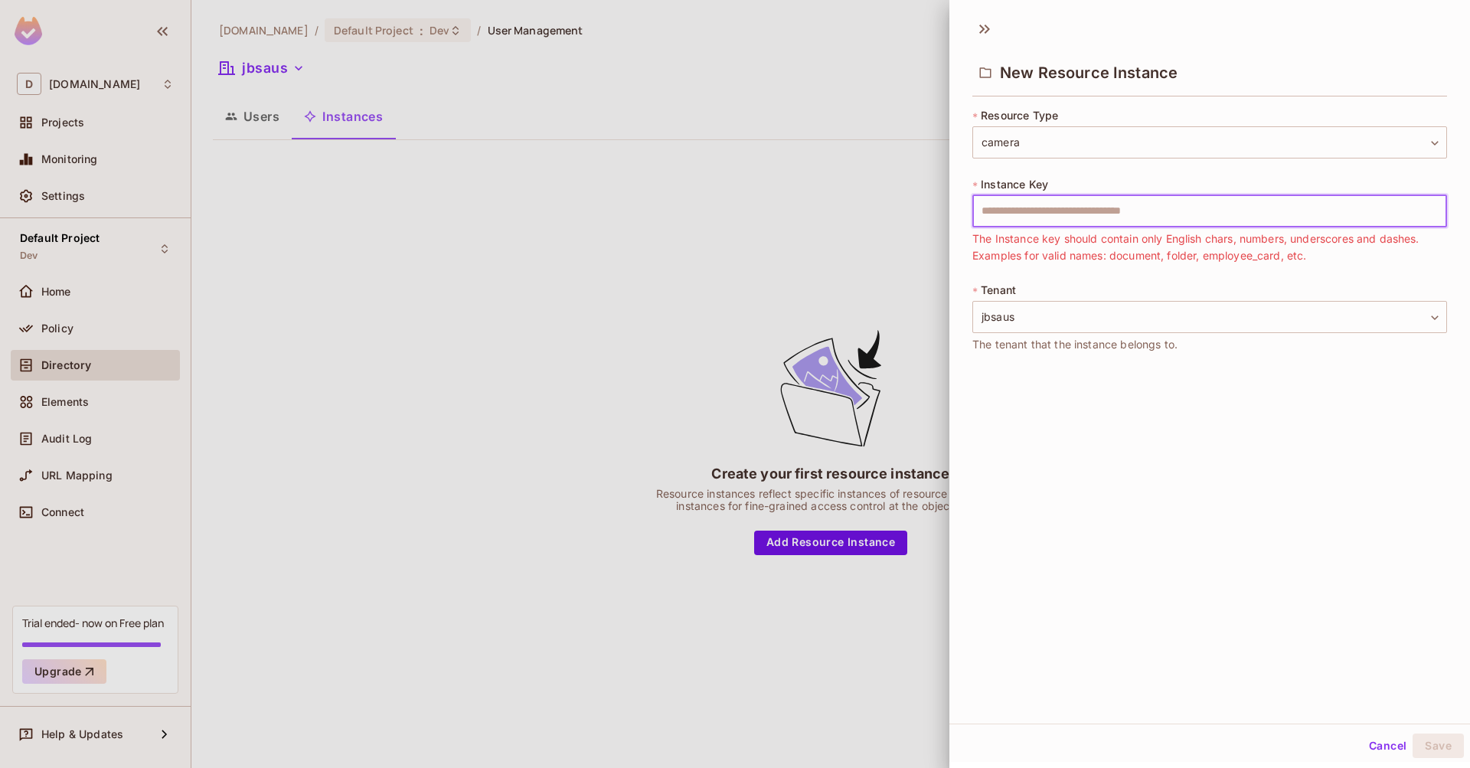
click at [1219, 214] on input "text" at bounding box center [1209, 211] width 475 height 32
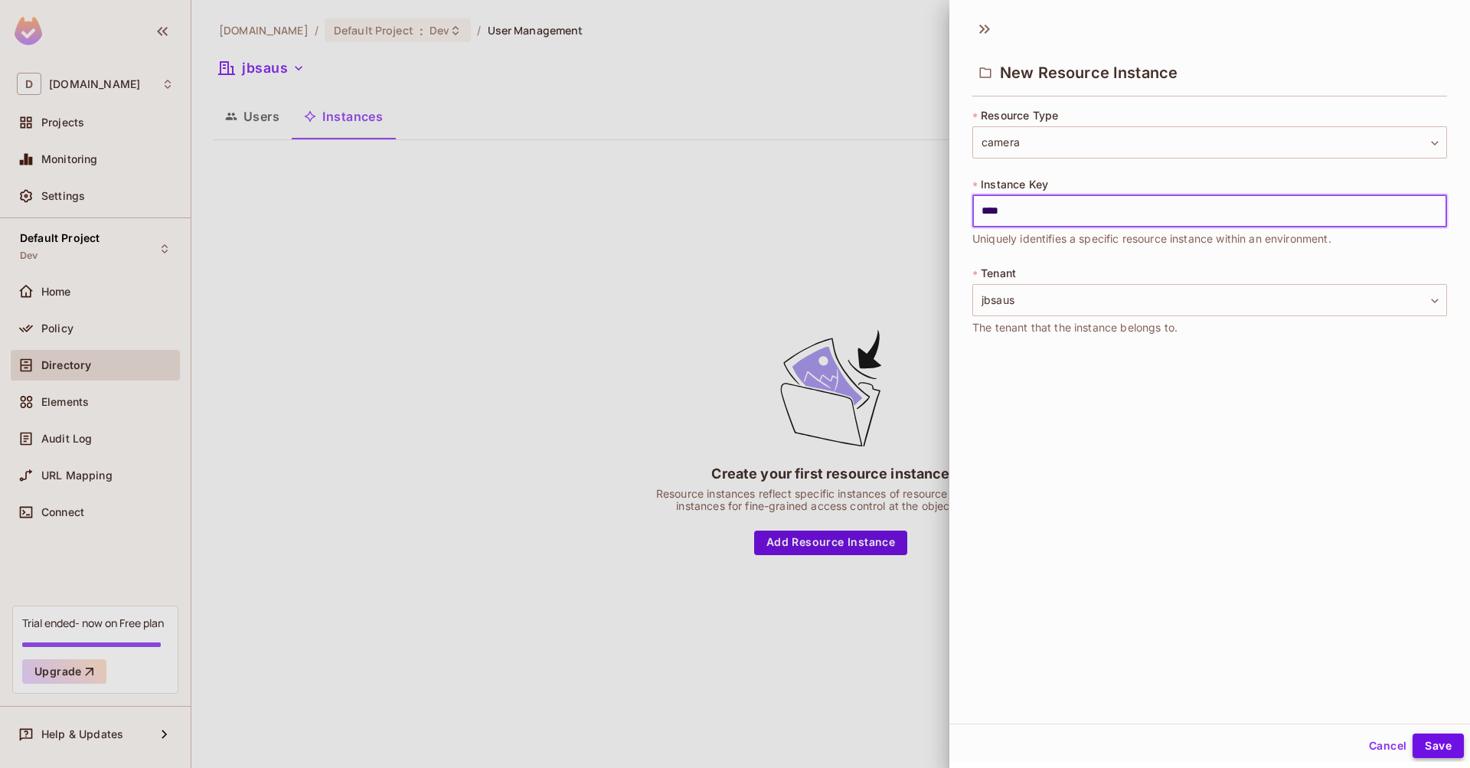
type input "****"
click at [1418, 747] on button "Save" at bounding box center [1437, 745] width 51 height 24
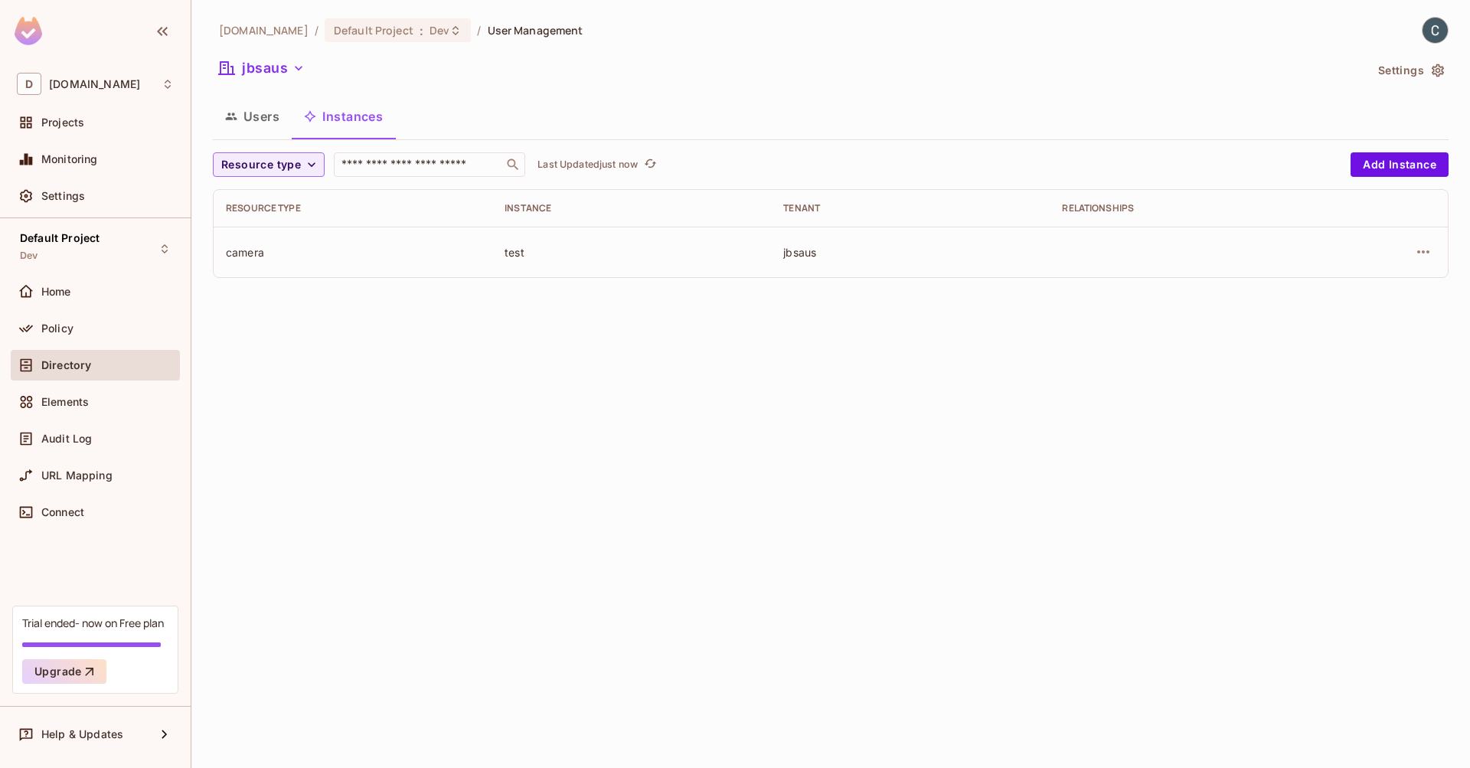
click at [262, 122] on button "Users" at bounding box center [252, 116] width 79 height 38
click at [353, 123] on button "Instances" at bounding box center [343, 116] width 103 height 38
click at [1428, 248] on icon "button" at bounding box center [1423, 252] width 18 height 18
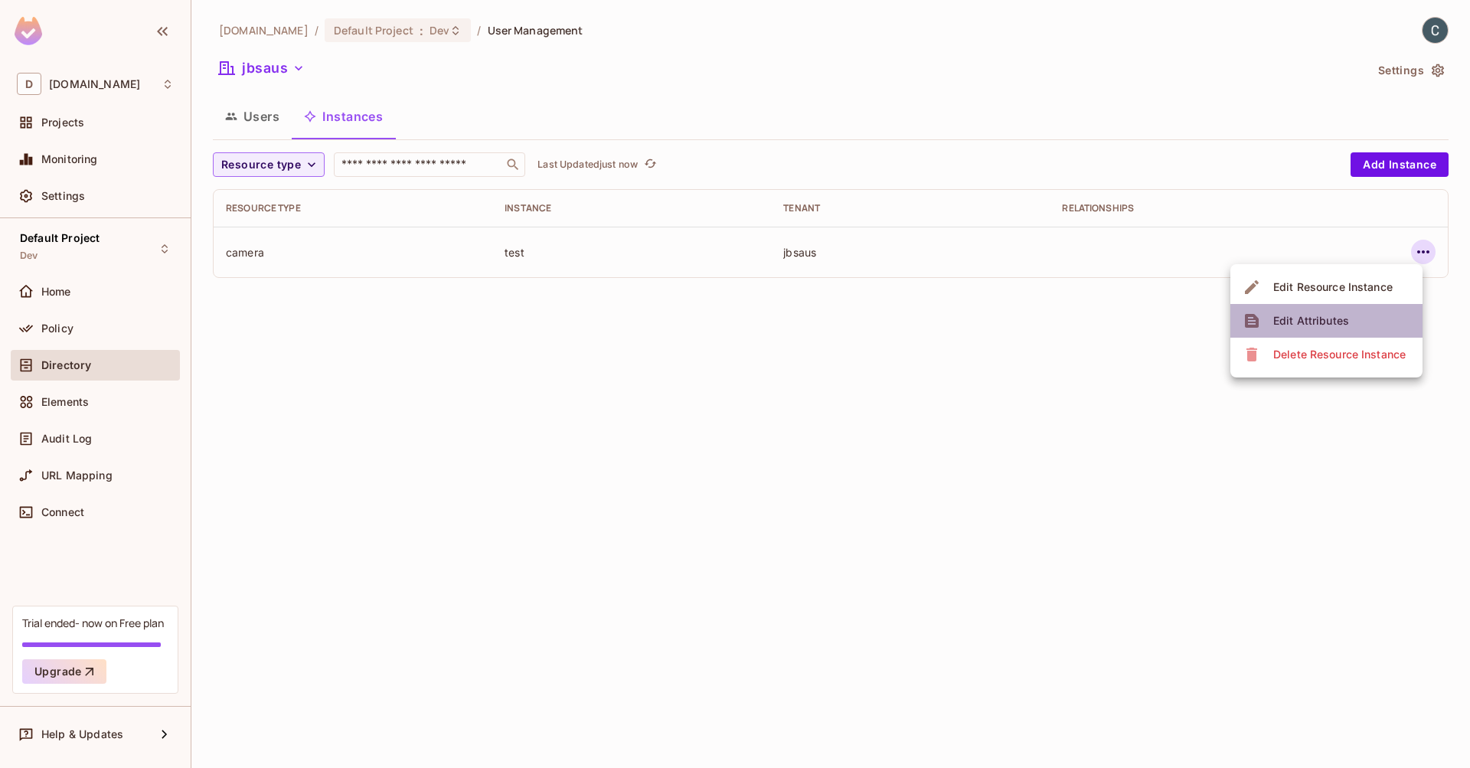
click at [1348, 322] on span "Edit Attributes" at bounding box center [1310, 320] width 85 height 24
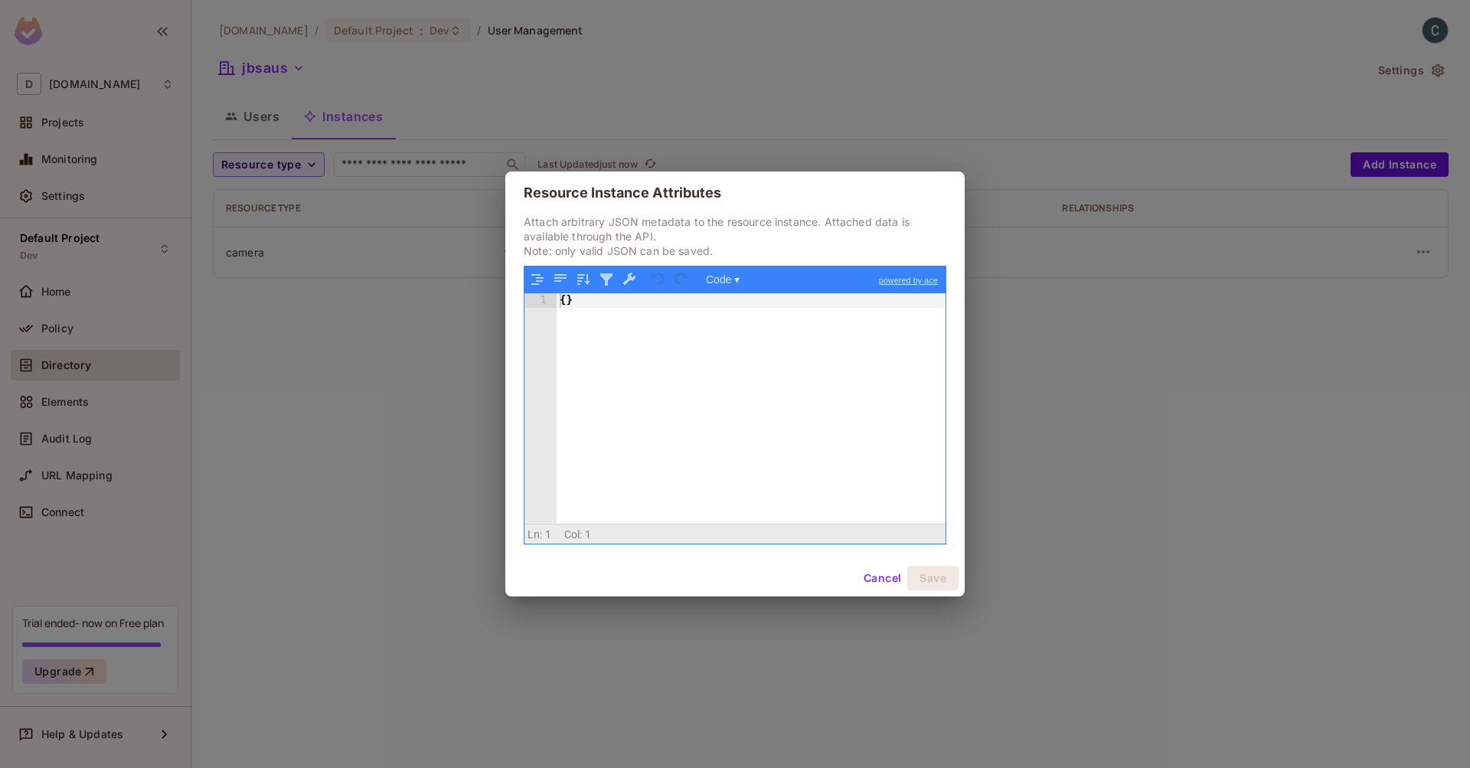
click at [873, 584] on button "Cancel" at bounding box center [882, 578] width 50 height 24
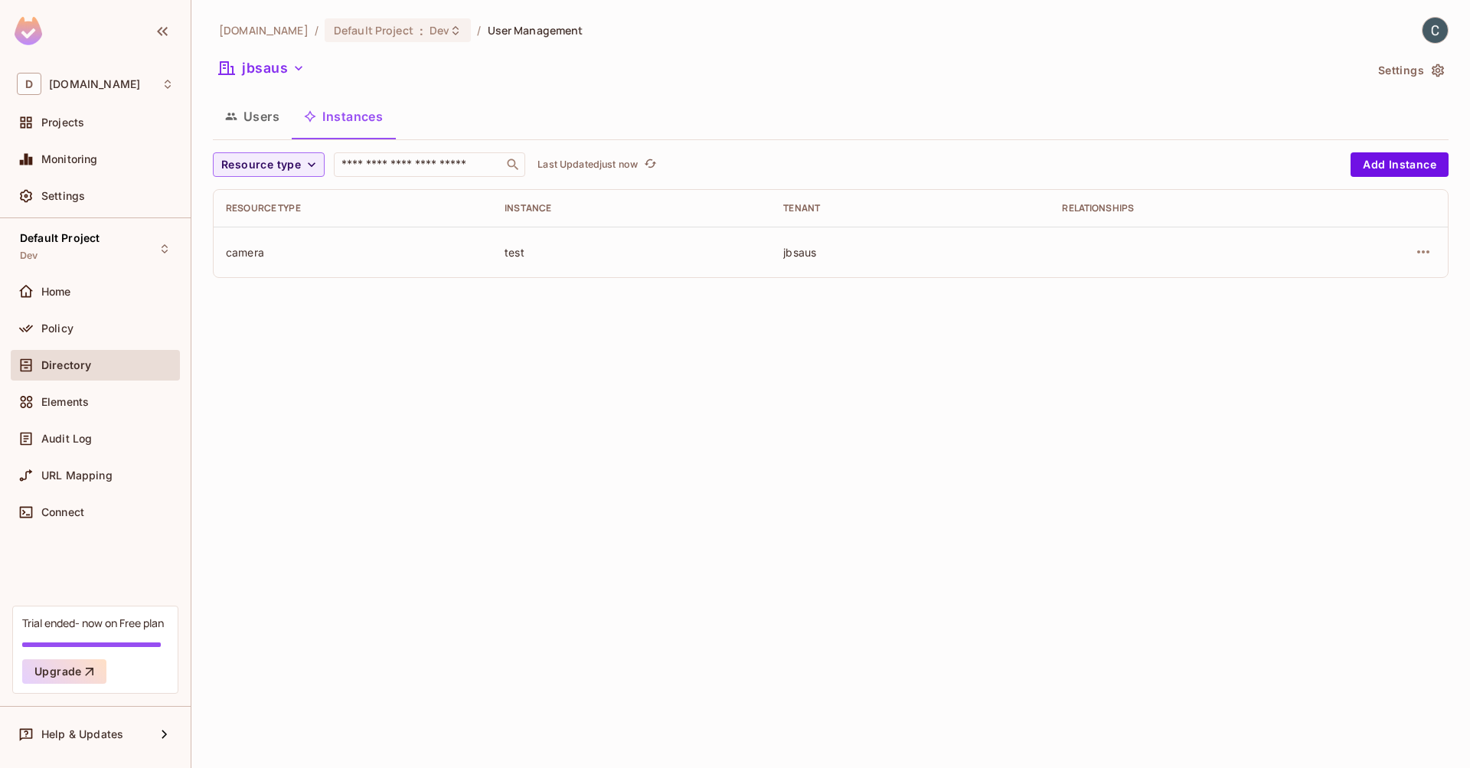
click at [244, 119] on button "Users" at bounding box center [252, 116] width 79 height 38
click at [1116, 256] on button "Add Instance Roles" at bounding box center [1080, 252] width 133 height 24
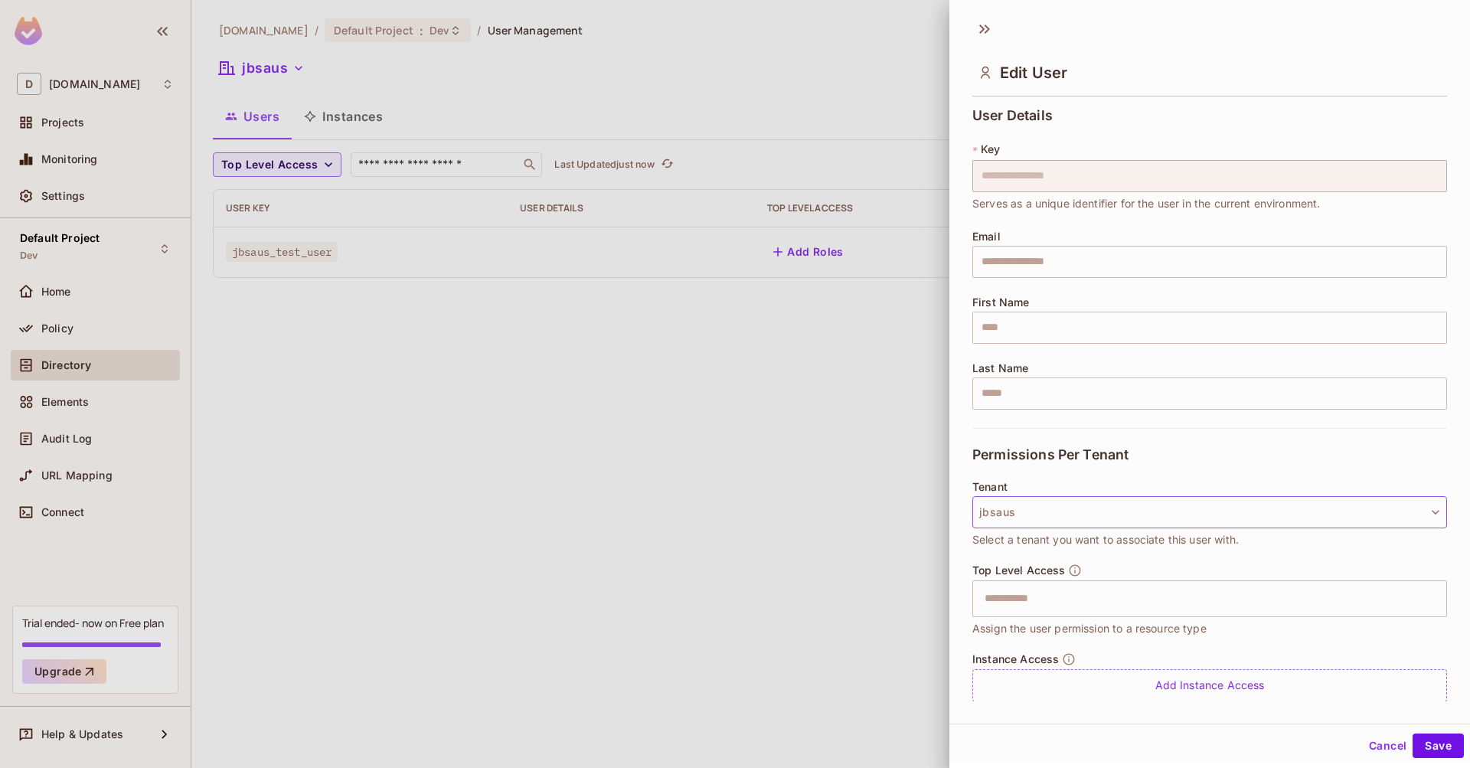
scroll to position [2, 0]
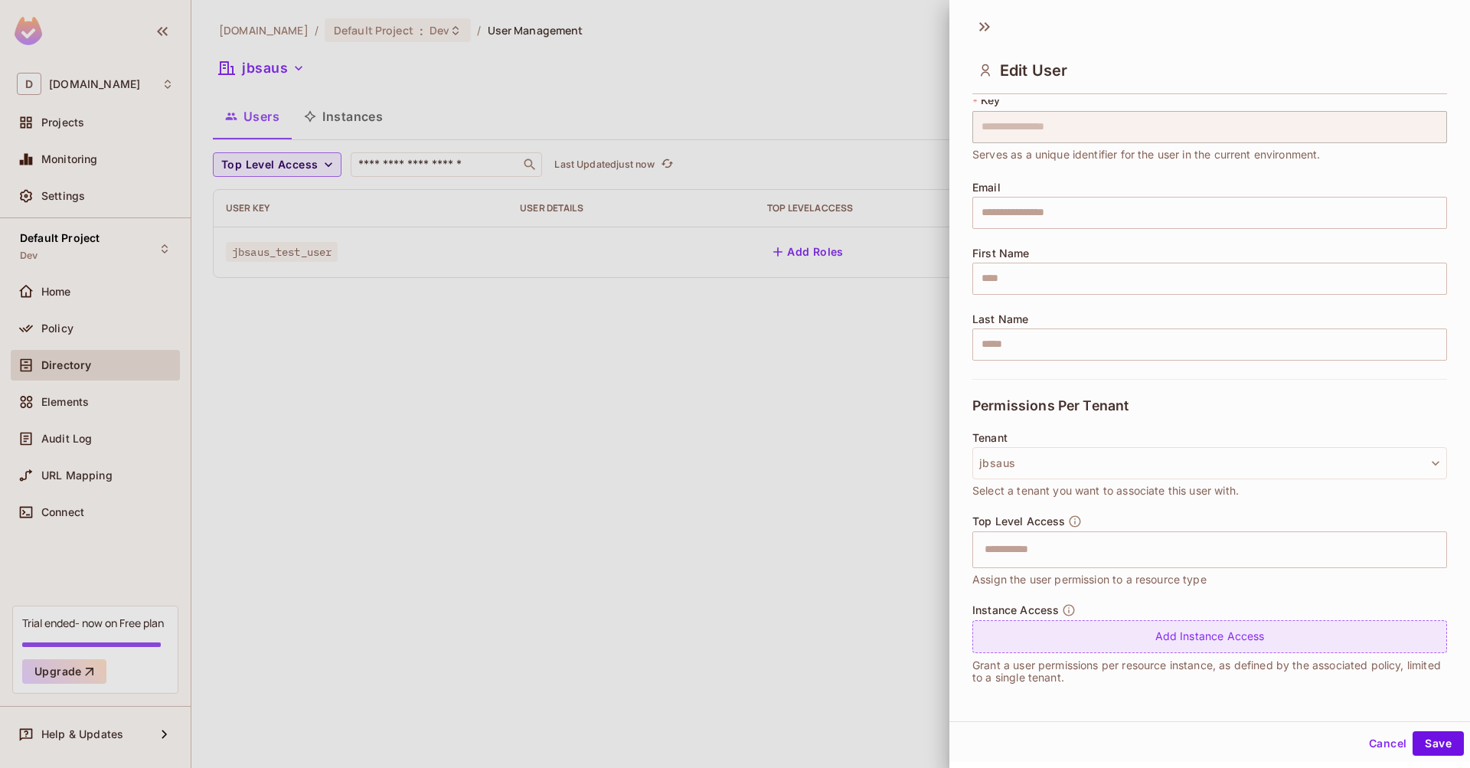
click at [1226, 640] on div "Add Instance Access" at bounding box center [1209, 636] width 475 height 33
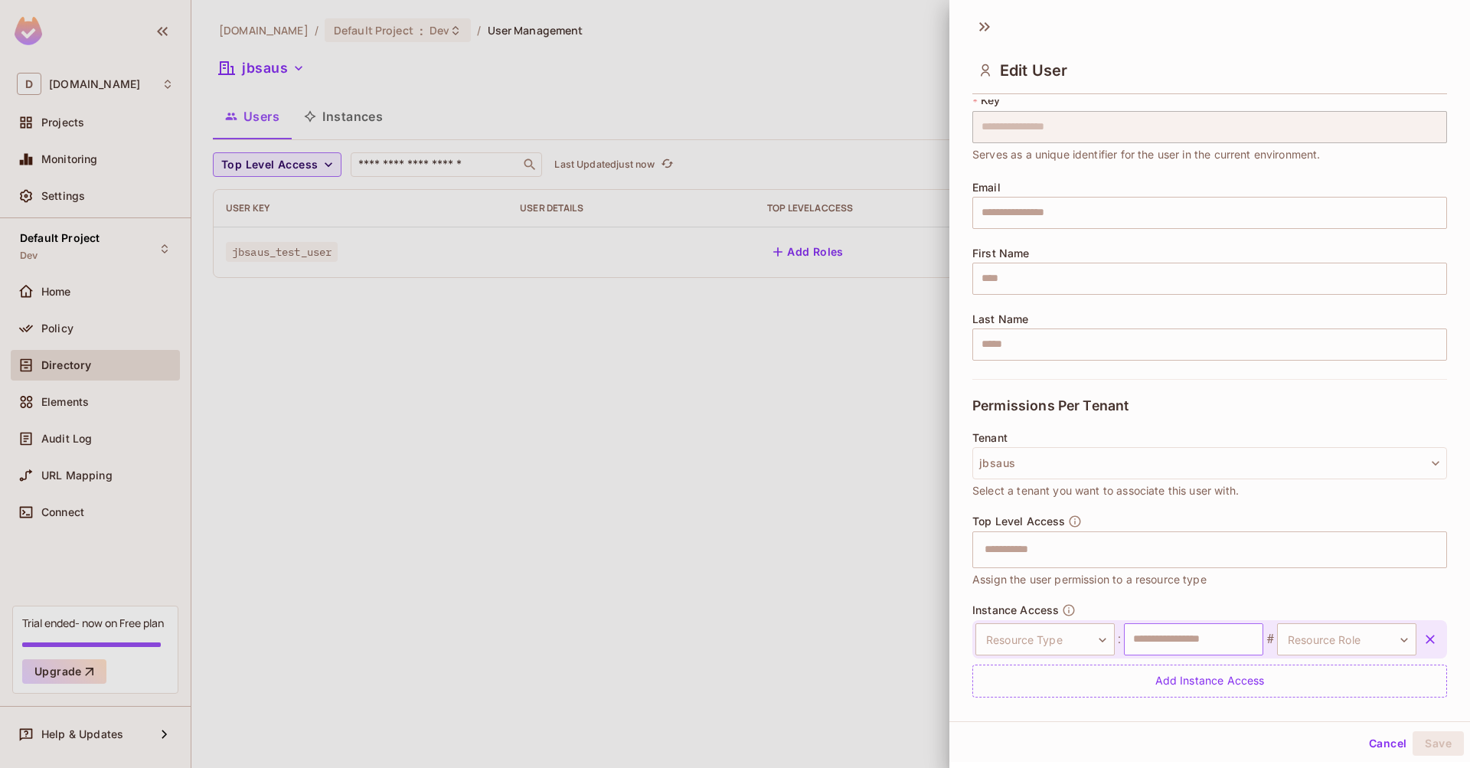
scroll to position [91, 0]
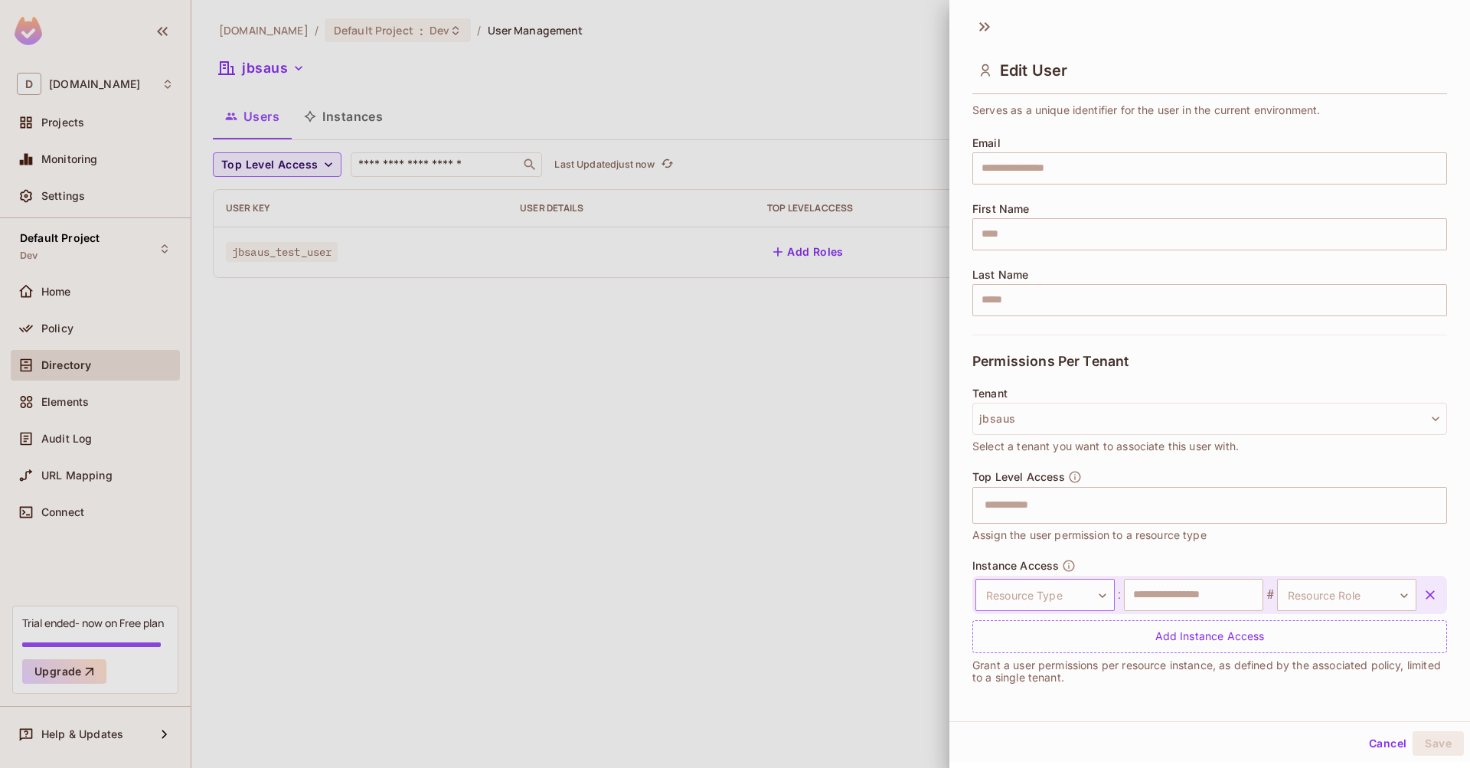
click at [1046, 595] on body "**********" at bounding box center [735, 384] width 1470 height 768
click at [1027, 668] on li "camera" at bounding box center [1034, 668] width 141 height 28
click at [1199, 601] on input "text" at bounding box center [1193, 595] width 139 height 32
type input "****"
click at [1363, 599] on body "**********" at bounding box center [735, 384] width 1470 height 768
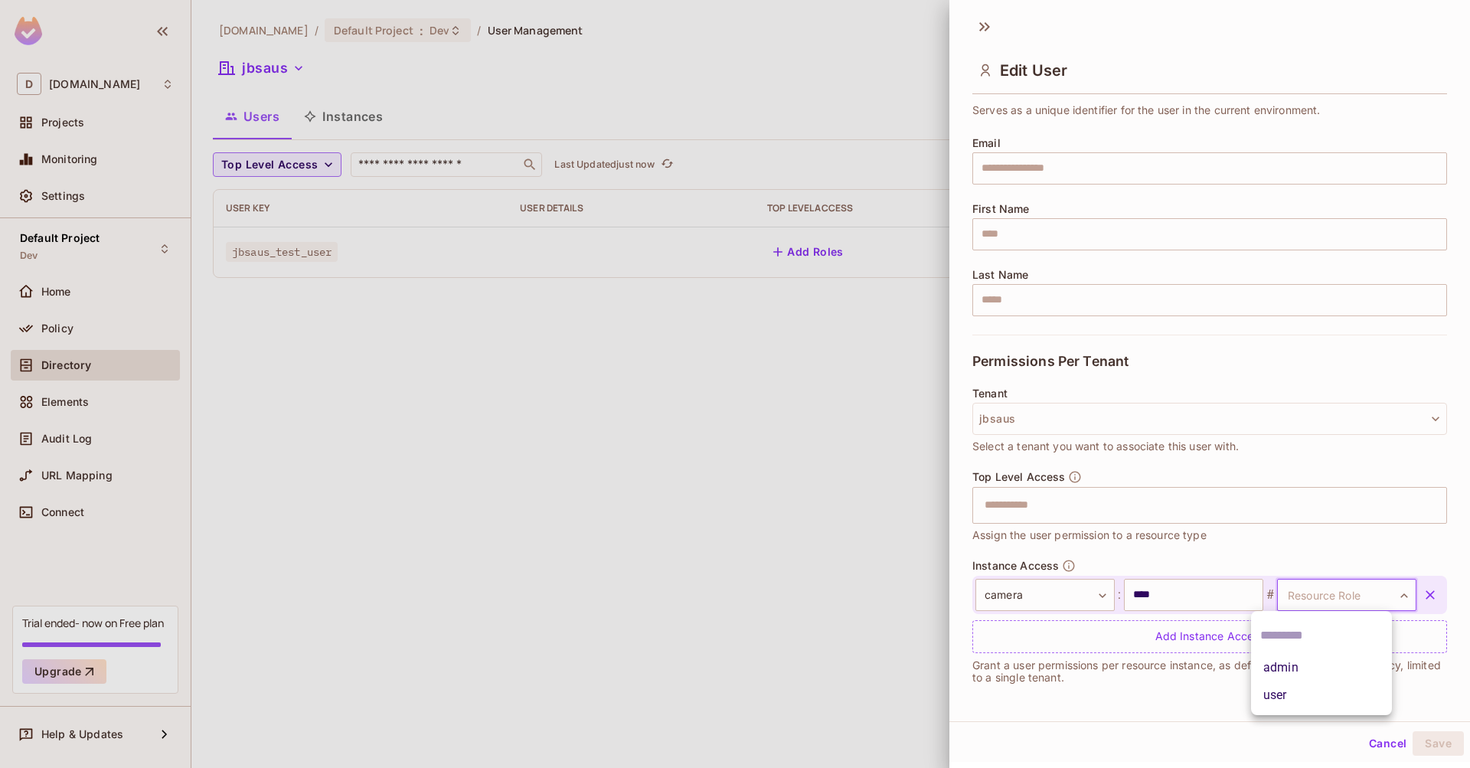
click at [1323, 661] on li "admin" at bounding box center [1321, 668] width 141 height 28
click at [1423, 751] on button "Save" at bounding box center [1437, 743] width 51 height 24
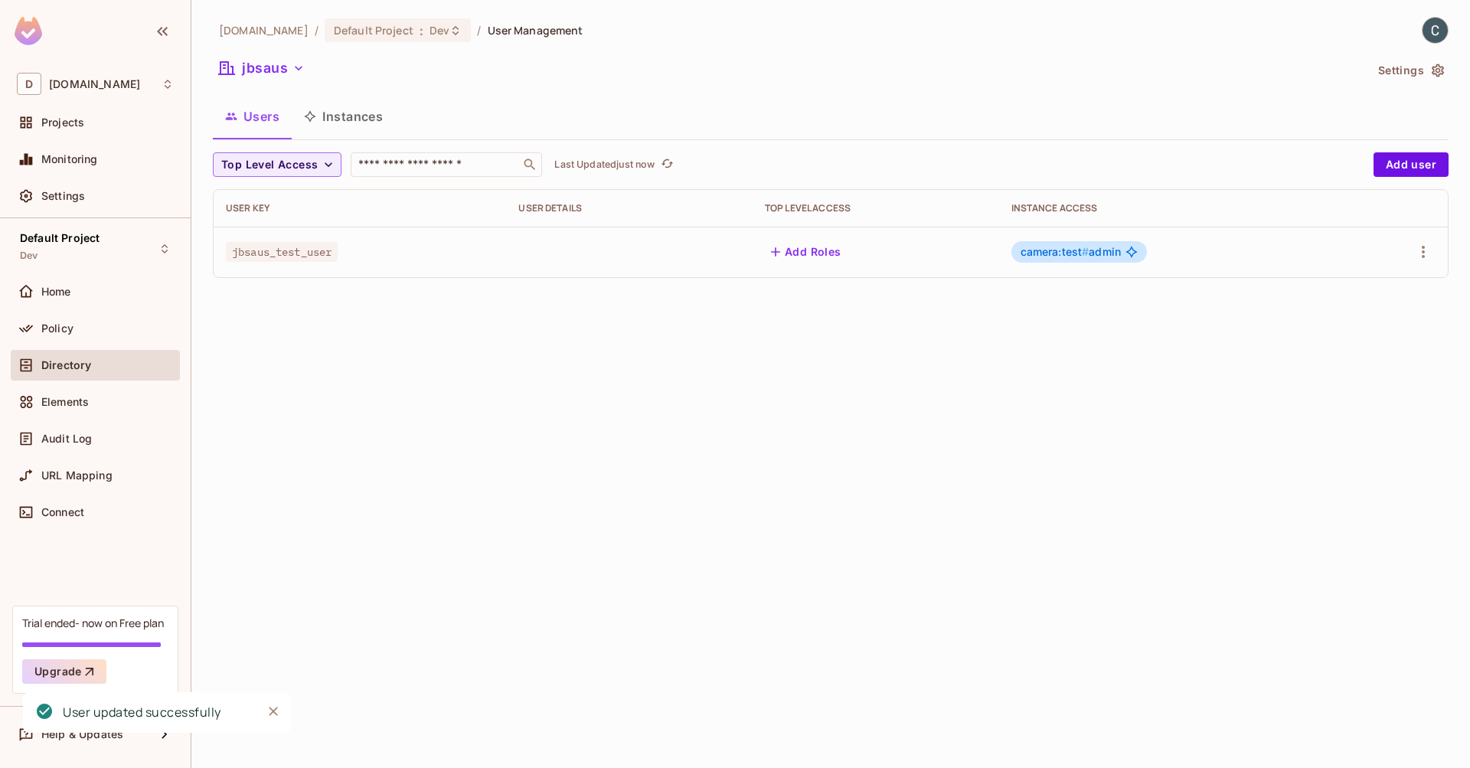
click at [1033, 344] on div "dev.meqinsights.com / Default Project : Dev / User Management jbsaus Settings U…" at bounding box center [830, 384] width 1278 height 768
click at [368, 117] on button "Instances" at bounding box center [343, 116] width 103 height 38
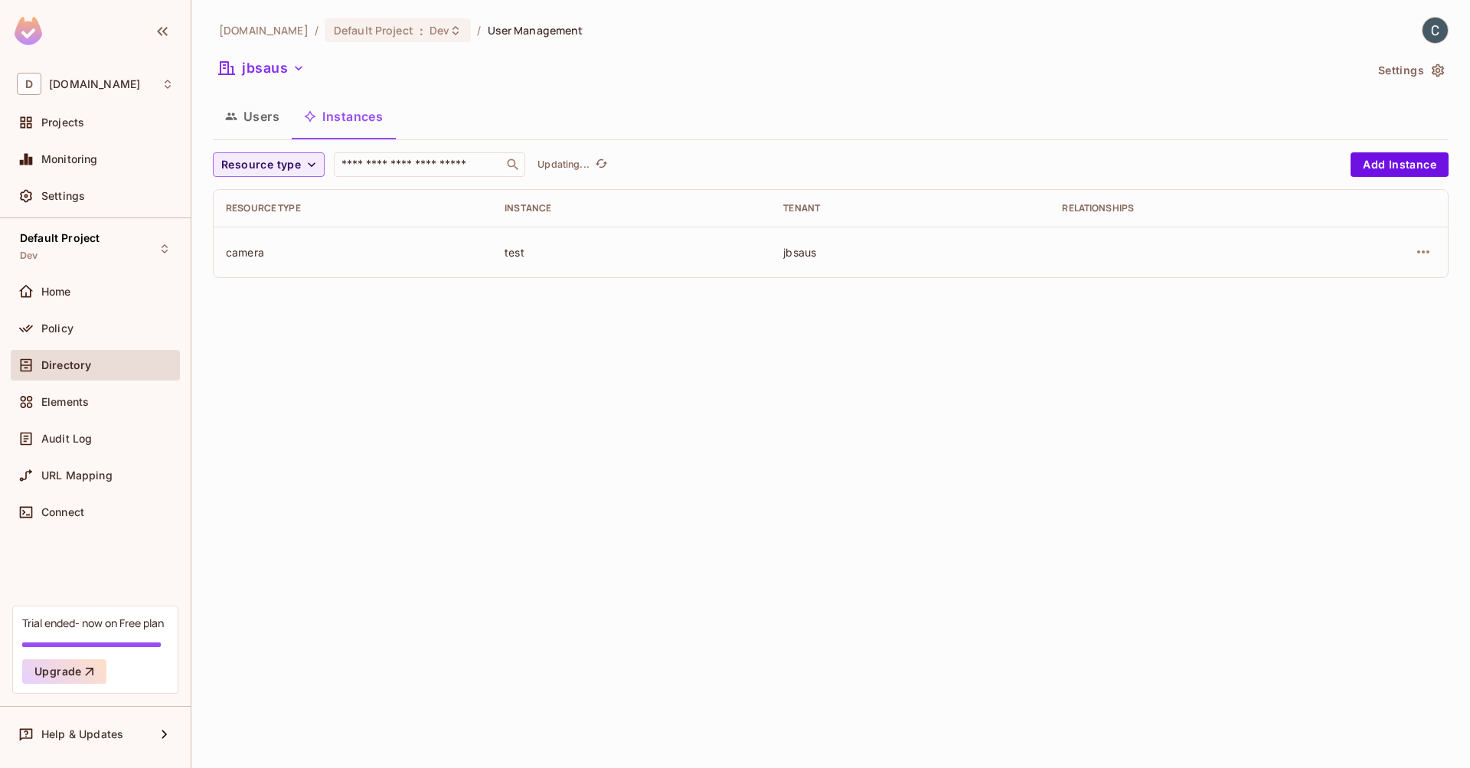
click at [582, 329] on div "dev.meqinsights.com / Default Project : Dev / User Management jbsaus Settings U…" at bounding box center [830, 384] width 1278 height 768
click at [73, 315] on div "Policy" at bounding box center [95, 328] width 169 height 31
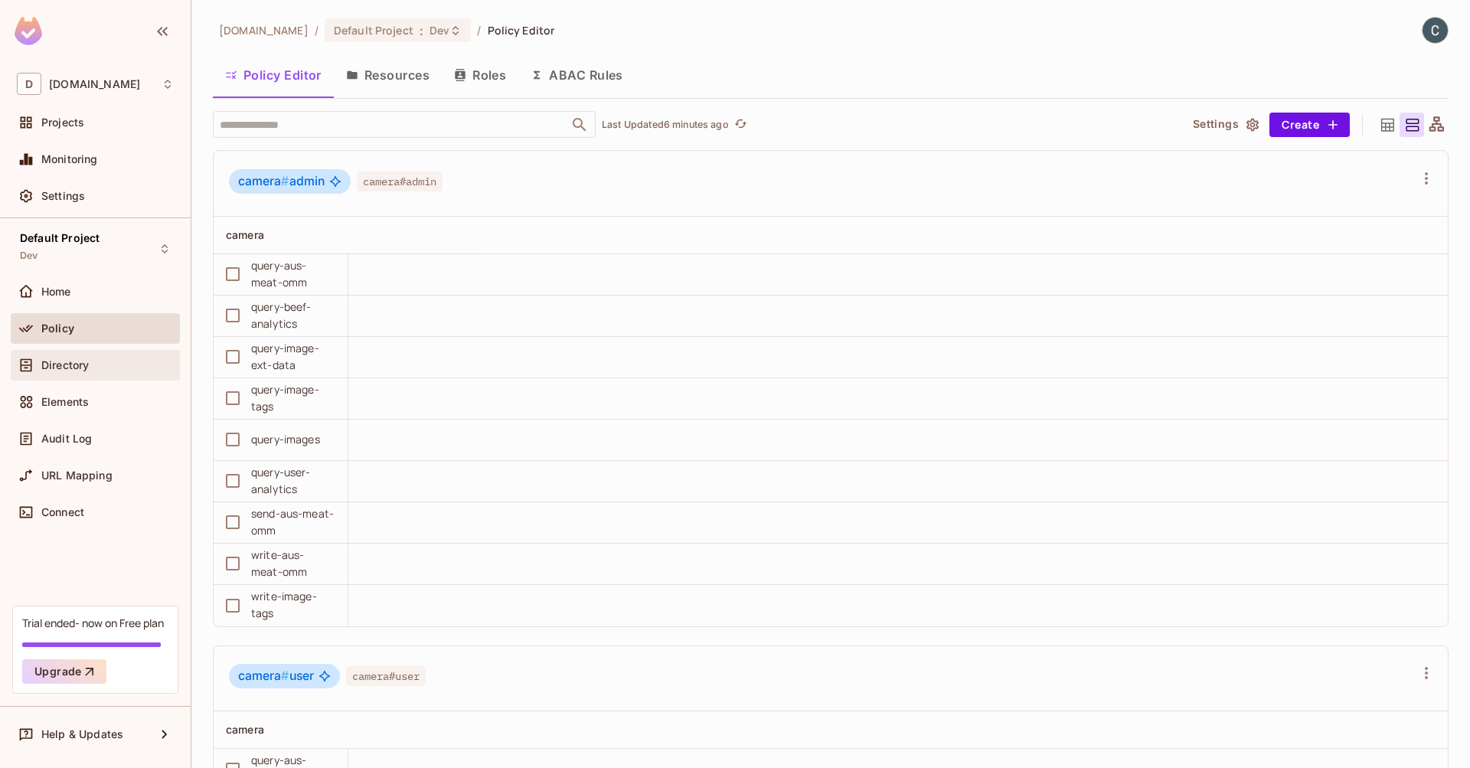
click at [89, 351] on div "Directory" at bounding box center [95, 365] width 169 height 31
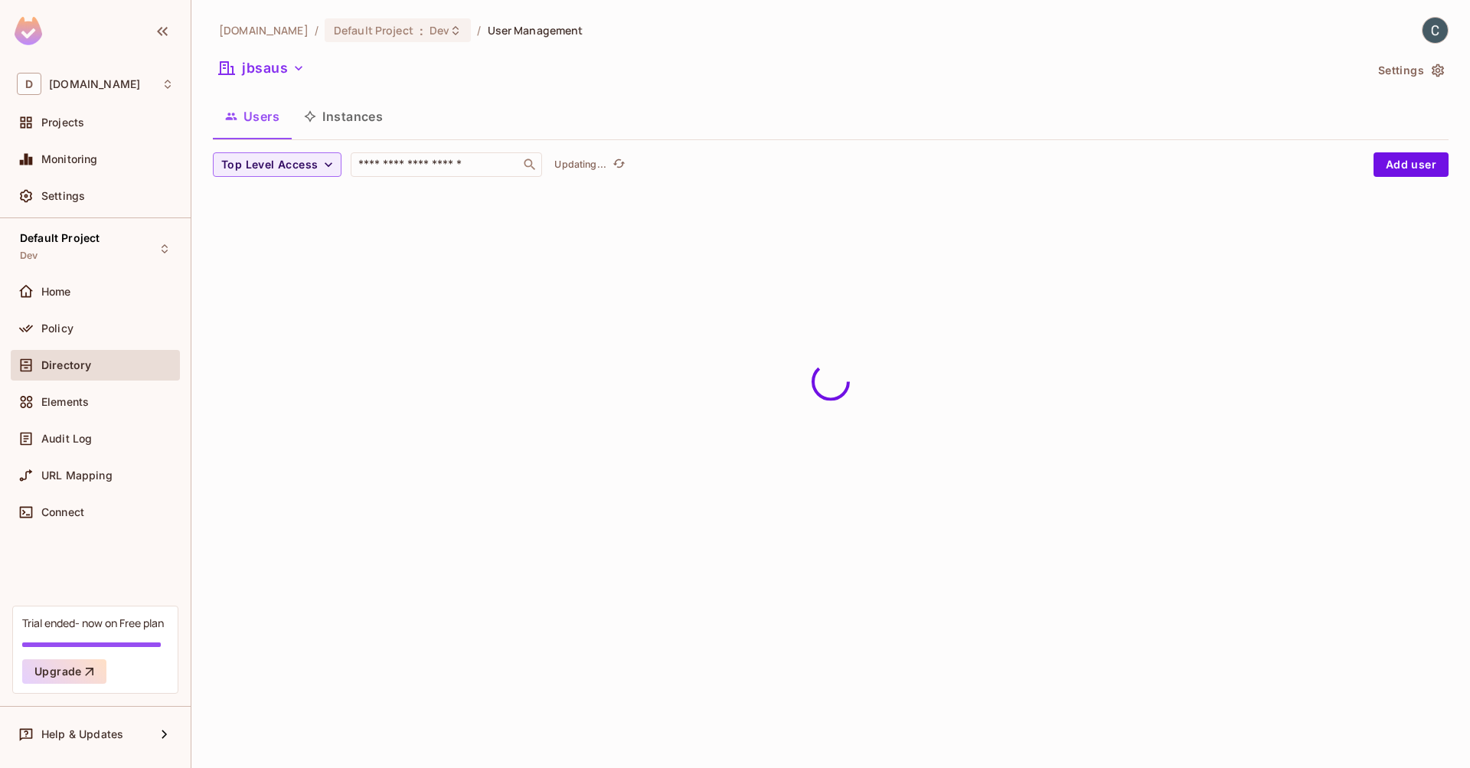
click at [368, 116] on button "Instances" at bounding box center [343, 116] width 103 height 38
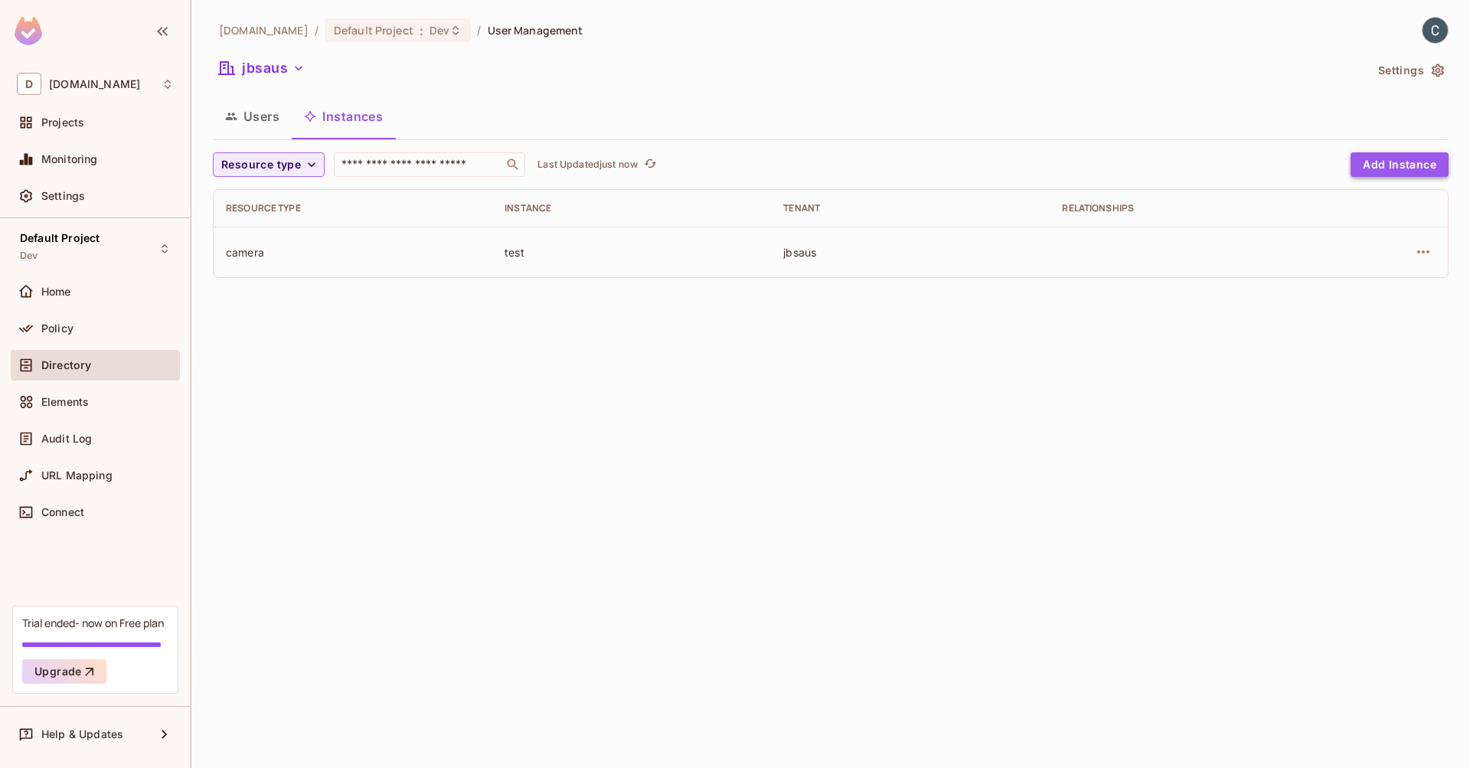
click at [1419, 165] on button "Add Instance" at bounding box center [1399, 164] width 98 height 24
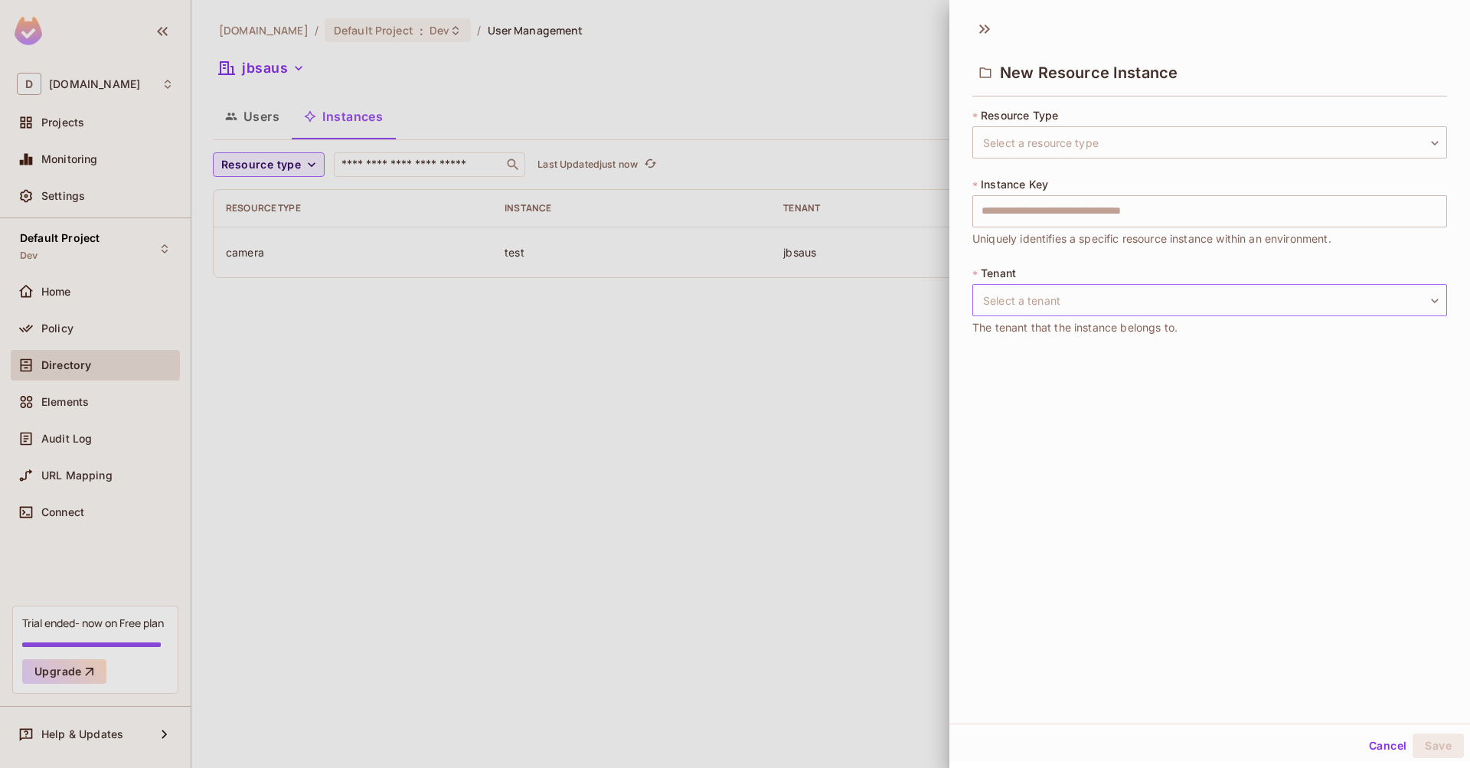
click at [1039, 302] on body "D dev.meqinsights.com Projects Monitoring Settings Default Project Dev Home Pol…" at bounding box center [735, 384] width 1470 height 768
click at [1039, 302] on div at bounding box center [735, 384] width 1470 height 768
click at [1362, 742] on button "Cancel" at bounding box center [1387, 745] width 50 height 24
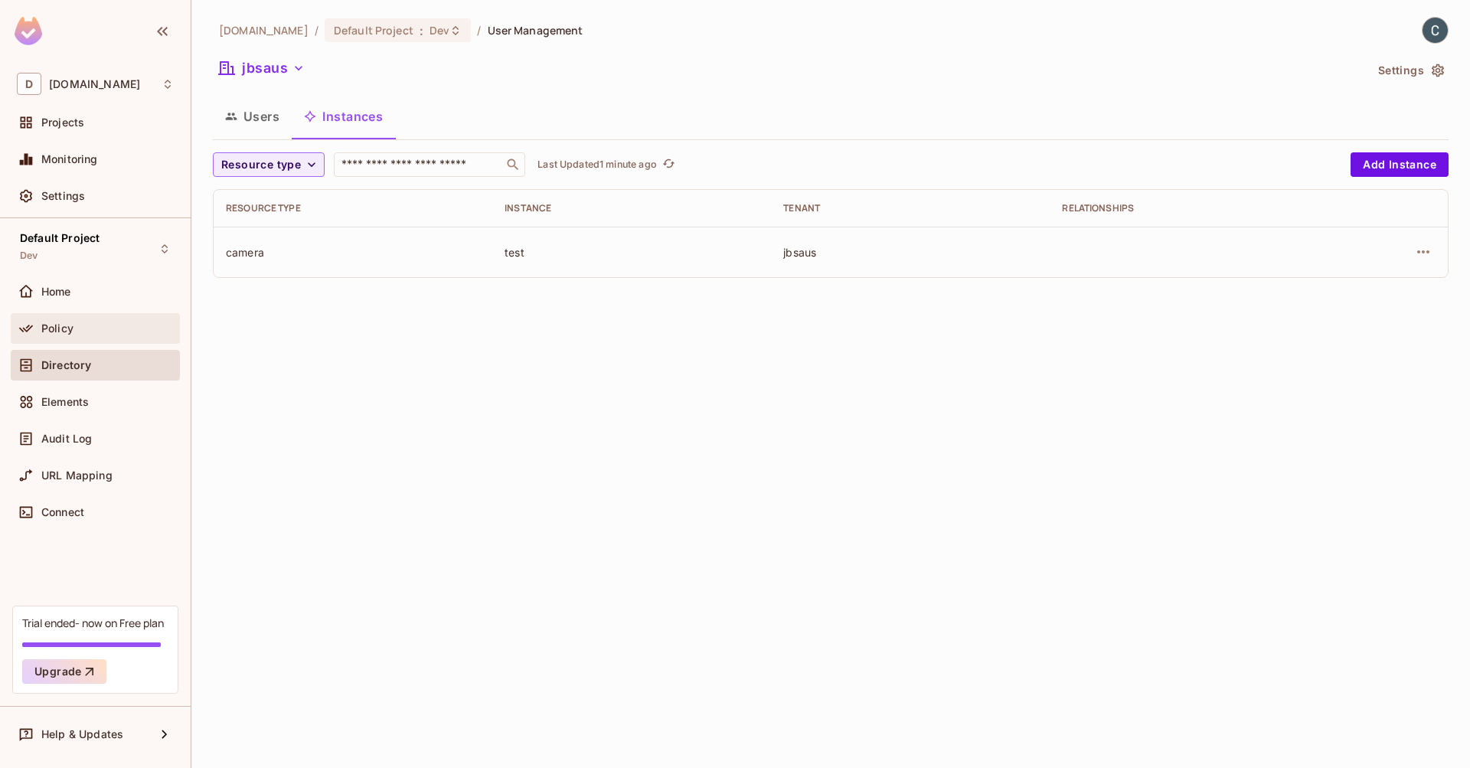
click at [123, 335] on div "Policy" at bounding box center [95, 328] width 157 height 18
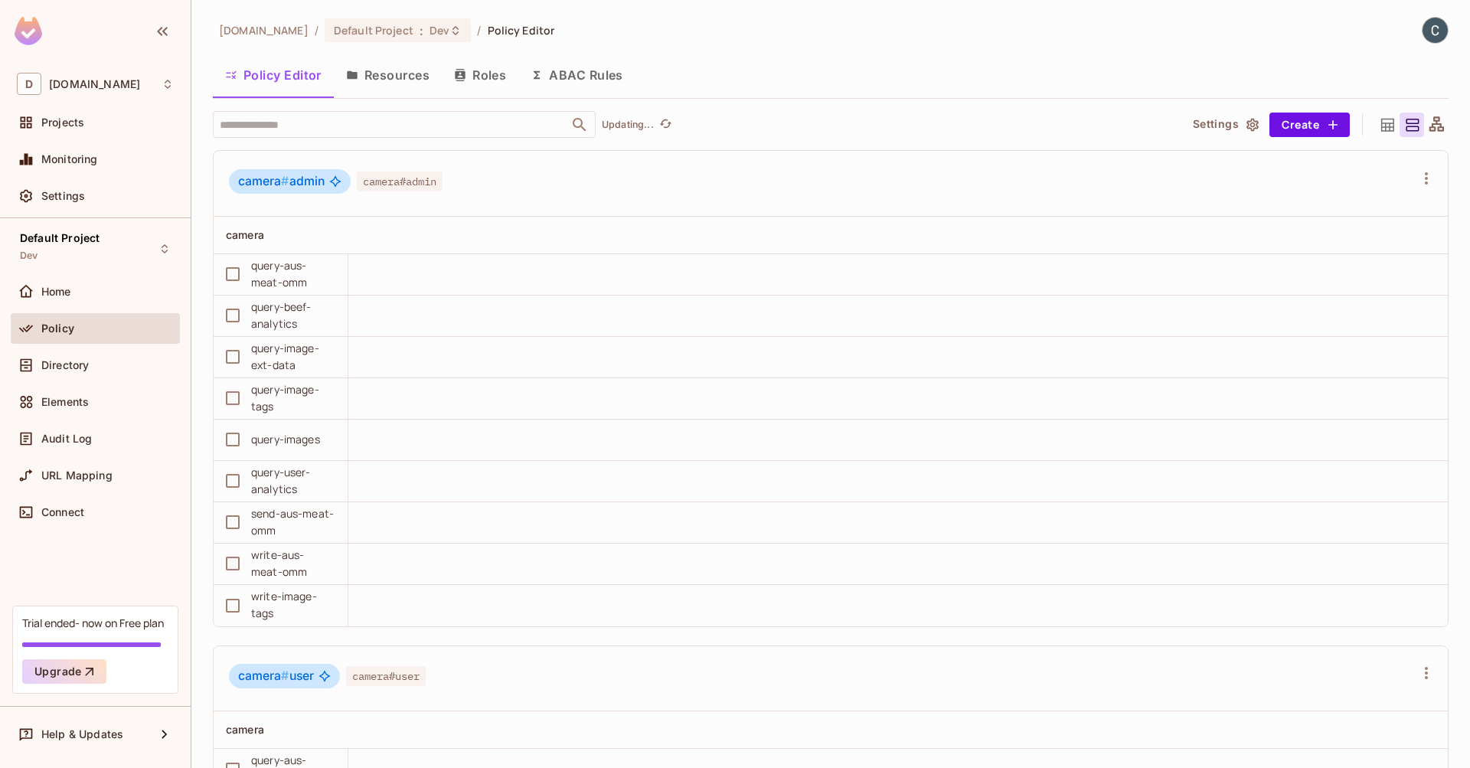
click at [488, 73] on button "Roles" at bounding box center [480, 75] width 77 height 38
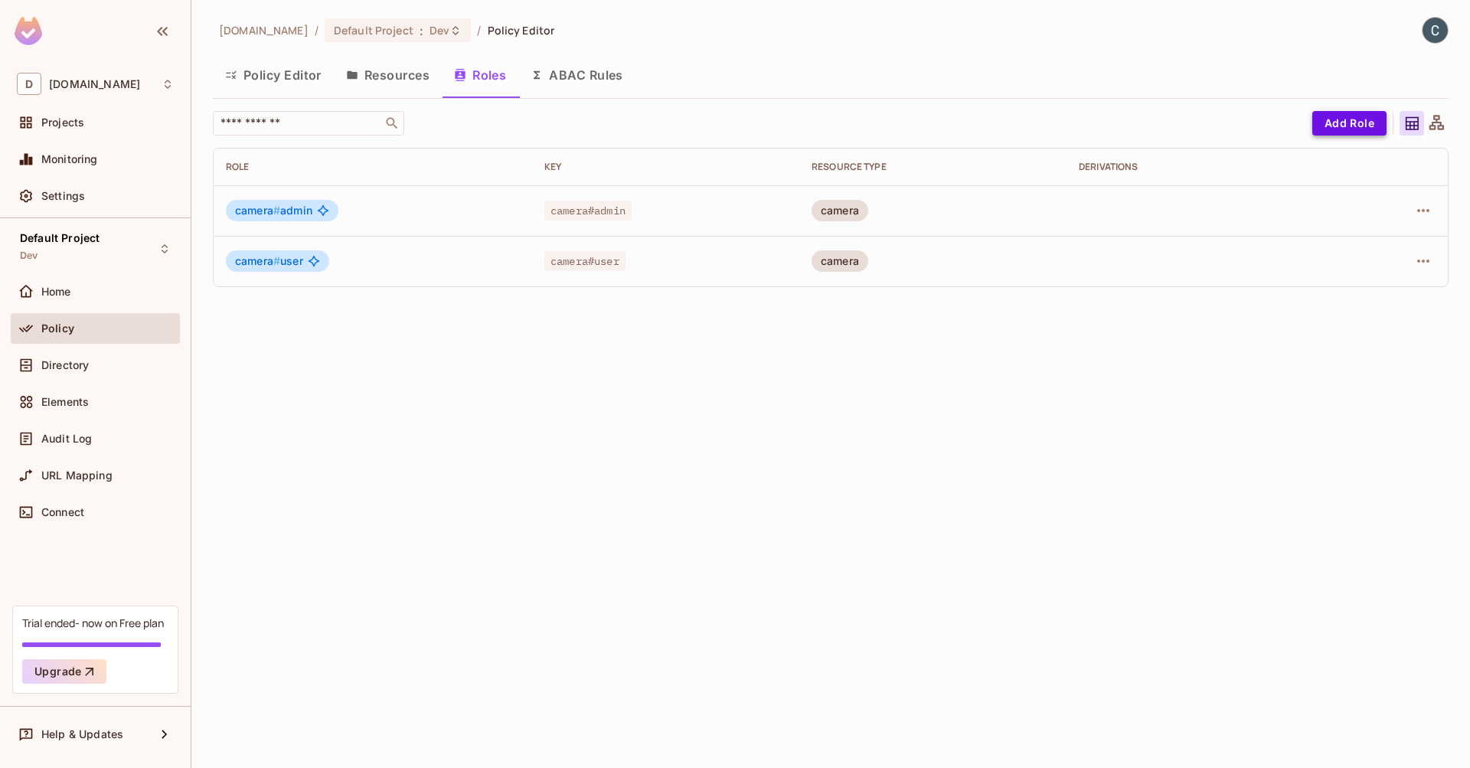
click at [1347, 116] on button "Add Role" at bounding box center [1349, 123] width 74 height 24
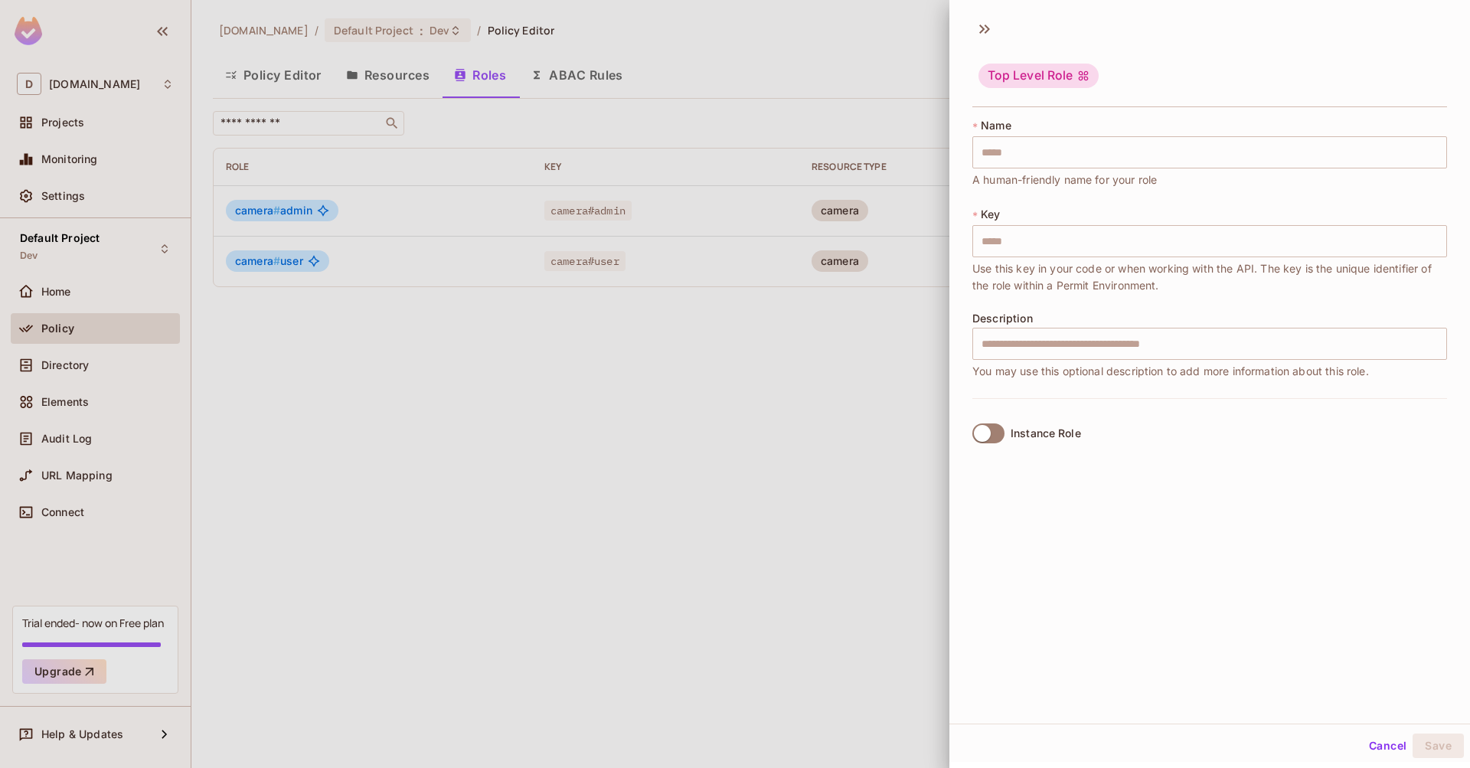
click at [996, 421] on label "Instance Role" at bounding box center [1023, 433] width 115 height 32
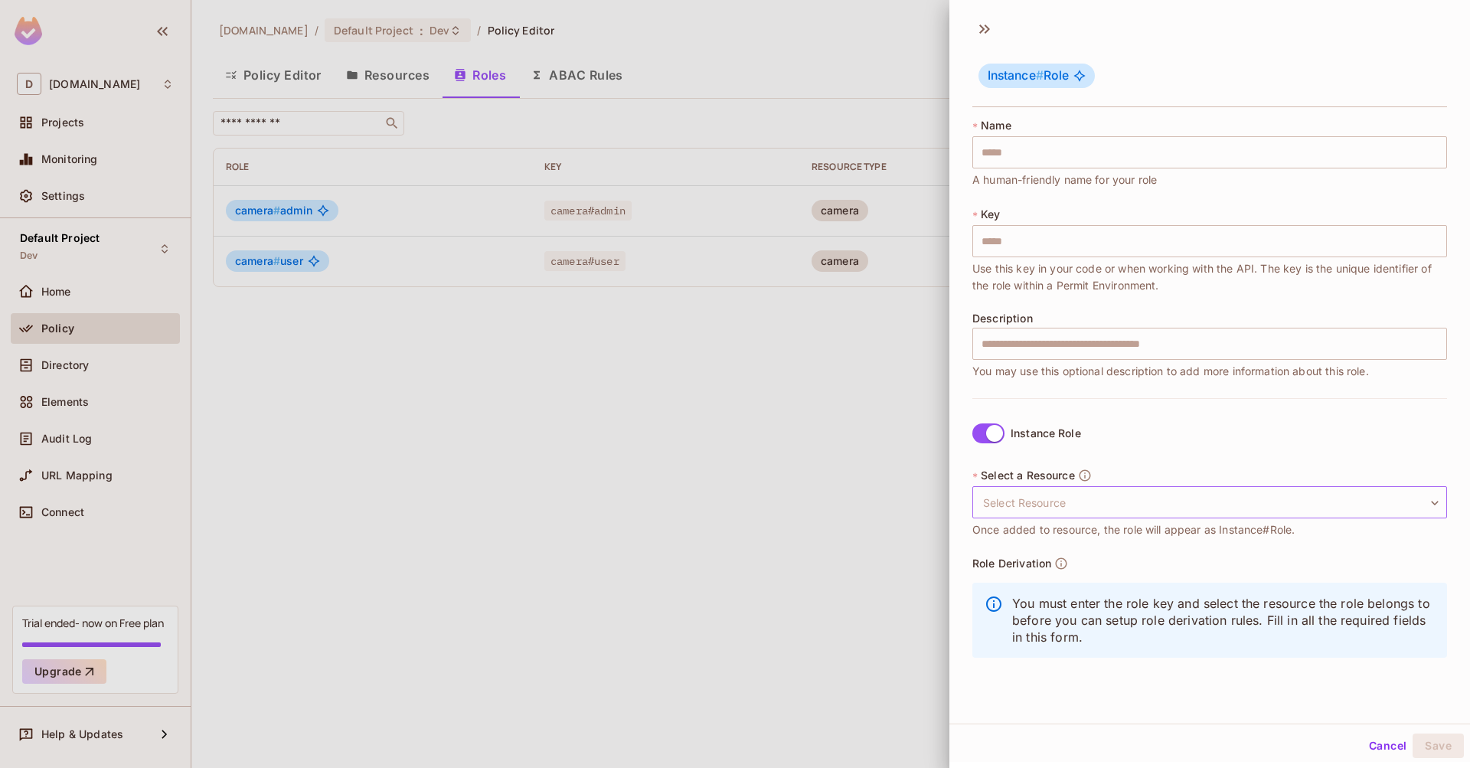
click at [1025, 504] on body "D dev.meqinsights.com Projects Monitoring Settings Default Project Dev Home Pol…" at bounding box center [735, 384] width 1470 height 768
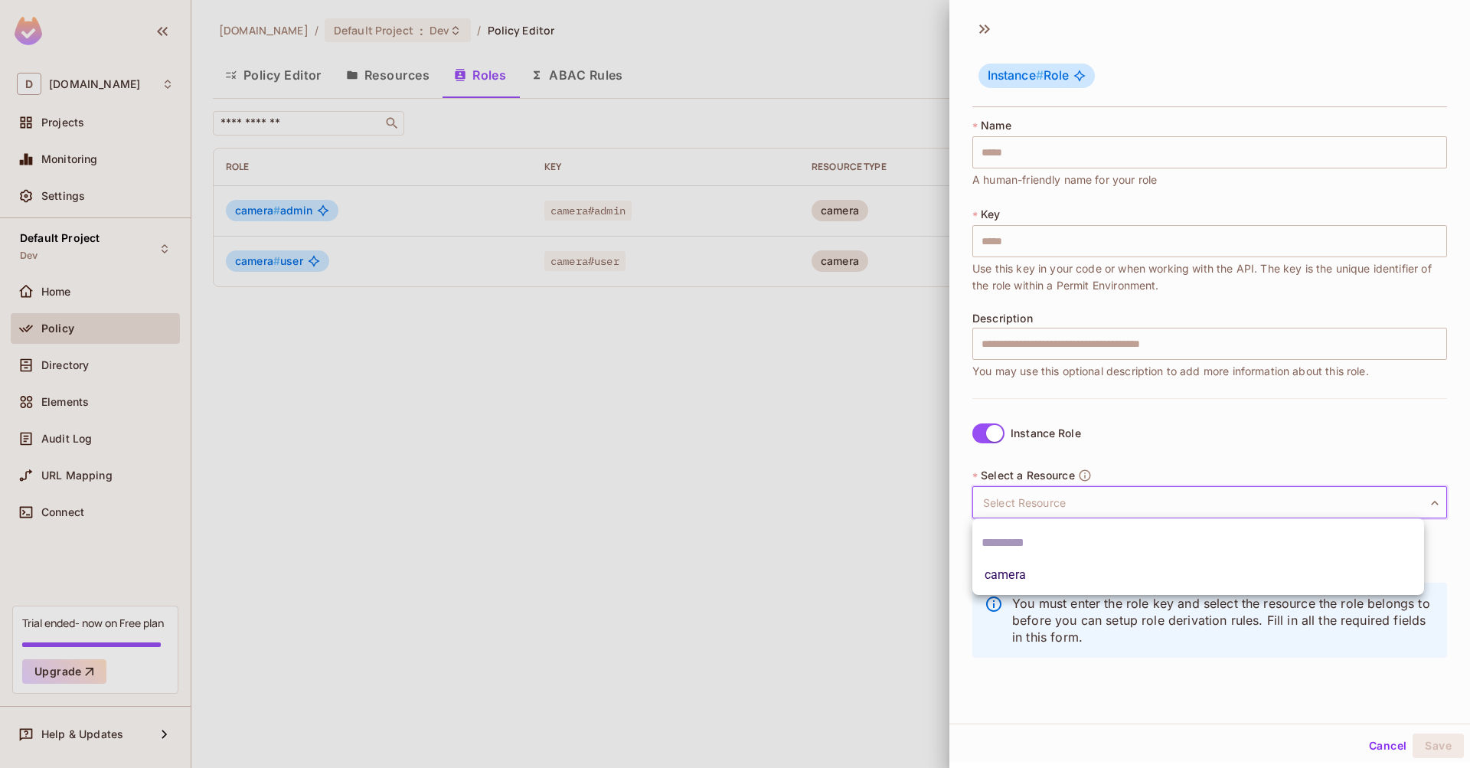
click at [840, 458] on div at bounding box center [735, 384] width 1470 height 768
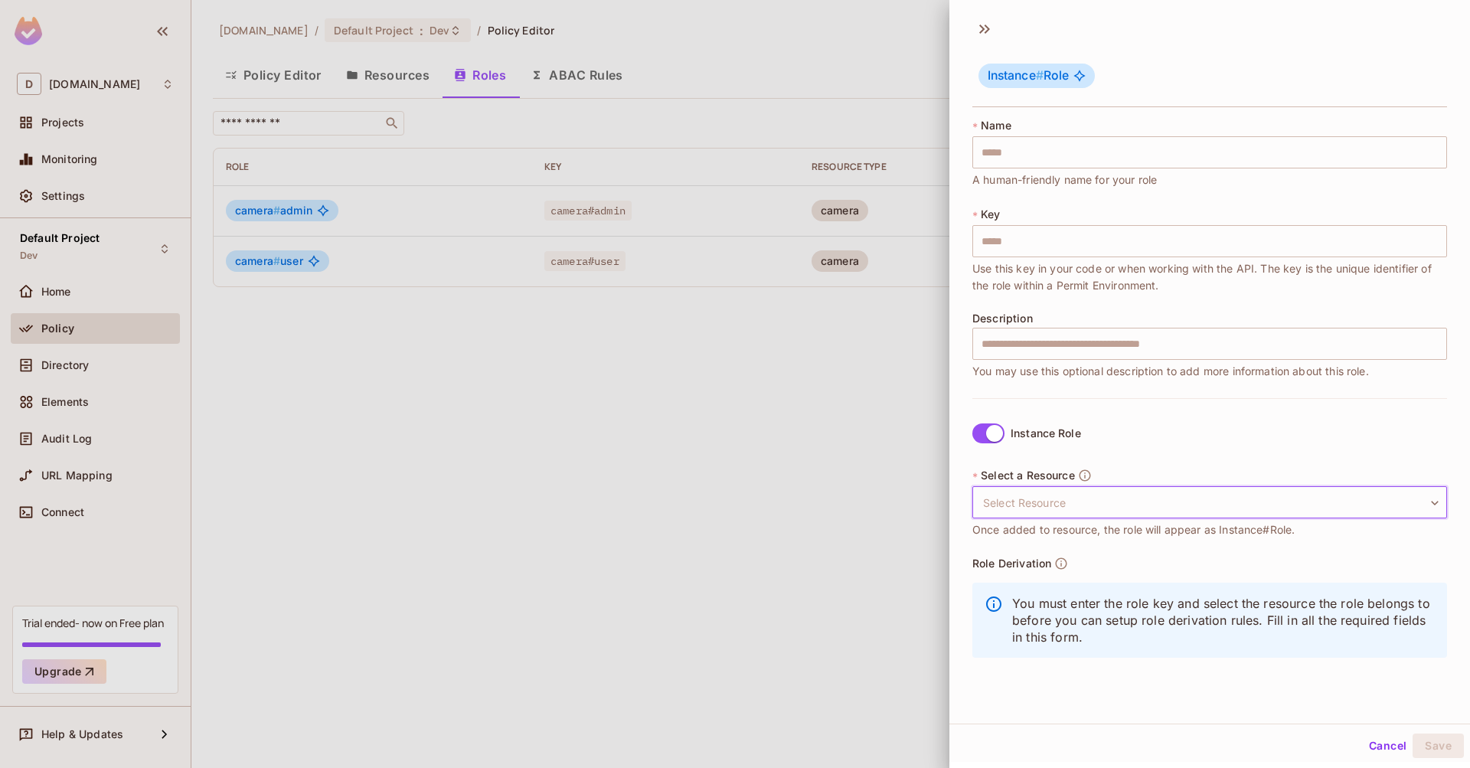
click at [1380, 748] on button "Cancel" at bounding box center [1387, 745] width 50 height 24
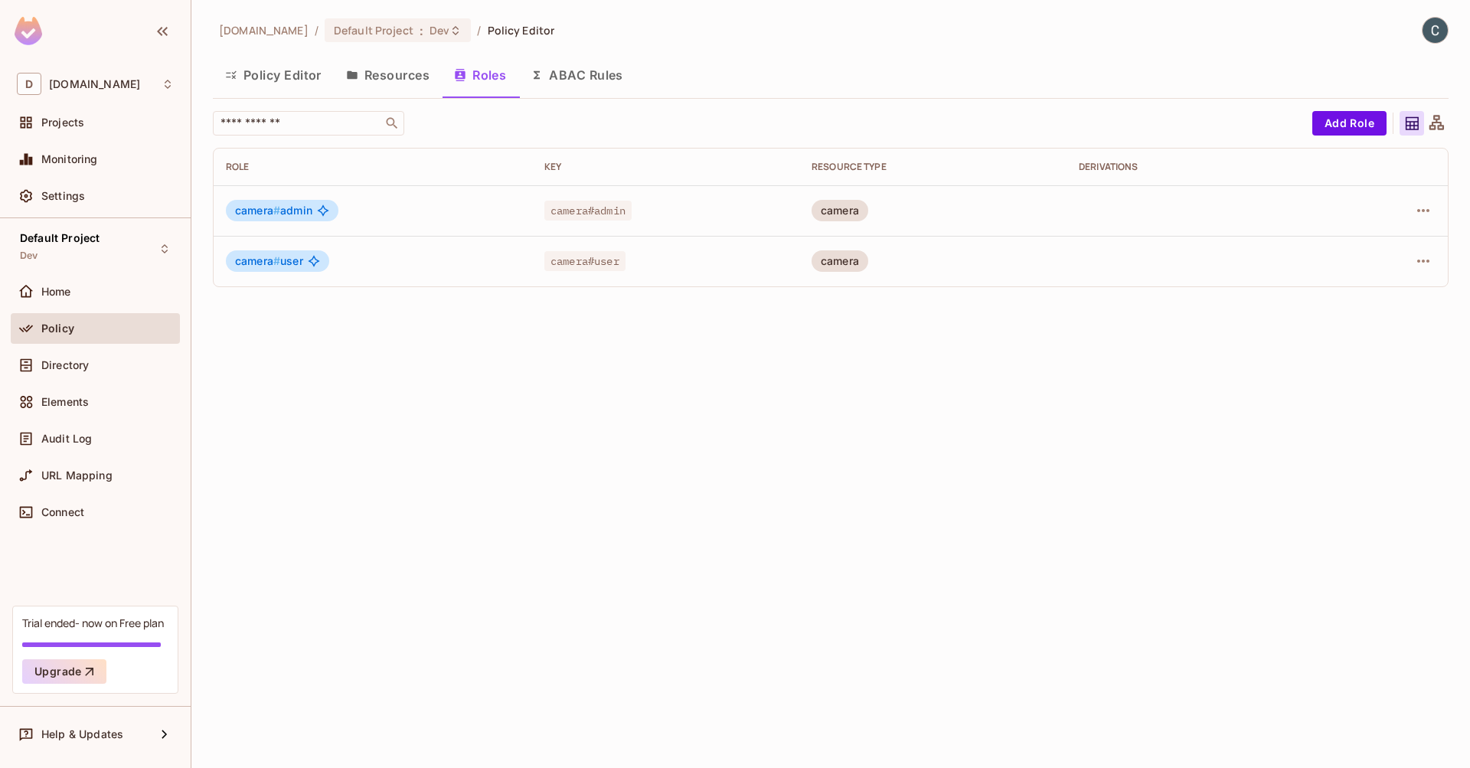
click at [689, 321] on div "dev.meqinsights.com / Default Project : Dev / Policy Editor Policy Editor Resou…" at bounding box center [830, 384] width 1278 height 768
click at [403, 80] on button "Resources" at bounding box center [388, 75] width 108 height 38
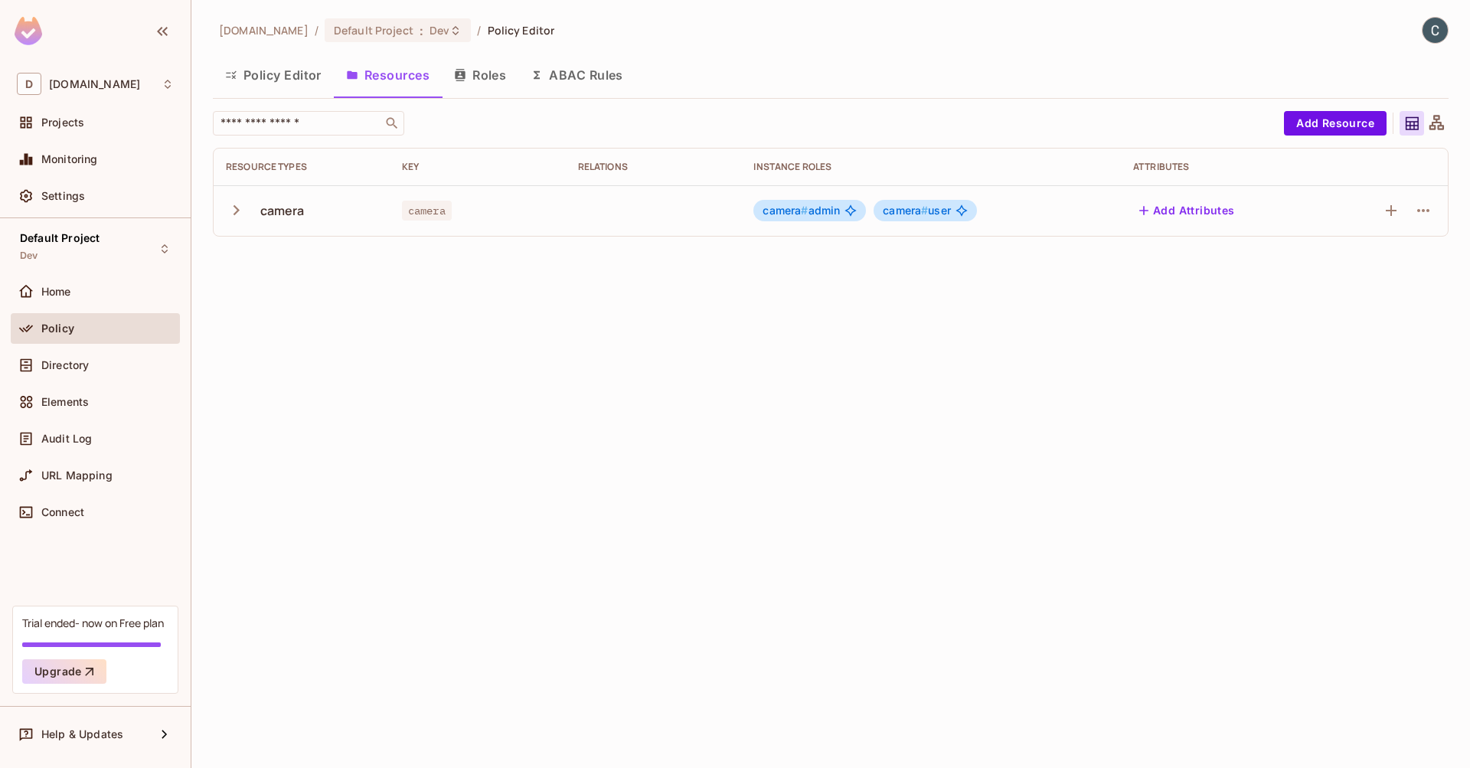
click at [230, 207] on icon "button" at bounding box center [236, 210] width 21 height 21
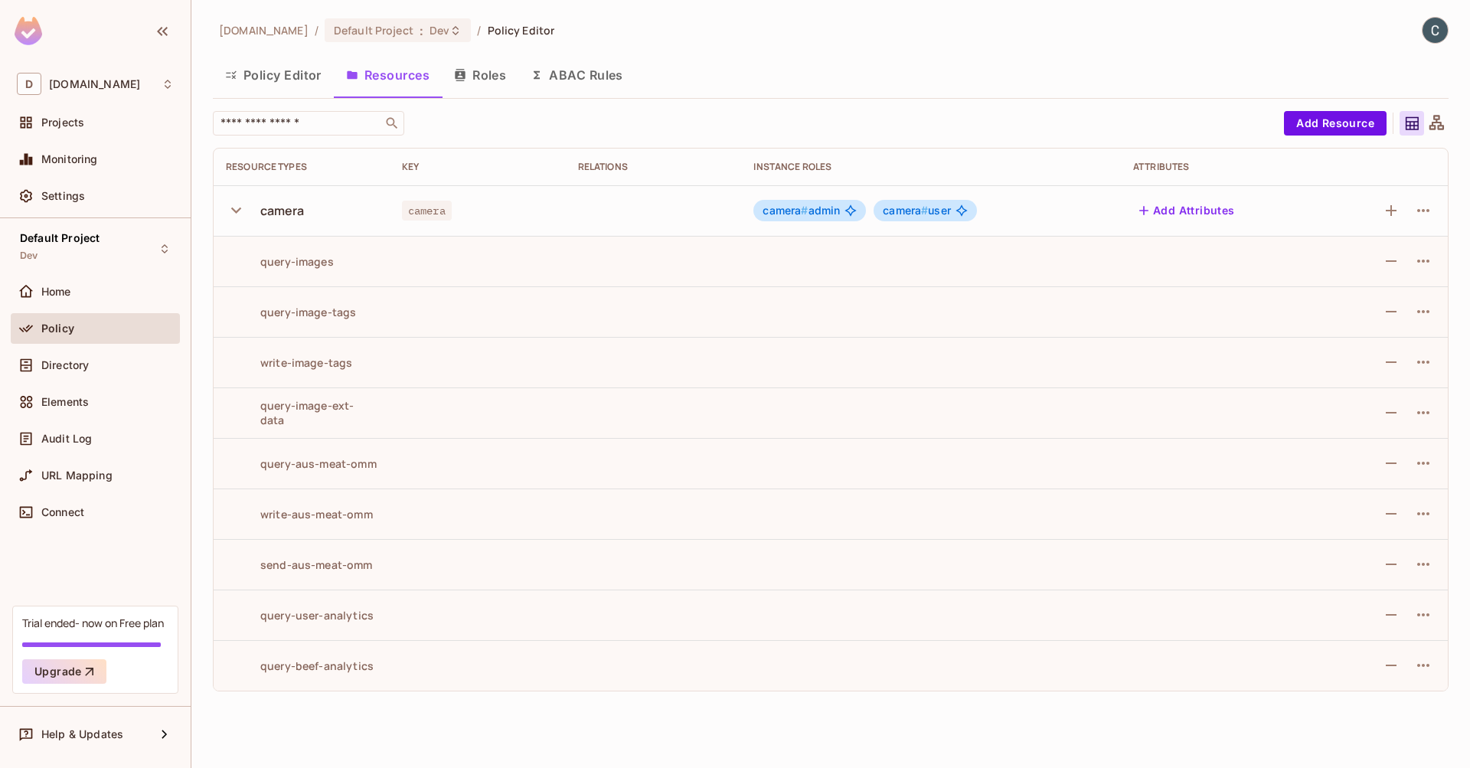
click at [230, 207] on icon "button" at bounding box center [236, 210] width 21 height 21
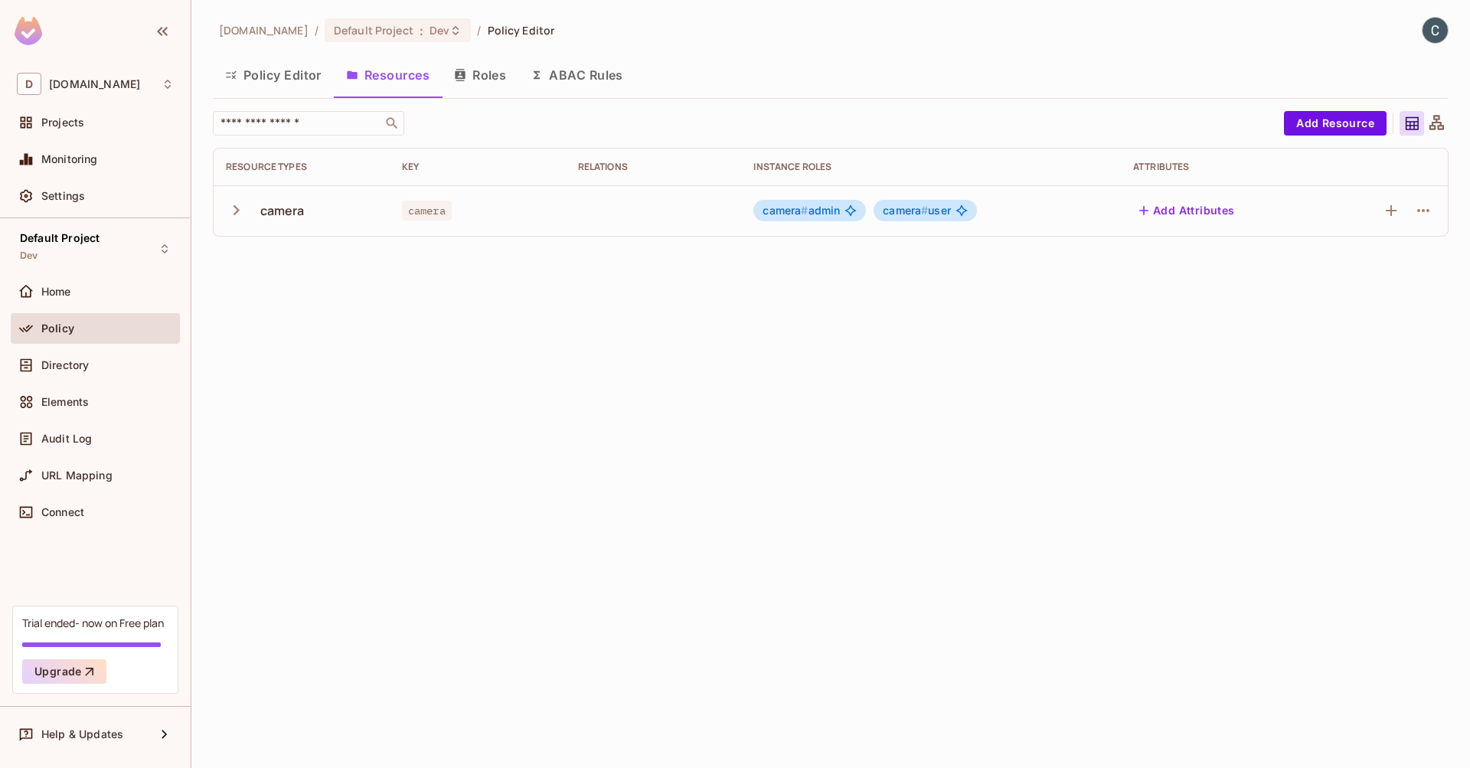
click at [279, 80] on button "Policy Editor" at bounding box center [273, 75] width 121 height 38
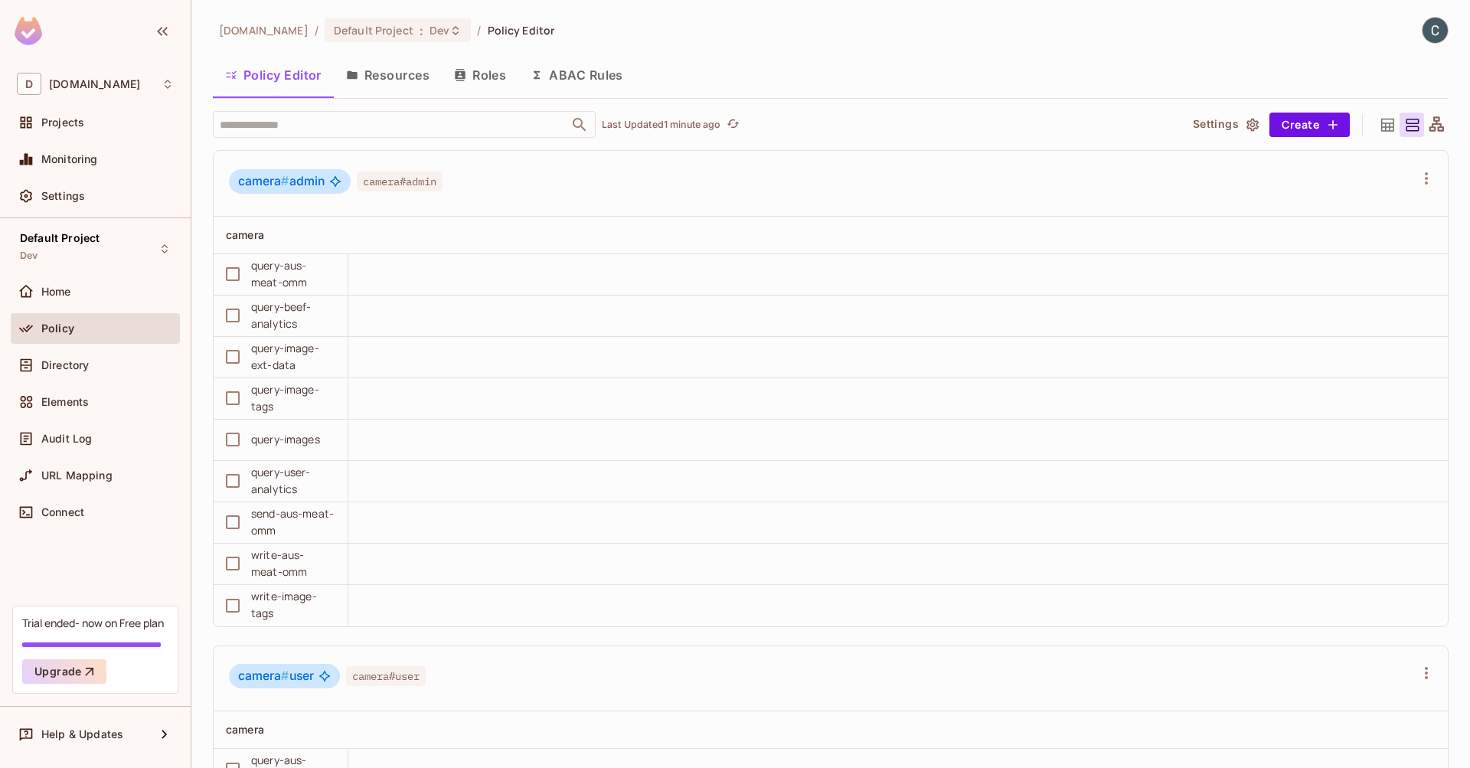
click at [575, 79] on button "ABAC Rules" at bounding box center [576, 75] width 117 height 38
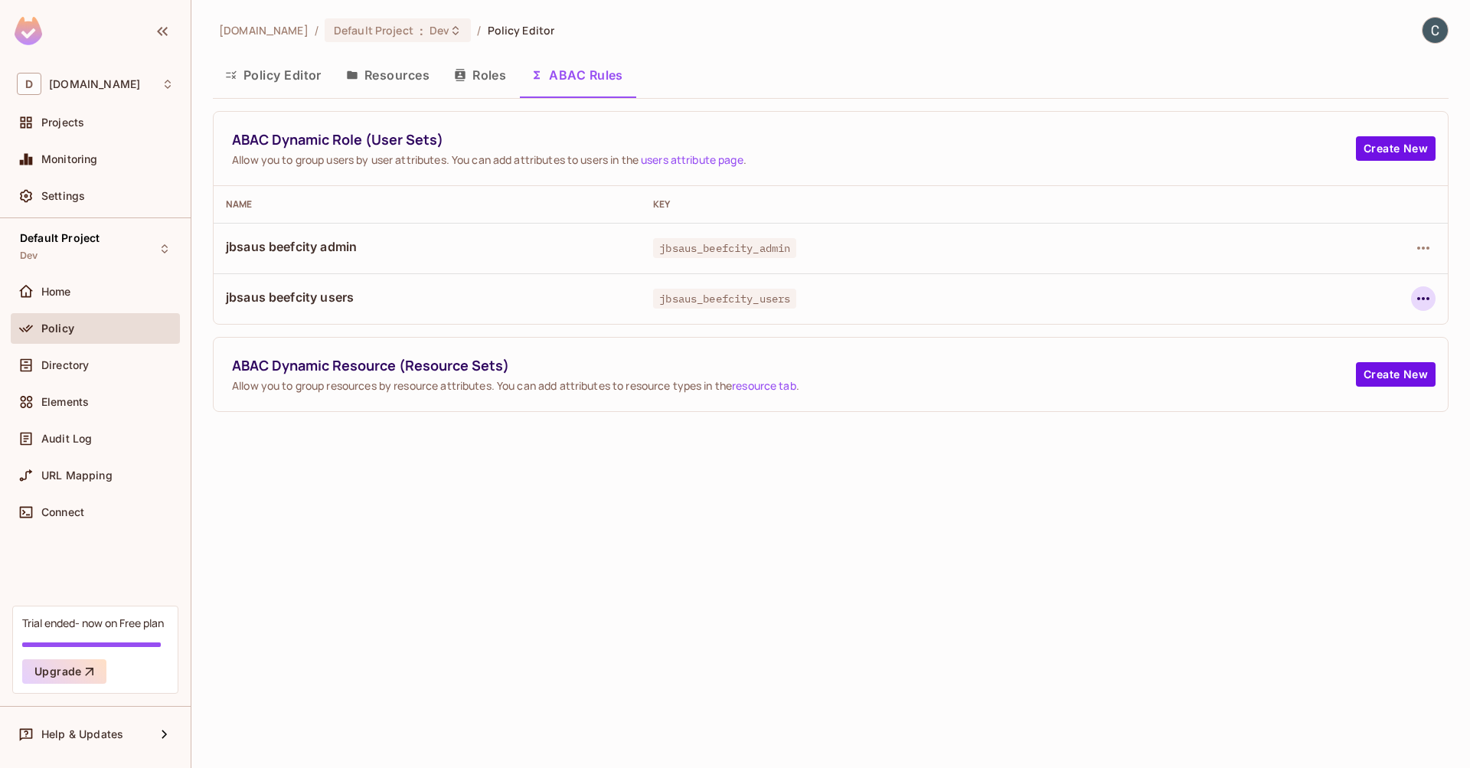
click at [1425, 301] on icon "button" at bounding box center [1423, 298] width 18 height 18
click at [1366, 326] on div "Edit Dynamic Role (User Set)" at bounding box center [1318, 333] width 150 height 15
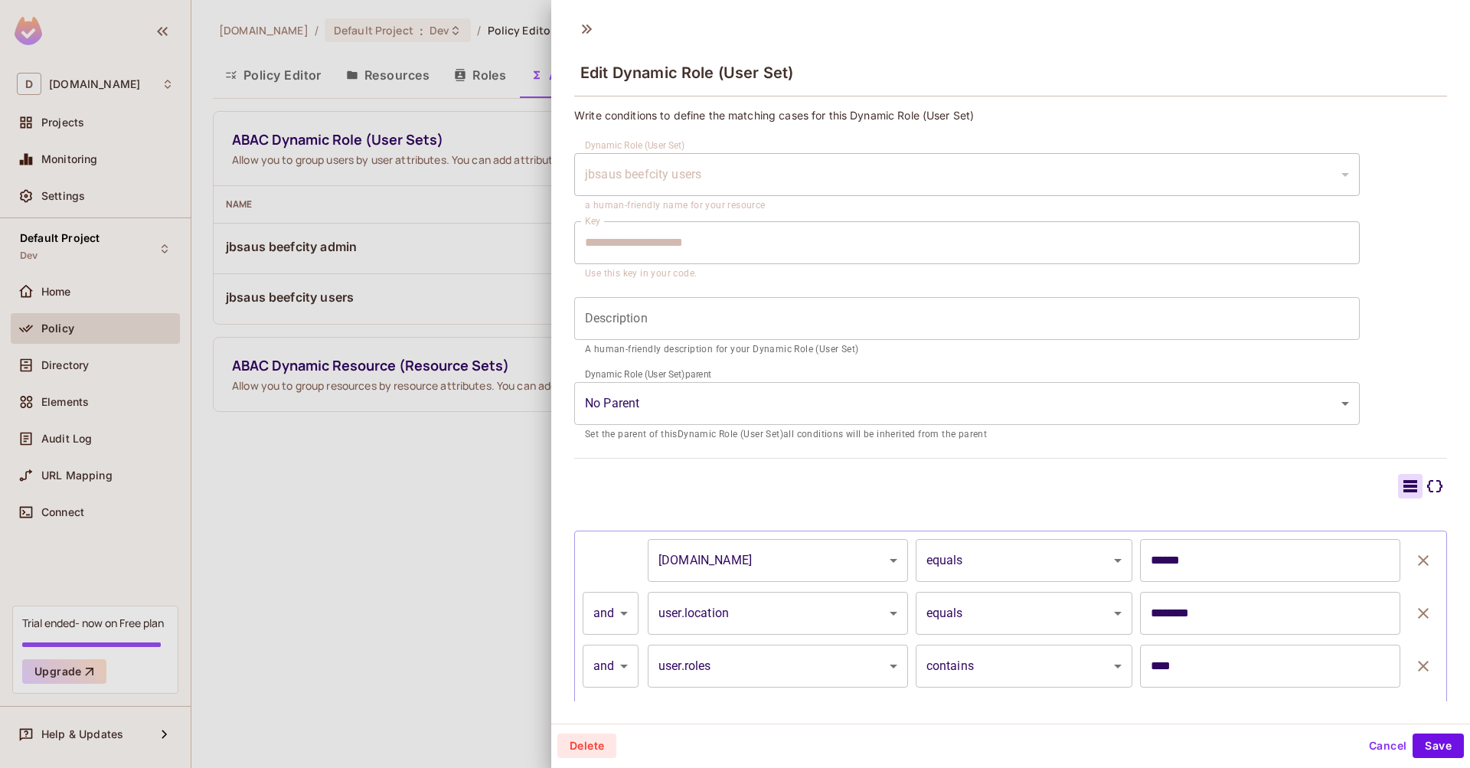
click at [1370, 742] on button "Cancel" at bounding box center [1387, 745] width 50 height 24
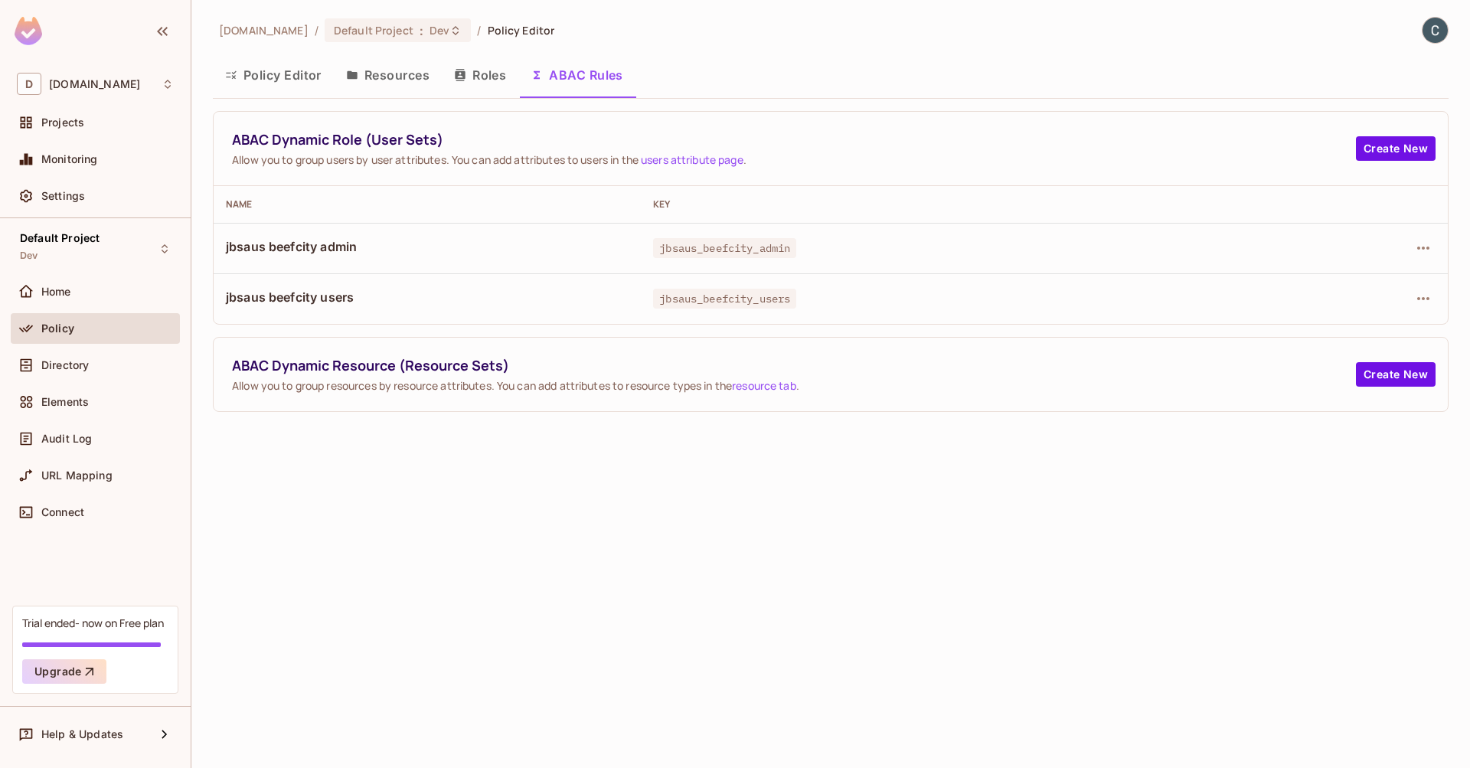
click at [419, 80] on button "Resources" at bounding box center [388, 75] width 108 height 38
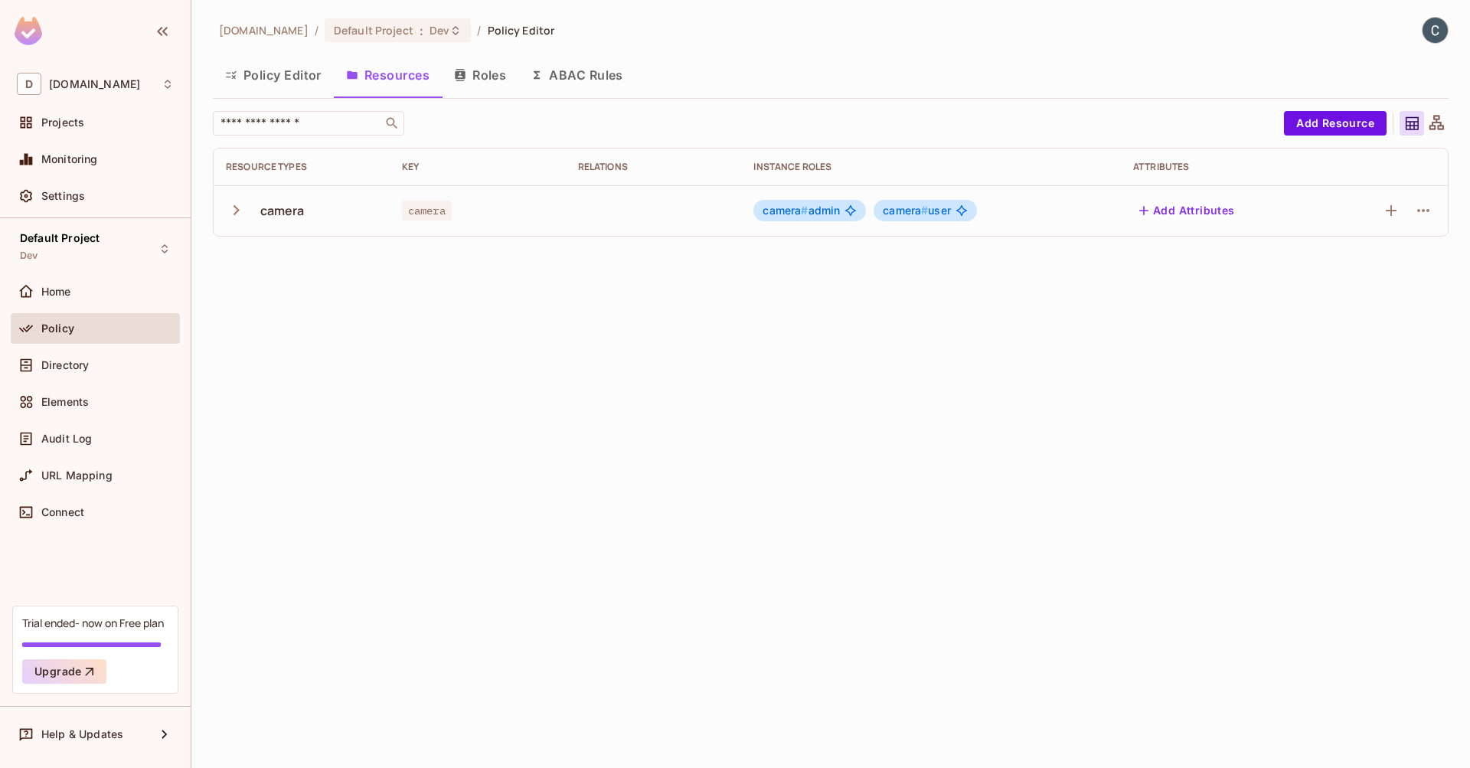
click at [236, 216] on icon "button" at bounding box center [236, 210] width 21 height 21
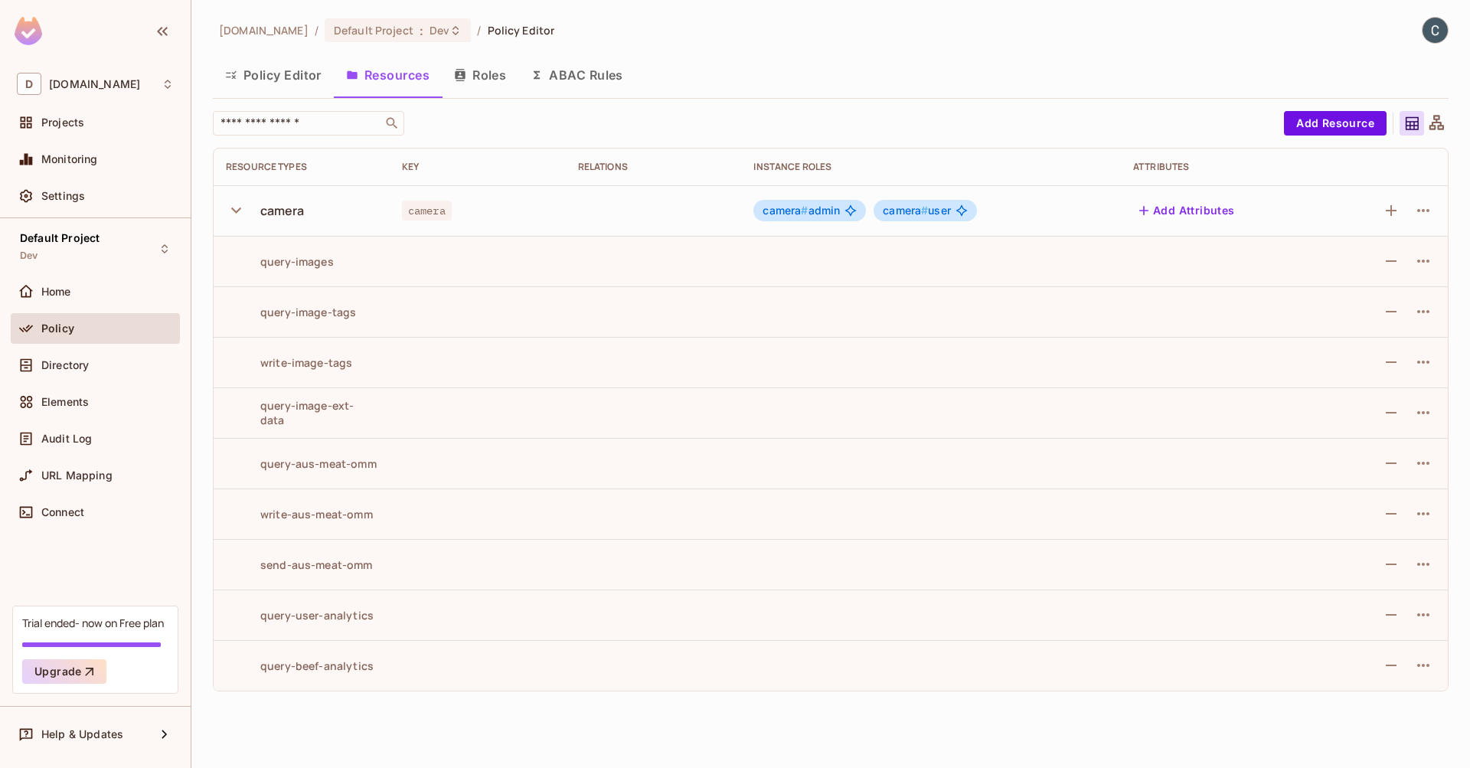
click at [236, 216] on icon "button" at bounding box center [236, 210] width 21 height 21
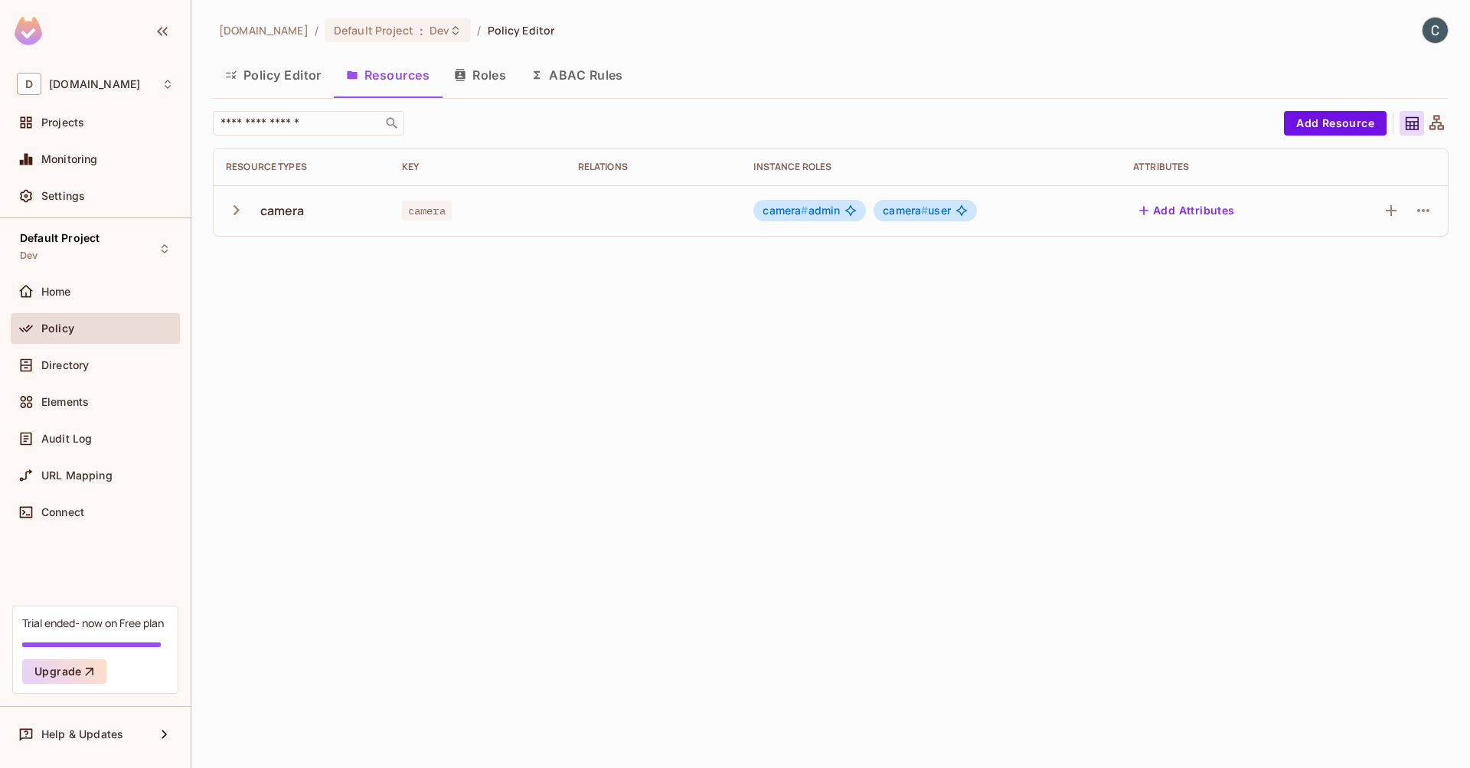
click at [477, 73] on button "Roles" at bounding box center [480, 75] width 77 height 38
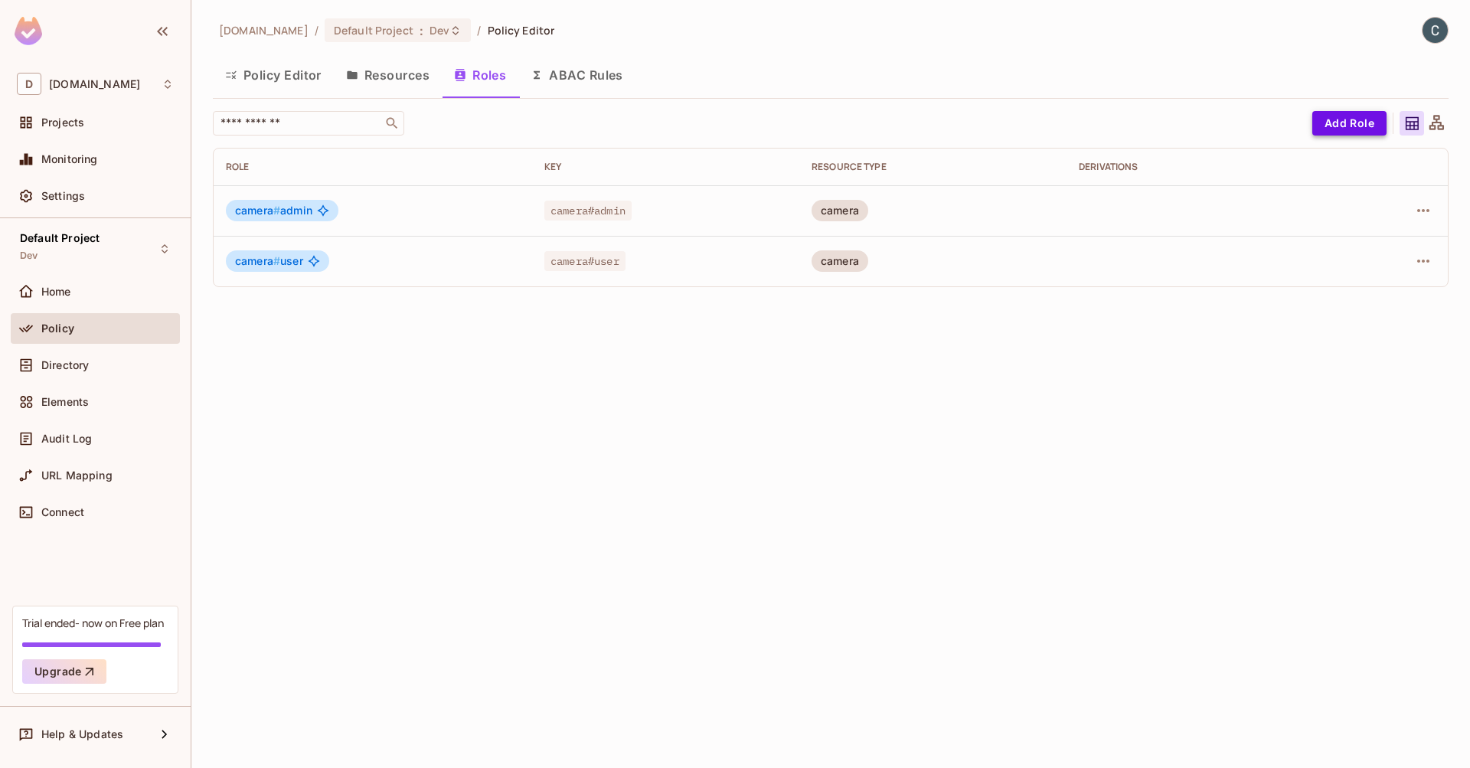
click at [1379, 111] on button "Add Role" at bounding box center [1349, 123] width 74 height 24
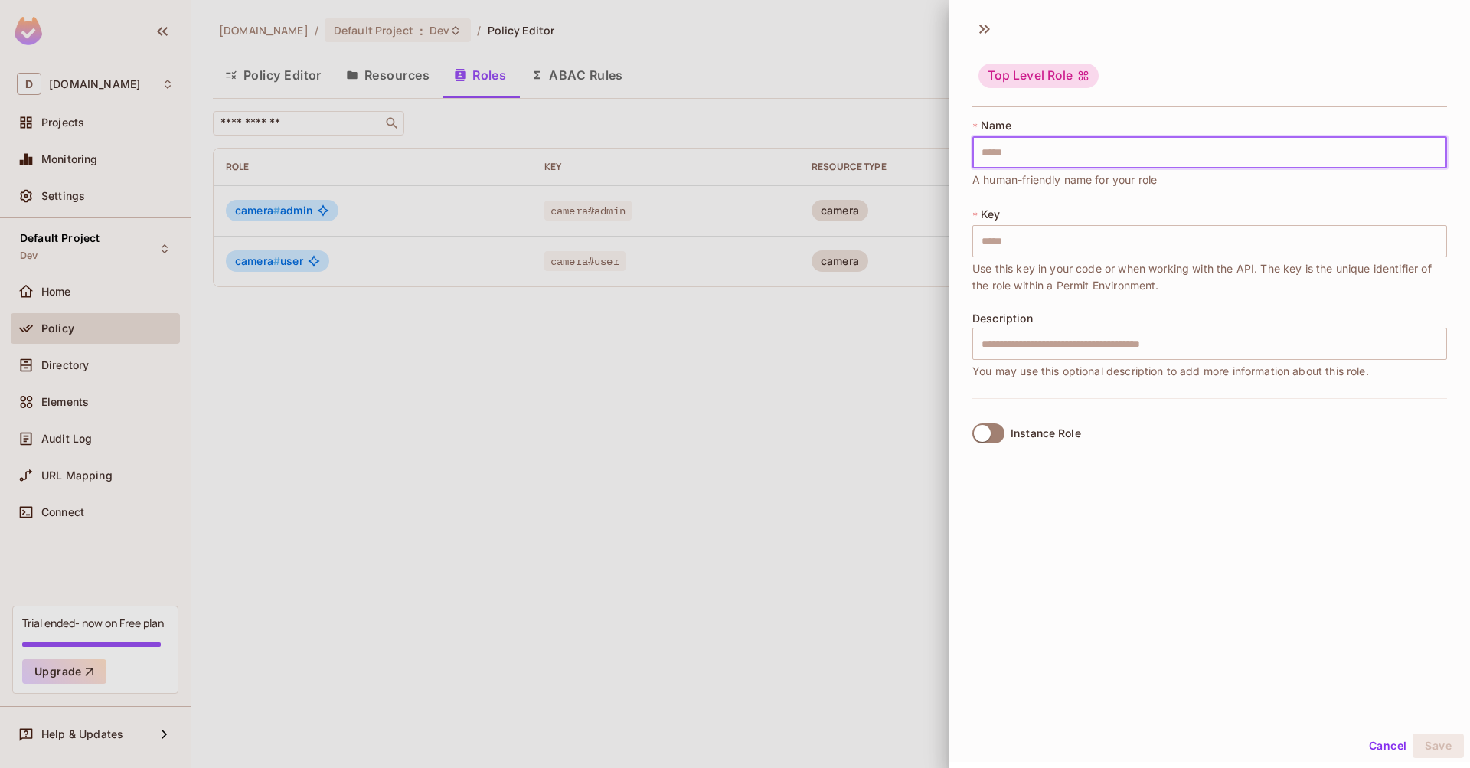
click at [1157, 144] on input "text" at bounding box center [1209, 152] width 475 height 32
type input "*"
type input "**"
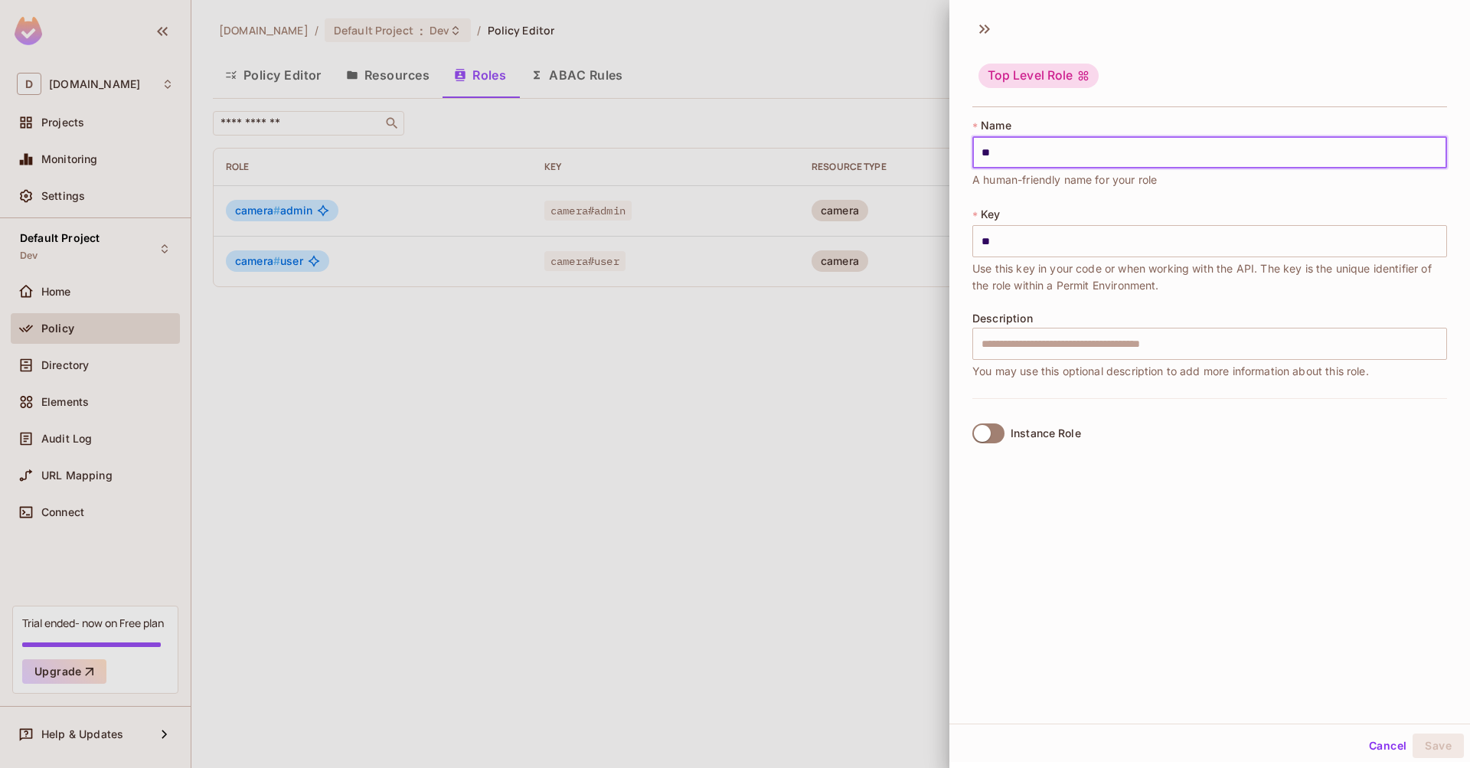
type input "***"
type input "****"
type input "*****"
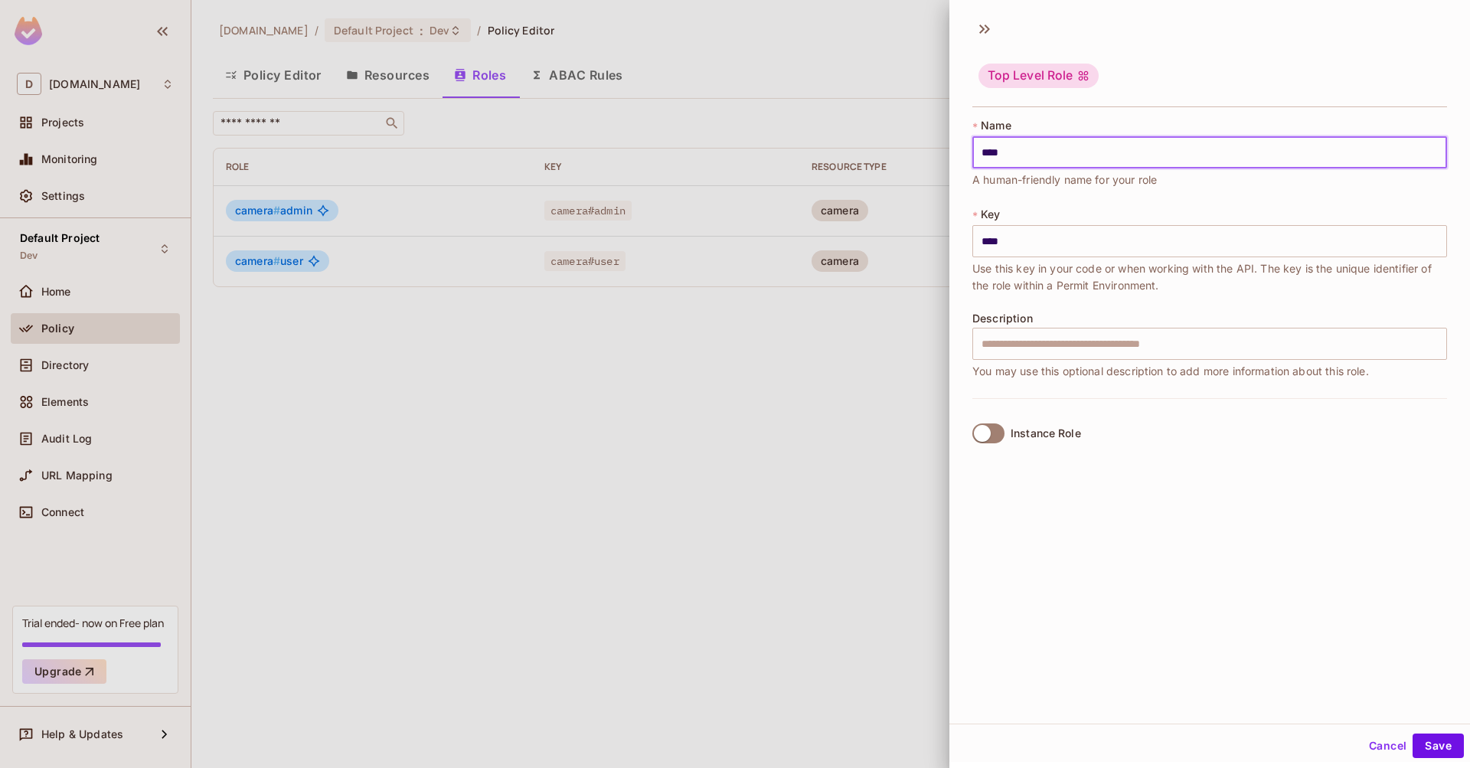
type input "*****"
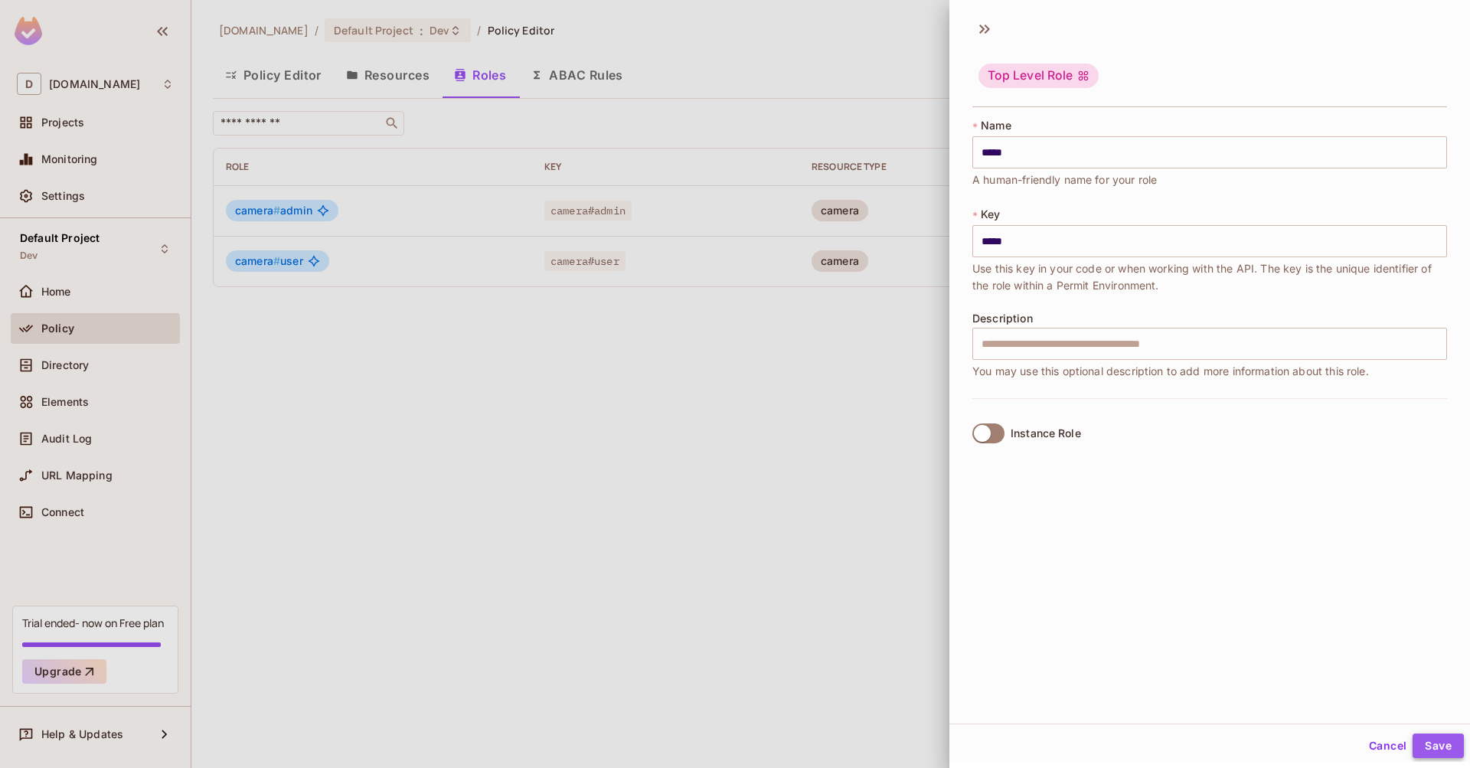
click at [1446, 739] on button "Save" at bounding box center [1437, 745] width 51 height 24
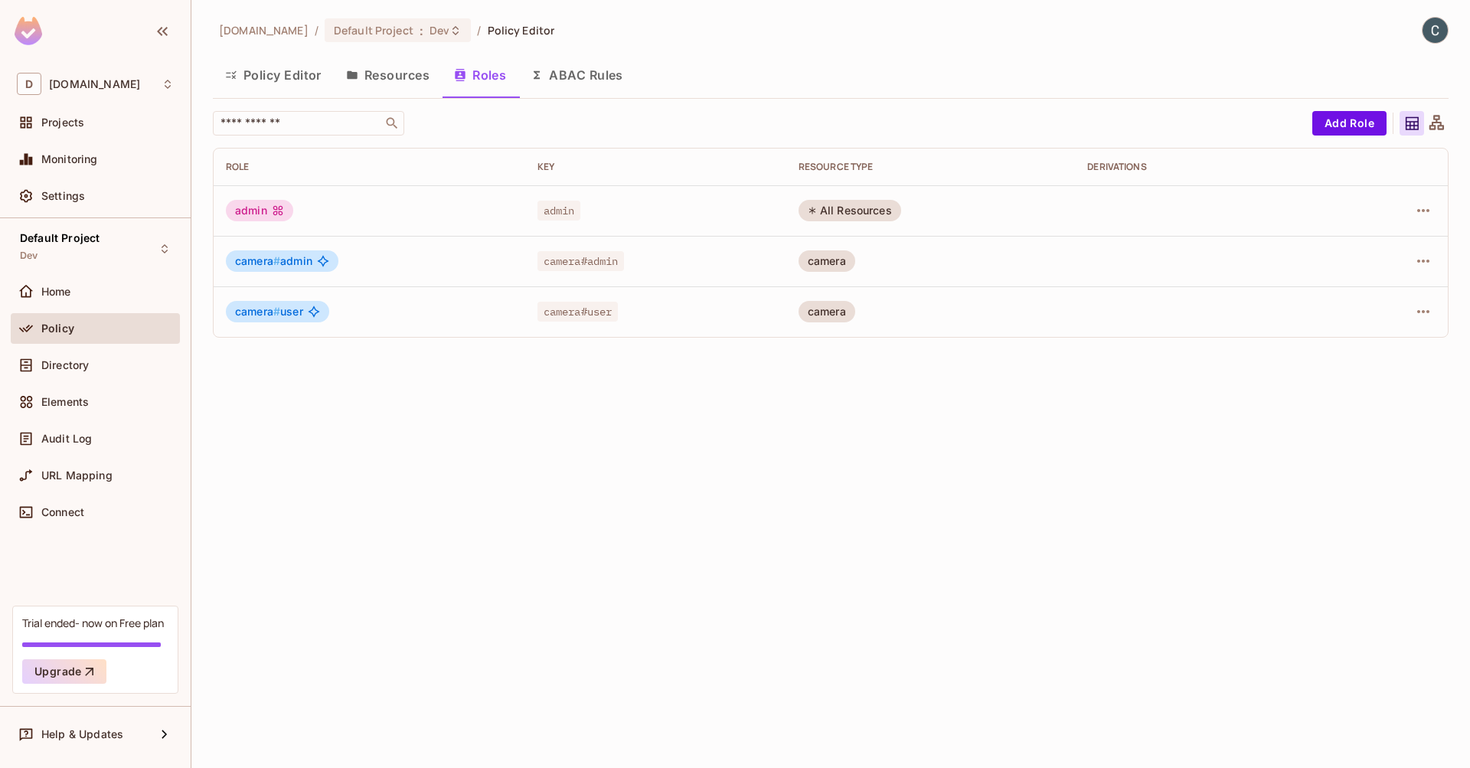
click at [311, 80] on button "Policy Editor" at bounding box center [273, 75] width 121 height 38
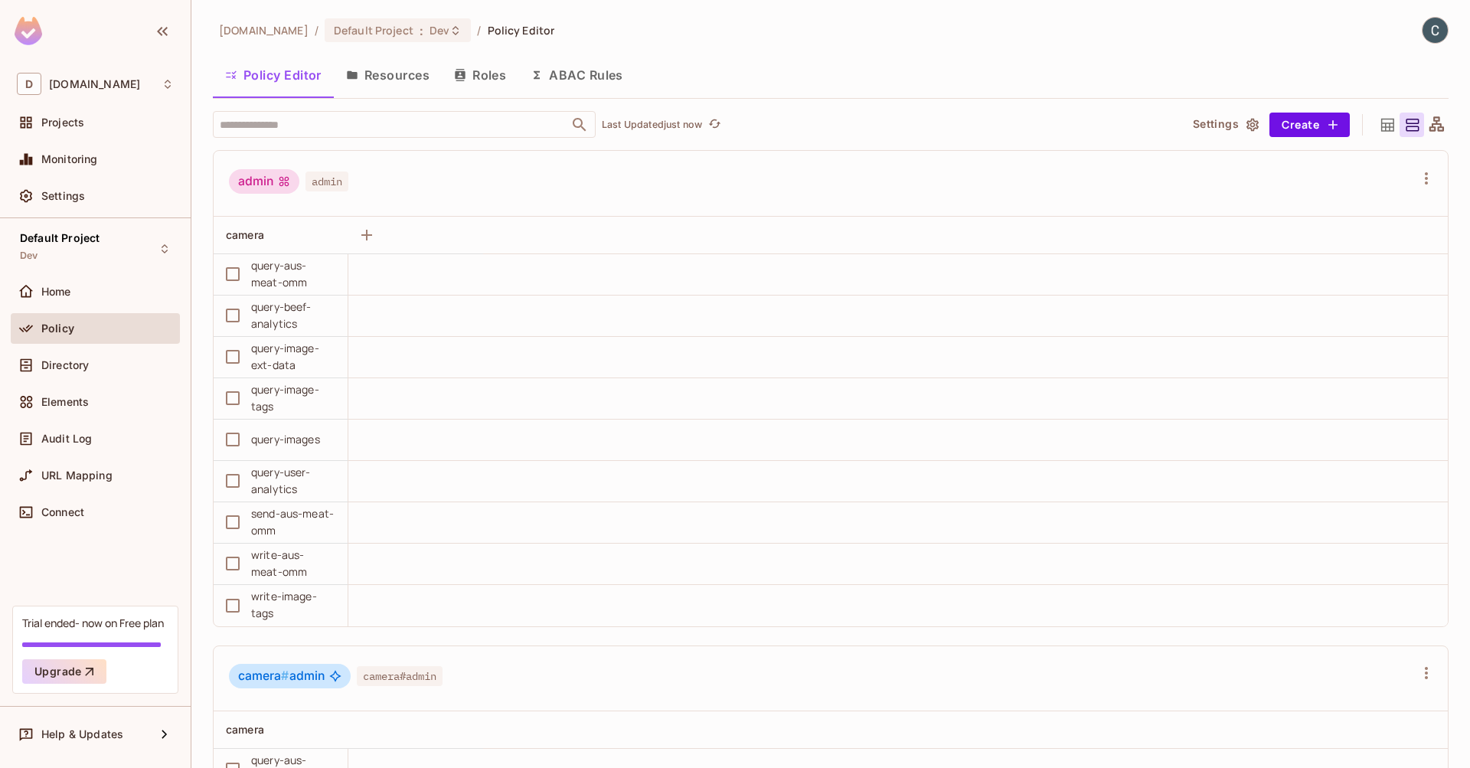
click at [403, 77] on button "Resources" at bounding box center [388, 75] width 108 height 38
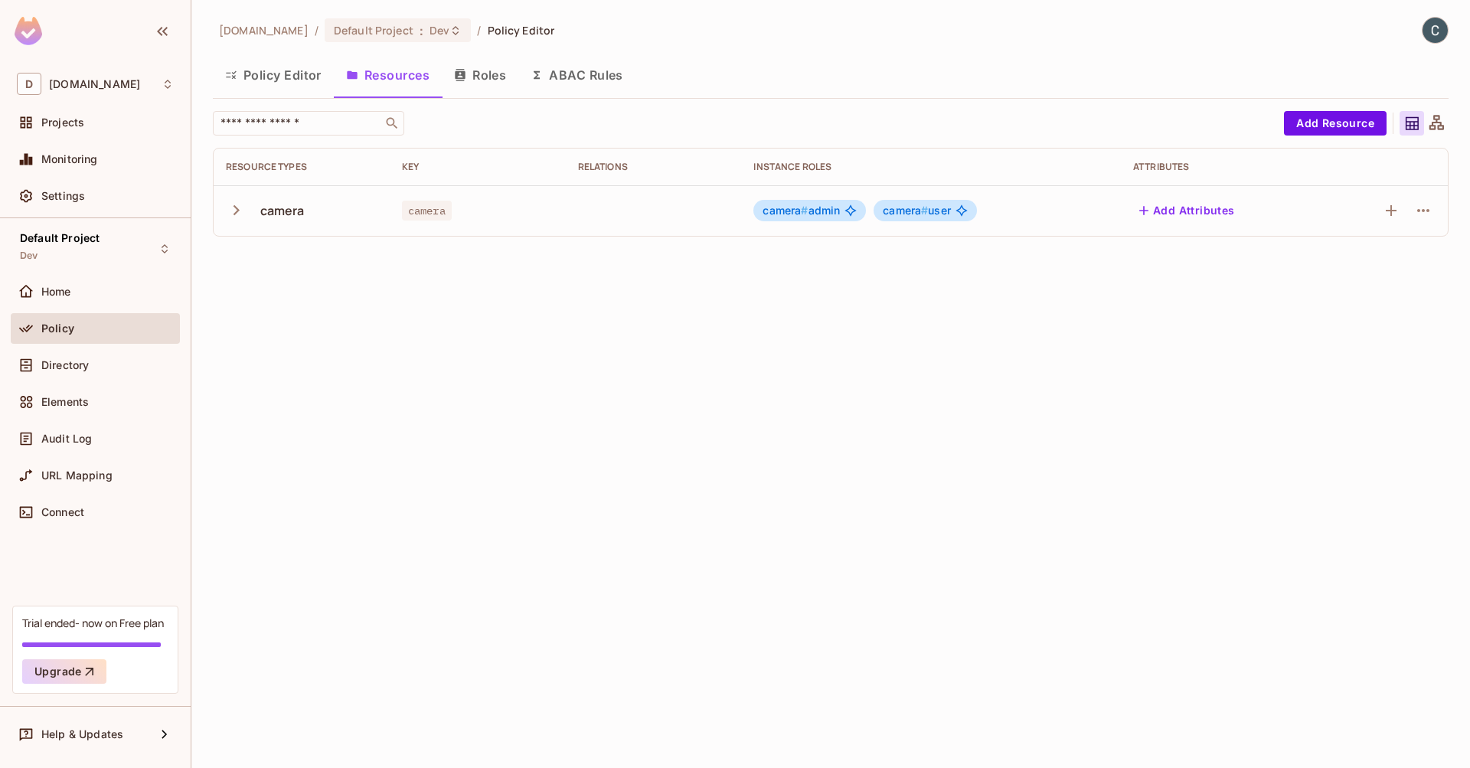
click at [823, 211] on span "camera # admin" at bounding box center [800, 210] width 77 height 12
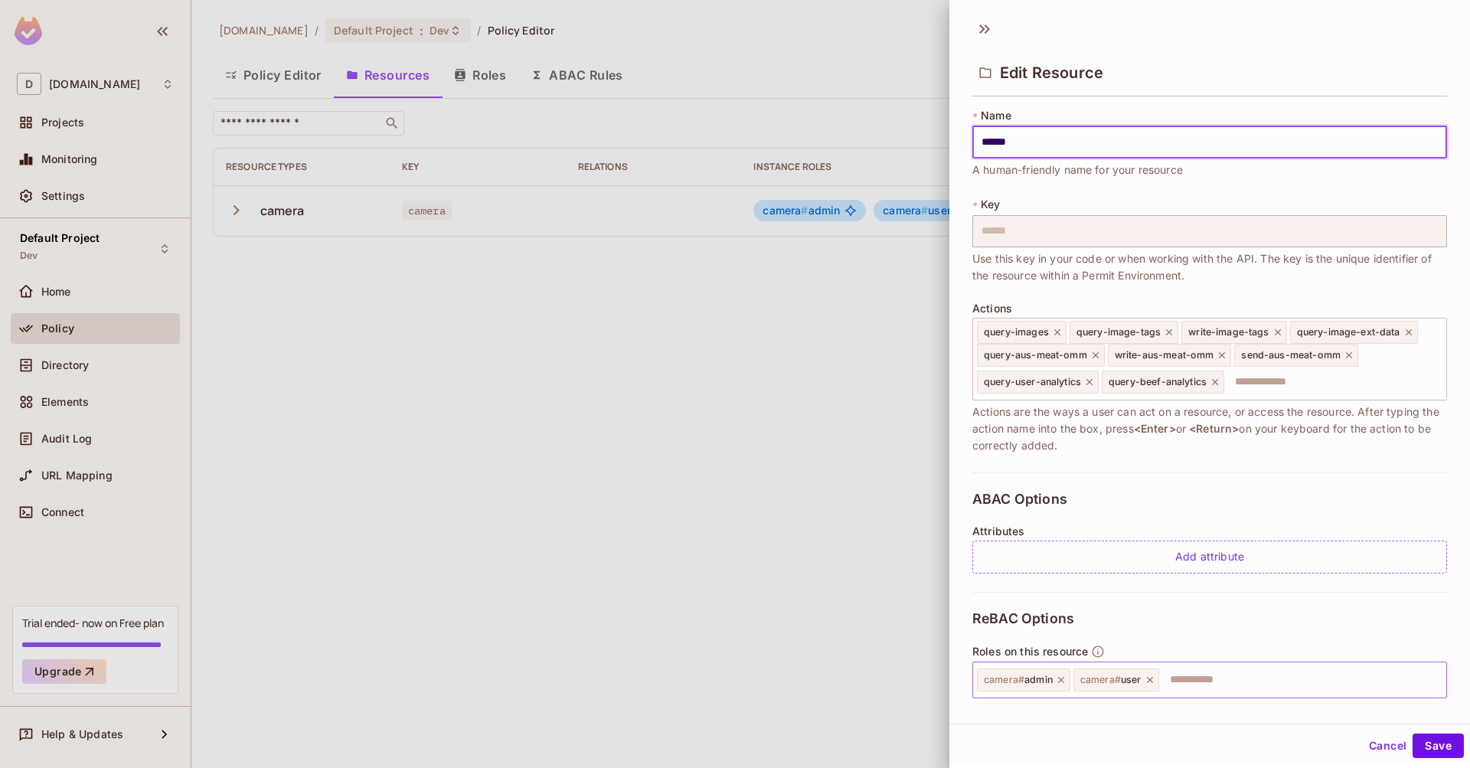
click at [1064, 684] on icon at bounding box center [1061, 679] width 11 height 11
click at [1056, 682] on icon at bounding box center [1053, 680] width 6 height 6
click at [1424, 742] on button "Save" at bounding box center [1437, 745] width 51 height 24
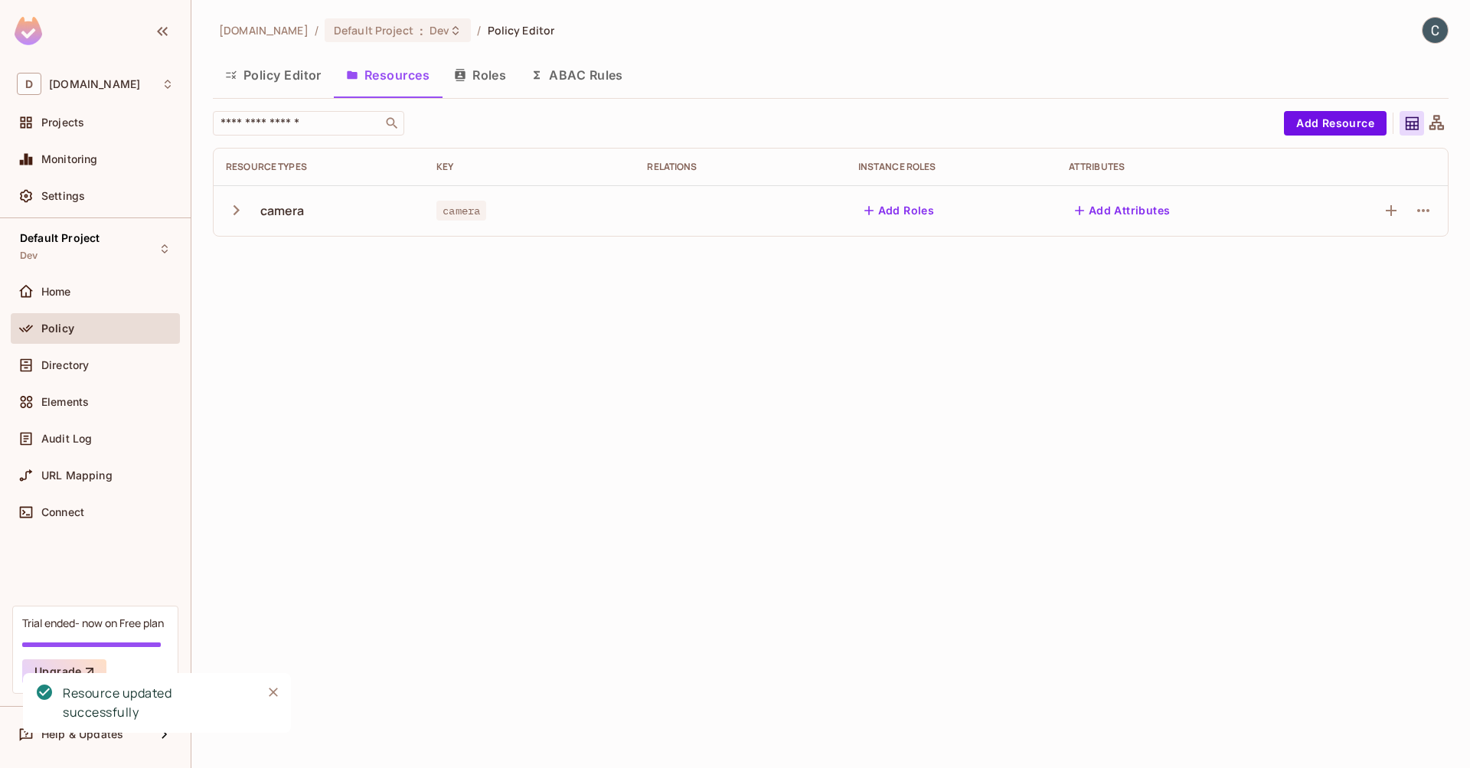
click at [654, 308] on div "dev.meqinsights.com / Default Project : Dev / Policy Editor Policy Editor Resou…" at bounding box center [830, 384] width 1278 height 768
click at [1131, 212] on button "Add Attributes" at bounding box center [1123, 210] width 108 height 24
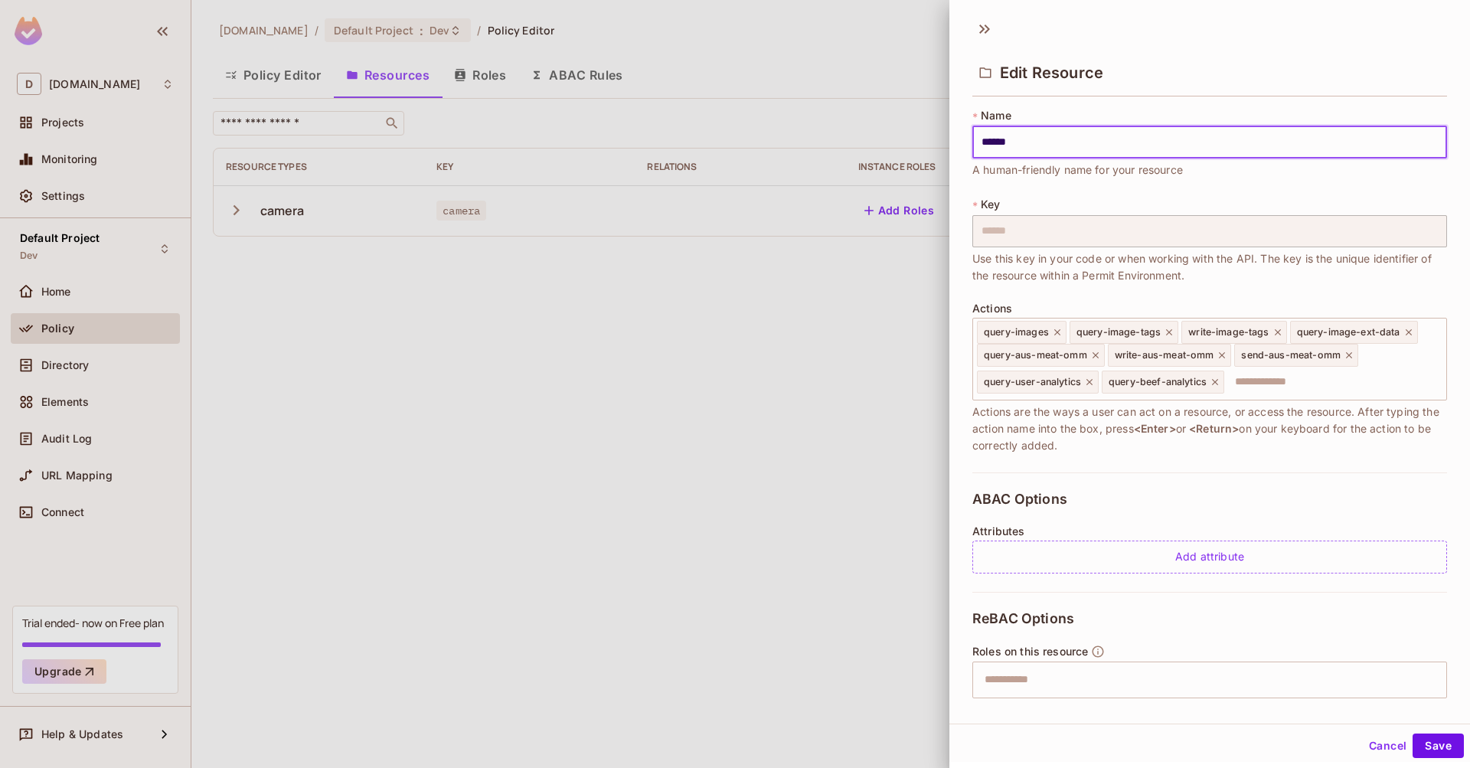
scroll to position [2, 0]
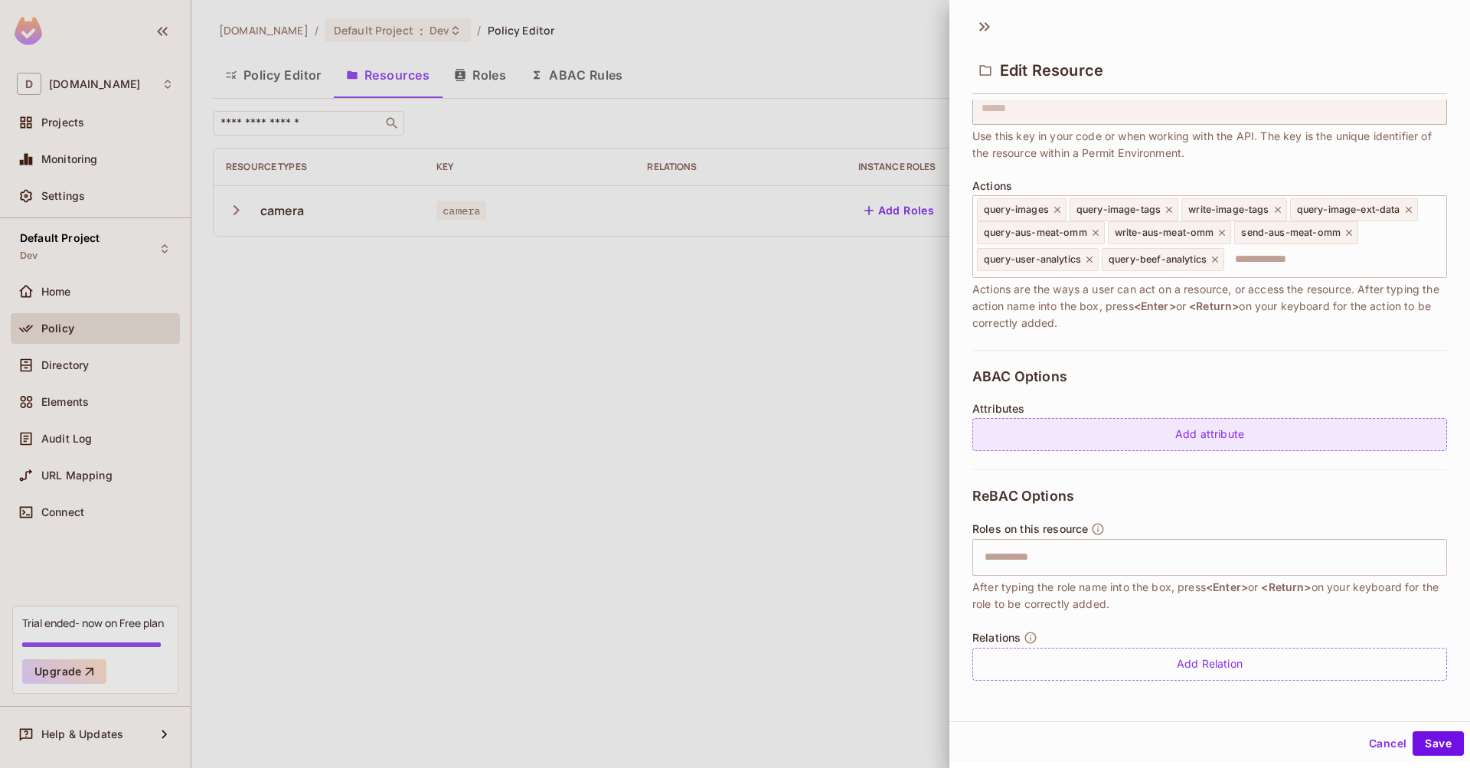
click at [1167, 443] on div "Add attribute" at bounding box center [1209, 434] width 475 height 33
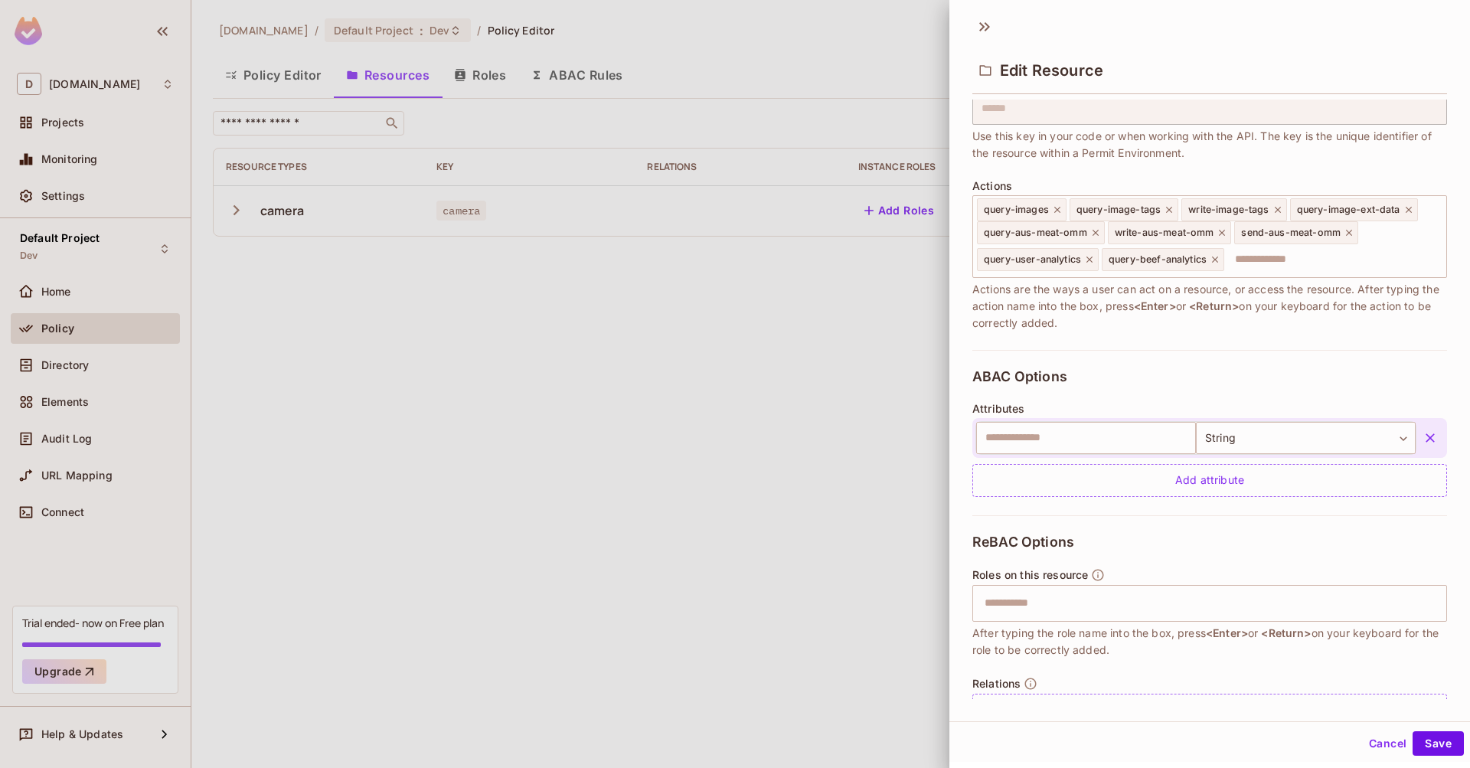
click at [1422, 430] on icon "button" at bounding box center [1429, 437] width 15 height 15
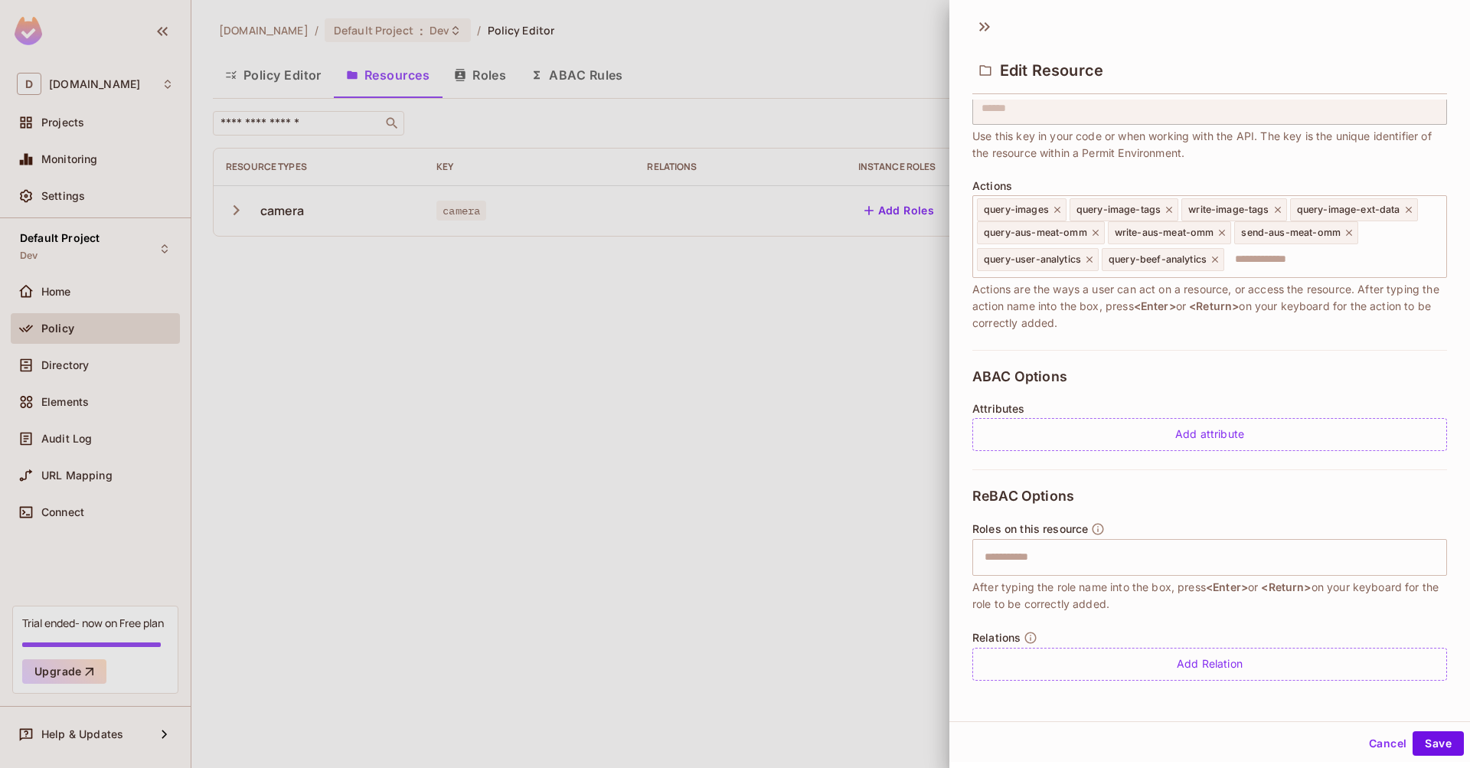
click at [759, 395] on div at bounding box center [735, 384] width 1470 height 768
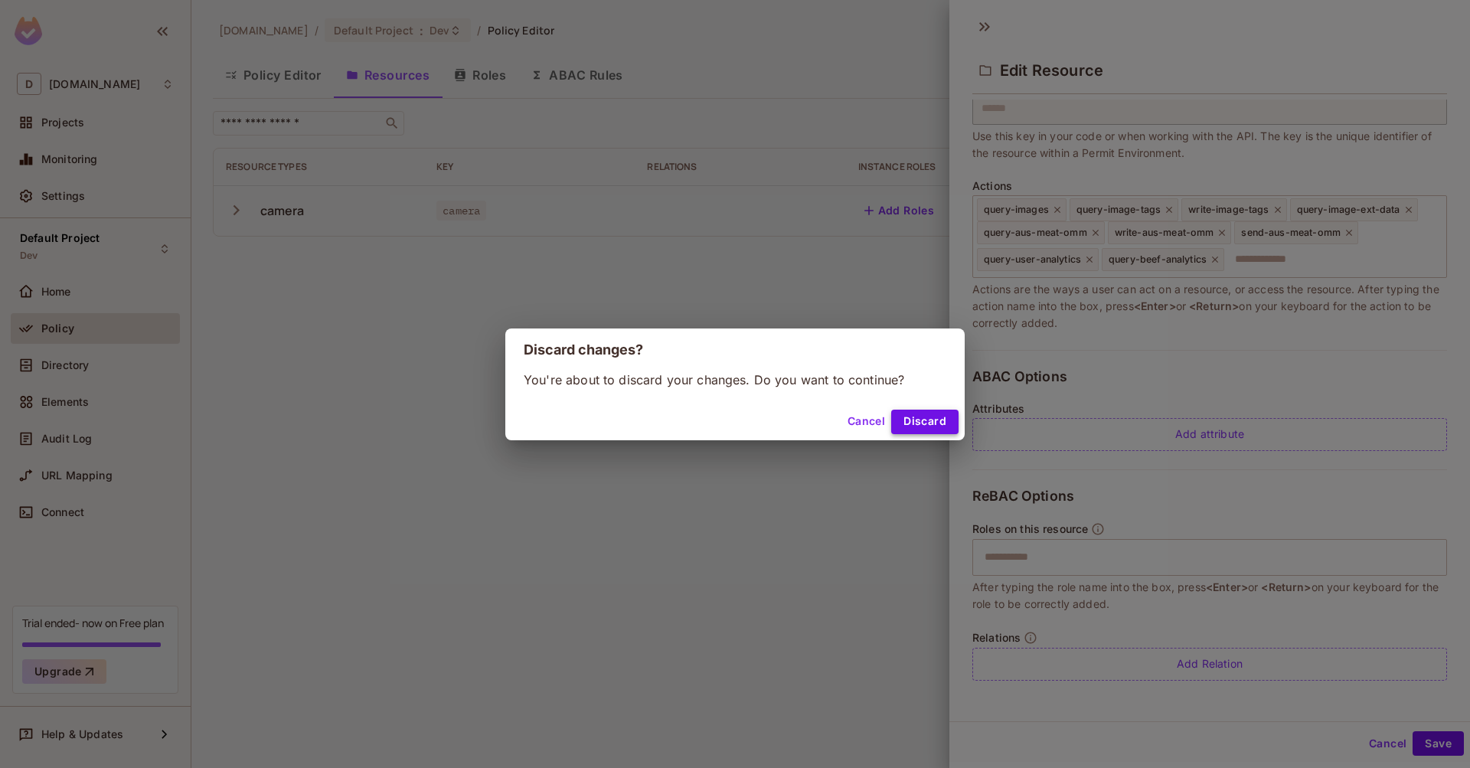
click at [932, 421] on button "Discard" at bounding box center [924, 422] width 67 height 24
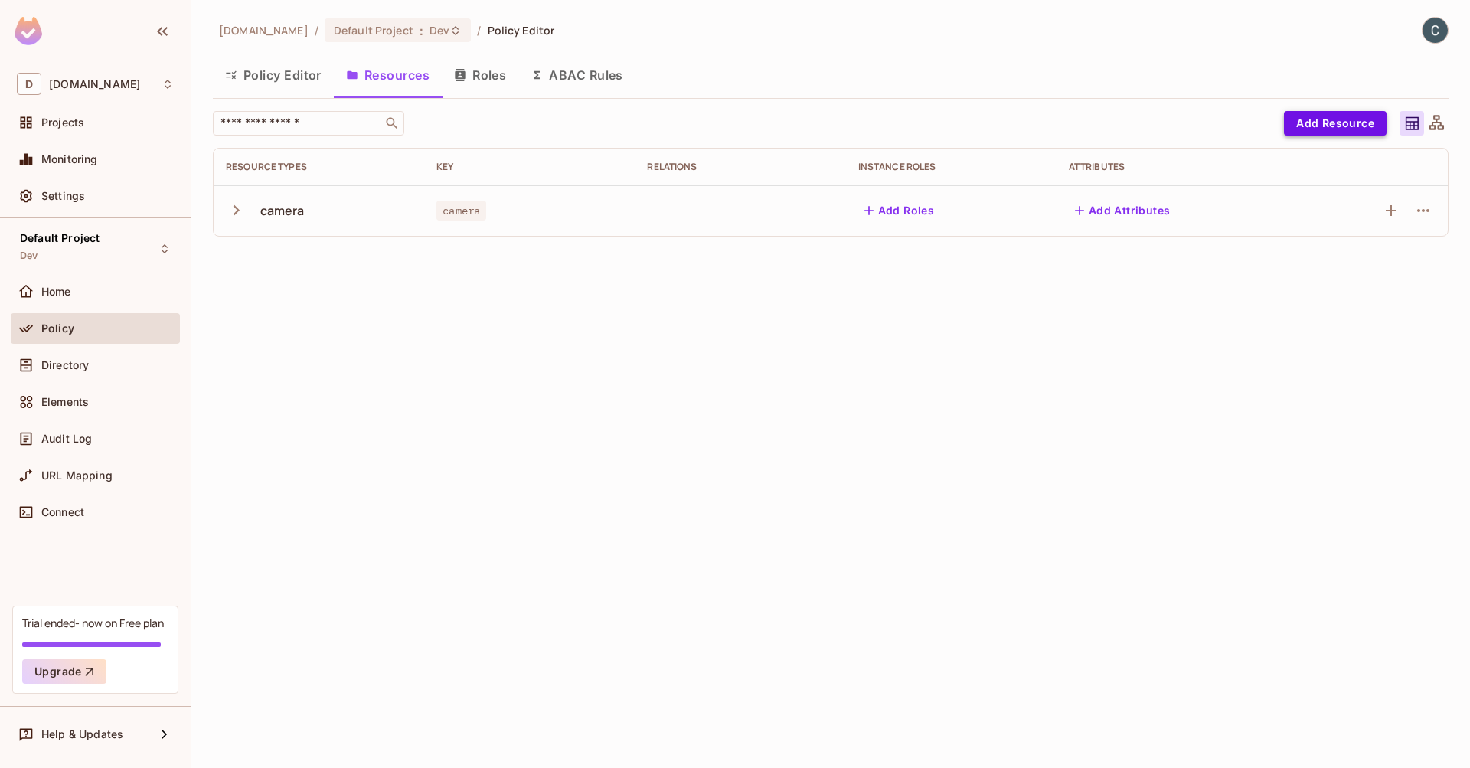
click at [1360, 123] on button "Add Resource" at bounding box center [1335, 123] width 103 height 24
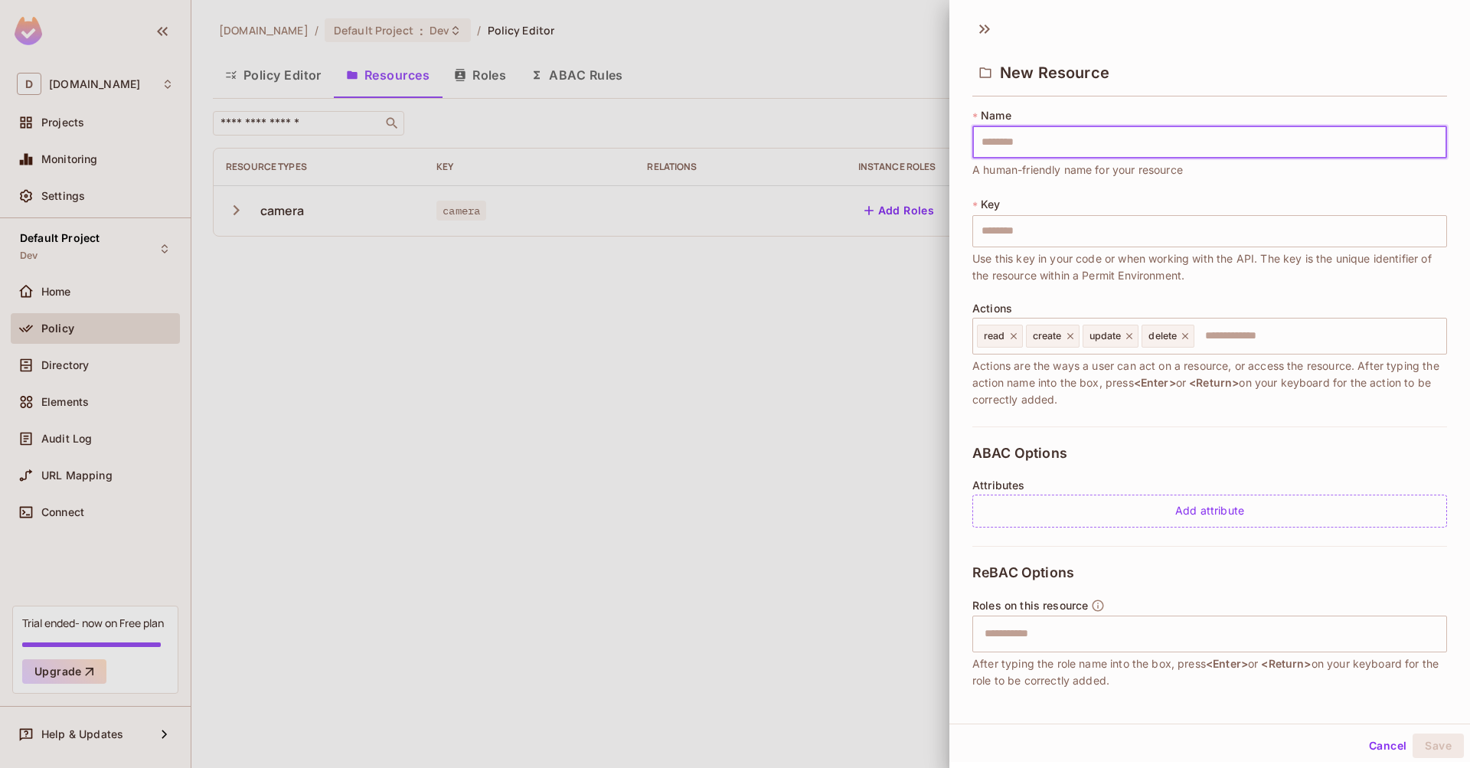
click at [1200, 141] on input "text" at bounding box center [1209, 142] width 475 height 32
type input "*"
type input "**"
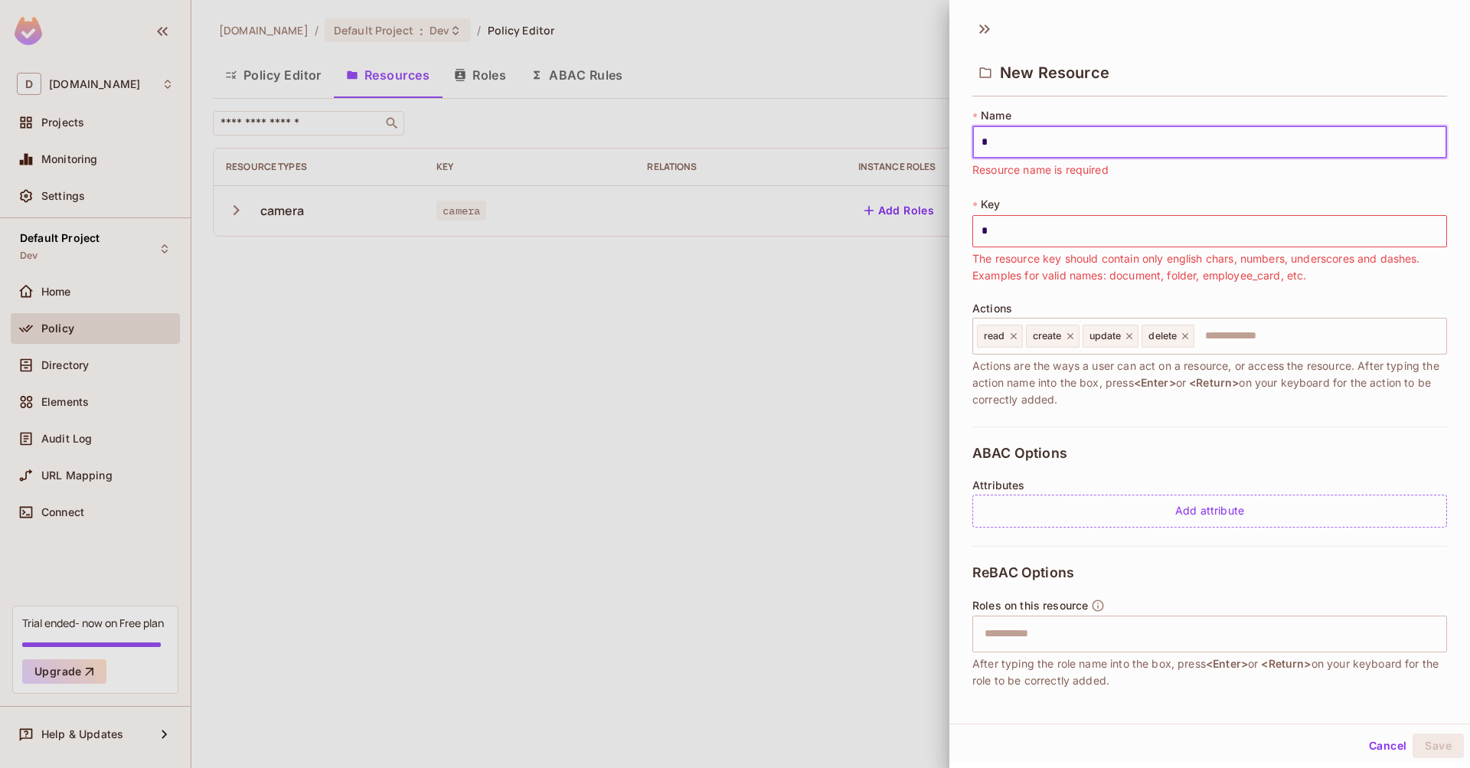
type input "**"
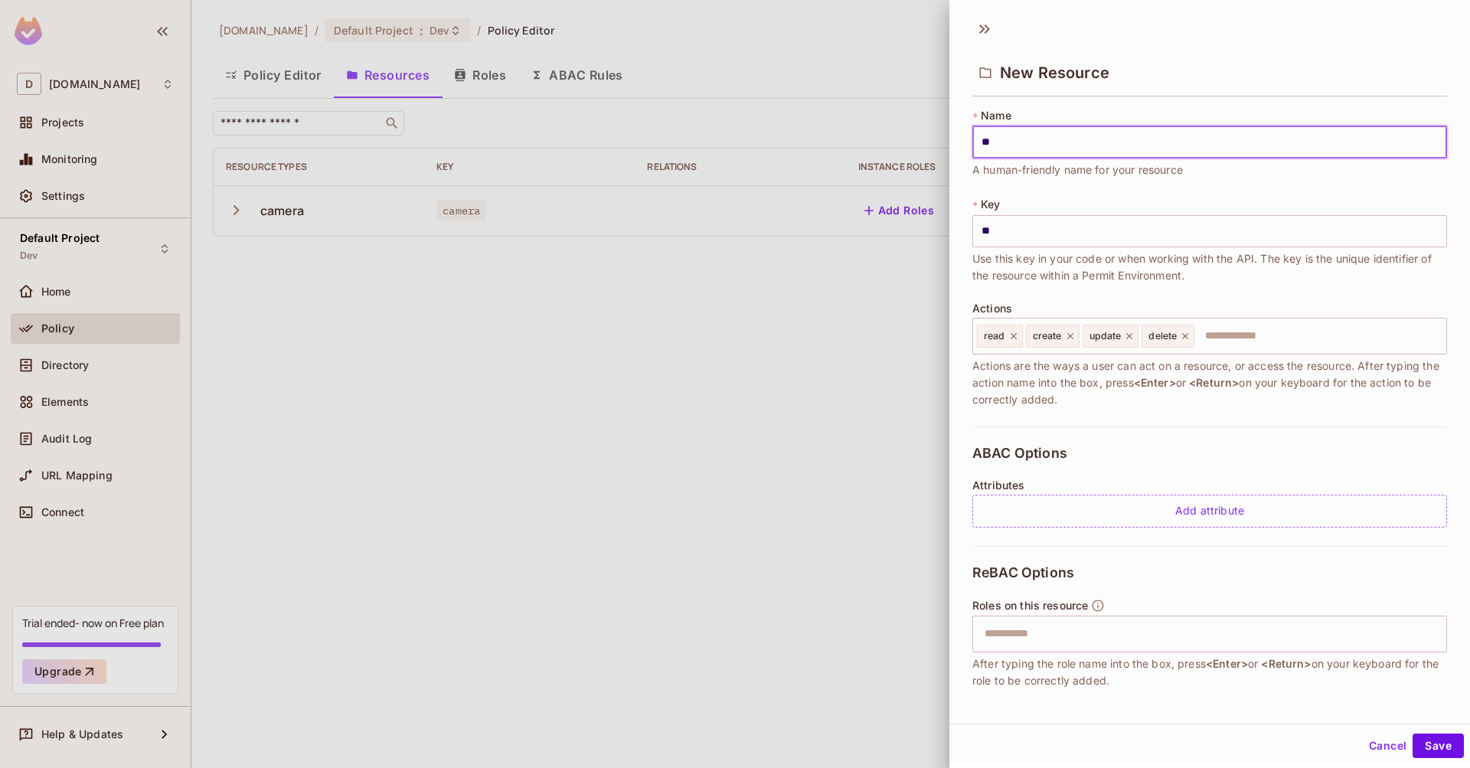
type input "***"
type input "****"
click at [1013, 338] on icon at bounding box center [1013, 336] width 11 height 11
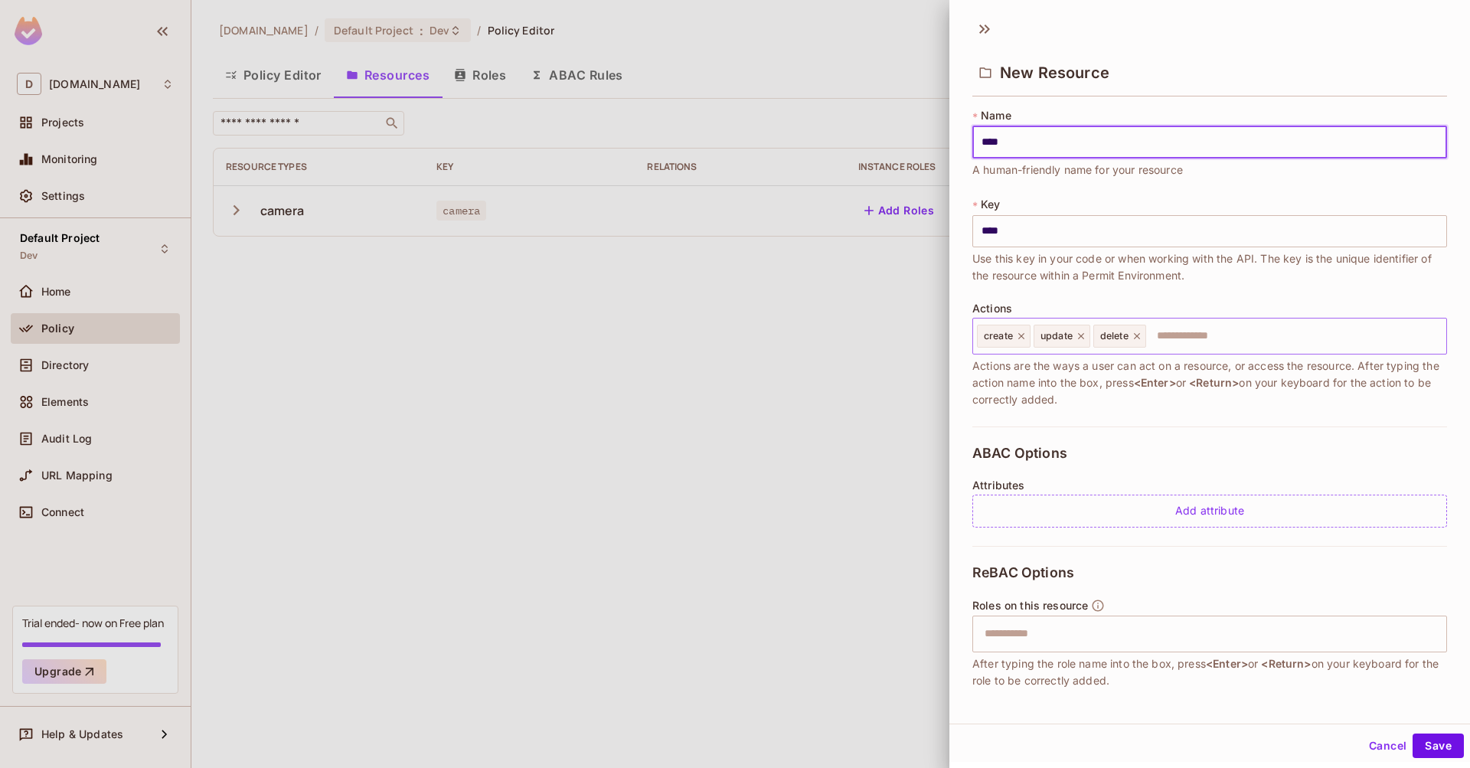
click at [1020, 335] on icon at bounding box center [1021, 336] width 11 height 11
click at [1023, 334] on icon at bounding box center [1024, 336] width 11 height 11
click at [1024, 334] on icon at bounding box center [1020, 336] width 11 height 11
type input "****"
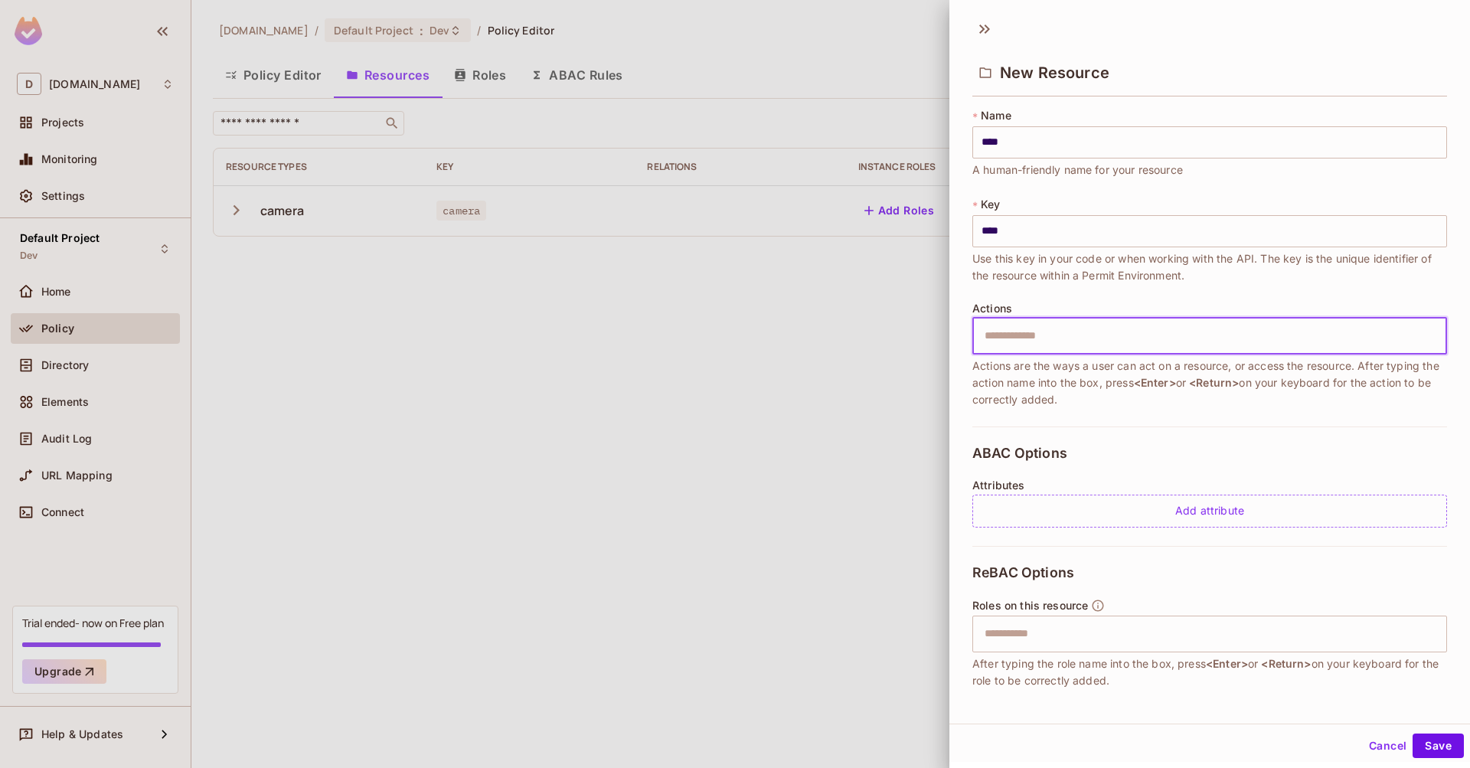
click at [1022, 336] on input "text" at bounding box center [1207, 336] width 465 height 31
type input "*****"
click at [1424, 739] on button "Save" at bounding box center [1437, 745] width 51 height 24
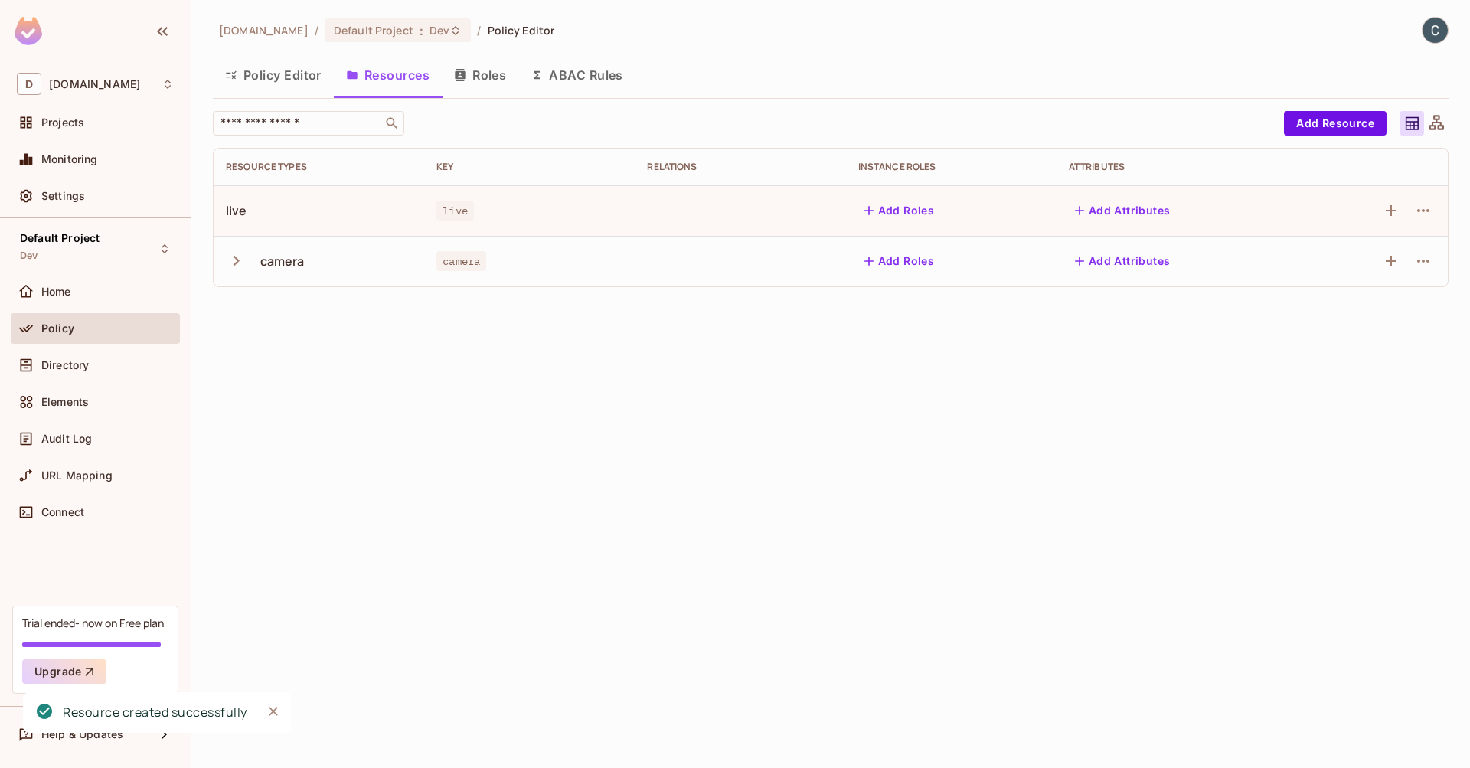
click at [237, 259] on icon "button" at bounding box center [236, 261] width 6 height 10
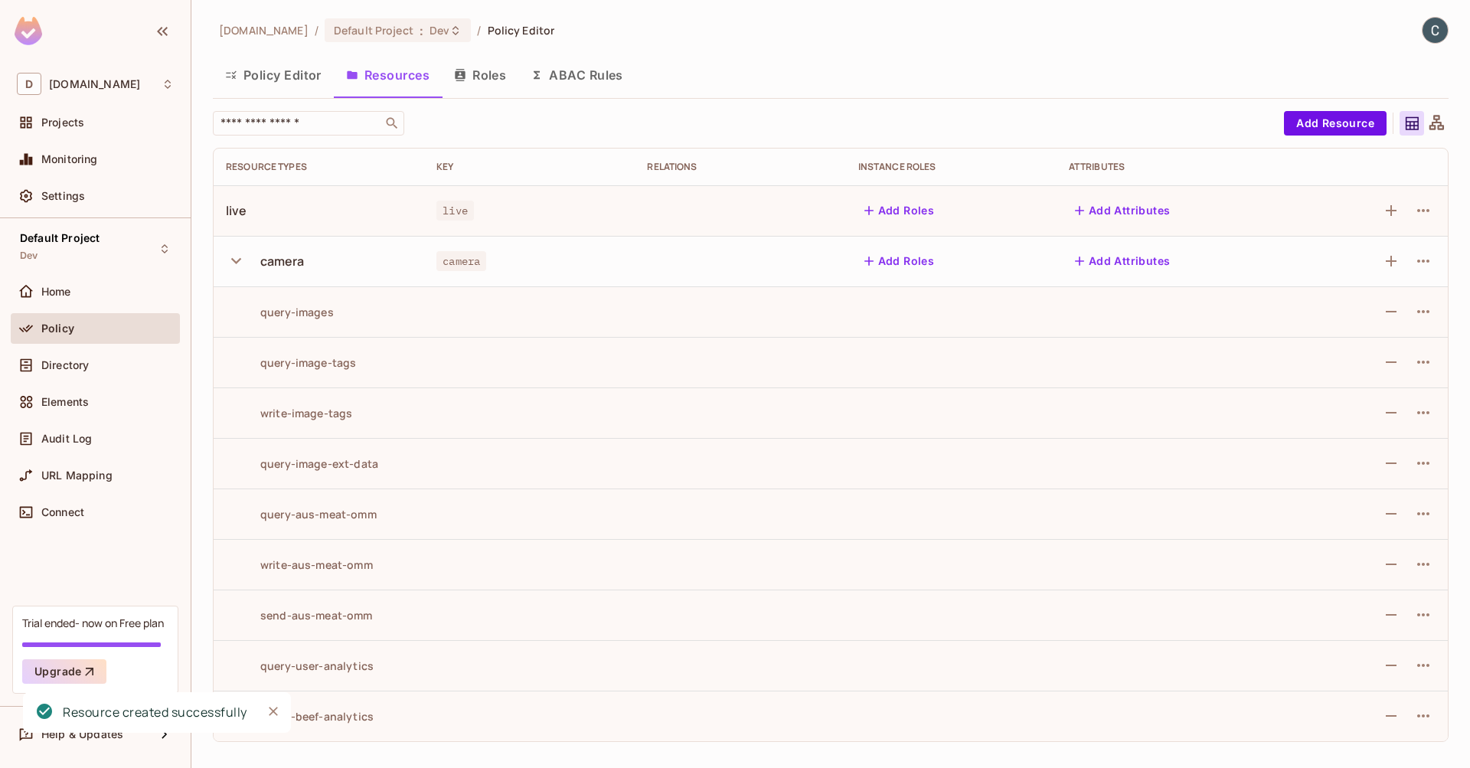
click at [237, 259] on icon "button" at bounding box center [236, 260] width 21 height 21
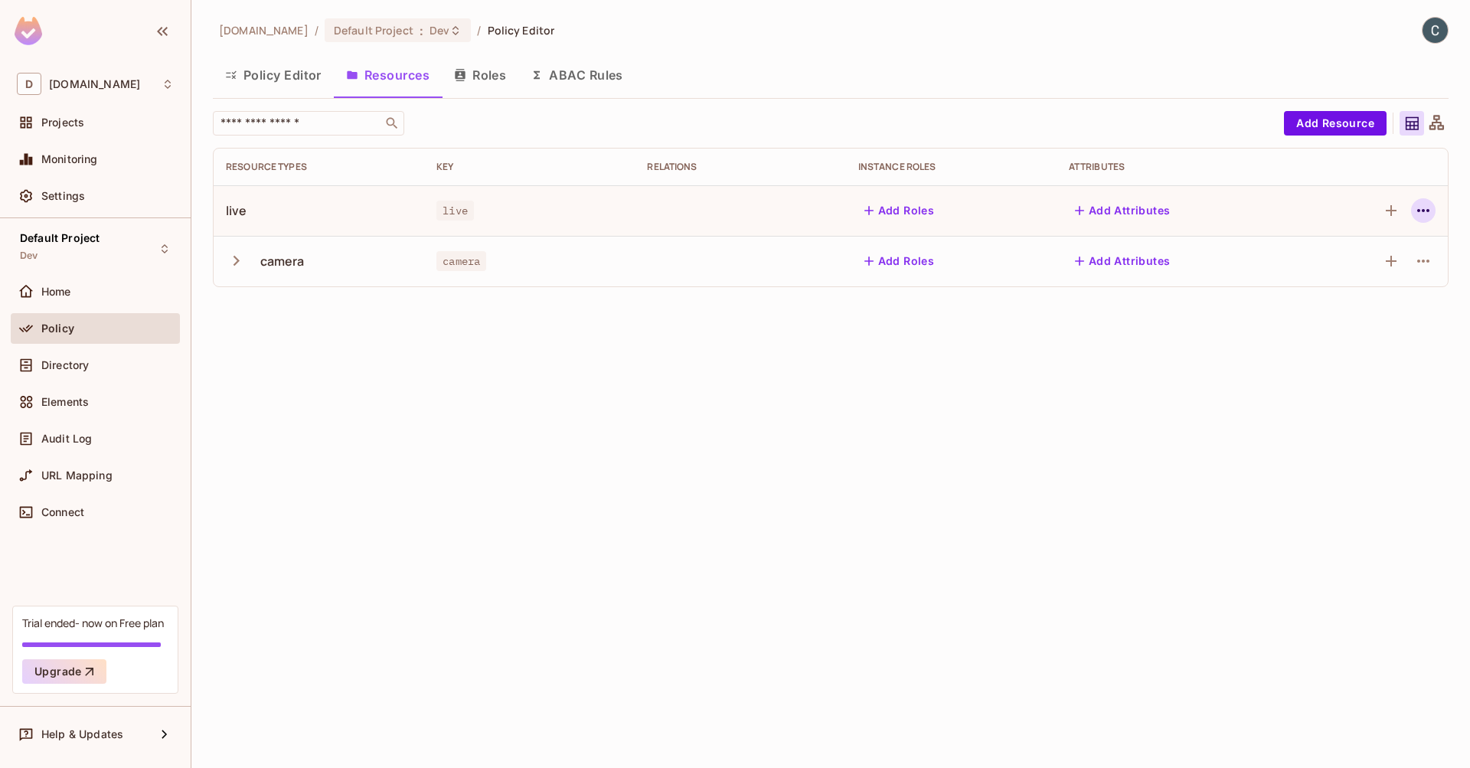
click at [1432, 208] on icon "button" at bounding box center [1423, 210] width 18 height 18
click at [1367, 271] on div "Edit Resource" at bounding box center [1356, 270] width 72 height 15
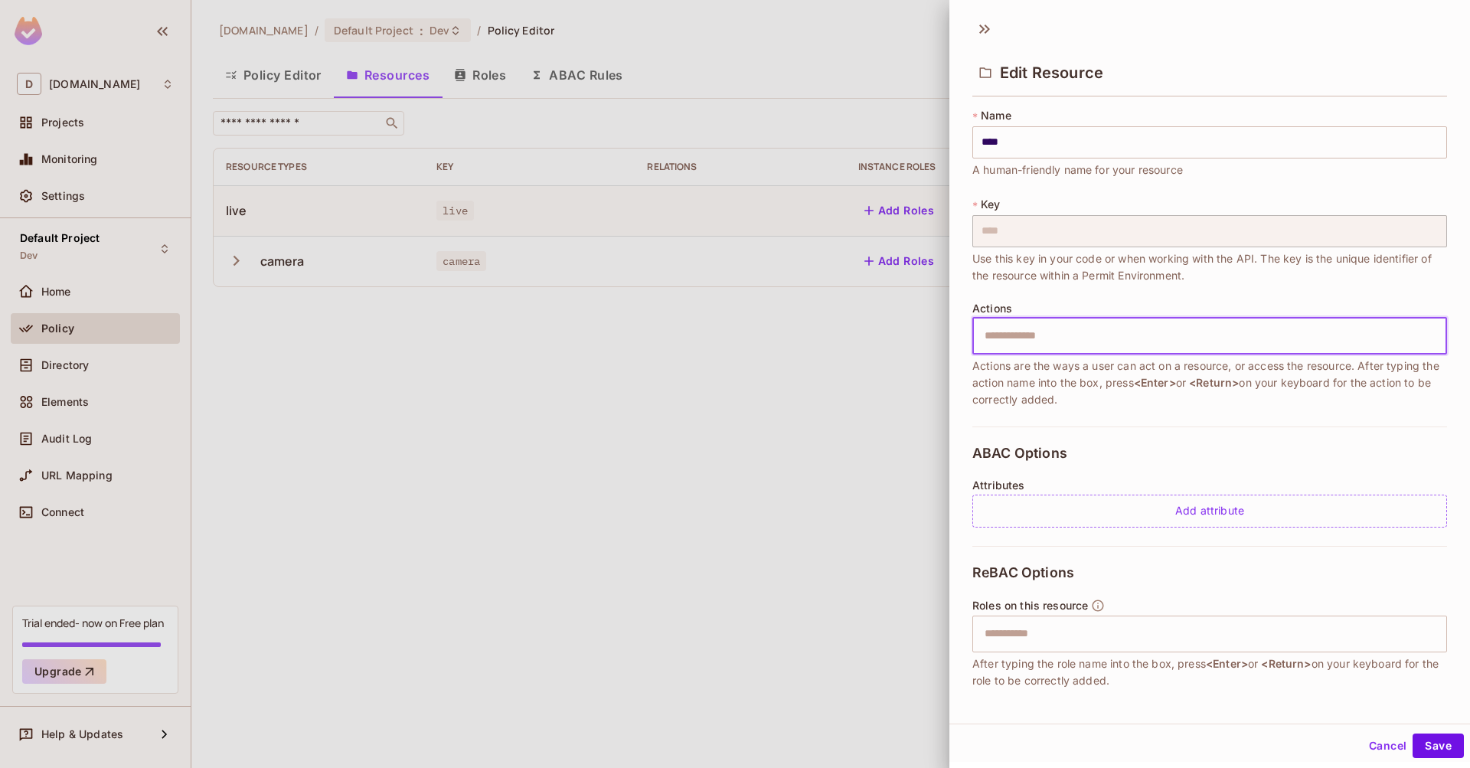
click at [1095, 339] on input "text" at bounding box center [1207, 336] width 465 height 31
type input "*****"
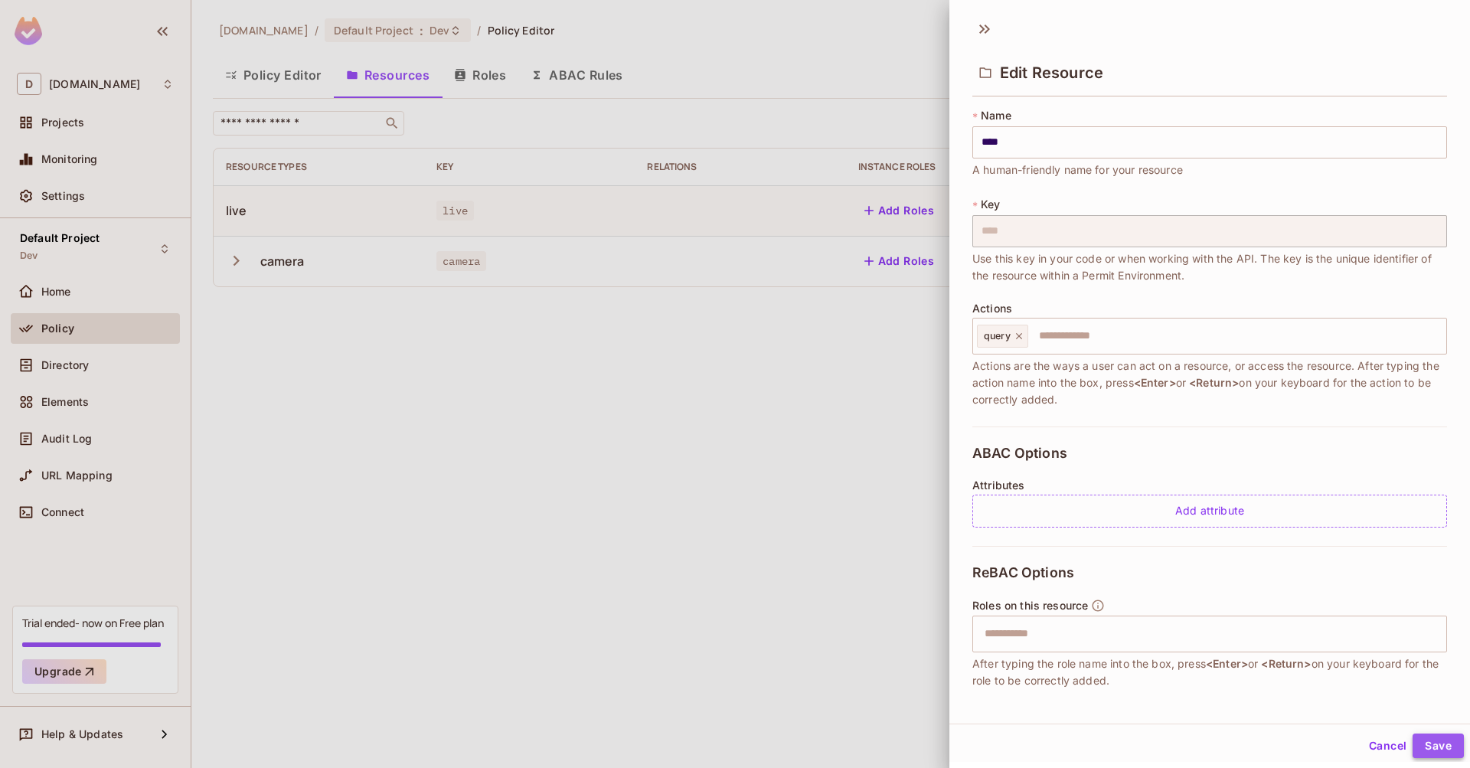
click at [1437, 752] on button "Save" at bounding box center [1437, 745] width 51 height 24
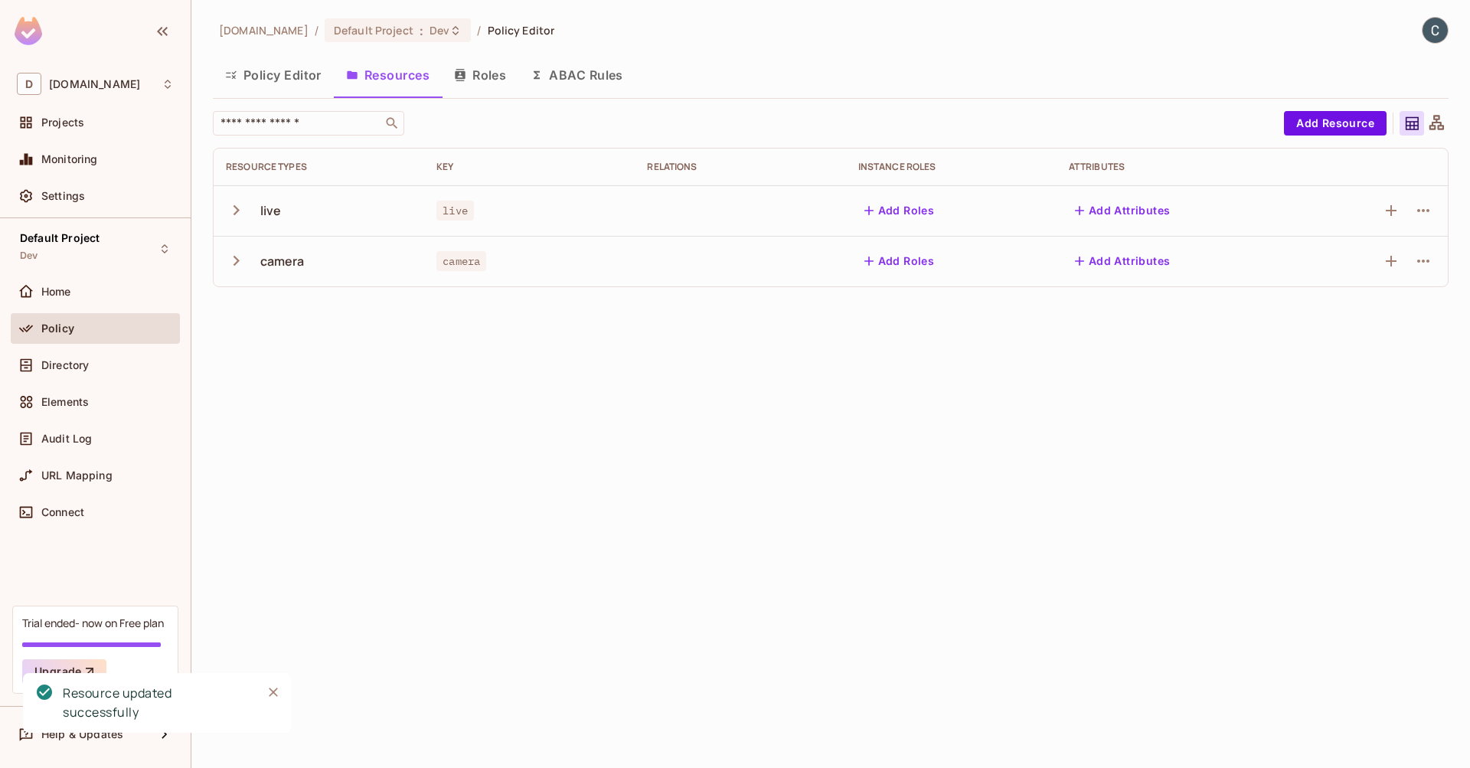
click at [390, 354] on div "dev.meqinsights.com / Default Project : Dev / Policy Editor Policy Editor Resou…" at bounding box center [830, 384] width 1278 height 768
click at [230, 217] on icon "button" at bounding box center [236, 210] width 21 height 21
click at [233, 315] on icon "button" at bounding box center [236, 311] width 21 height 21
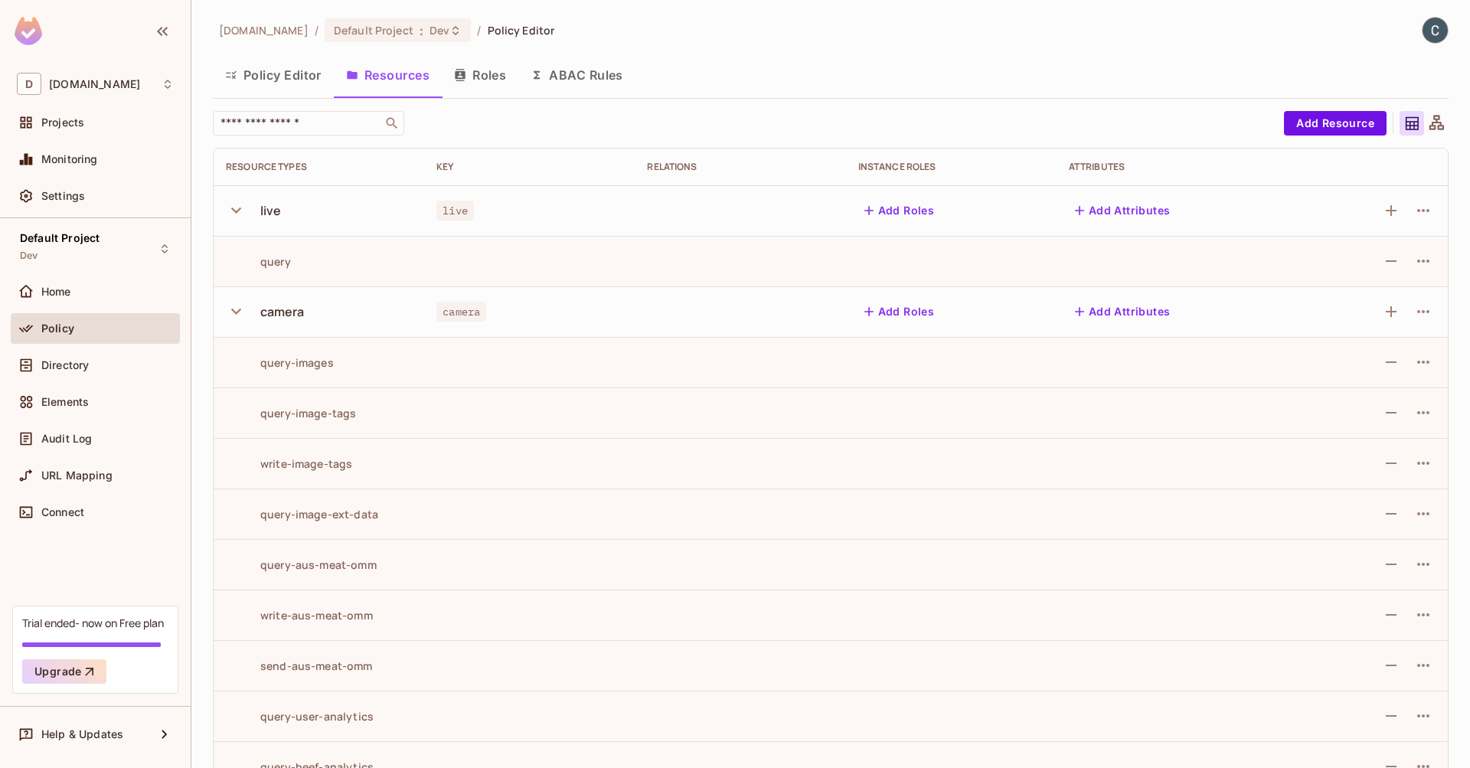
click at [299, 80] on button "Policy Editor" at bounding box center [273, 75] width 121 height 38
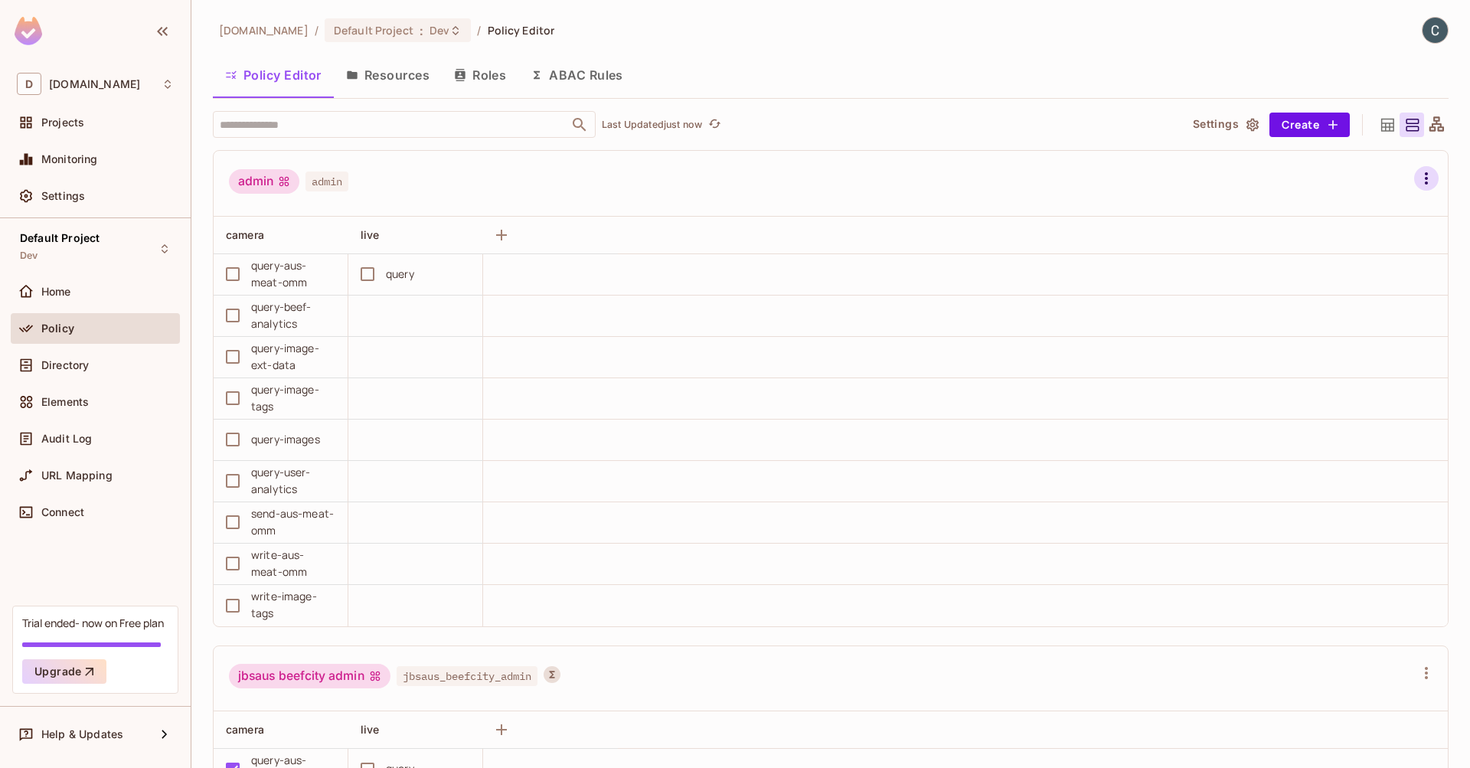
click at [1417, 181] on icon "button" at bounding box center [1426, 178] width 18 height 18
click at [1375, 339] on li "Edit Attributes" at bounding box center [1326, 340] width 154 height 34
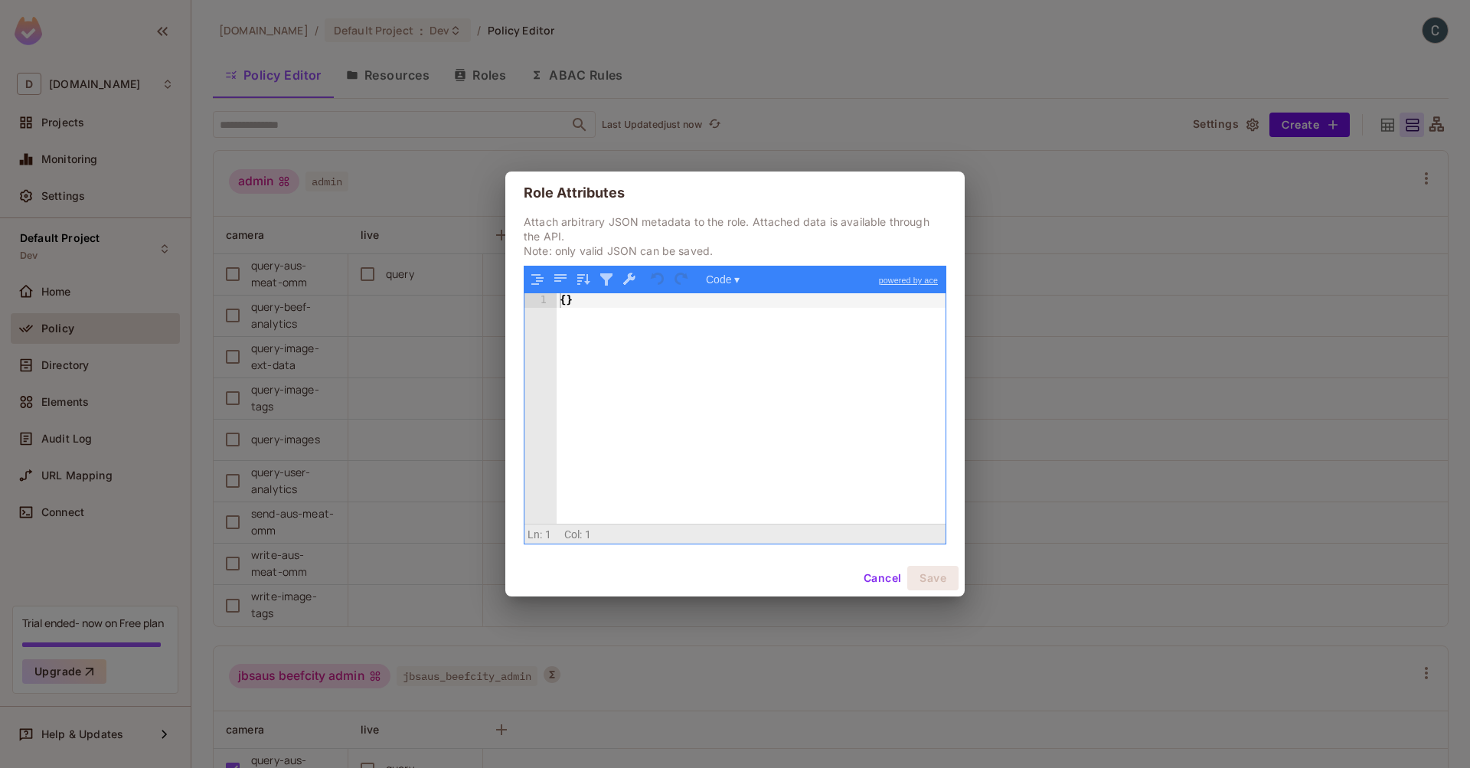
click at [887, 582] on button "Cancel" at bounding box center [882, 578] width 50 height 24
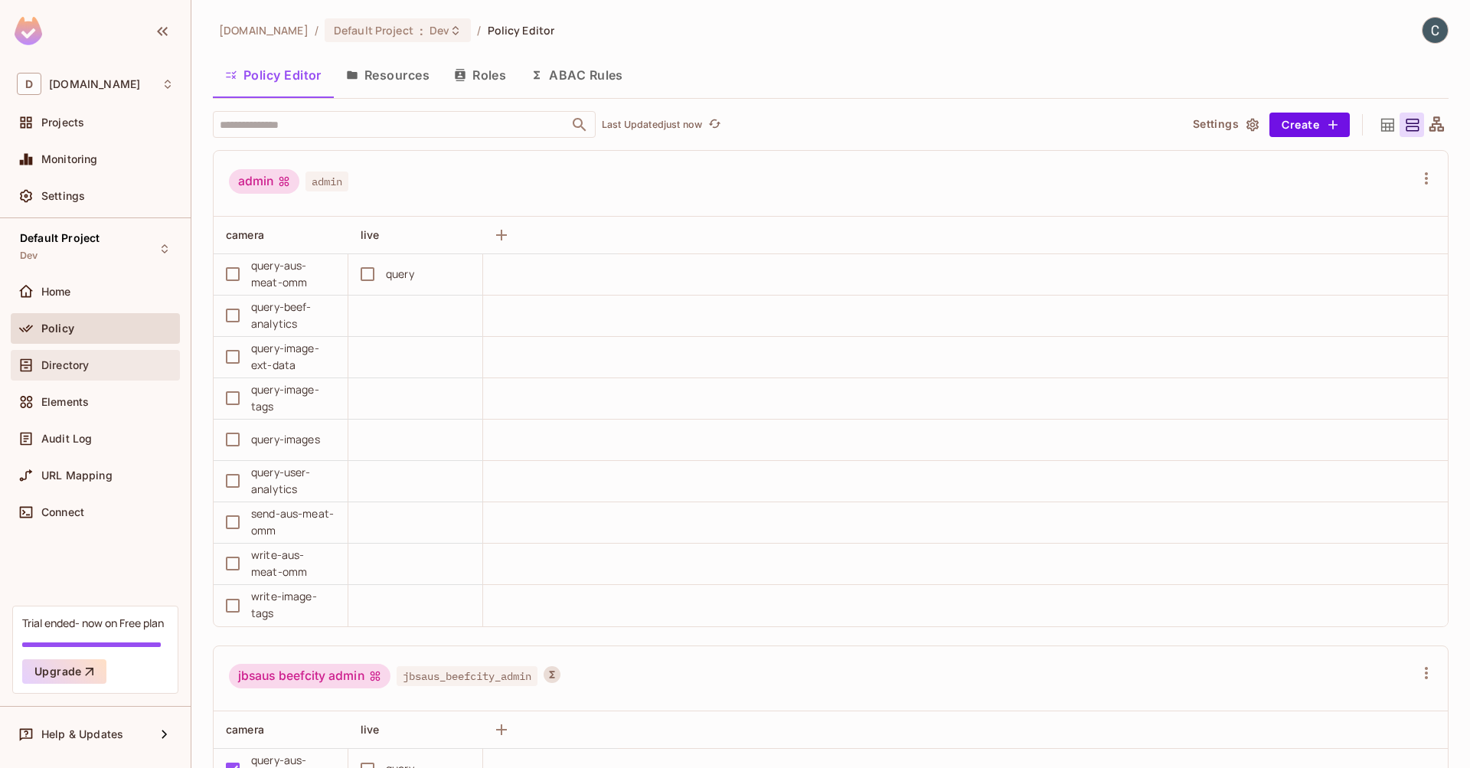
click at [83, 364] on span "Directory" at bounding box center [64, 365] width 47 height 12
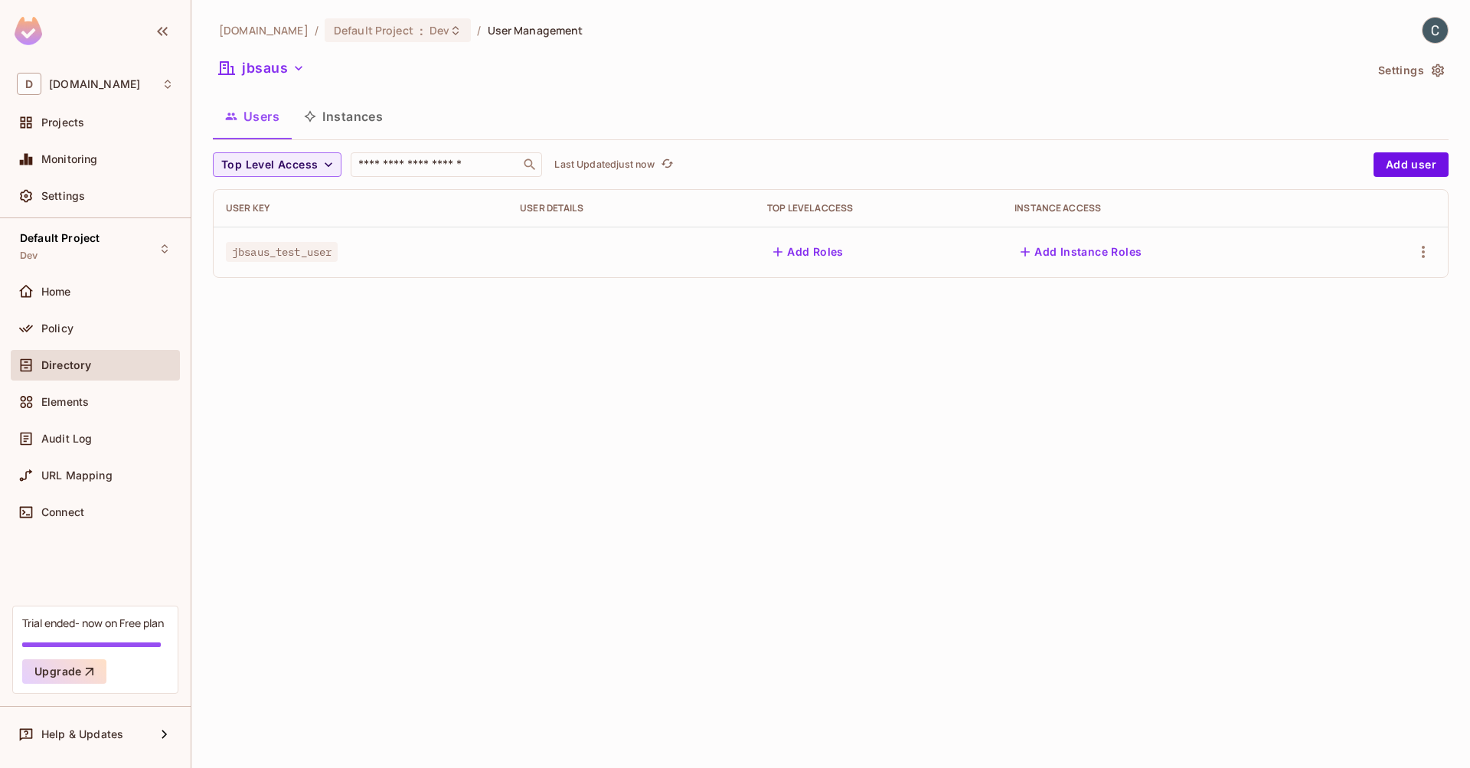
click at [844, 253] on button "Add Roles" at bounding box center [808, 252] width 83 height 24
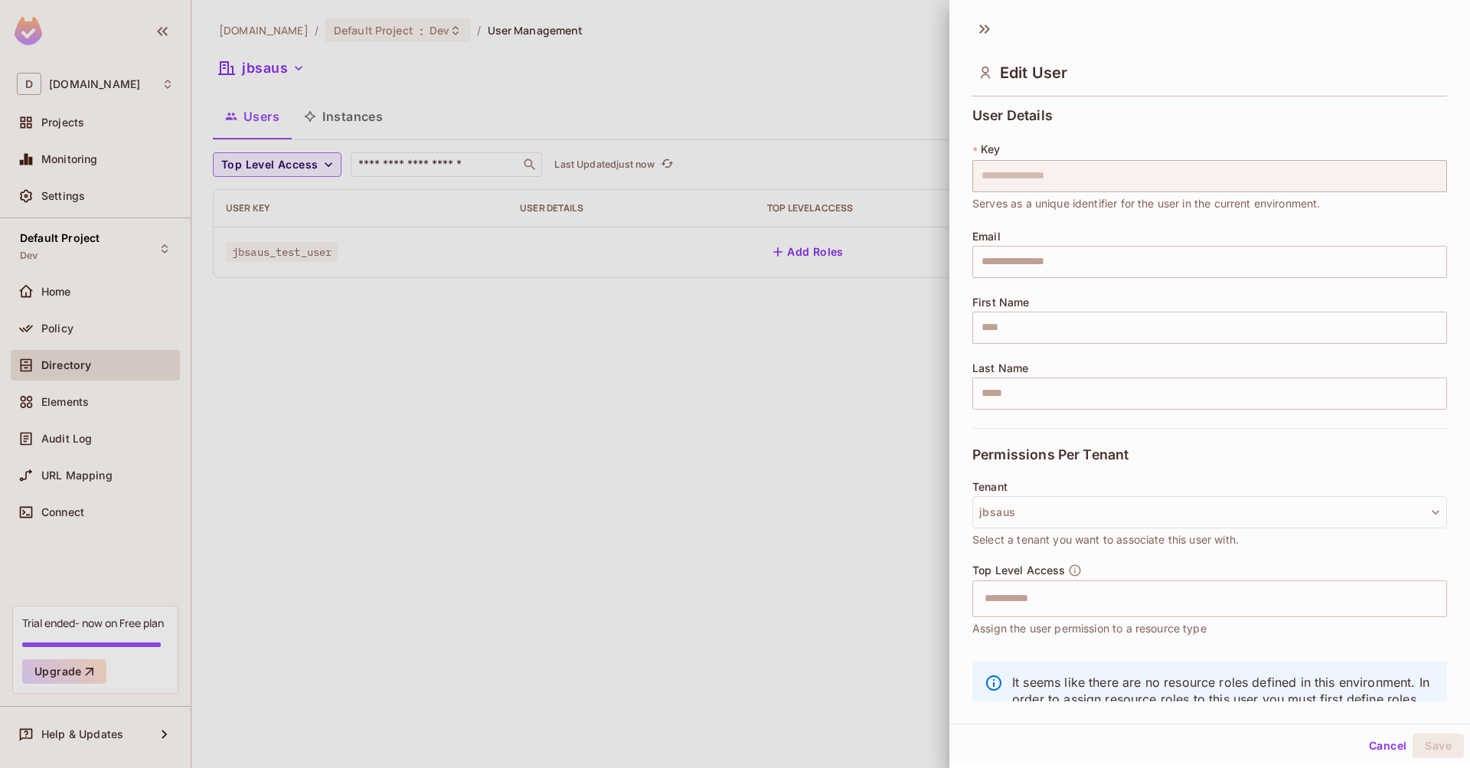
scroll to position [2, 0]
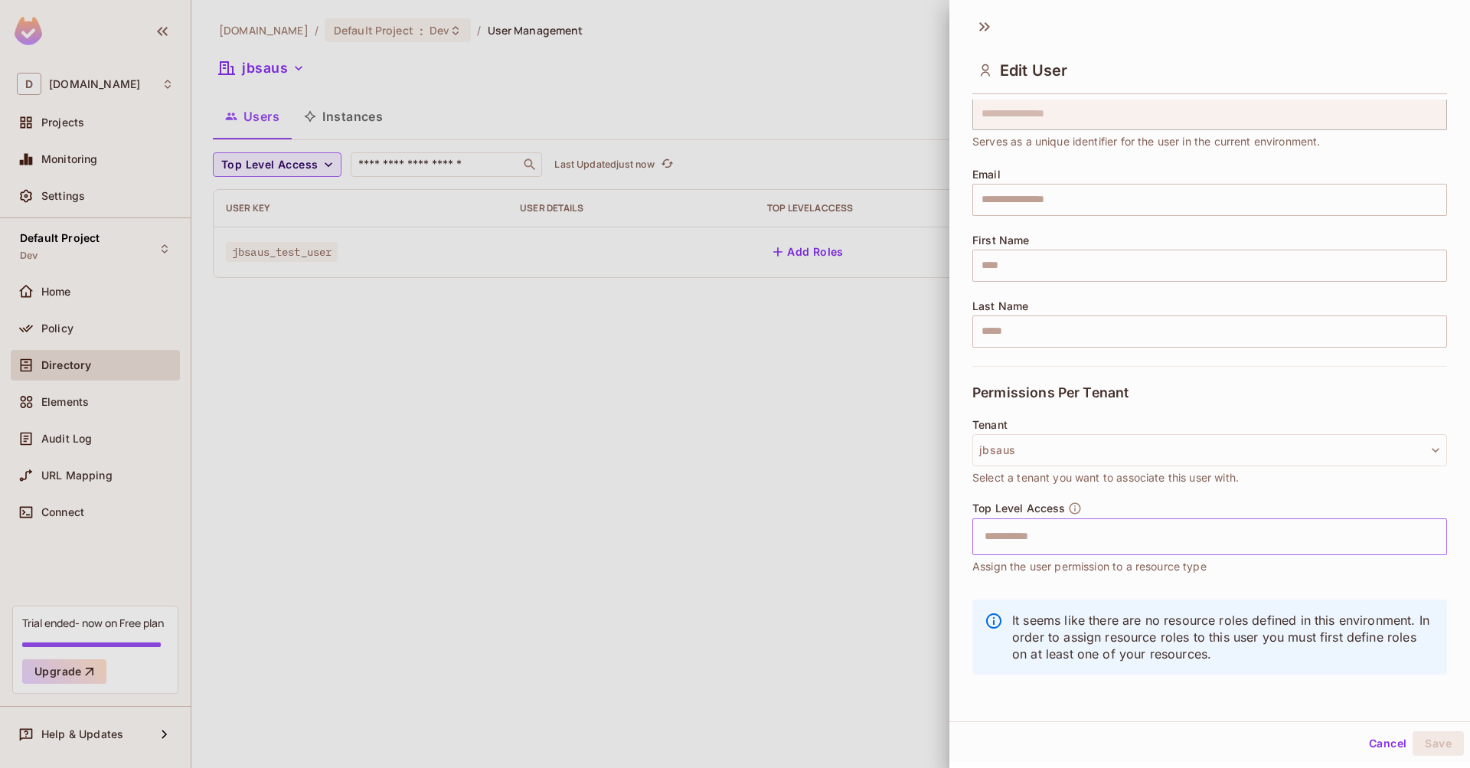
click at [1044, 538] on input "text" at bounding box center [1196, 536] width 442 height 31
click at [1153, 503] on div "Top Level Access ​ Assign the user permission to a resource type" at bounding box center [1209, 537] width 475 height 73
click at [1264, 386] on div "Permissions Per Tenant" at bounding box center [1209, 392] width 475 height 53
click at [1040, 459] on button "jbsaus" at bounding box center [1209, 450] width 475 height 32
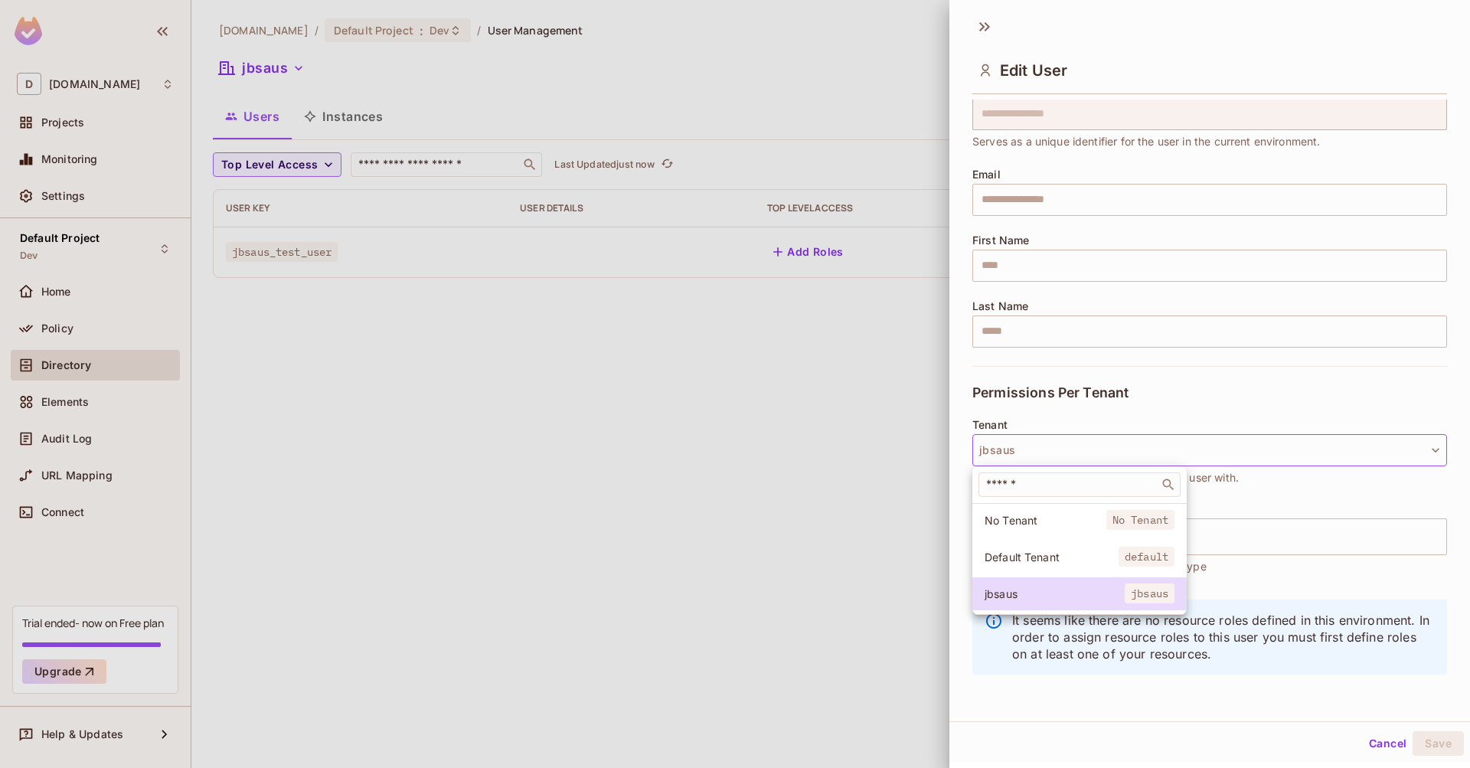
click at [1040, 459] on div at bounding box center [735, 384] width 1470 height 768
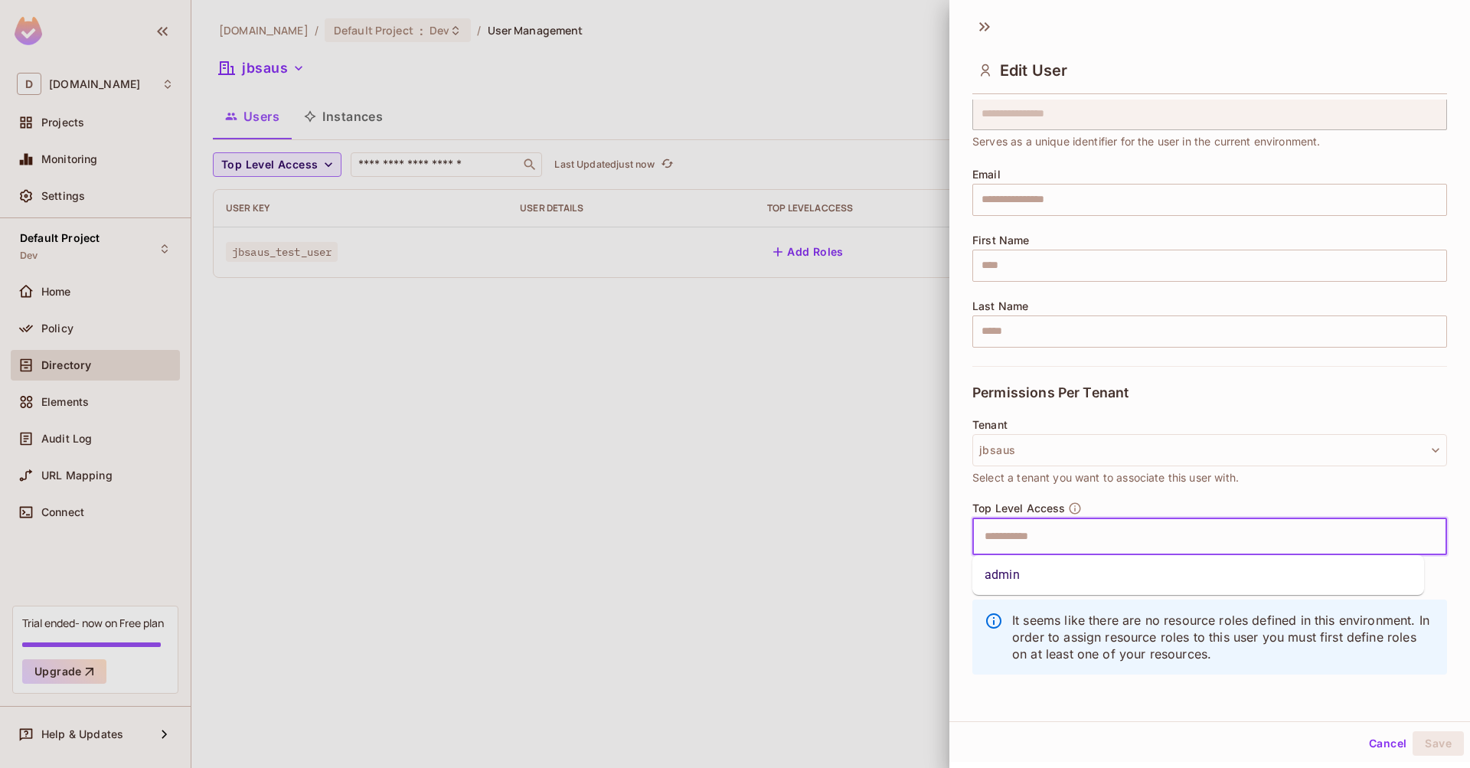
click at [1020, 537] on input "text" at bounding box center [1196, 536] width 442 height 31
click at [1016, 568] on li "admin" at bounding box center [1198, 575] width 452 height 28
click at [1085, 579] on div "Top Level Access admin ​ Assign the user permission to a resource type" at bounding box center [1209, 545] width 475 height 89
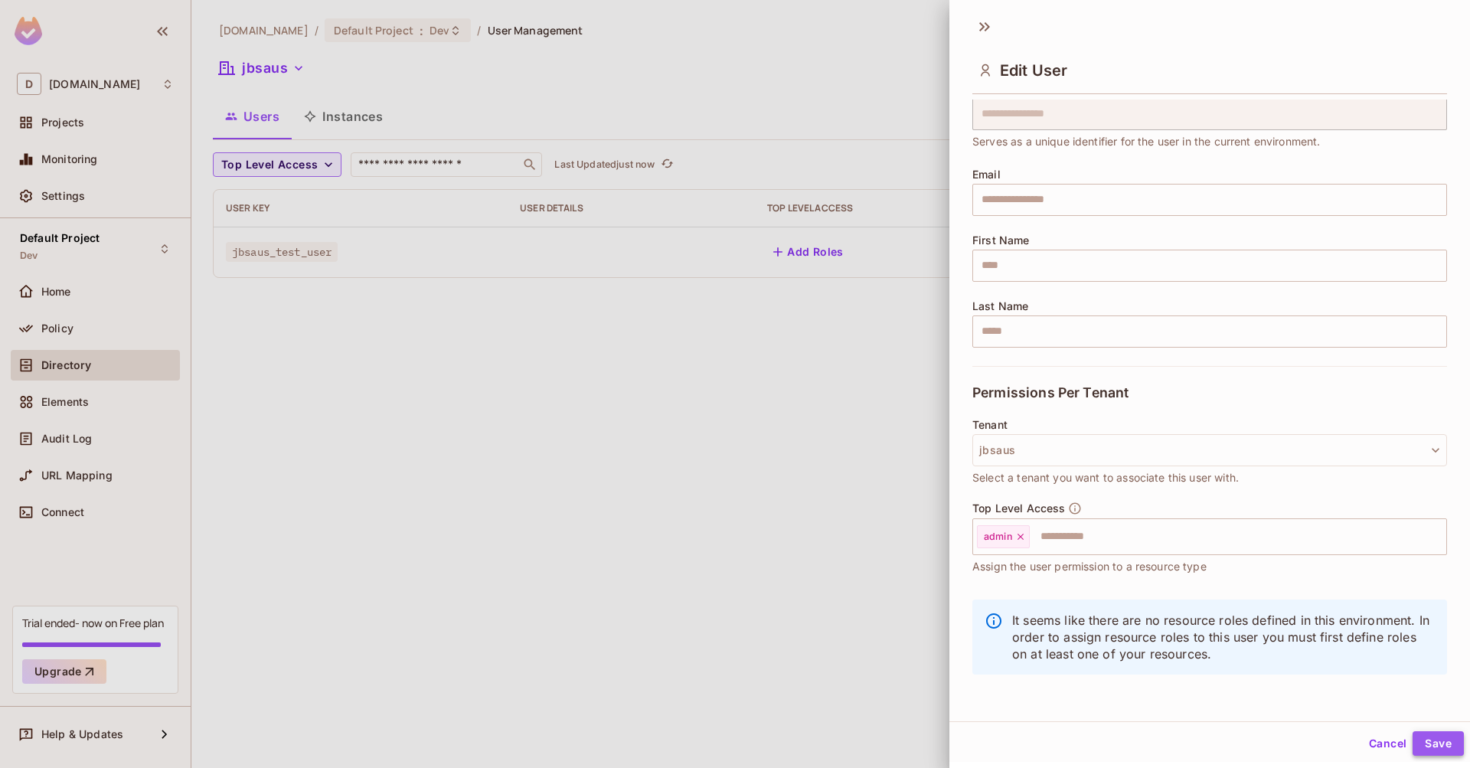
click at [1430, 742] on button "Save" at bounding box center [1437, 743] width 51 height 24
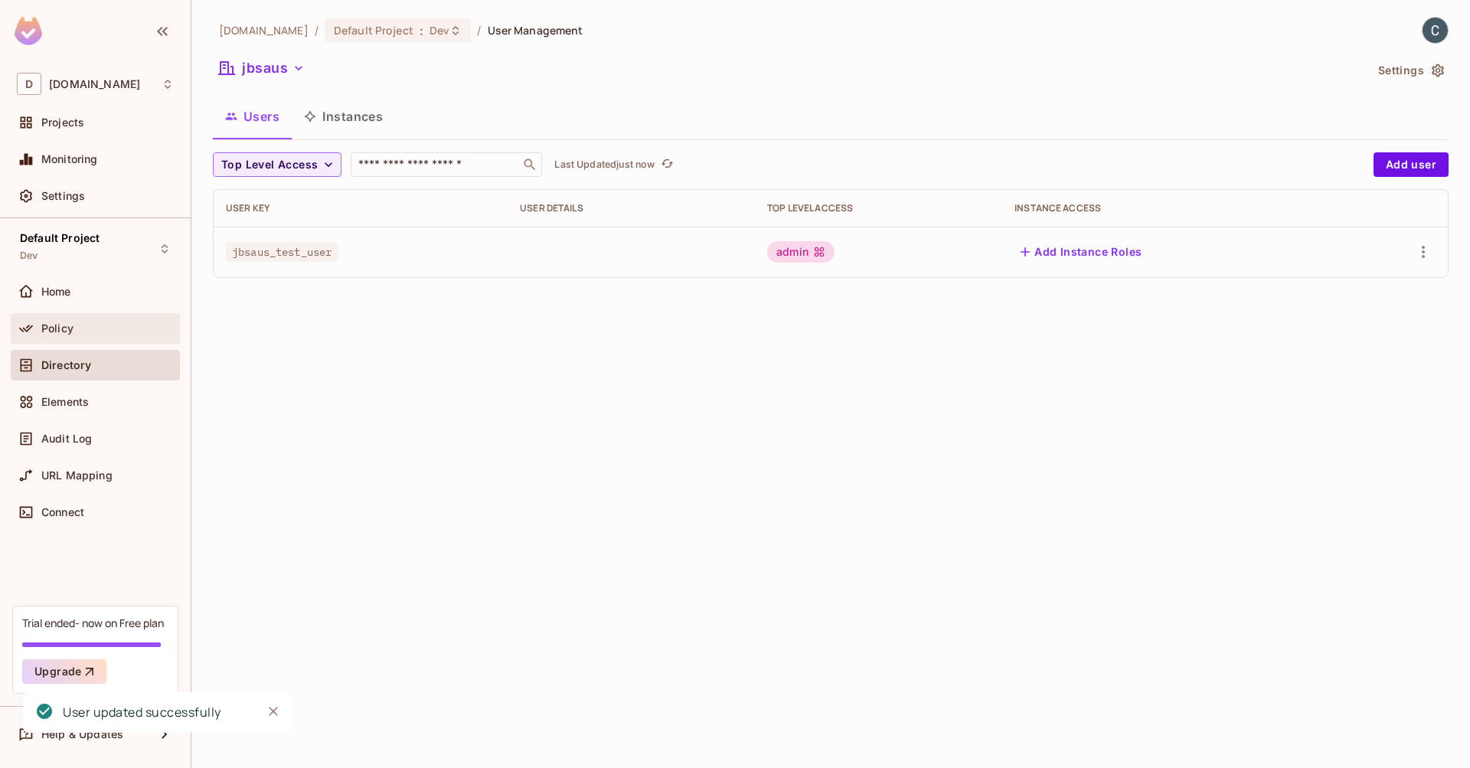
click at [67, 328] on span "Policy" at bounding box center [57, 328] width 32 height 12
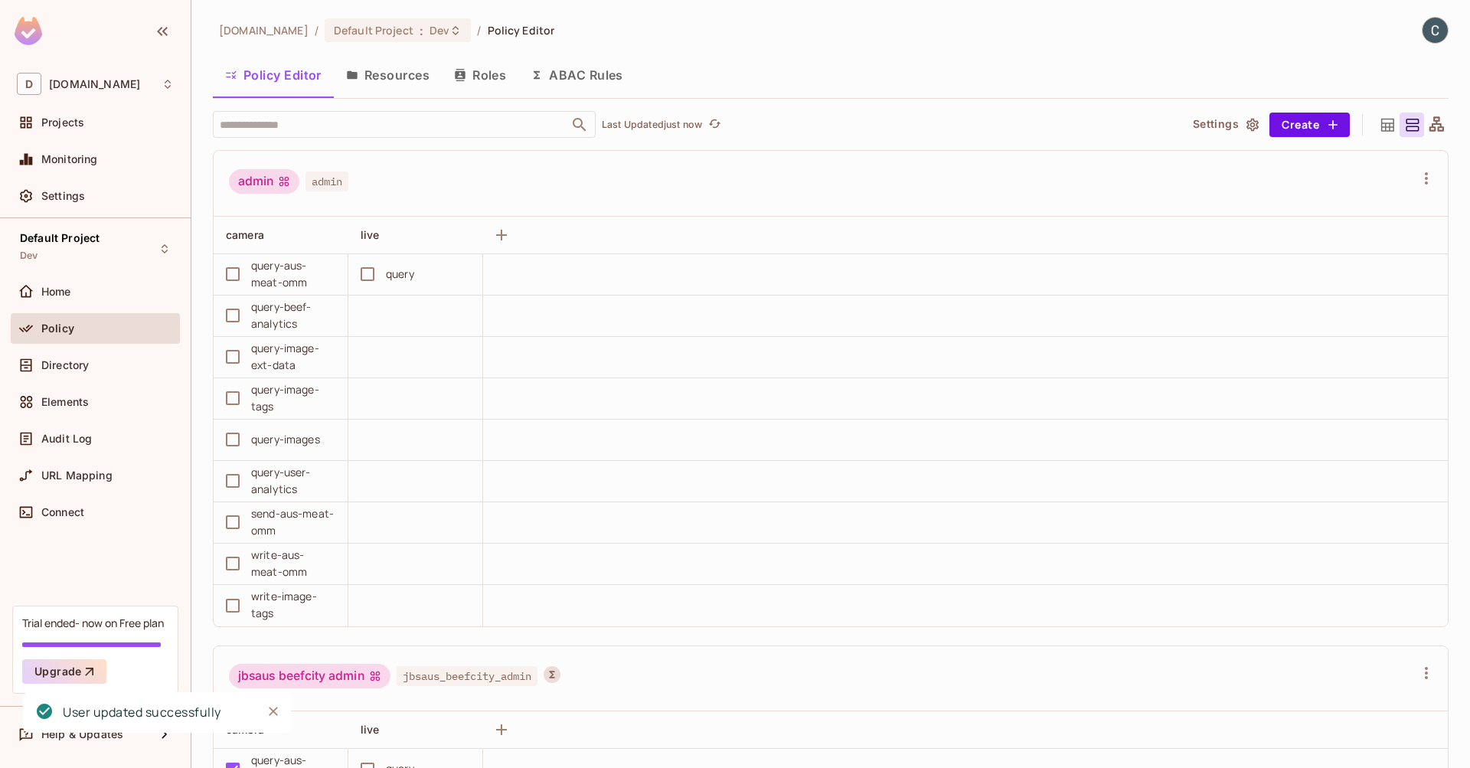
click at [496, 77] on button "Roles" at bounding box center [480, 75] width 77 height 38
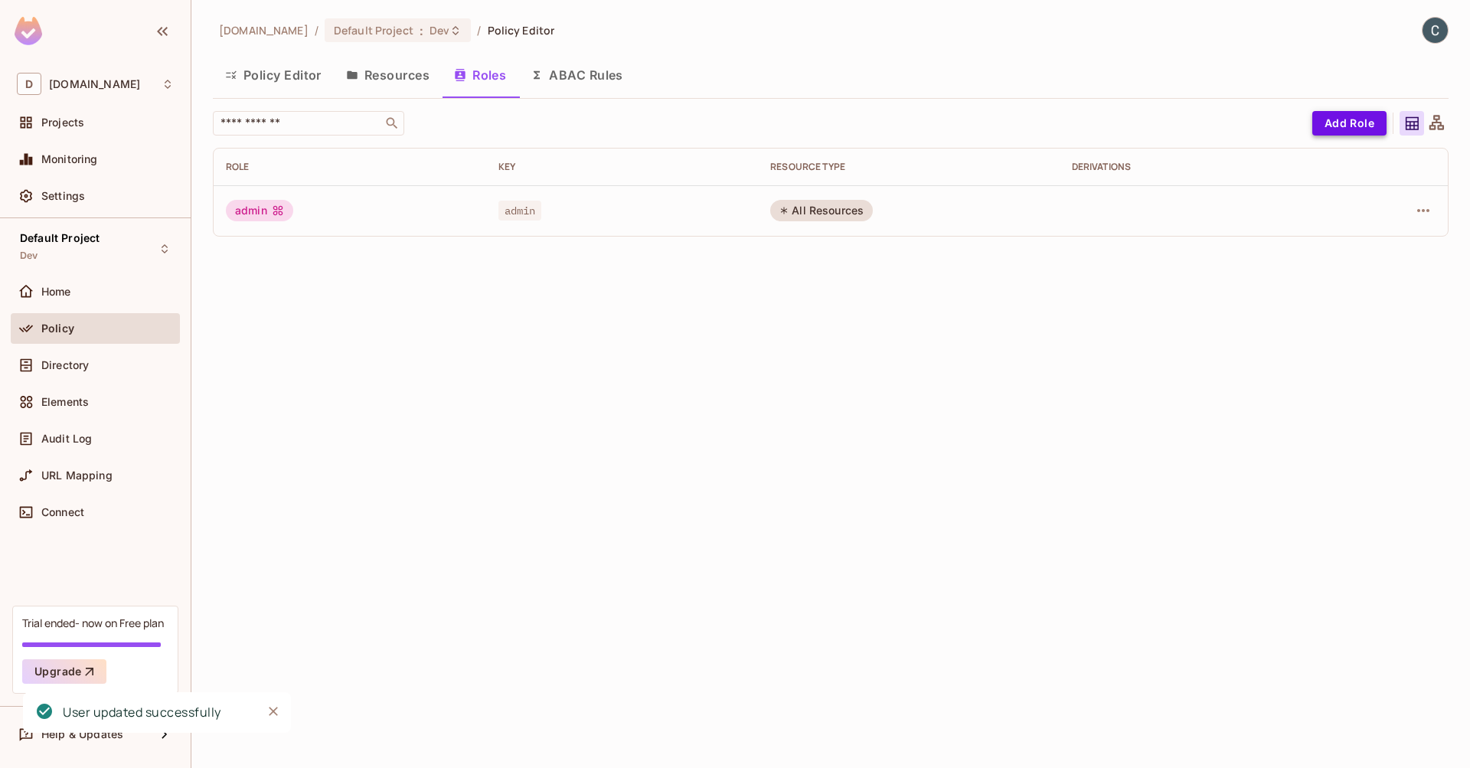
click at [1346, 125] on button "Add Role" at bounding box center [1349, 123] width 74 height 24
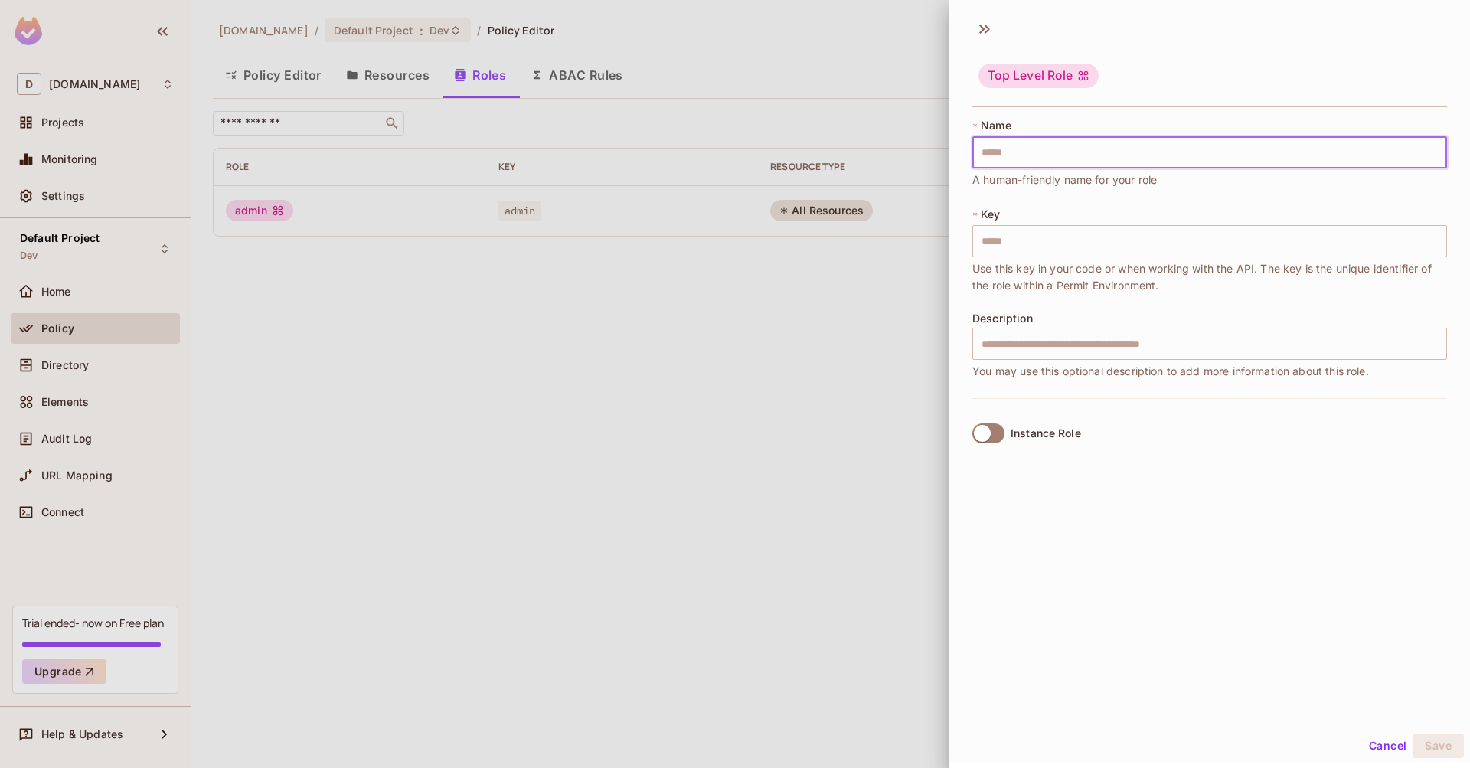
click at [1044, 155] on input "text" at bounding box center [1209, 152] width 475 height 32
type input "*"
type input "**"
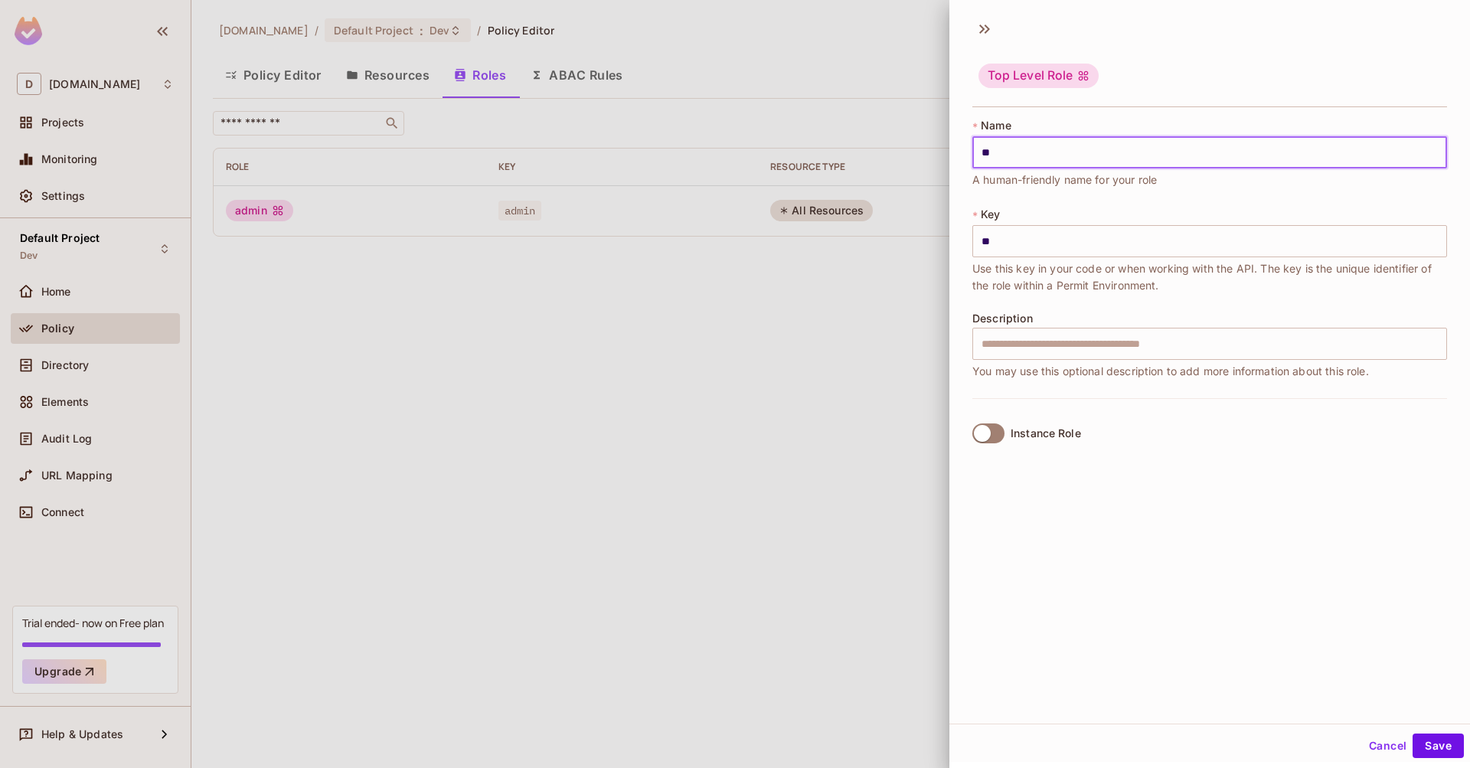
type input "***"
type input "****"
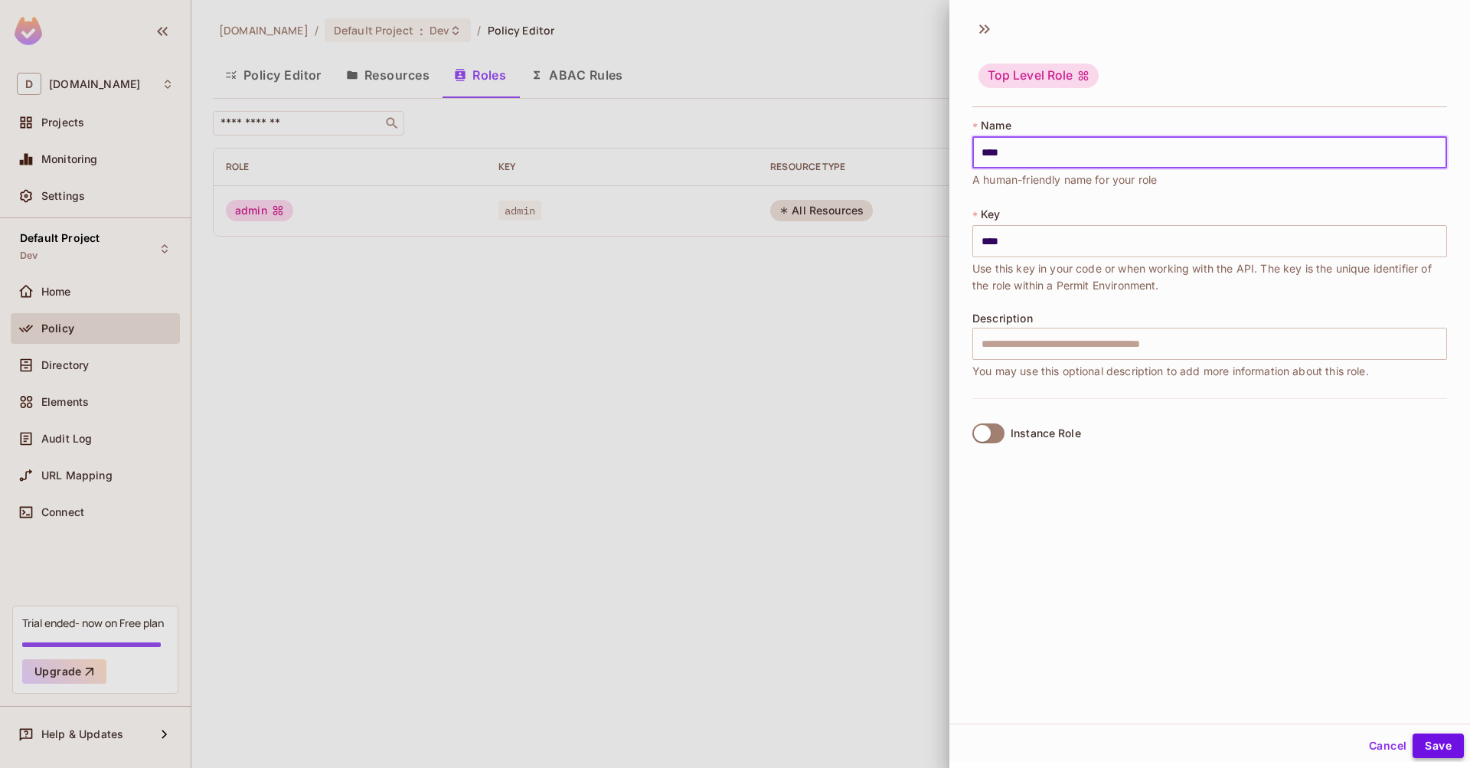
click at [1432, 741] on button "Save" at bounding box center [1437, 745] width 51 height 24
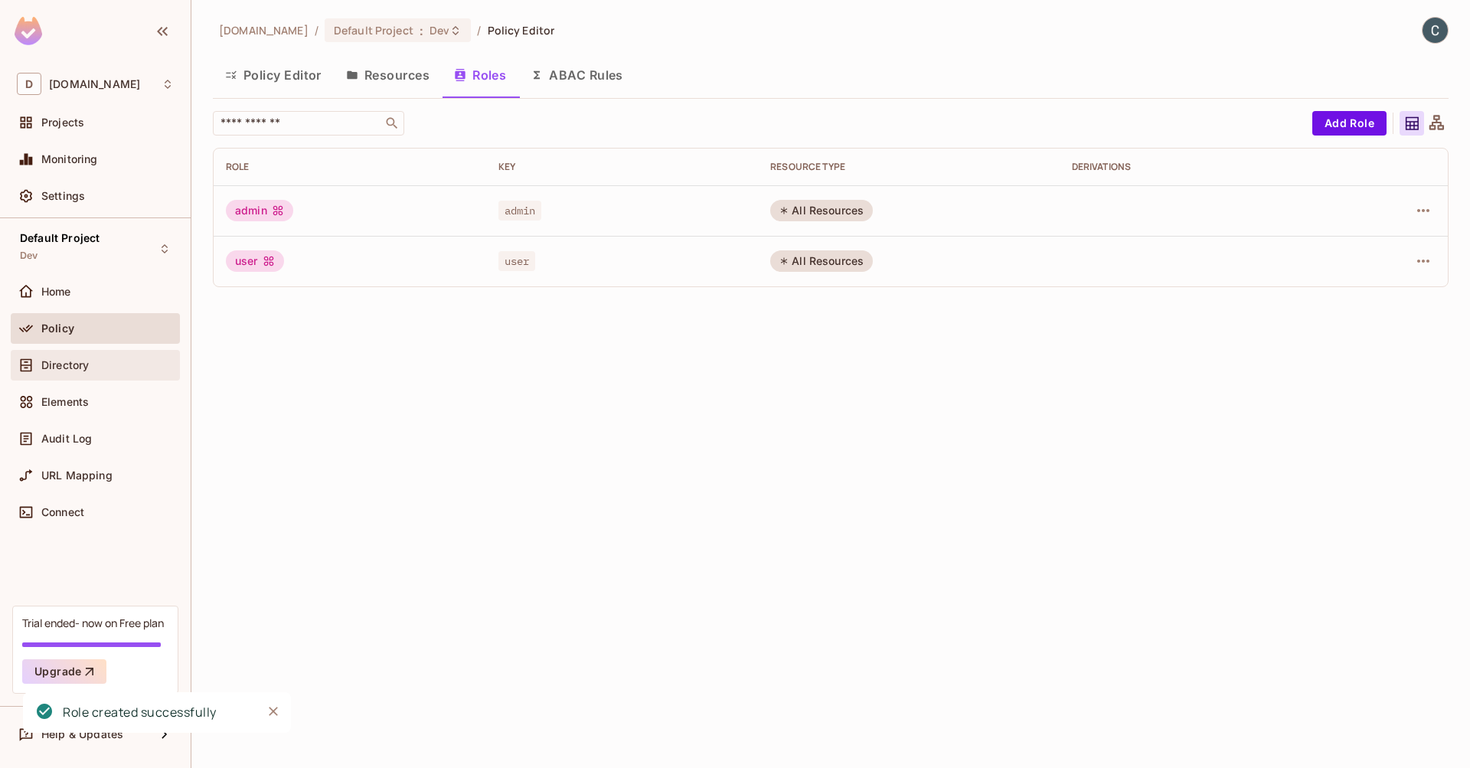
click at [70, 367] on span "Directory" at bounding box center [64, 365] width 47 height 12
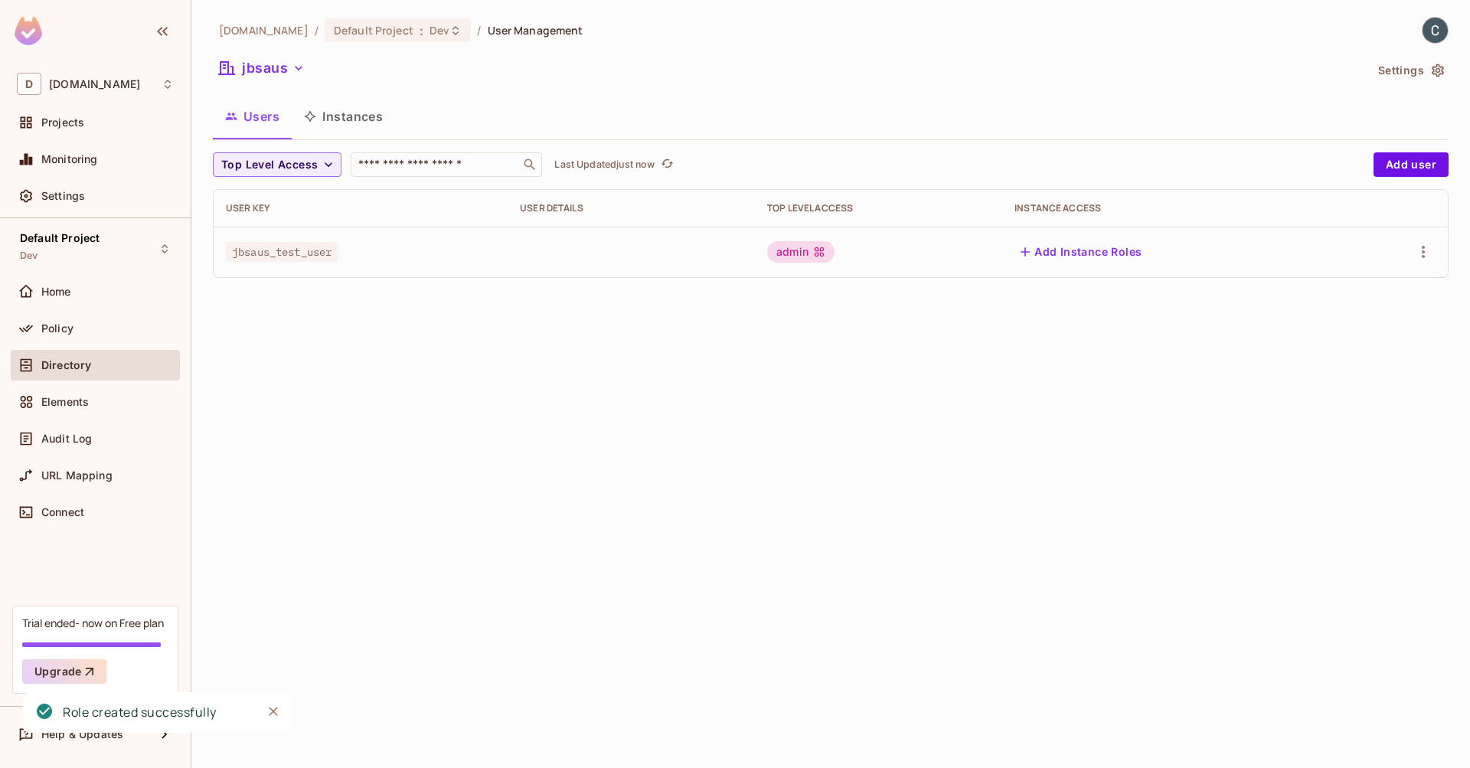
click at [803, 252] on div "admin" at bounding box center [800, 251] width 67 height 21
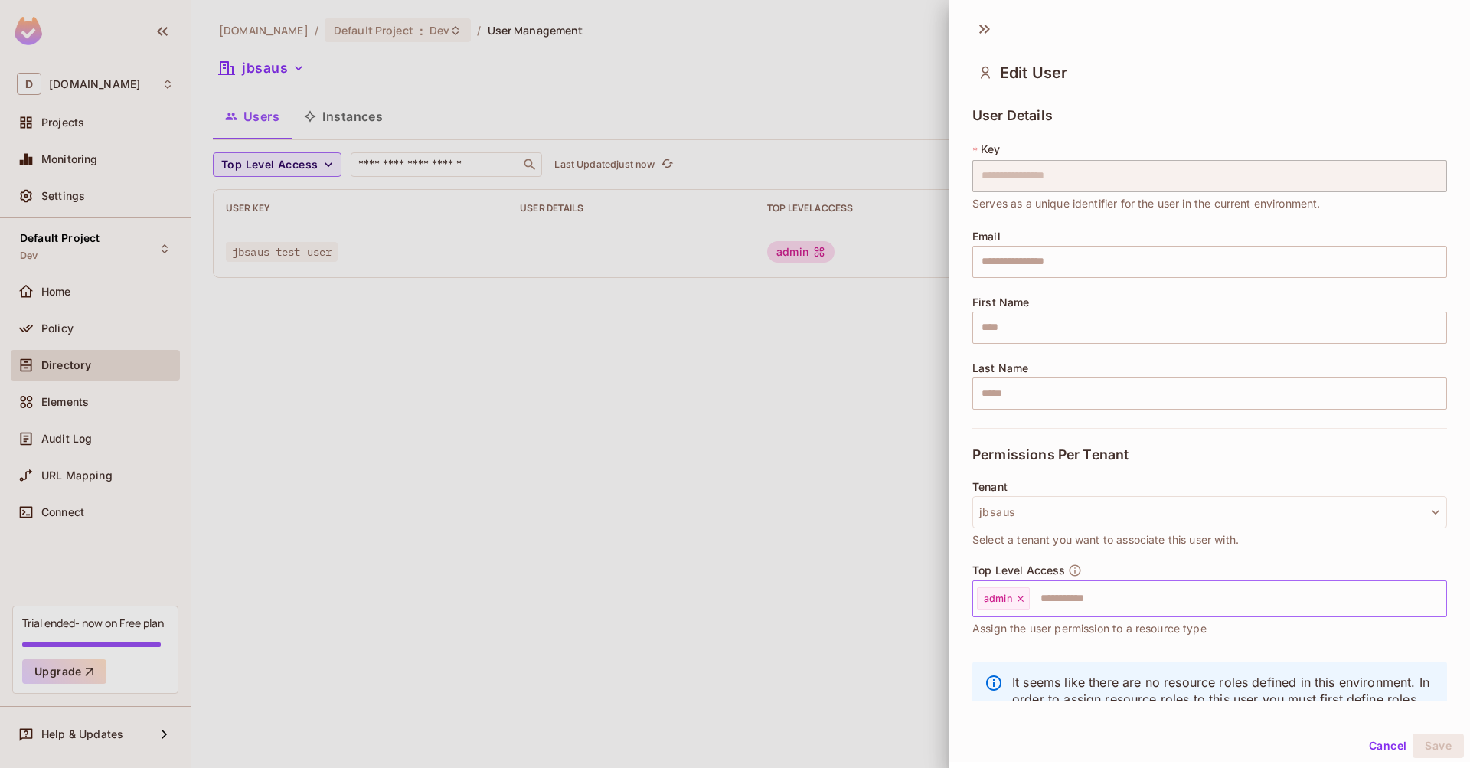
click at [1021, 603] on icon at bounding box center [1020, 598] width 11 height 11
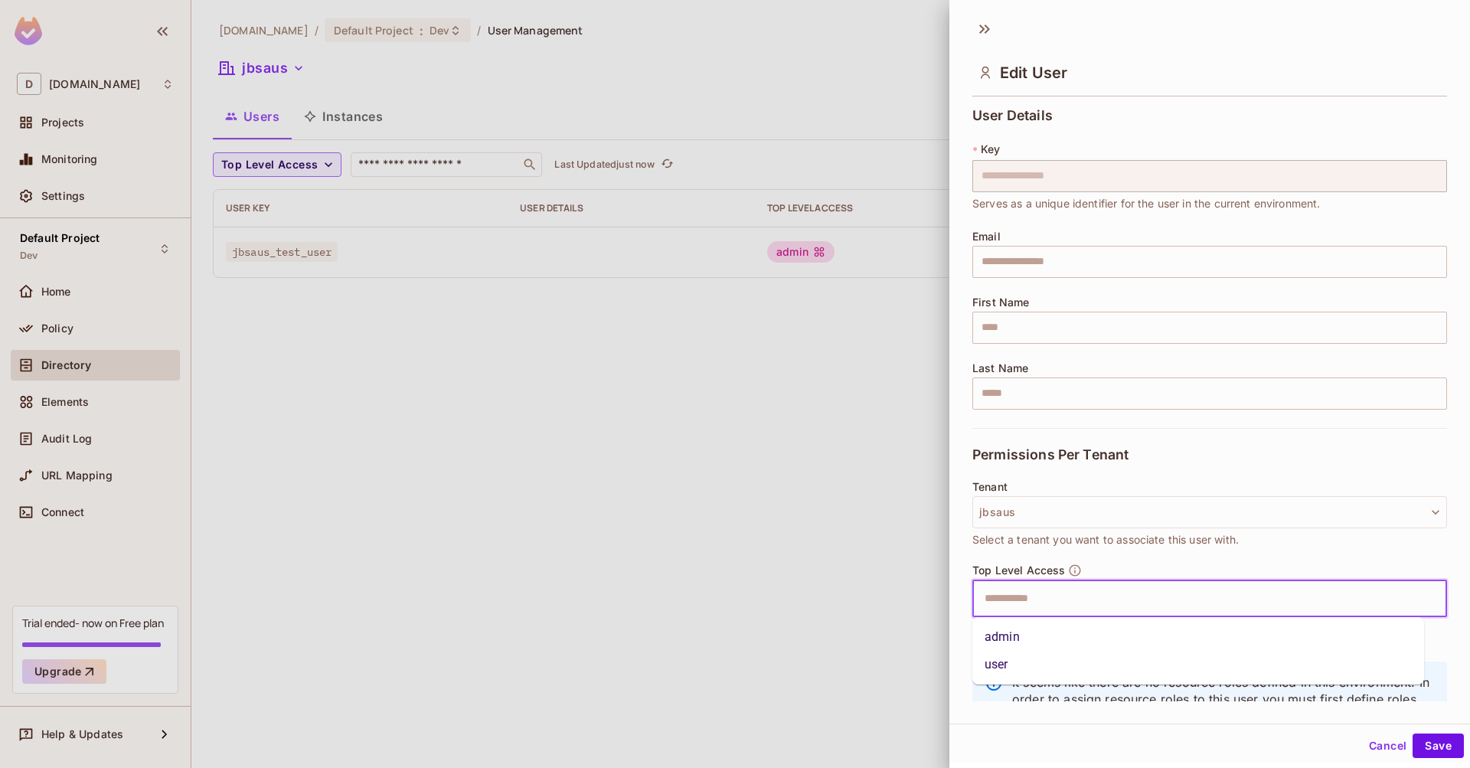
click at [1013, 600] on input "text" at bounding box center [1196, 598] width 442 height 31
click at [1020, 668] on li "user" at bounding box center [1198, 665] width 452 height 28
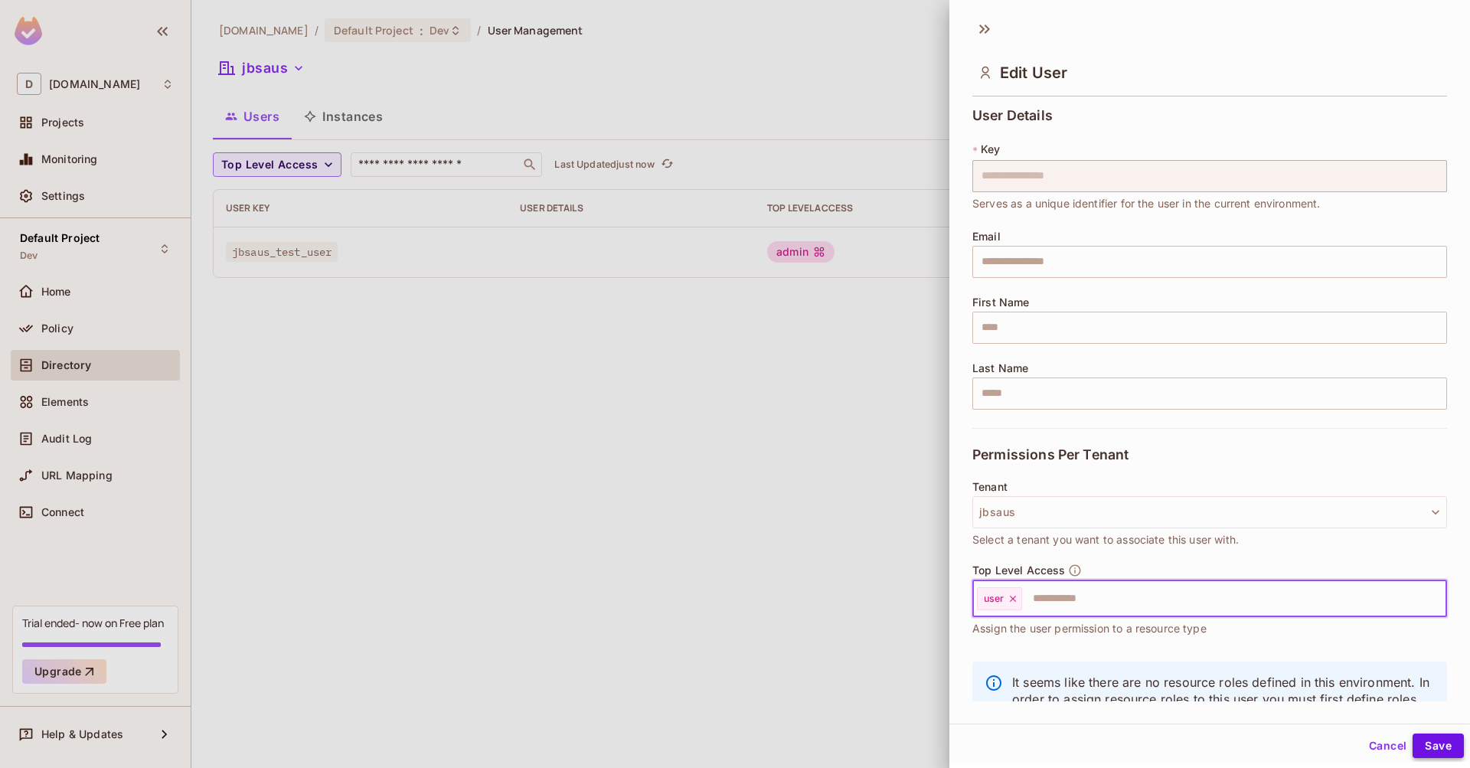
click at [1425, 740] on button "Save" at bounding box center [1437, 745] width 51 height 24
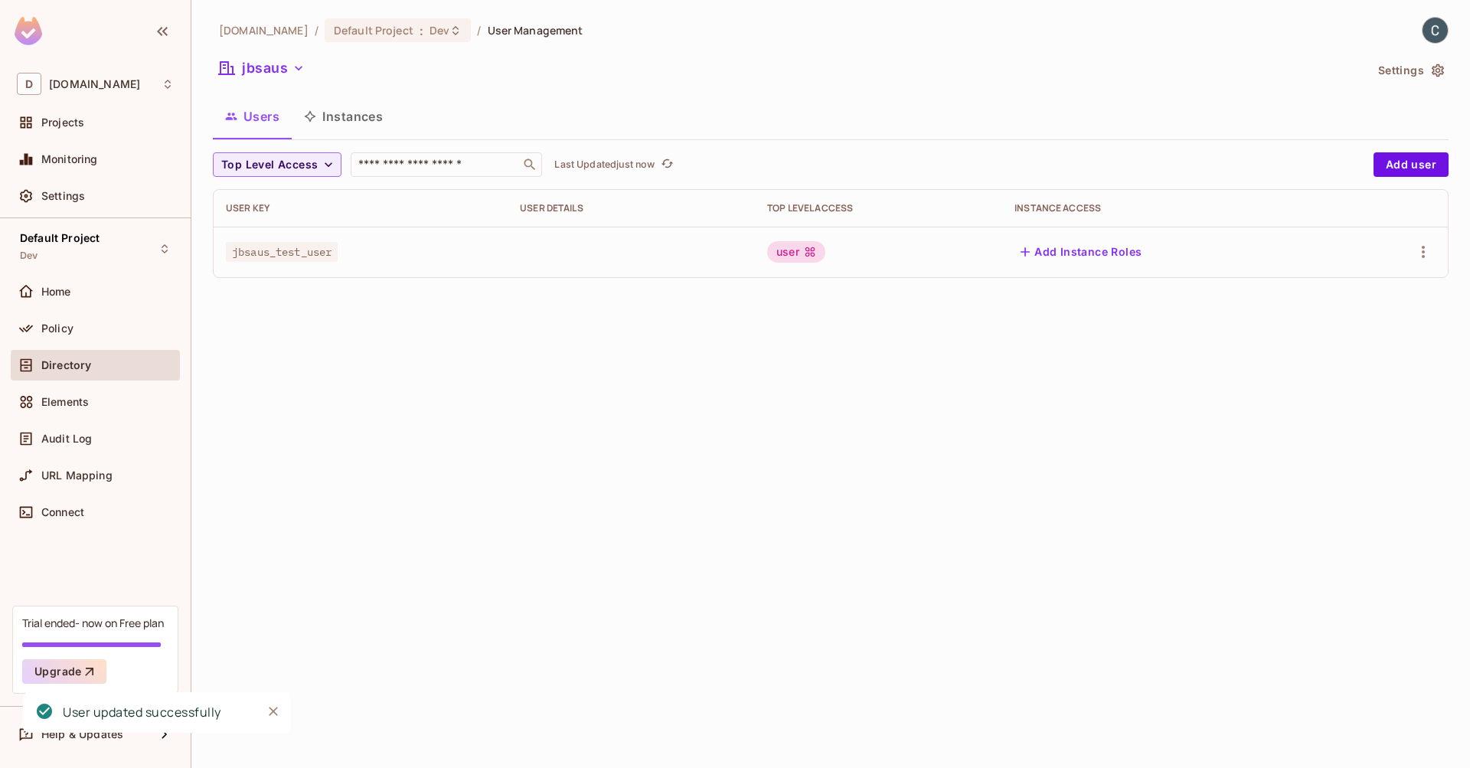
click at [854, 353] on div "dev.meqinsights.com / Default Project : Dev / User Management jbsaus Settings U…" at bounding box center [830, 384] width 1278 height 768
click at [1417, 158] on button "Add user" at bounding box center [1410, 164] width 75 height 24
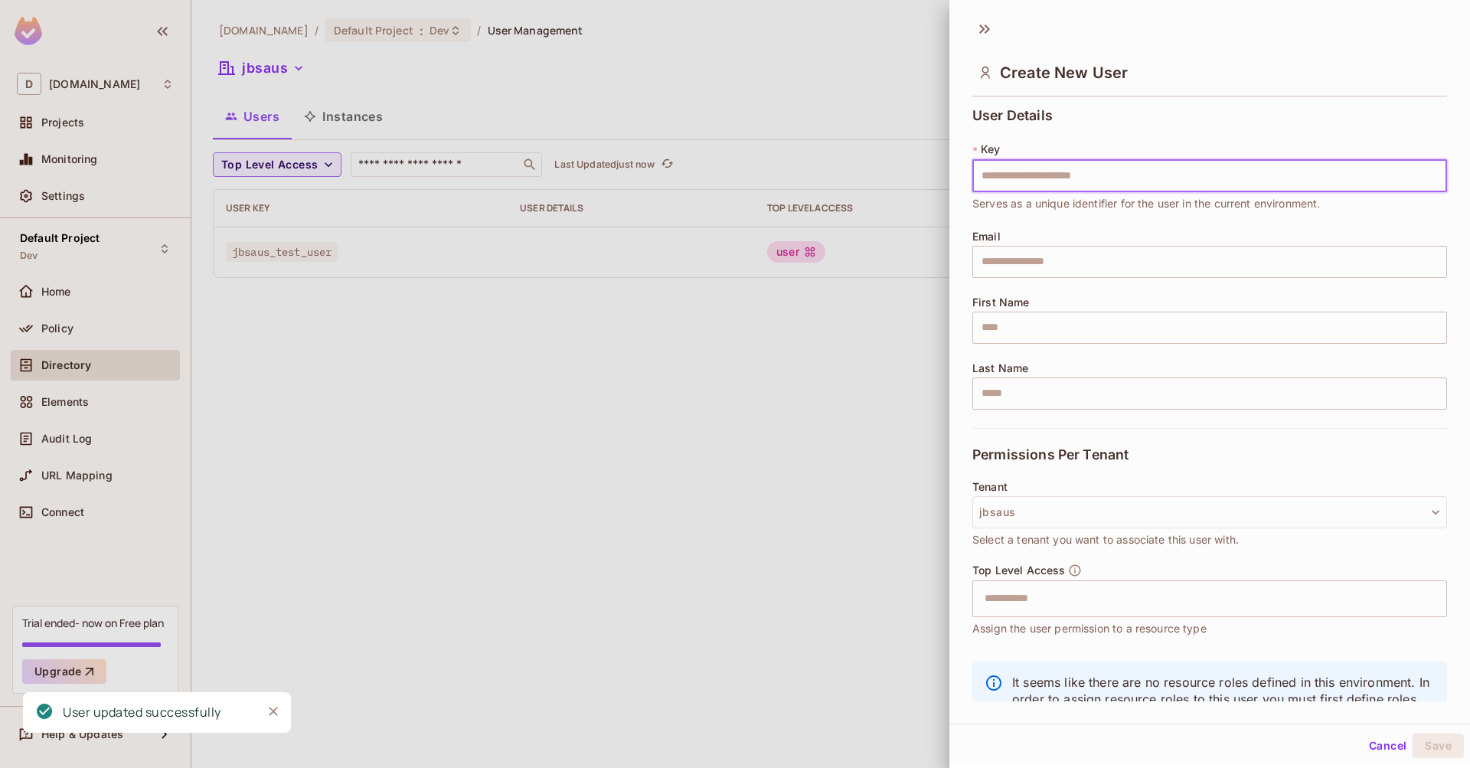
click at [1123, 175] on input "text" at bounding box center [1209, 176] width 475 height 32
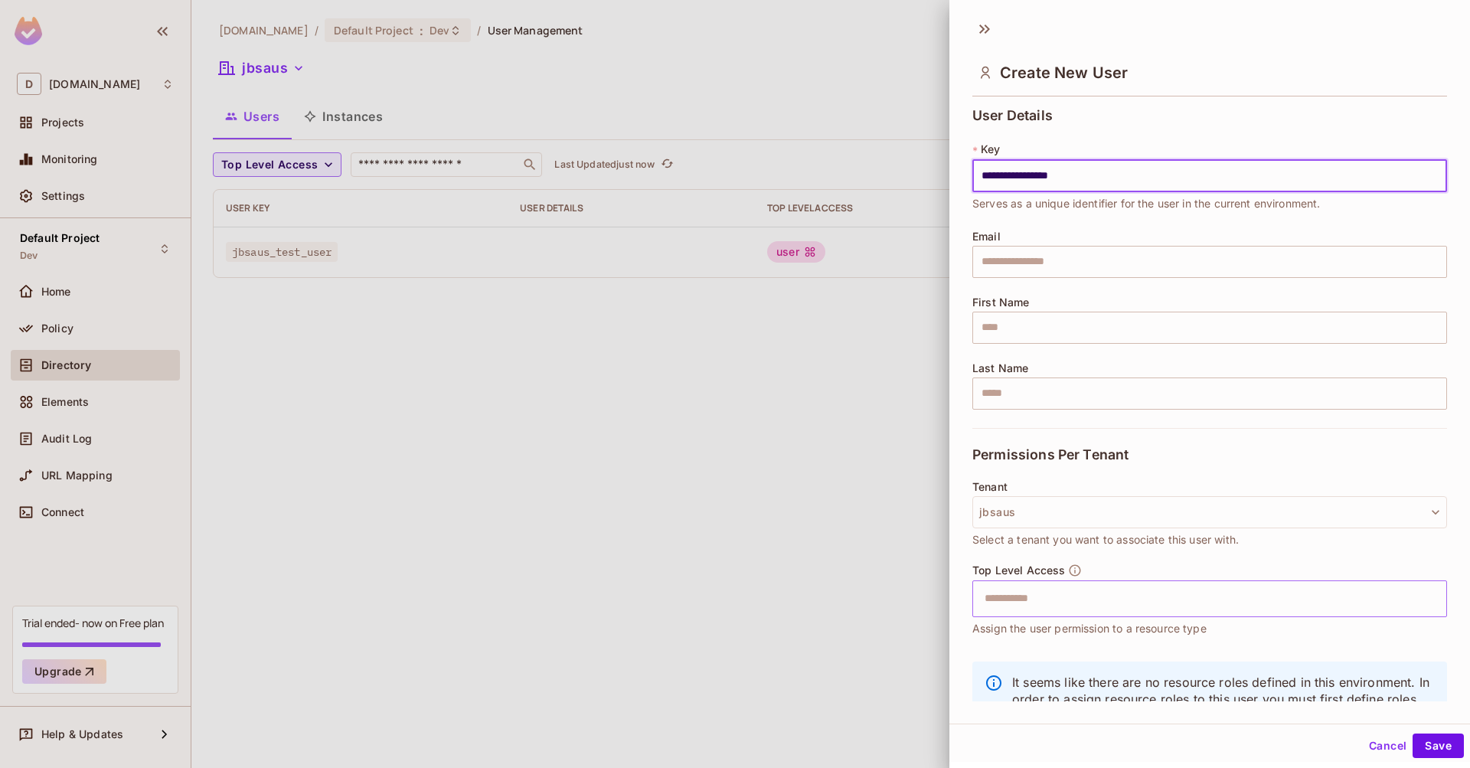
type input "**********"
click at [1108, 593] on input "text" at bounding box center [1196, 598] width 442 height 31
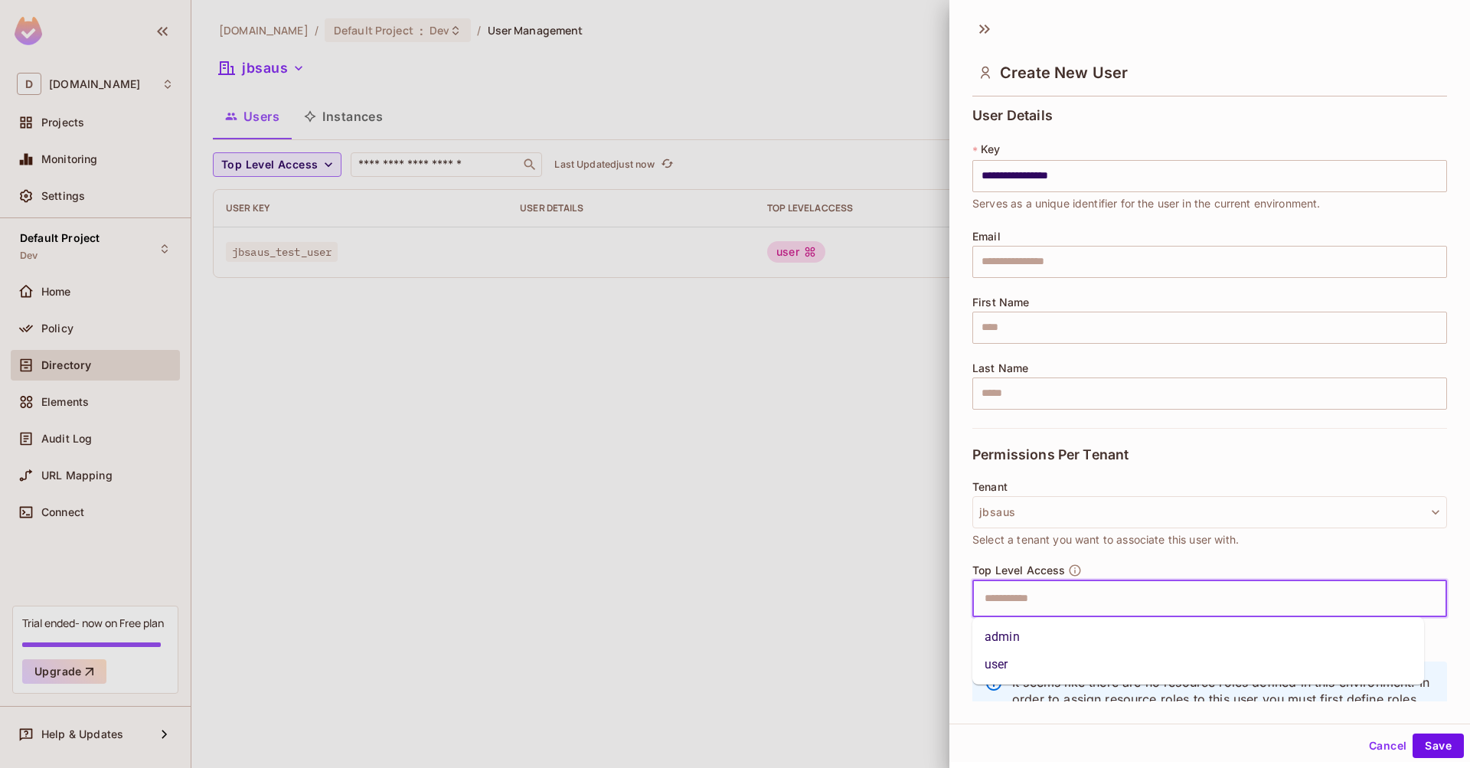
click at [1022, 638] on li "admin" at bounding box center [1198, 637] width 452 height 28
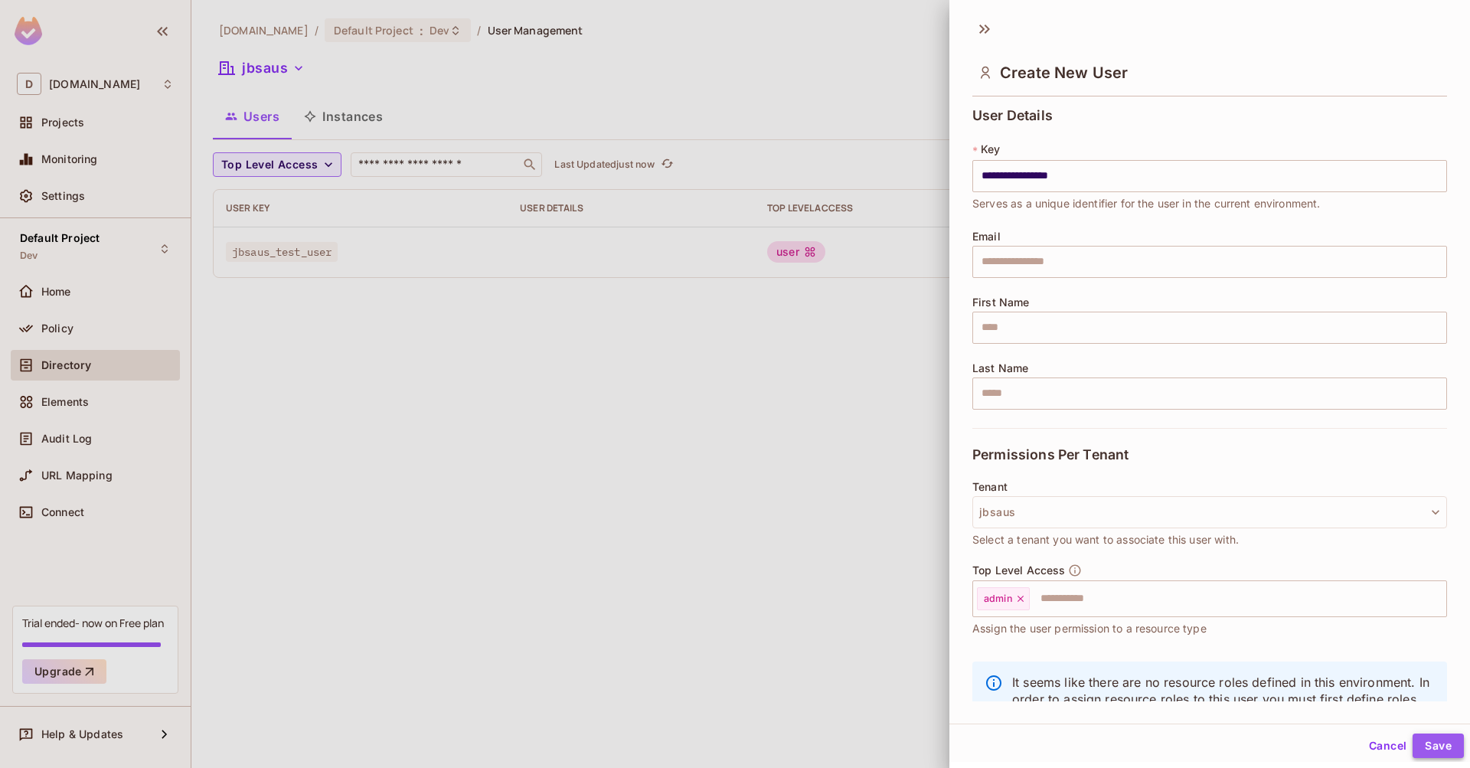
click at [1433, 749] on button "Save" at bounding box center [1437, 745] width 51 height 24
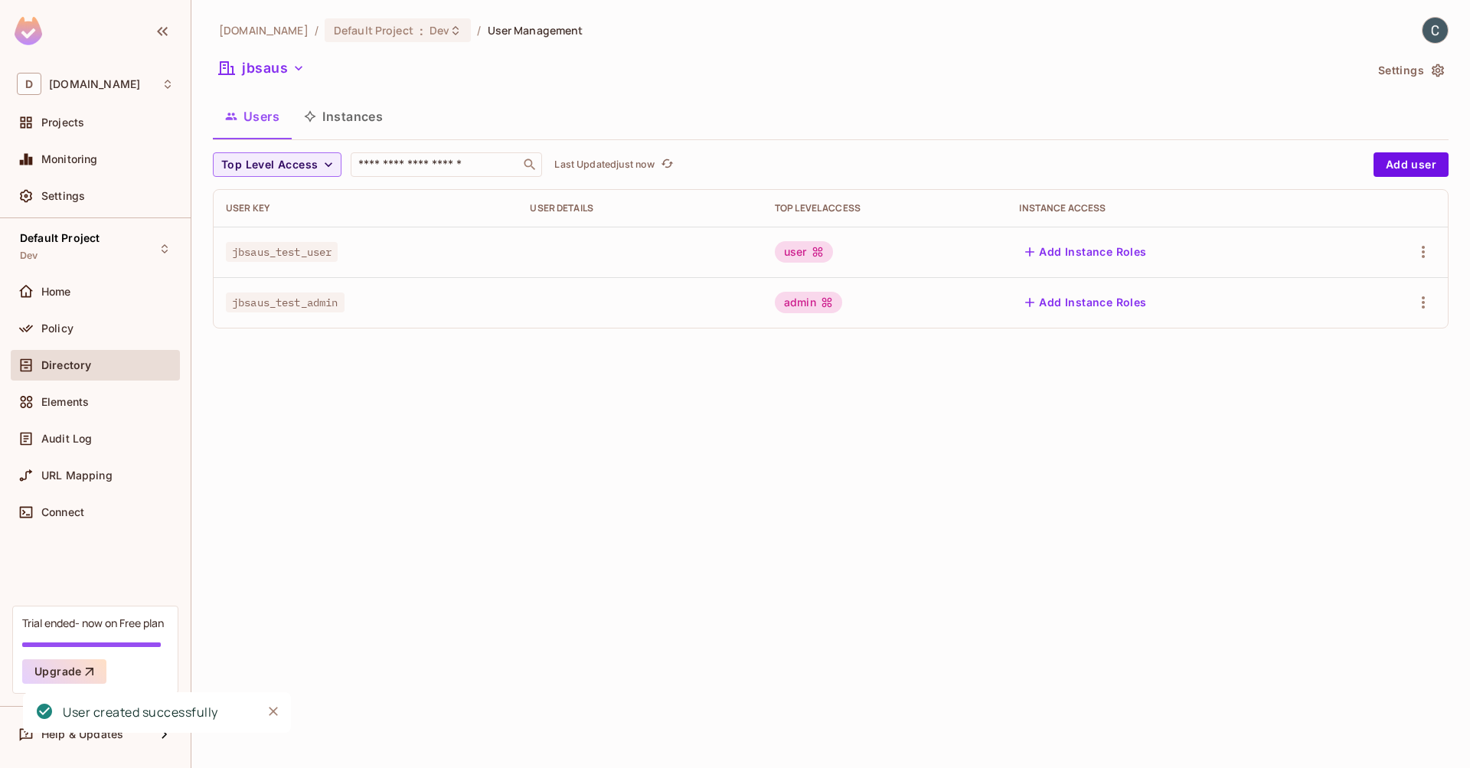
click at [765, 400] on div "dev.meqinsights.com / Default Project : Dev / User Management jbsaus Settings U…" at bounding box center [830, 384] width 1278 height 768
click at [99, 286] on div "Home" at bounding box center [107, 292] width 132 height 12
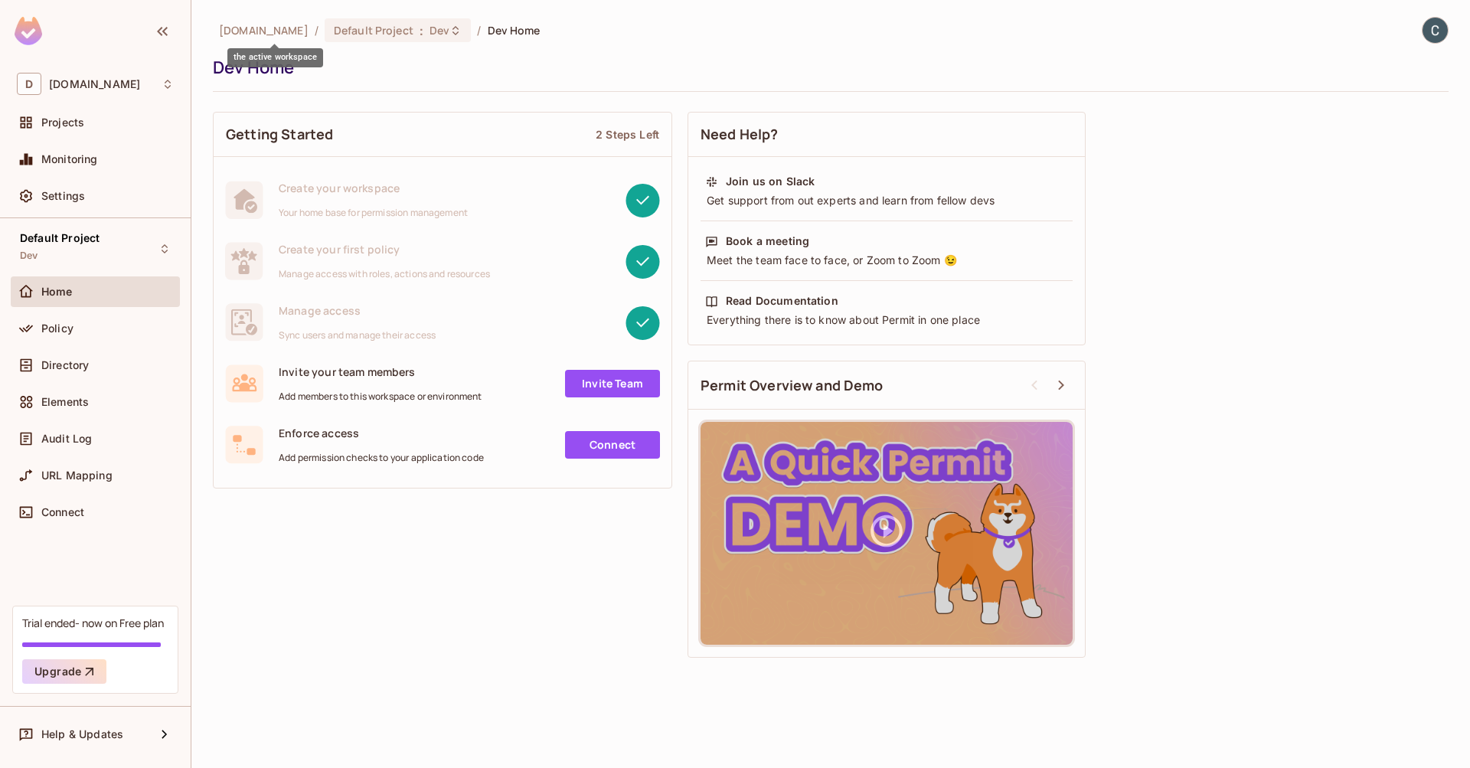
click at [299, 32] on span "dev.meqinsights.com" at bounding box center [264, 30] width 90 height 15
click at [98, 330] on div "Policy" at bounding box center [107, 328] width 132 height 12
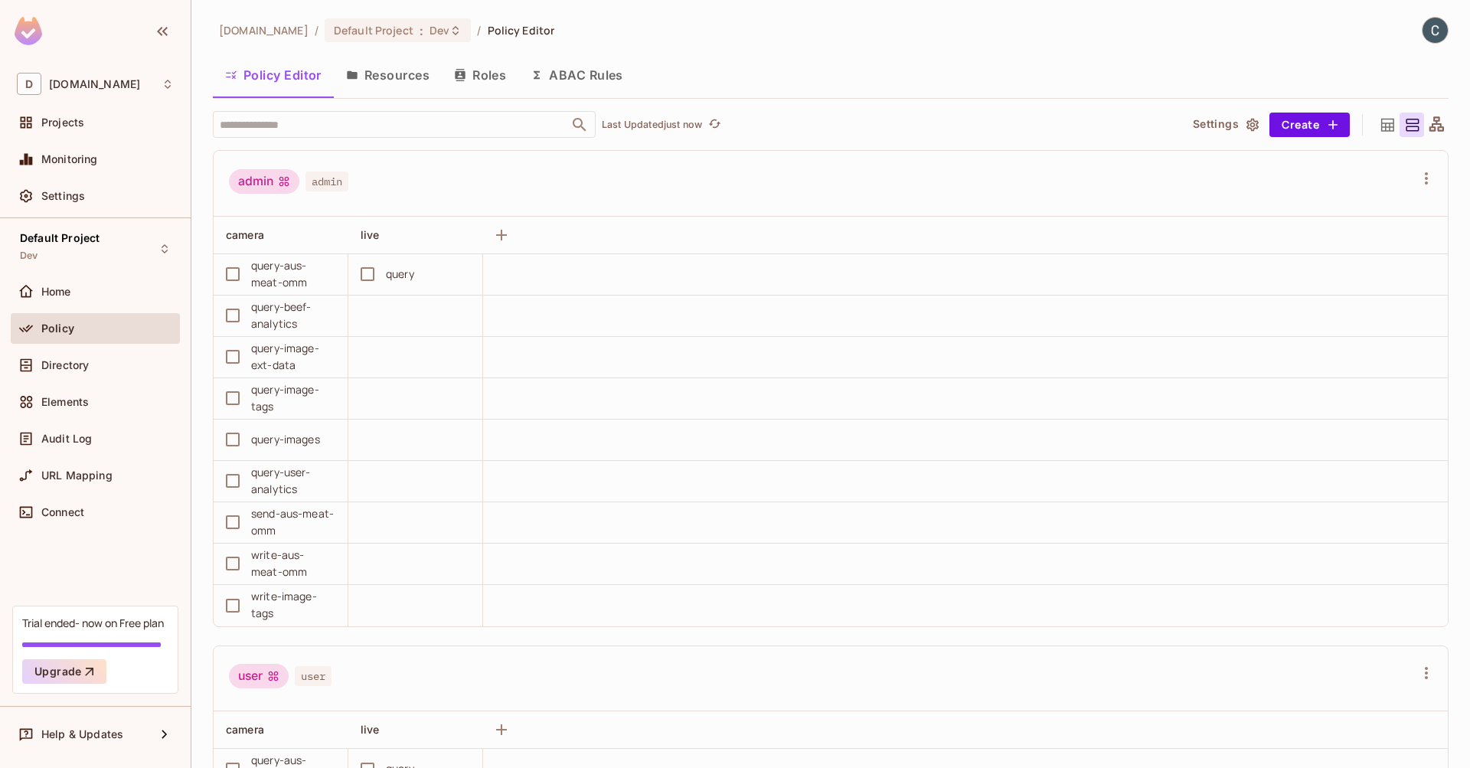
click at [497, 76] on button "Roles" at bounding box center [480, 75] width 77 height 38
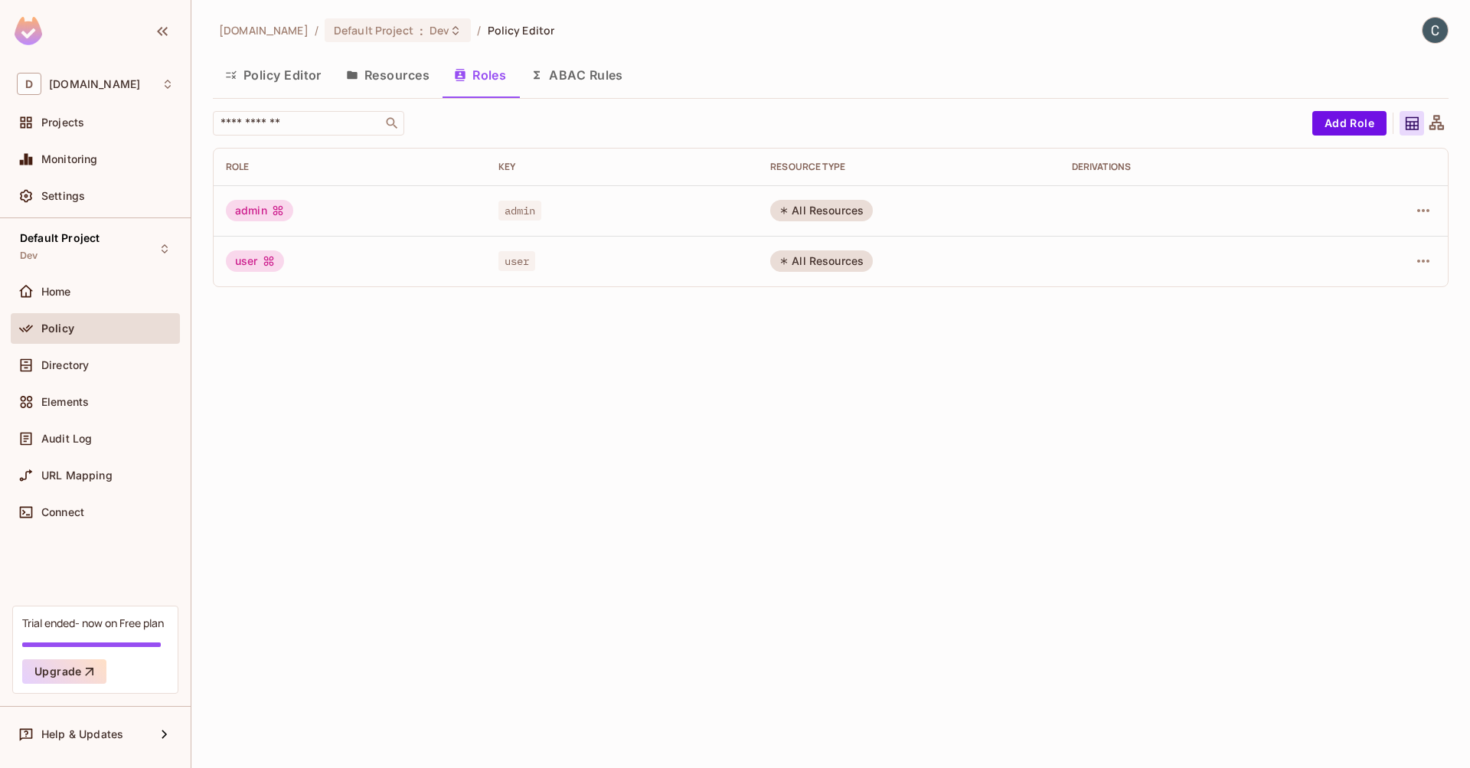
click at [597, 70] on button "ABAC Rules" at bounding box center [576, 75] width 117 height 38
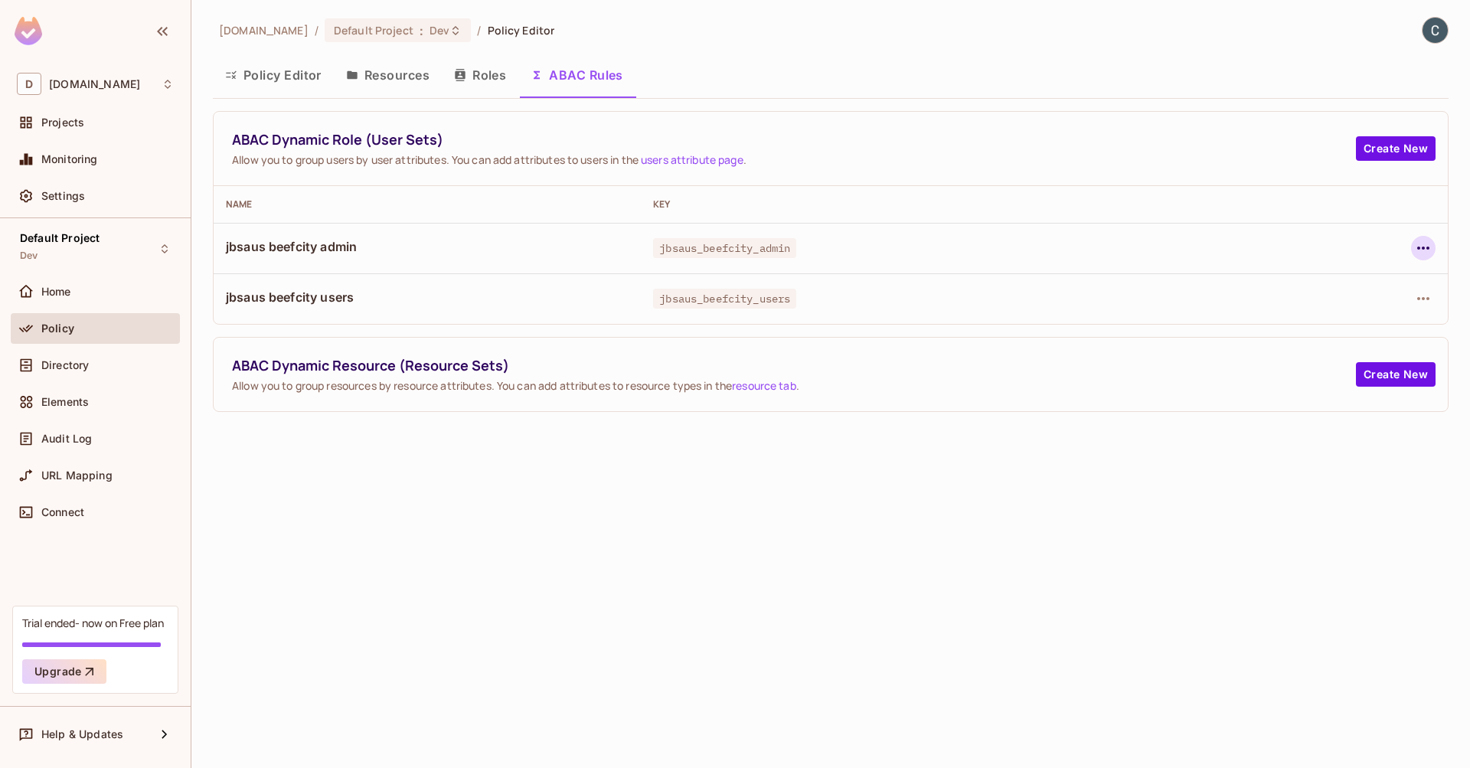
click at [1424, 253] on icon "button" at bounding box center [1423, 248] width 18 height 18
click at [1266, 286] on div "Edit Dynamic Role (User Set)" at bounding box center [1318, 283] width 150 height 15
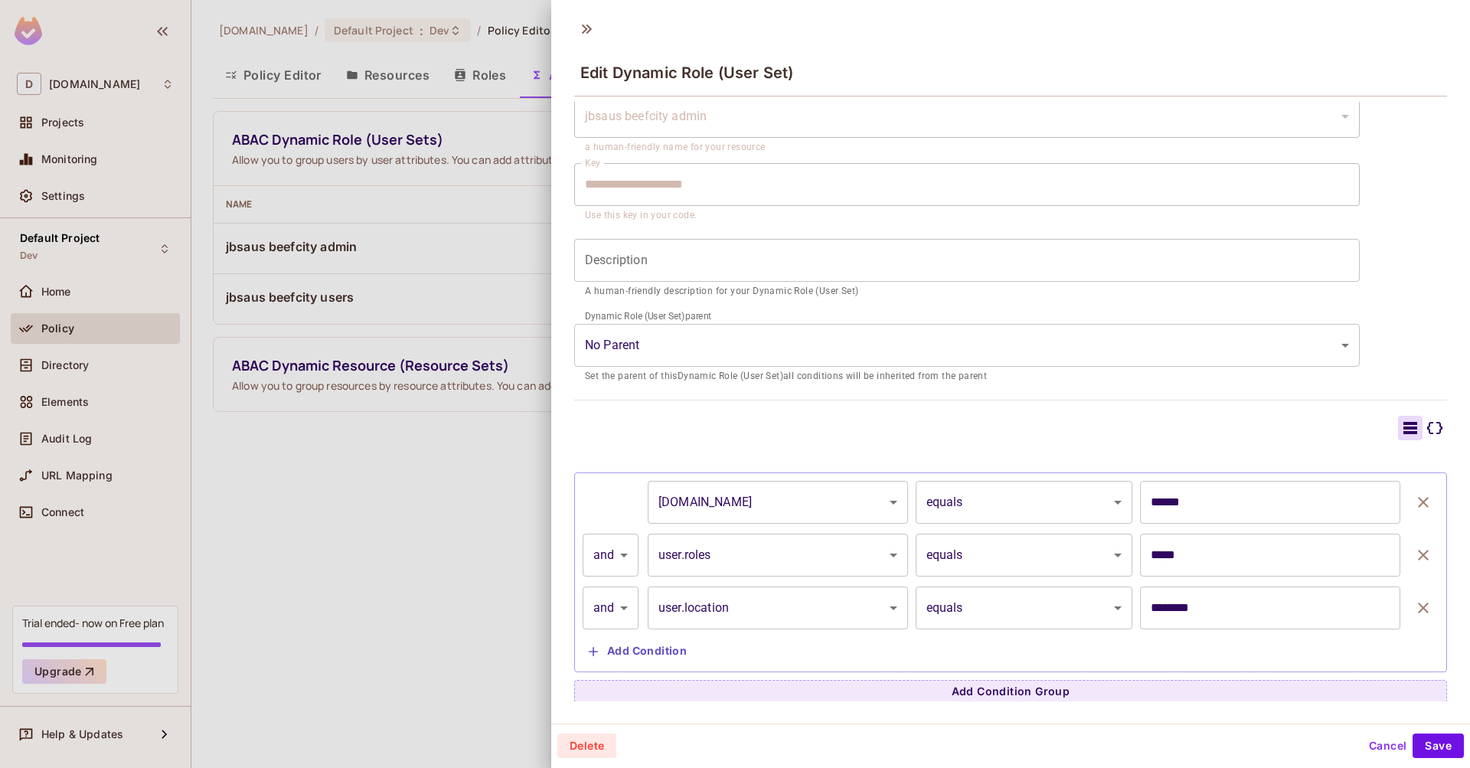
scroll to position [2, 0]
click at [661, 644] on button "Add Condition" at bounding box center [637, 649] width 110 height 24
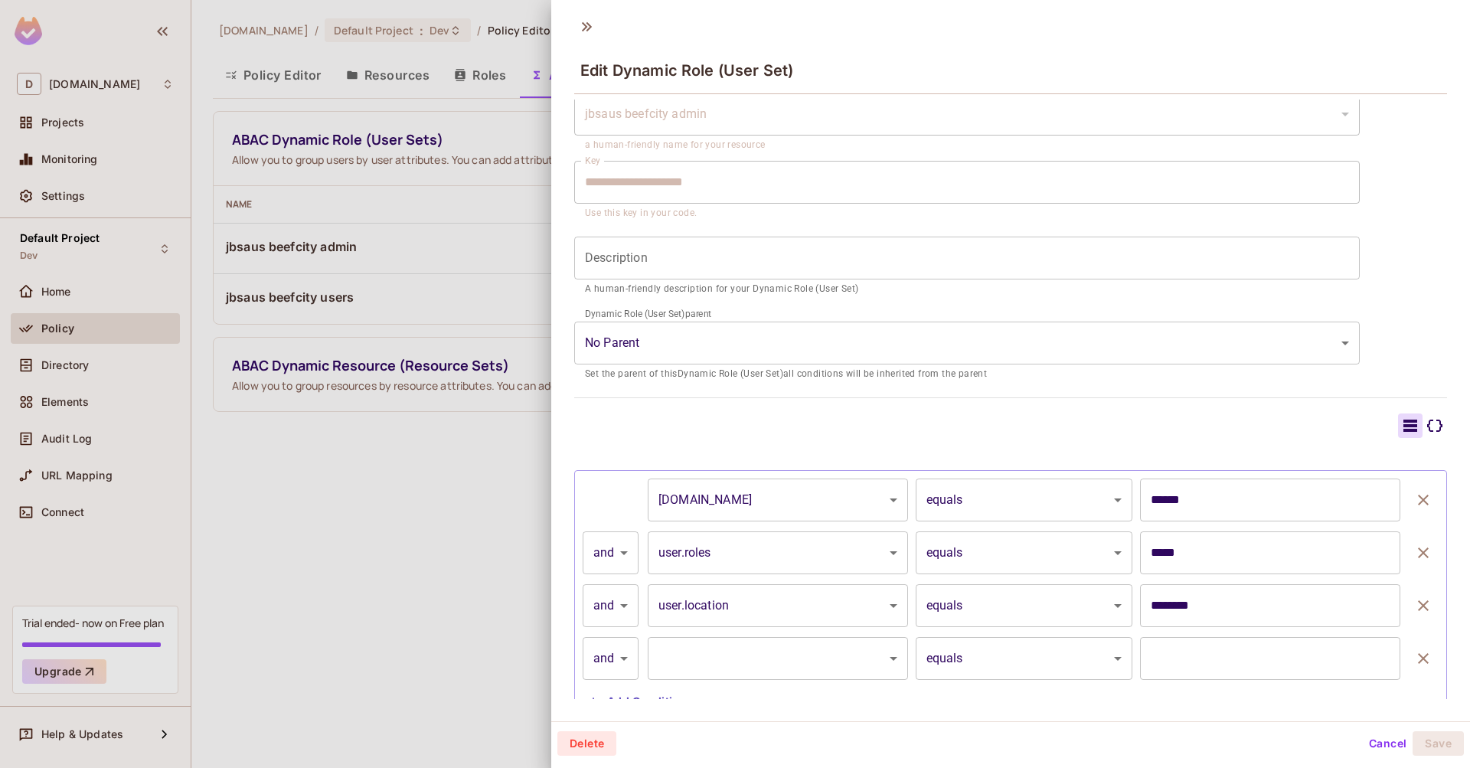
click at [791, 647] on body "**********" at bounding box center [735, 384] width 1470 height 768
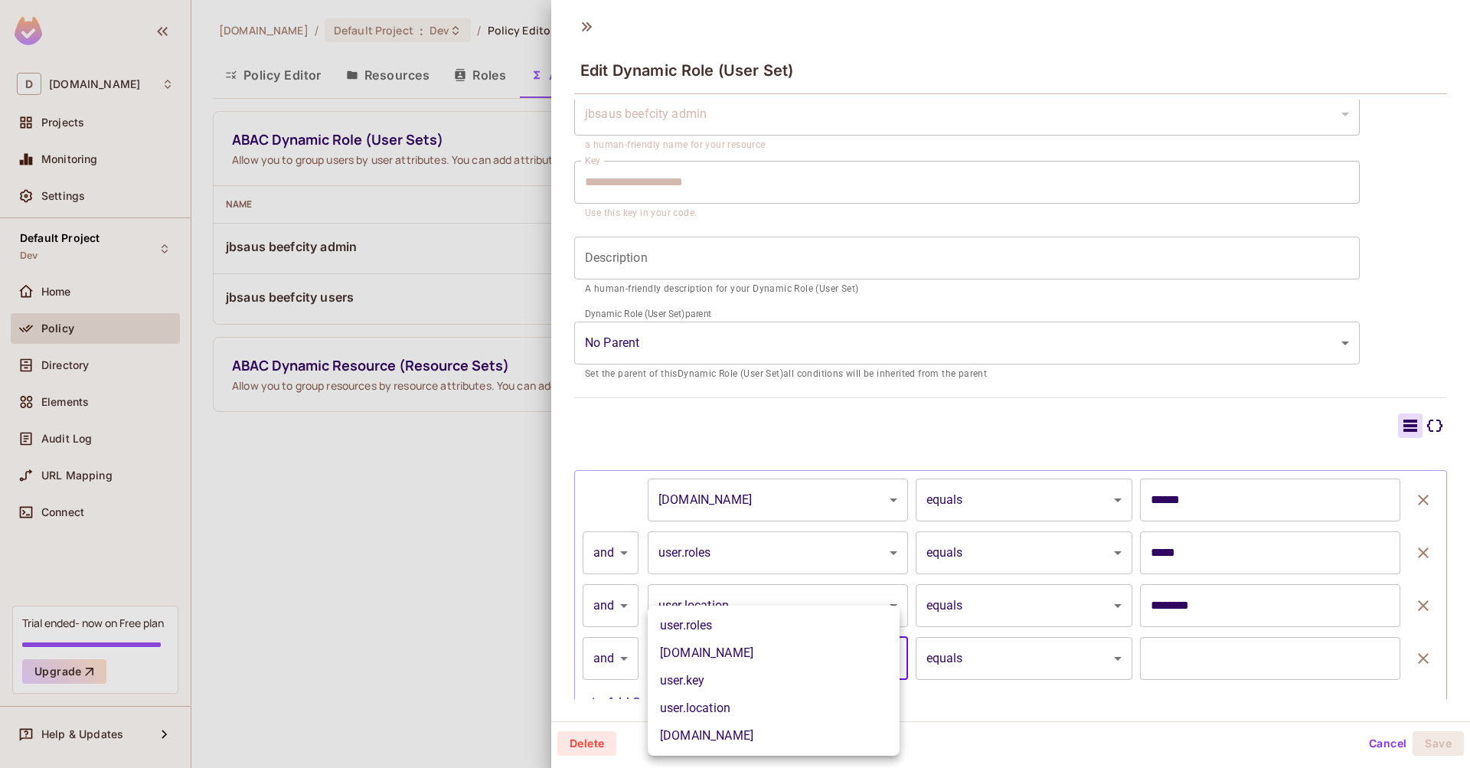
click at [978, 700] on div at bounding box center [735, 384] width 1470 height 768
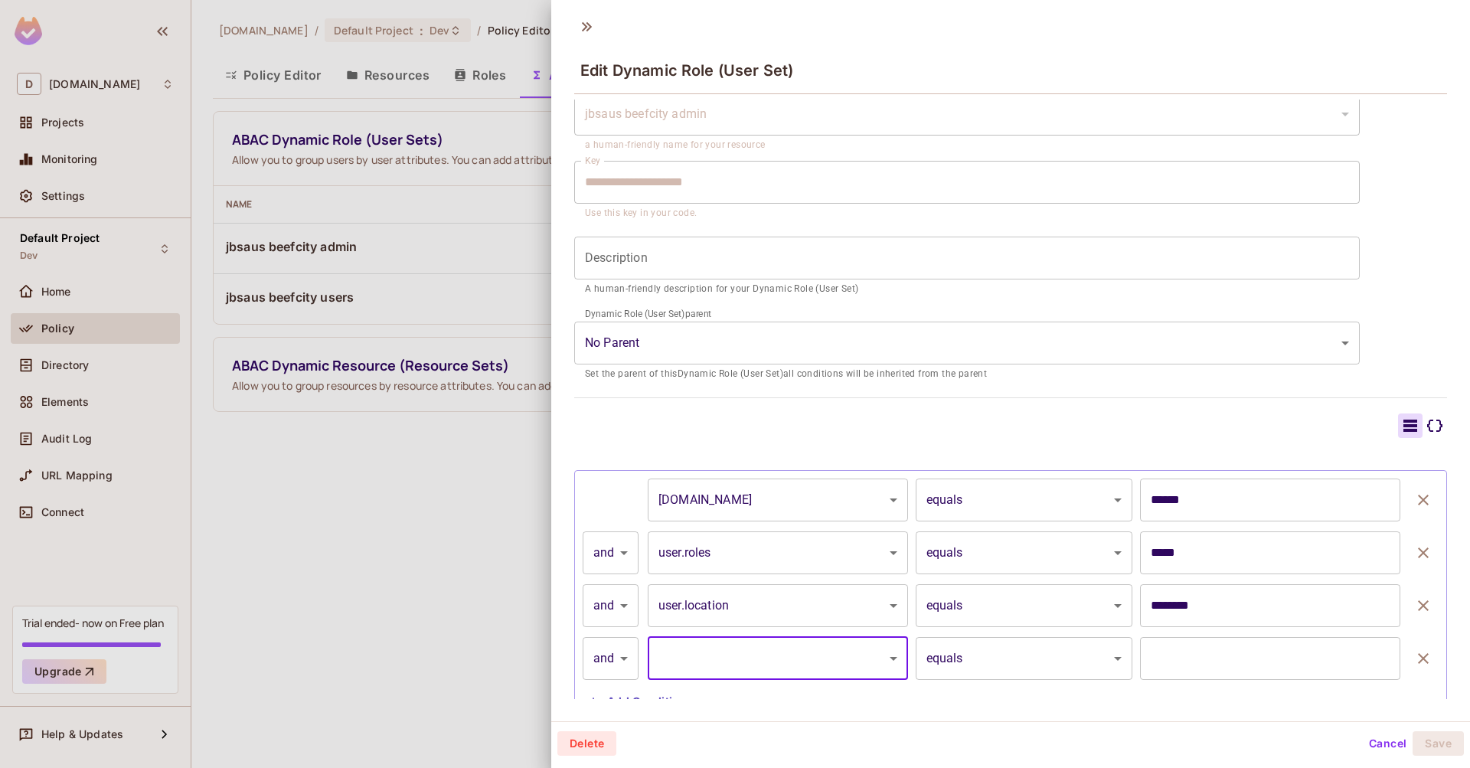
scroll to position [111, 0]
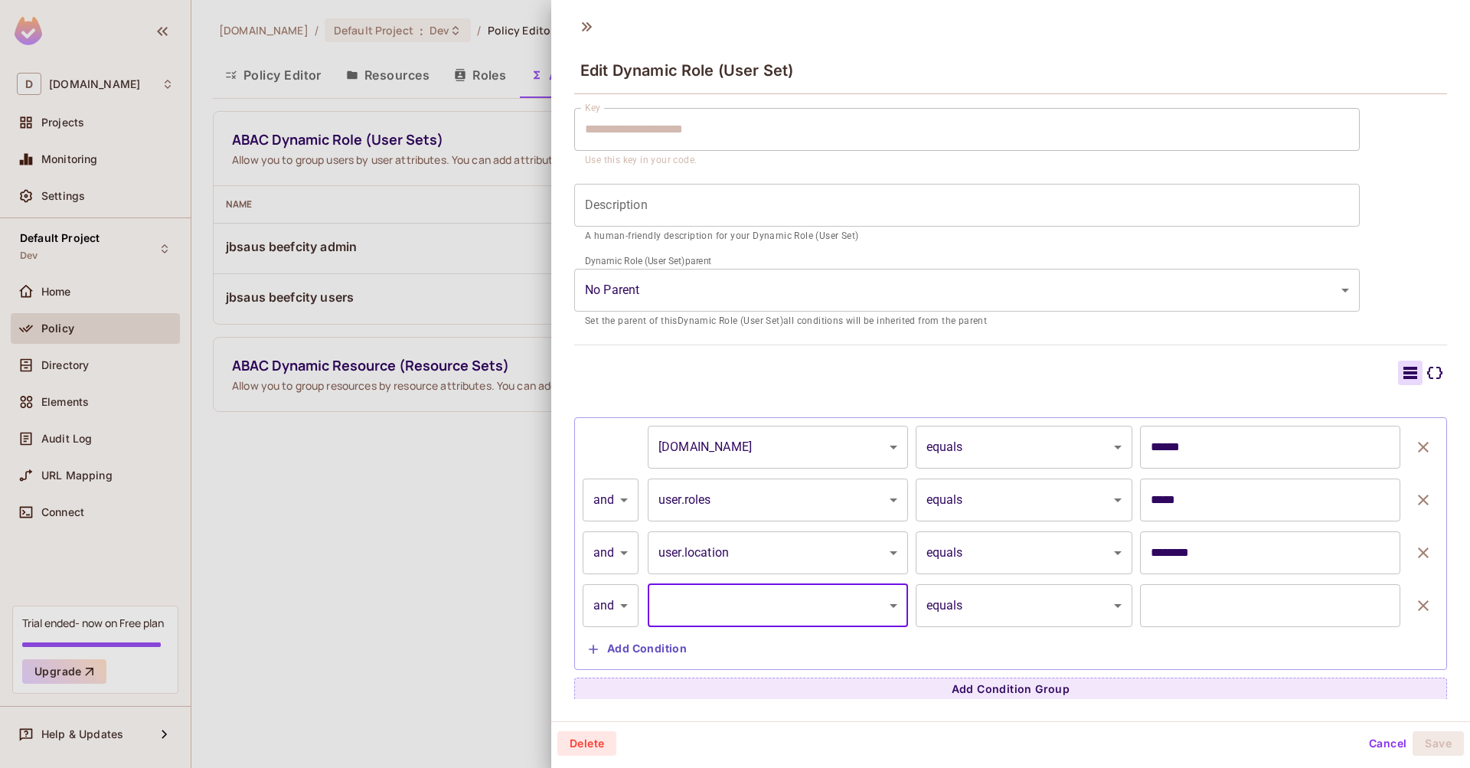
click at [1387, 736] on button "Cancel" at bounding box center [1387, 743] width 50 height 24
